Goal: Task Accomplishment & Management: Complete application form

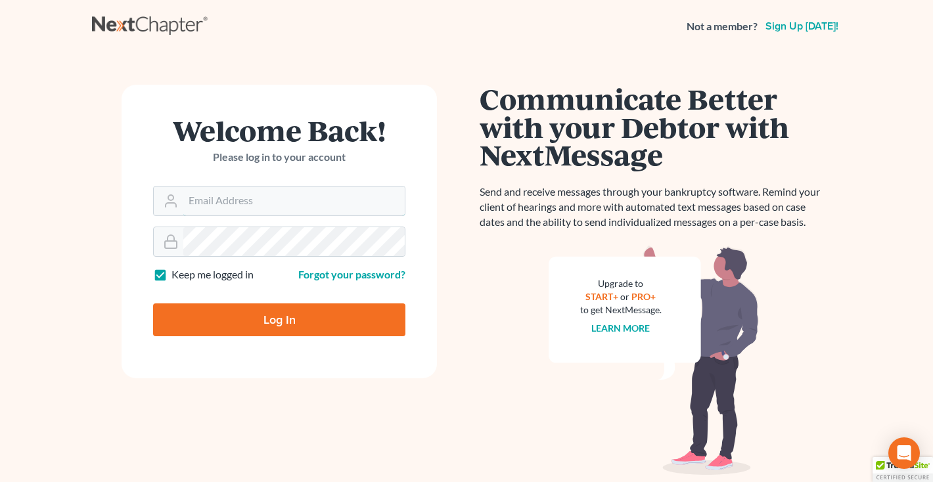
type input "middletonlegal@gmail.com"
click at [265, 311] on input "Log In" at bounding box center [279, 319] width 252 height 33
type input "Thinking..."
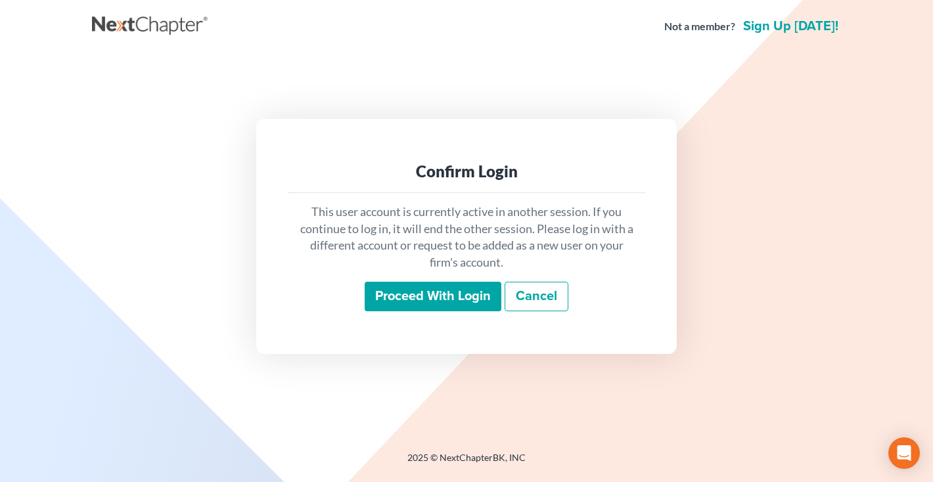
click at [452, 295] on input "Proceed with login" at bounding box center [433, 297] width 137 height 30
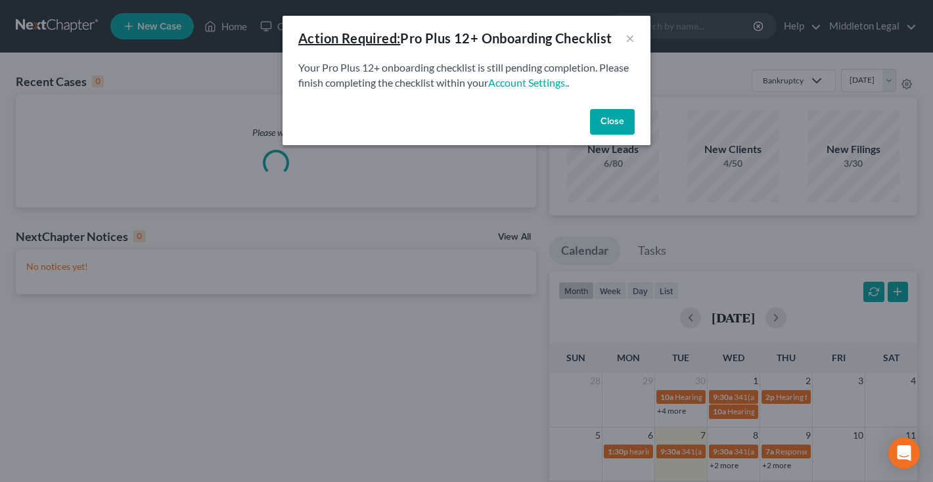
click at [608, 125] on button "Close" at bounding box center [612, 122] width 45 height 26
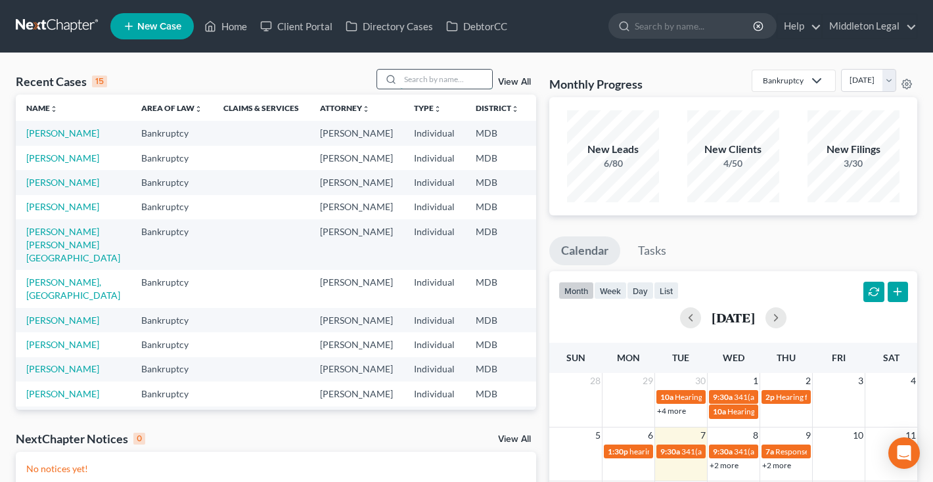
click at [472, 77] on input "search" at bounding box center [446, 79] width 92 height 19
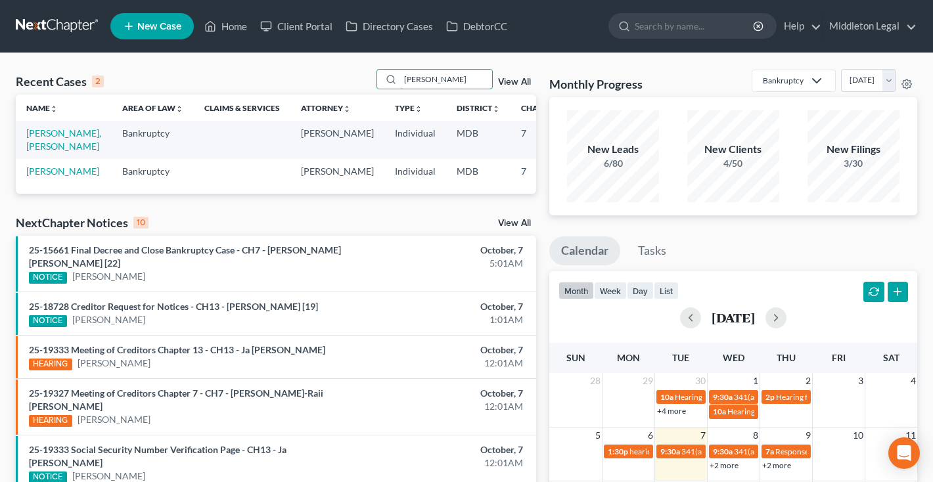
type input "[PERSON_NAME]"
drag, startPoint x: 395, startPoint y: 98, endPoint x: 36, endPoint y: 160, distance: 364.7
click at [36, 152] on link "[PERSON_NAME], [PERSON_NAME]" at bounding box center [63, 139] width 75 height 24
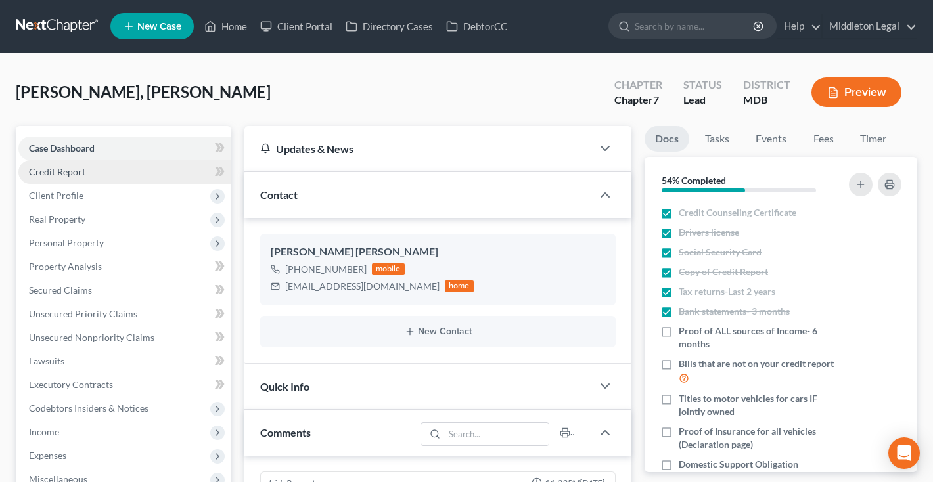
scroll to position [273, 0]
click at [43, 173] on span "Credit Report" at bounding box center [57, 171] width 56 height 11
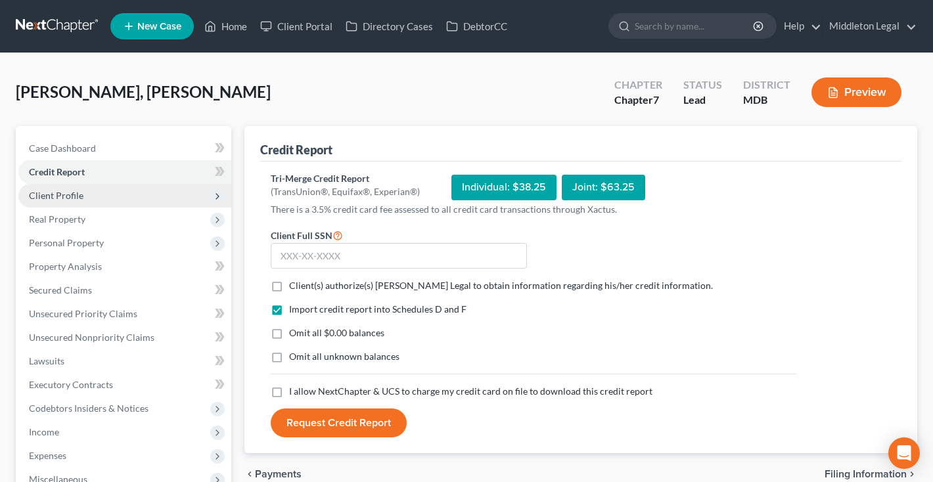
click at [51, 195] on span "Client Profile" at bounding box center [56, 195] width 55 height 11
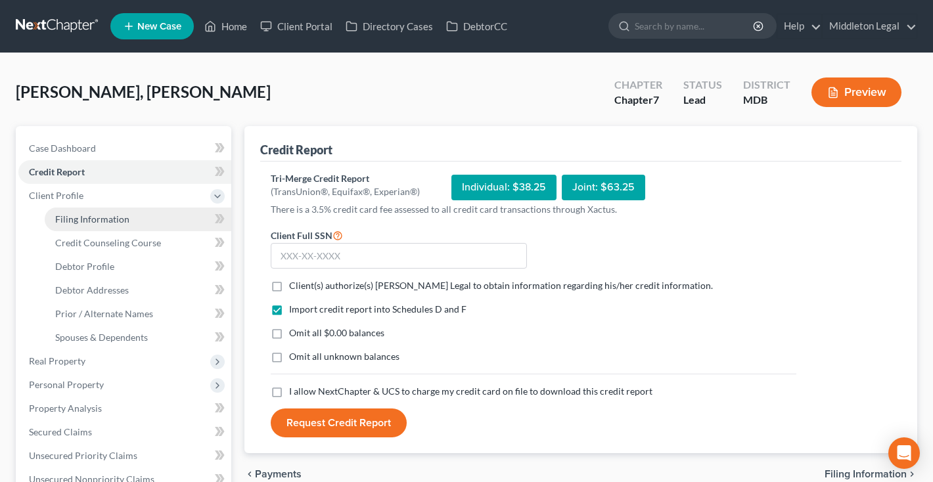
click at [60, 217] on span "Filing Information" at bounding box center [92, 218] width 74 height 11
select select "1"
select select "0"
select select "21"
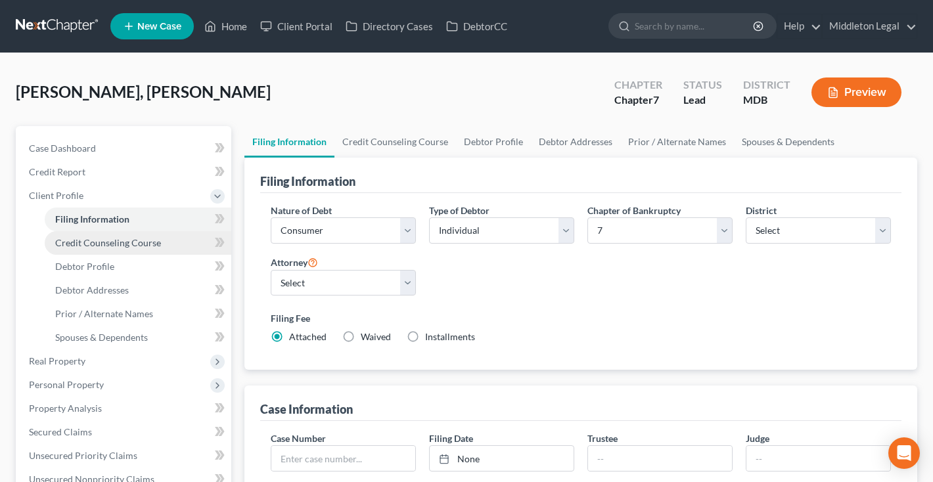
click at [74, 240] on span "Credit Counseling Course" at bounding box center [108, 242] width 106 height 11
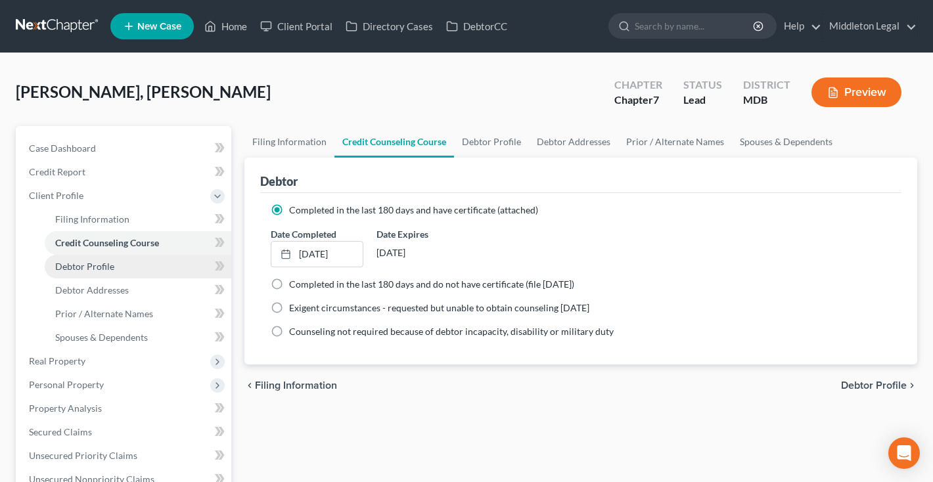
click at [77, 269] on span "Debtor Profile" at bounding box center [84, 266] width 59 height 11
select select "1"
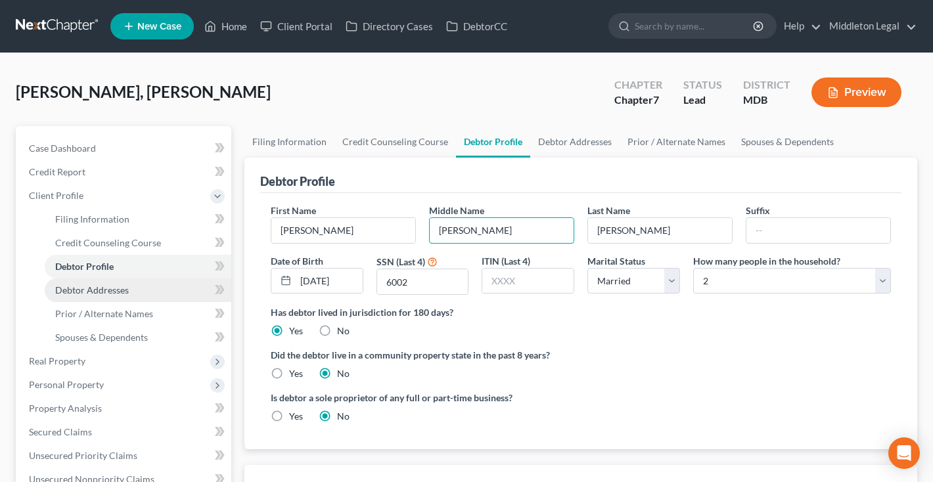
type input "[PERSON_NAME]"
click at [131, 287] on link "Debtor Addresses" at bounding box center [138, 290] width 187 height 24
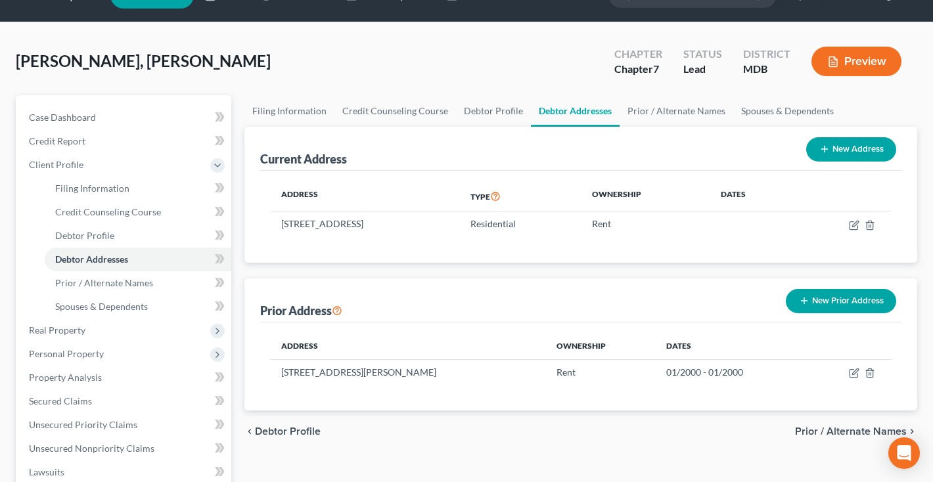
scroll to position [31, 0]
click at [870, 373] on line "button" at bounding box center [870, 373] width 0 height 3
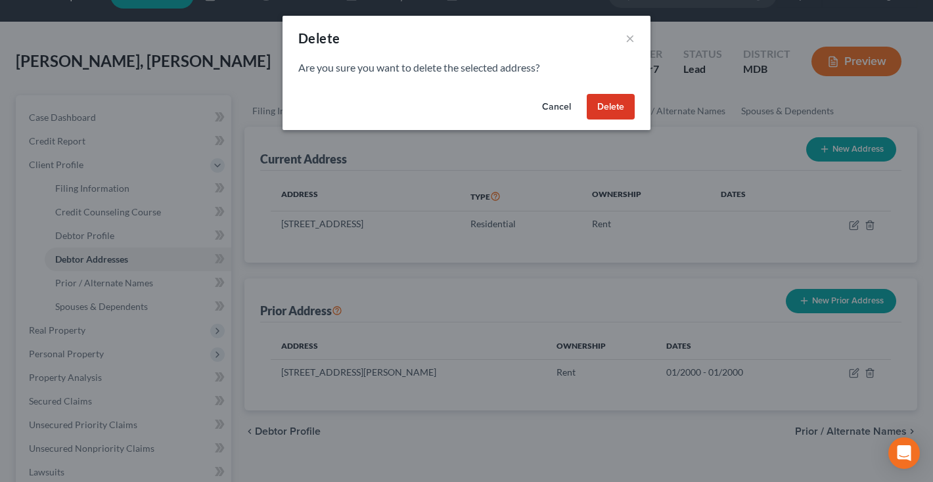
click at [610, 109] on button "Delete" at bounding box center [611, 107] width 48 height 26
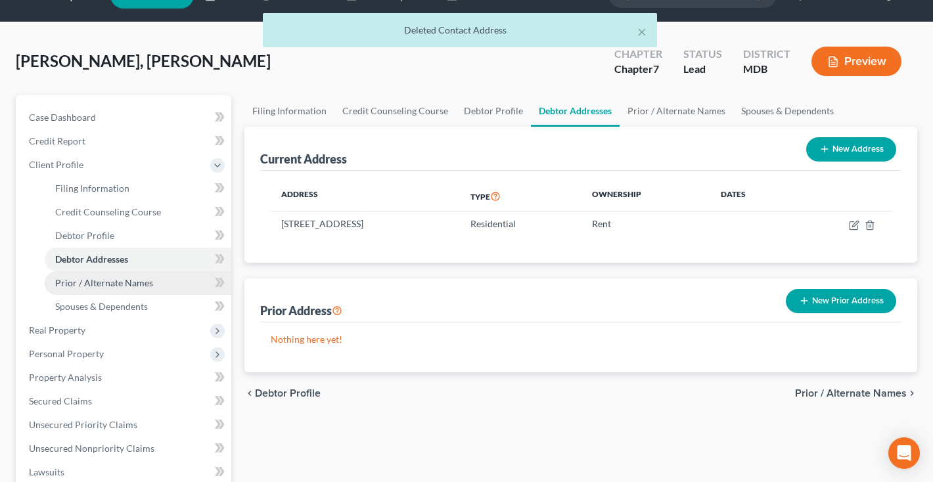
click at [62, 281] on span "Prior / Alternate Names" at bounding box center [104, 282] width 98 height 11
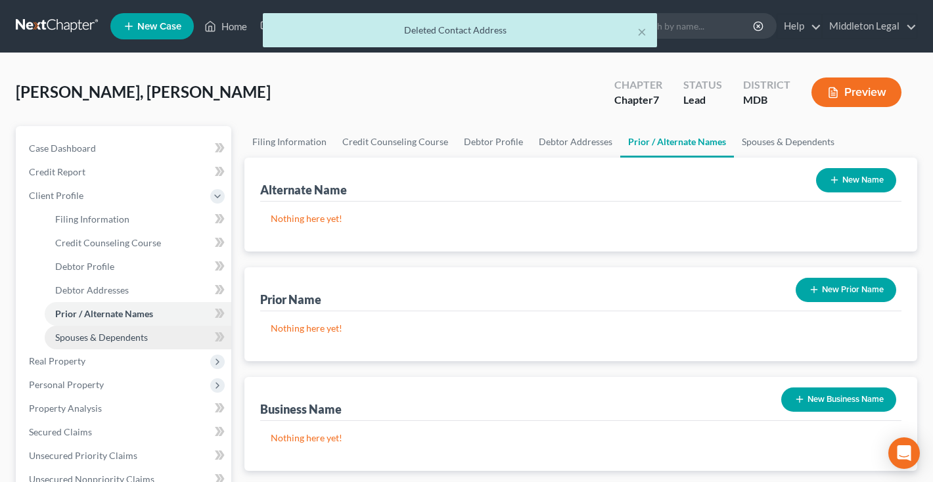
click at [76, 338] on span "Spouses & Dependents" at bounding box center [101, 337] width 93 height 11
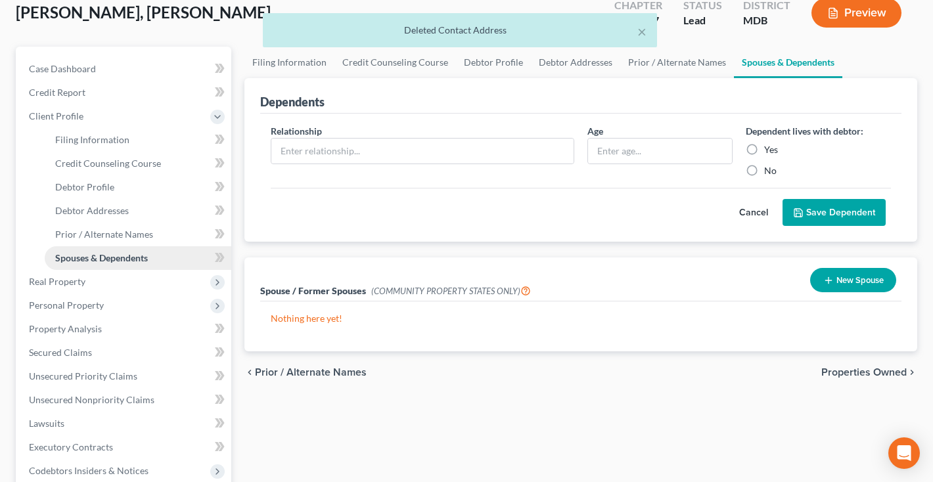
scroll to position [148, 0]
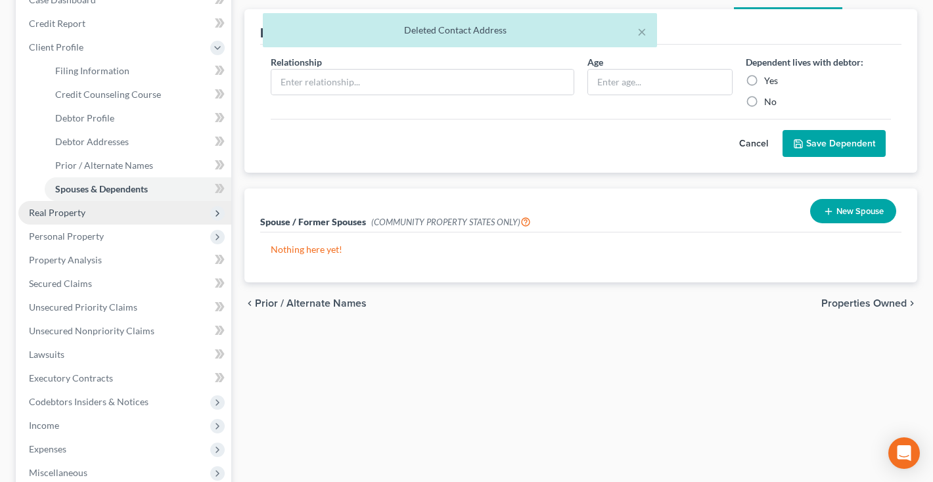
click at [62, 215] on span "Real Property" at bounding box center [57, 212] width 56 height 11
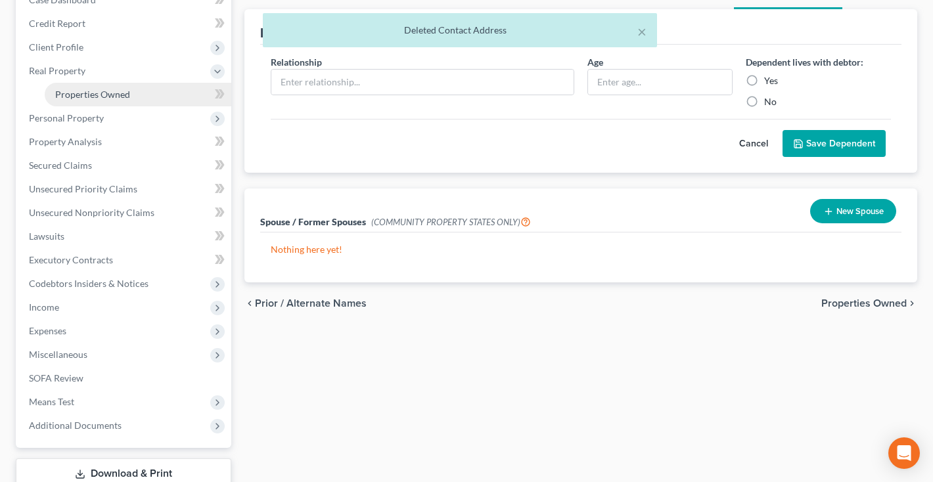
click at [75, 91] on span "Properties Owned" at bounding box center [92, 94] width 75 height 11
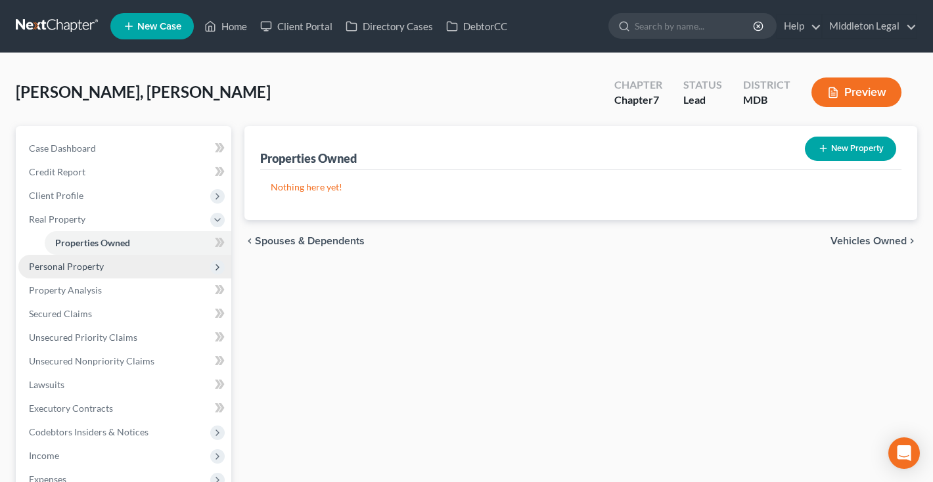
click at [78, 266] on span "Personal Property" at bounding box center [66, 266] width 75 height 11
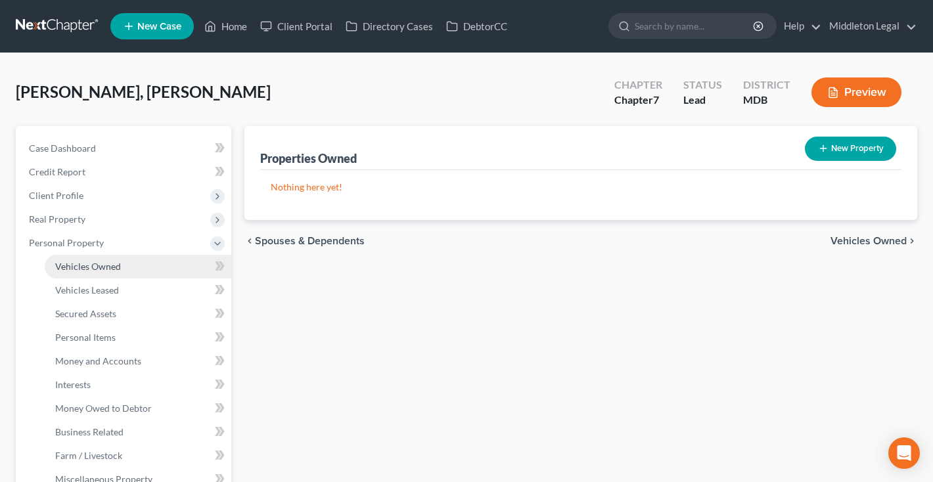
click at [89, 266] on span "Vehicles Owned" at bounding box center [88, 266] width 66 height 11
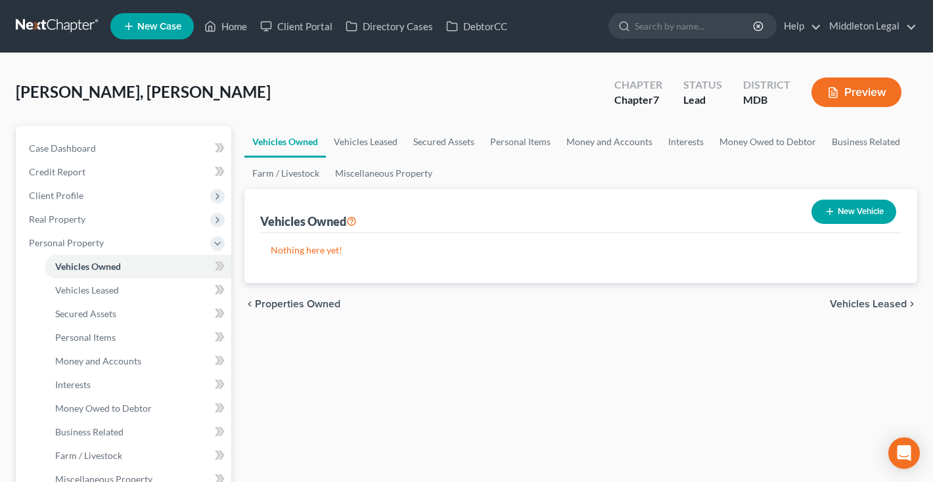
click at [826, 213] on icon "button" at bounding box center [829, 211] width 11 height 11
select select "0"
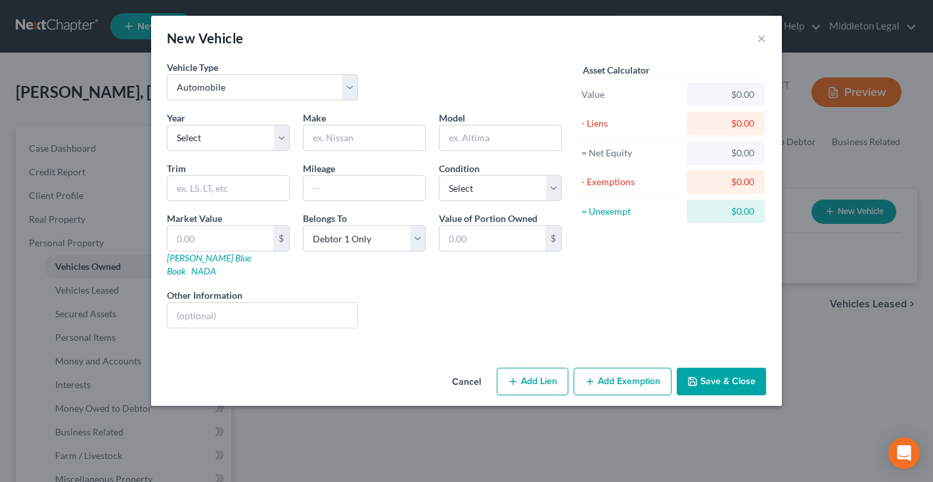
click at [471, 369] on button "Cancel" at bounding box center [466, 382] width 50 height 26
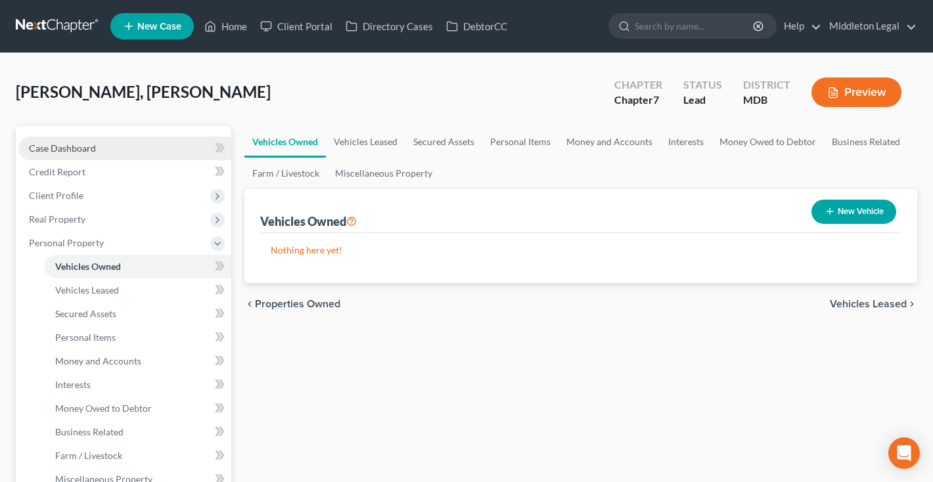
click at [123, 151] on link "Case Dashboard" at bounding box center [124, 149] width 213 height 24
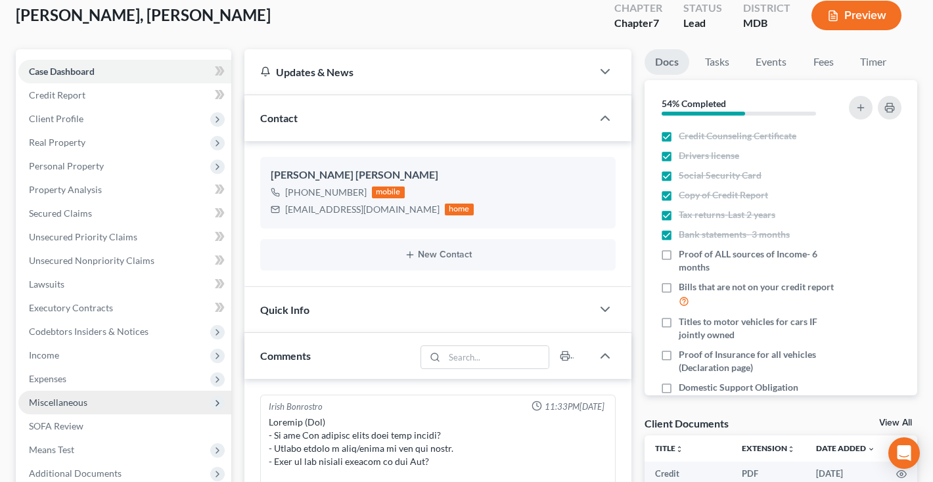
scroll to position [41, 0]
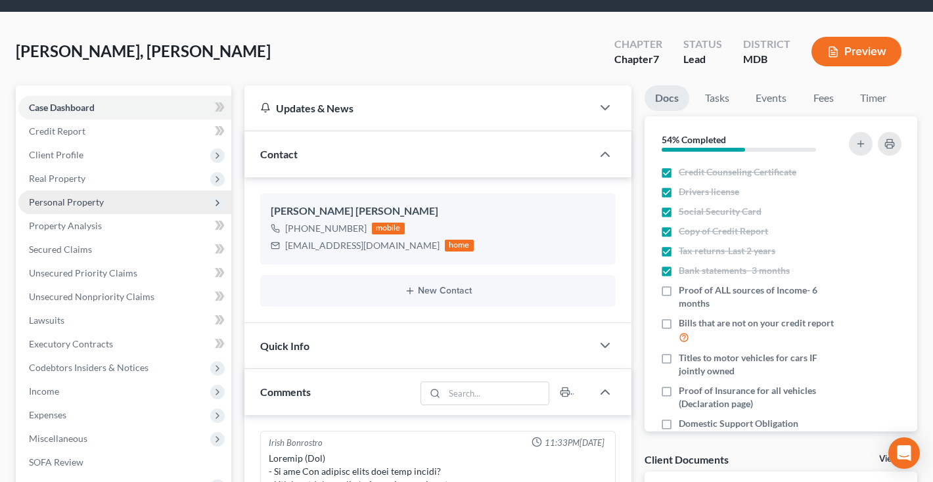
click at [79, 207] on span "Personal Property" at bounding box center [66, 201] width 75 height 11
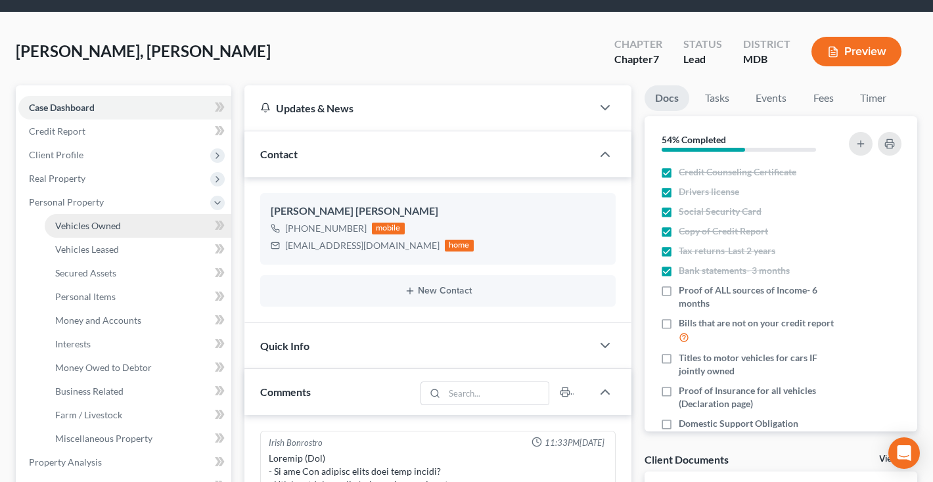
click at [81, 230] on span "Vehicles Owned" at bounding box center [88, 225] width 66 height 11
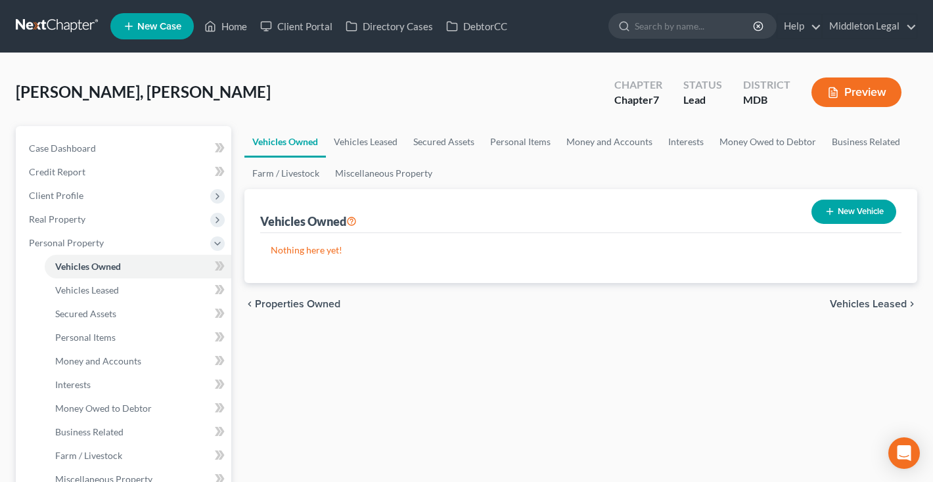
click at [860, 207] on button "New Vehicle" at bounding box center [853, 212] width 85 height 24
select select "0"
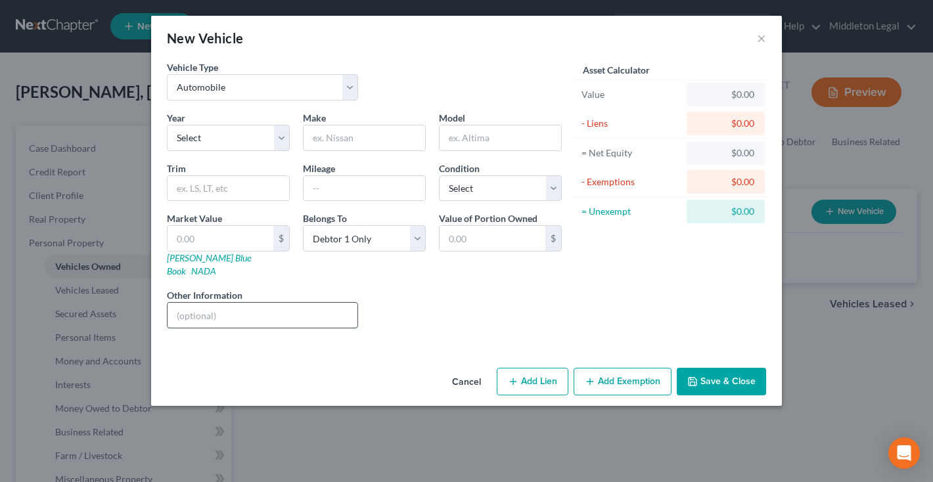
click at [229, 305] on input "text" at bounding box center [262, 315] width 190 height 25
type input "VIN [US_VEHICLE_IDENTIFICATION_NUMBER]"
select select "3"
click at [362, 135] on input "text" at bounding box center [364, 137] width 122 height 25
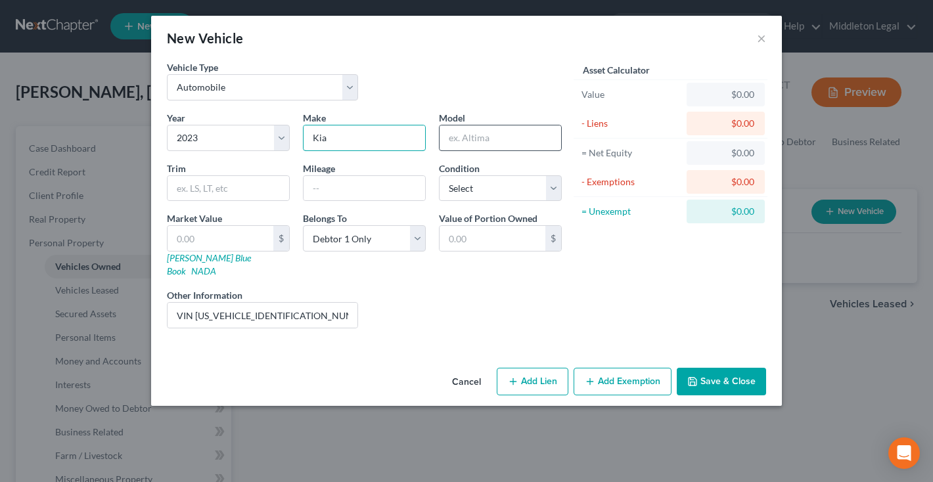
type input "Kia"
click at [466, 148] on input "text" at bounding box center [500, 137] width 122 height 25
type input "Niro"
click at [340, 192] on input "text" at bounding box center [364, 188] width 122 height 25
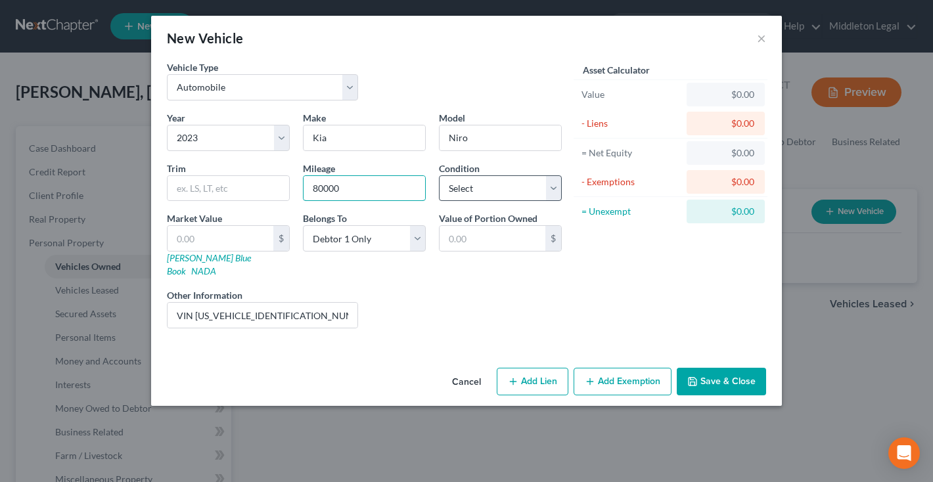
type input "80000"
select select "2"
select select "3"
drag, startPoint x: 195, startPoint y: 301, endPoint x: 307, endPoint y: 300, distance: 111.7
click at [307, 303] on input "VIN [US_VEHICLE_IDENTIFICATION_NUMBER]" at bounding box center [262, 315] width 190 height 25
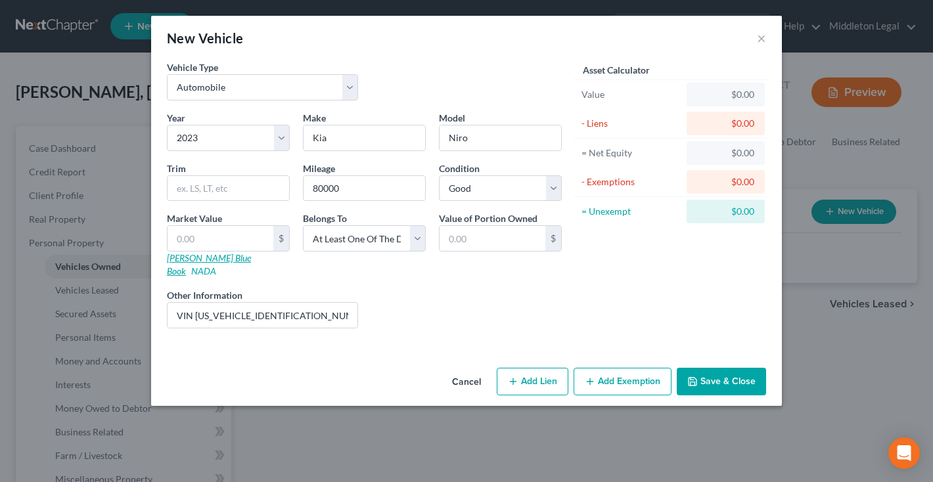
click at [187, 263] on link "[PERSON_NAME] Blue Book" at bounding box center [209, 264] width 84 height 24
click at [217, 238] on input "text" at bounding box center [220, 238] width 106 height 25
type input "1"
type input "1.00"
type input "13"
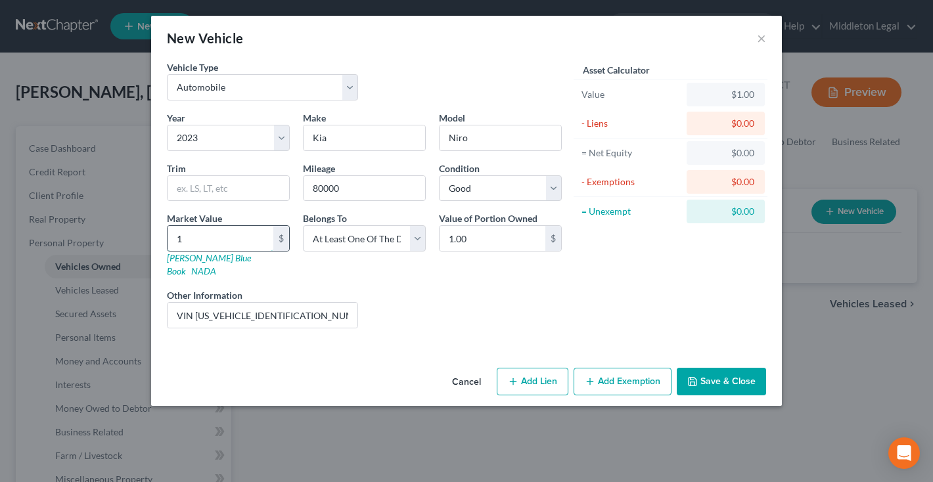
type input "13.00"
type input "132"
type input "132.00"
type input "1329"
type input "1,329.00"
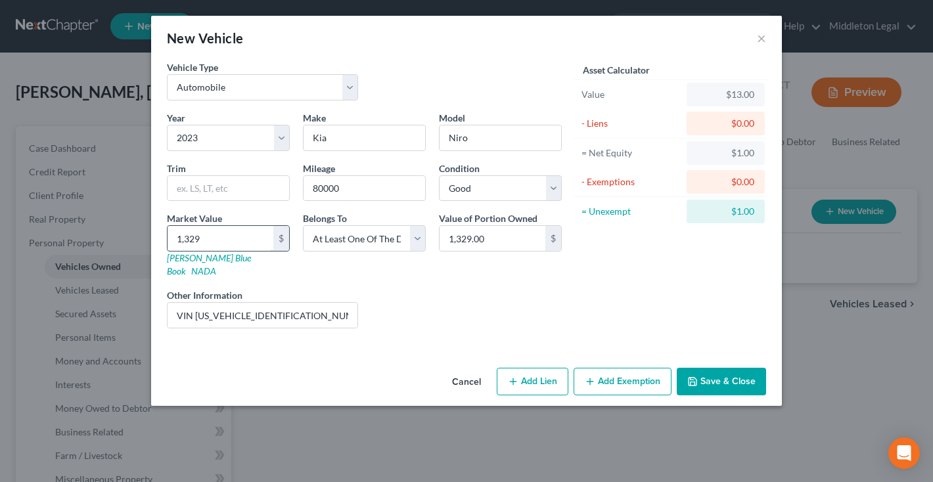
type input "1,3295"
type input "13,295.00"
type input "13,295"
click at [734, 373] on button "Save & Close" at bounding box center [721, 382] width 89 height 28
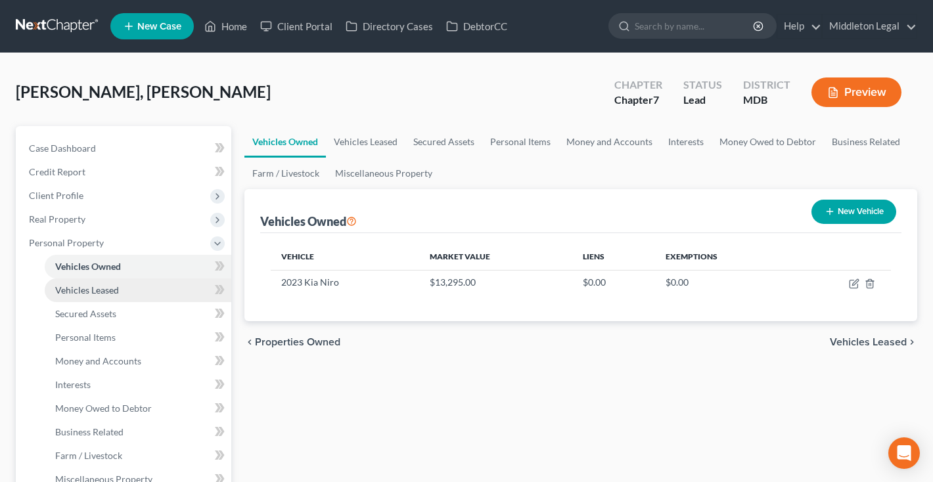
click at [134, 293] on link "Vehicles Leased" at bounding box center [138, 290] width 187 height 24
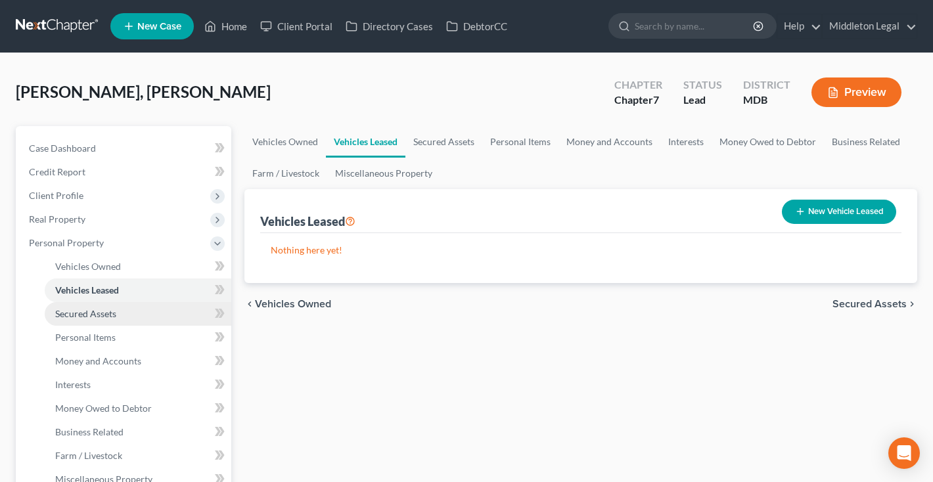
click at [108, 322] on link "Secured Assets" at bounding box center [138, 314] width 187 height 24
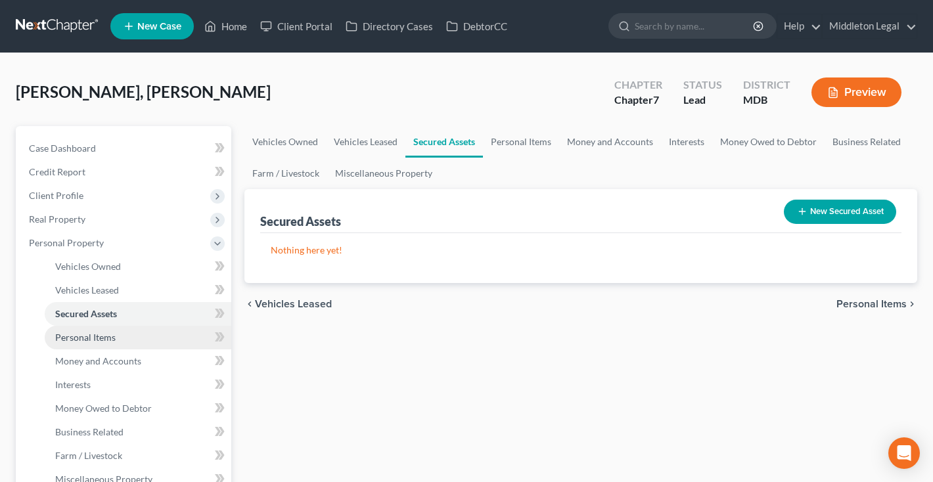
click at [108, 338] on span "Personal Items" at bounding box center [85, 337] width 60 height 11
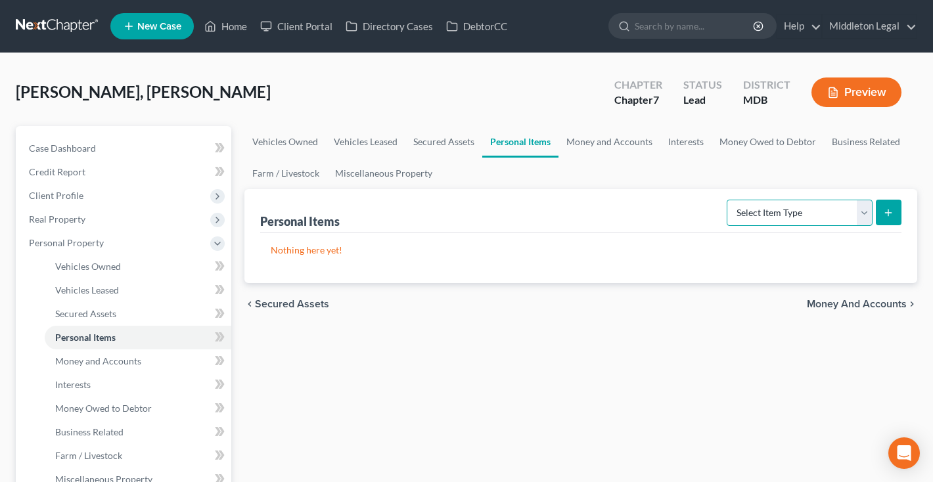
select select "clothing"
click at [887, 210] on icon "submit" at bounding box center [888, 213] width 11 height 11
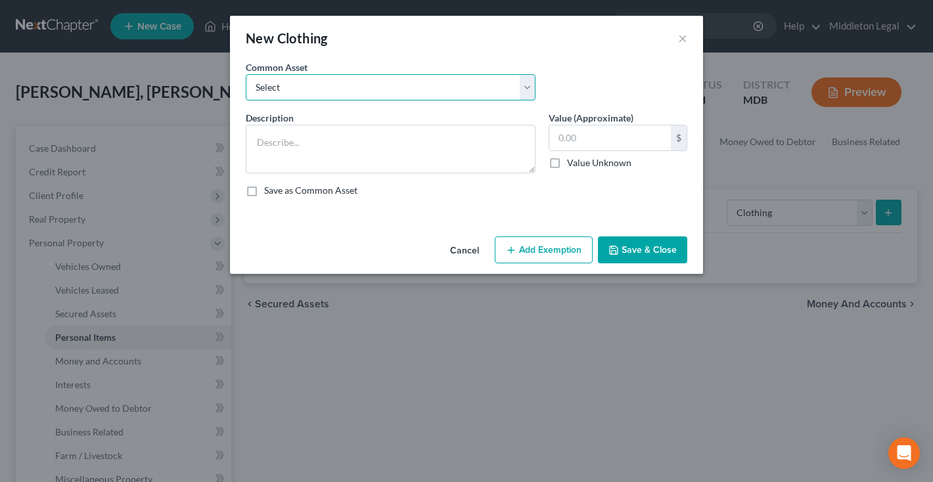
select select "0"
type textarea "shoes, pants, shirts, jeans, blouses, sweaters, jackets, coats"
type input "500.00"
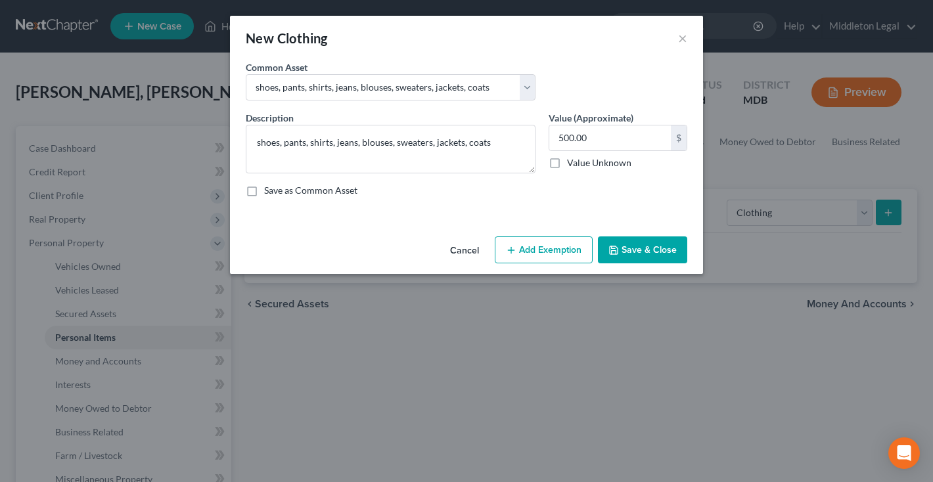
click at [664, 257] on button "Save & Close" at bounding box center [642, 250] width 89 height 28
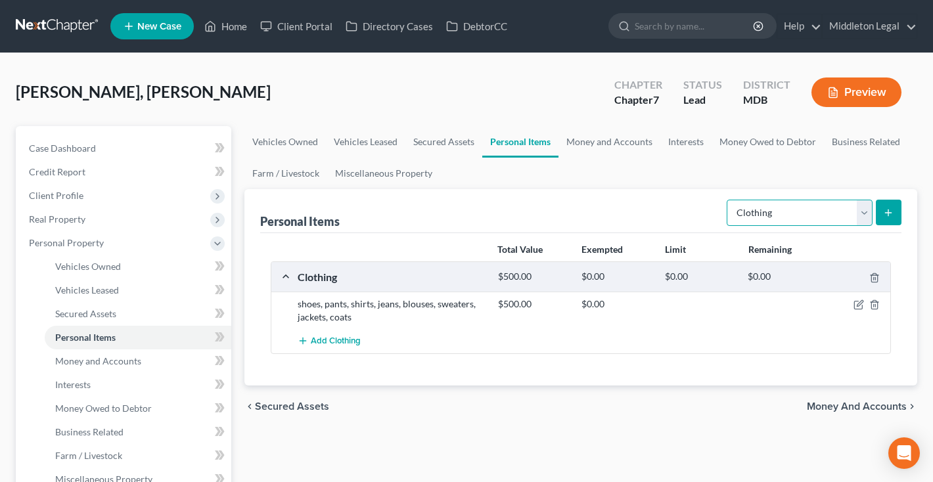
select select "electronics"
click at [888, 211] on line "submit" at bounding box center [888, 213] width 0 height 6
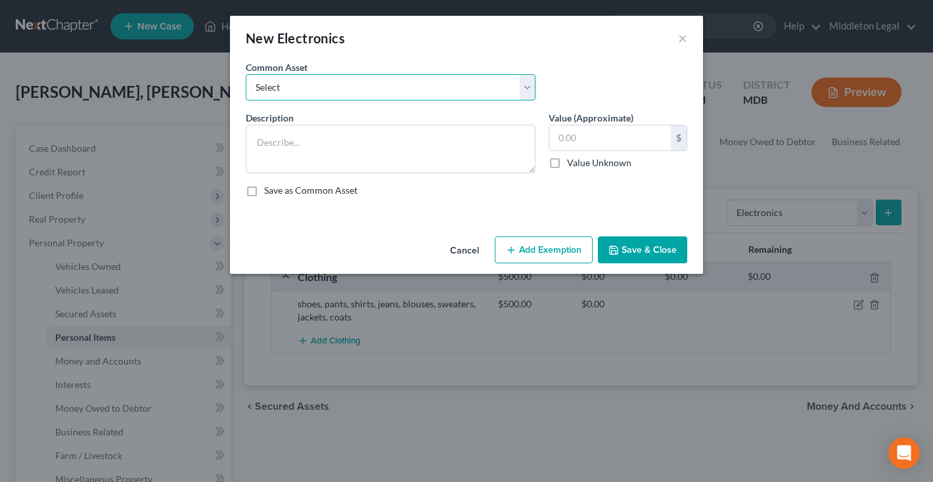
select select "0"
type textarea "Computer, Television, Smart Phone"
type input "500.00"
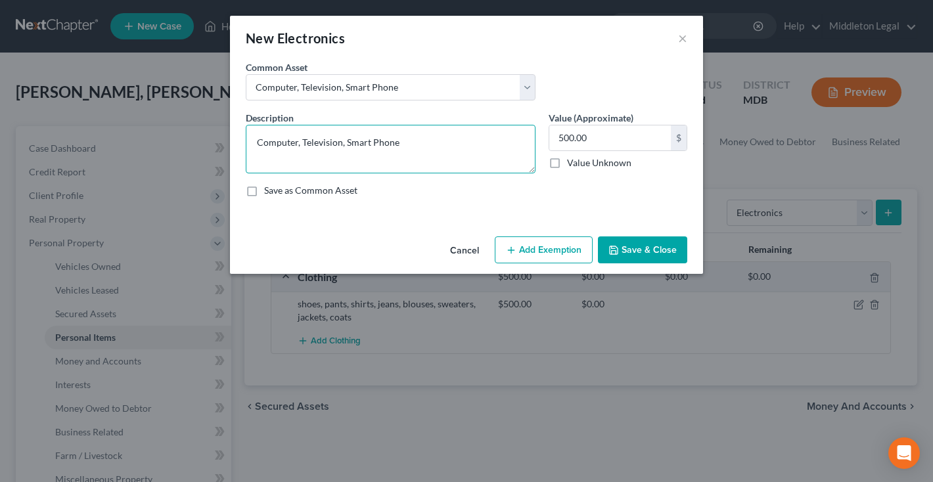
drag, startPoint x: 302, startPoint y: 143, endPoint x: 181, endPoint y: 143, distance: 121.5
click at [180, 143] on div "New Electronics × An exemption set must first be selected from the Filing Infor…" at bounding box center [466, 241] width 933 height 482
type textarea "Television, Smart Phone"
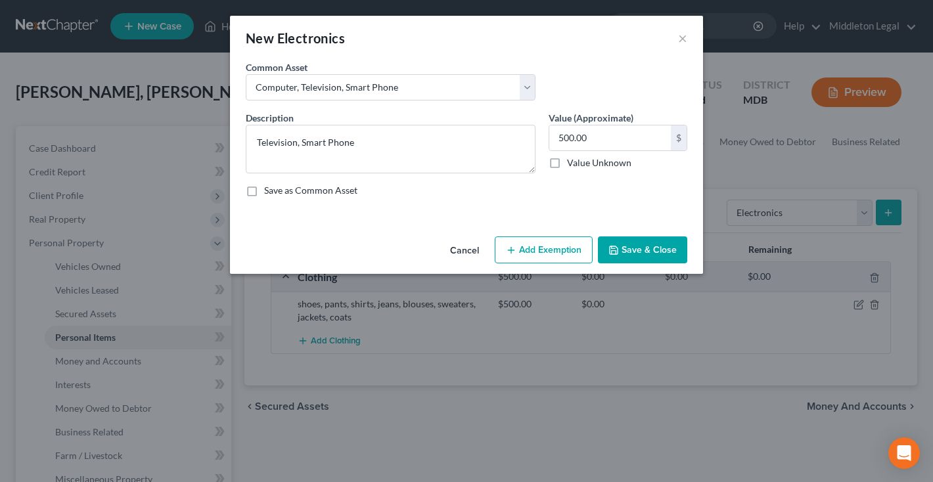
click at [649, 253] on button "Save & Close" at bounding box center [642, 250] width 89 height 28
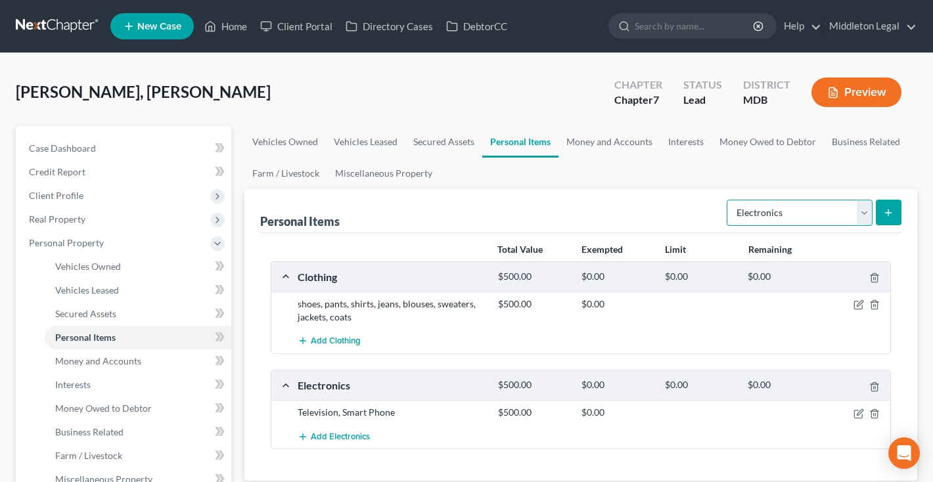
select select "household_goods"
click at [891, 217] on icon "submit" at bounding box center [888, 213] width 11 height 11
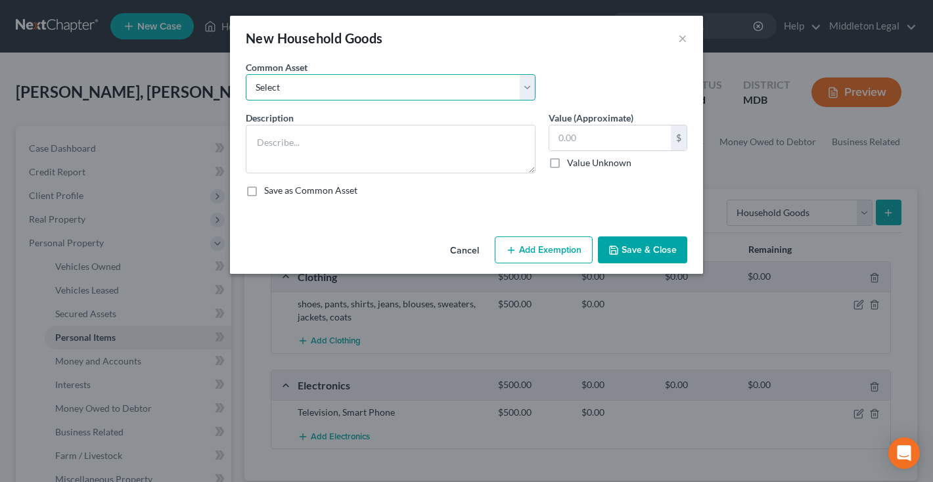
select select "0"
type textarea "Appliances (Microwave, Refrigerator, dishwasher, etc.), Furniture (Bed, Sofa, e…"
type input "1,000.00"
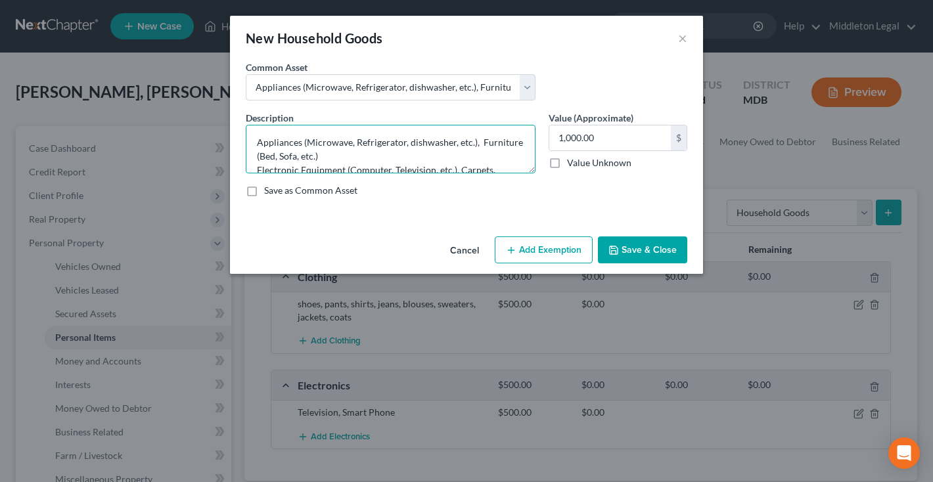
drag, startPoint x: 480, startPoint y: 146, endPoint x: 222, endPoint y: 148, distance: 258.1
click at [222, 148] on div "New Household Goods × An exemption set must first be selected from the Filing I…" at bounding box center [466, 241] width 933 height 482
click at [446, 146] on textarea "Appliances (Microwave, Refrigerator, dishwasher, etc.), Furniture (Bed, Sofa, e…" at bounding box center [391, 149] width 290 height 49
drag, startPoint x: 479, startPoint y: 141, endPoint x: 246, endPoint y: 138, distance: 233.9
click at [246, 139] on textarea "Appliances (Microwave, Refrigerator, dishwasher, etc.), Furniture (Bed, Sofa, e…" at bounding box center [391, 149] width 290 height 49
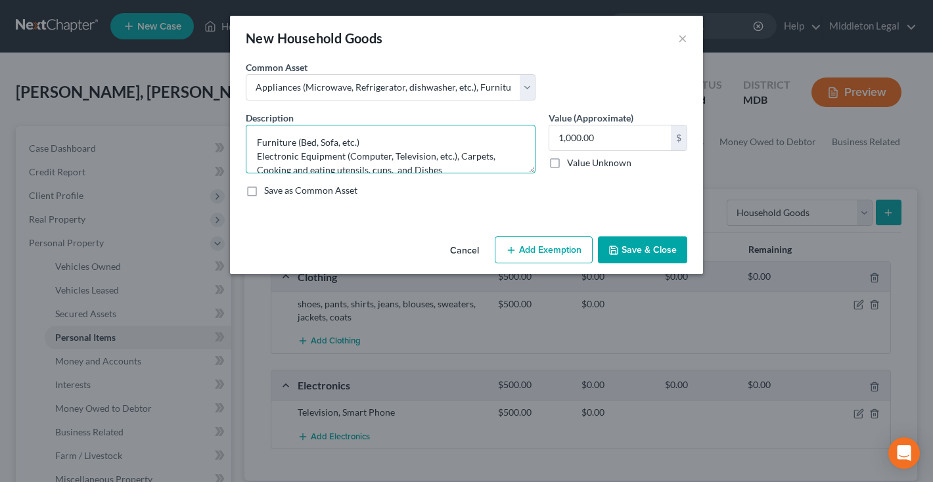
drag, startPoint x: 455, startPoint y: 156, endPoint x: 249, endPoint y: 148, distance: 206.4
click at [249, 148] on textarea "Furniture (Bed, Sofa, etc.) Electronic Equipment (Computer, Television, etc.), …" at bounding box center [391, 149] width 290 height 49
type textarea "Furniture (Bed, Sofa, etc.) Carpets, Cooking and eating utensils, cups, and Dis…"
drag, startPoint x: 610, startPoint y: 140, endPoint x: 471, endPoint y: 137, distance: 138.6
click at [471, 137] on div "Description * Furniture (Bed, Sofa, etc.) Carpets, Cooking and eating utensils,…" at bounding box center [466, 159] width 455 height 97
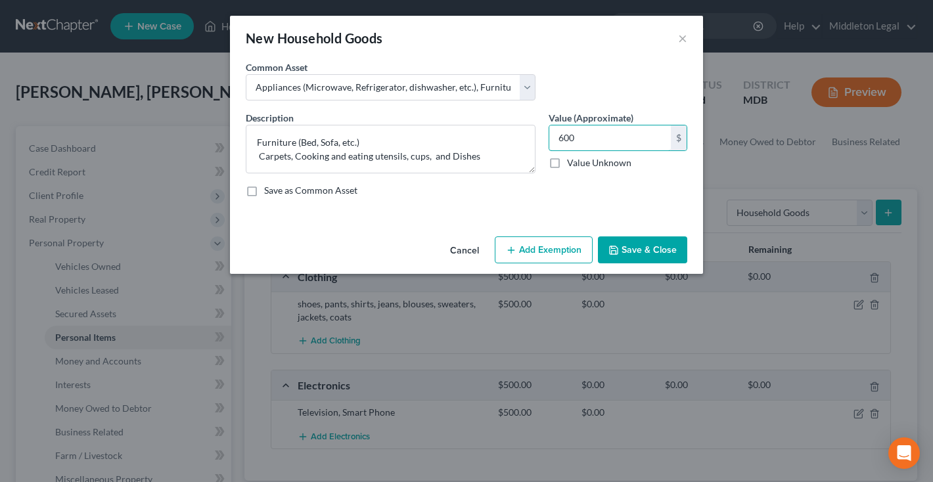
type input "600"
click at [662, 257] on button "Save & Close" at bounding box center [642, 250] width 89 height 28
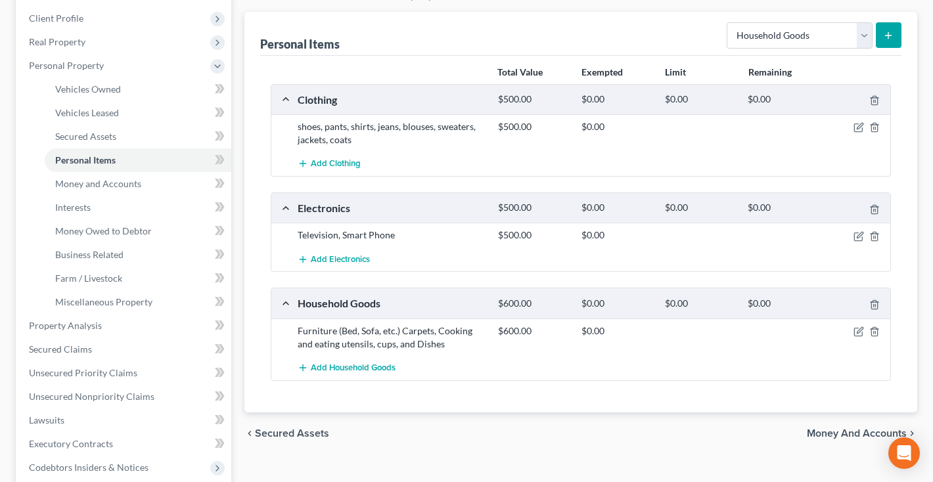
scroll to position [178, 0]
click at [855, 127] on icon "button" at bounding box center [858, 127] width 11 height 11
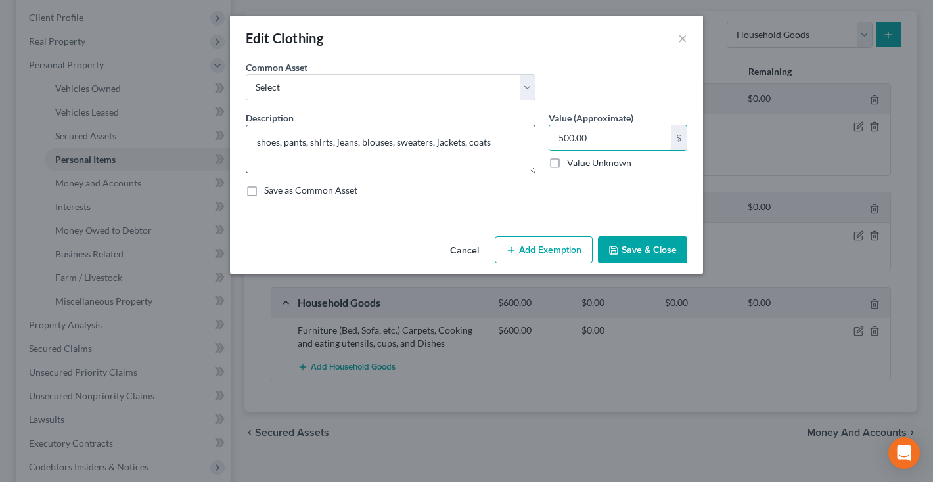
drag, startPoint x: 562, startPoint y: 139, endPoint x: 534, endPoint y: 138, distance: 28.3
click at [534, 139] on div "Description * shoes, pants, shirts, jeans, blouses, sweaters, jackets, coats Va…" at bounding box center [466, 159] width 455 height 97
type input "200.00"
click at [557, 259] on button "Add Exemption" at bounding box center [544, 250] width 98 height 28
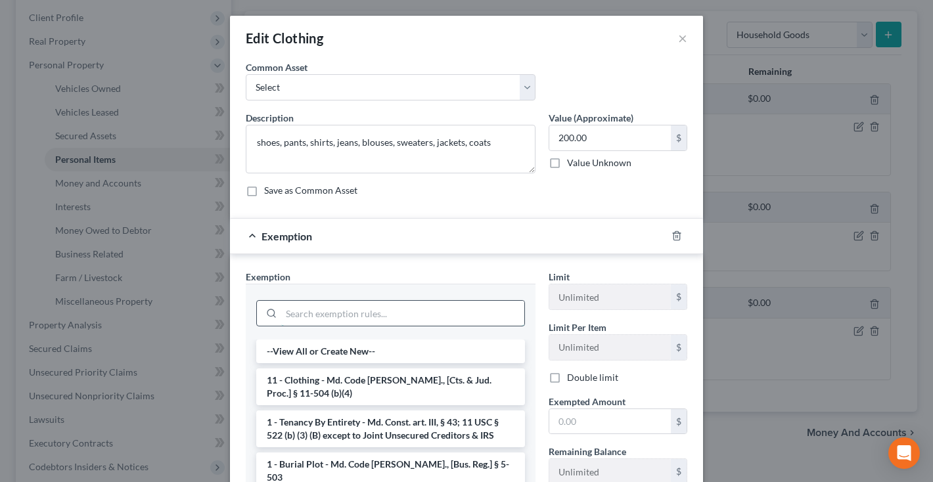
click at [502, 321] on input "search" at bounding box center [402, 313] width 243 height 25
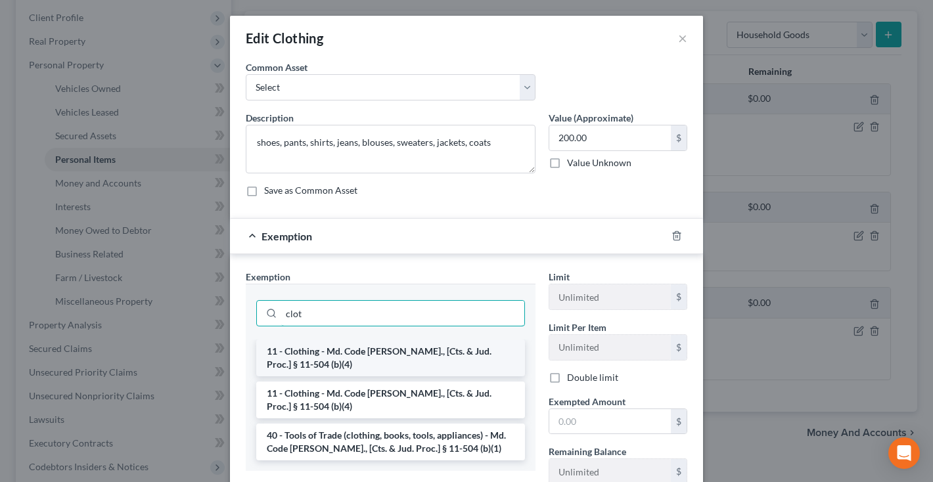
type input "clot"
click at [491, 353] on li "11 - Clothing - Md. Code [PERSON_NAME]., [Cts. & Jud. Proc.] § 11-504 (b)(4)" at bounding box center [390, 358] width 269 height 37
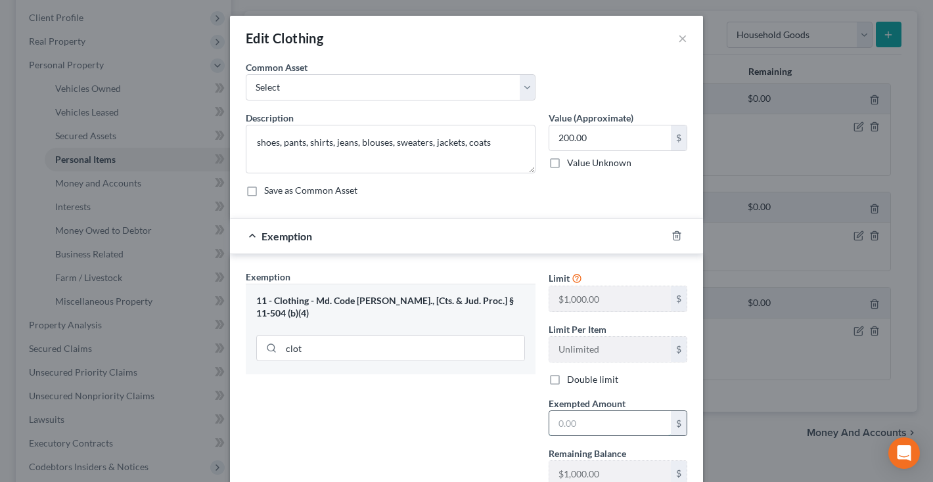
click at [568, 418] on input "text" at bounding box center [610, 423] width 122 height 25
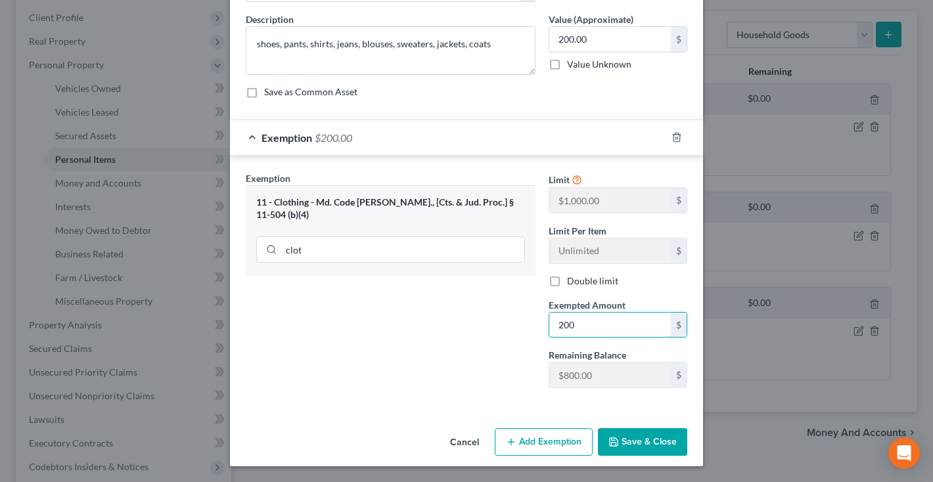
scroll to position [99, 0]
type input "200"
click at [623, 450] on button "Save & Close" at bounding box center [642, 442] width 89 height 28
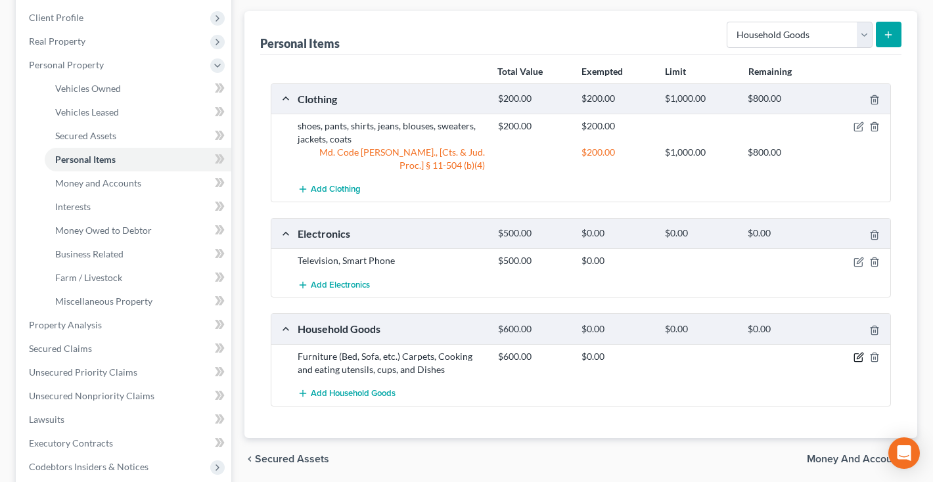
click at [861, 355] on icon "button" at bounding box center [858, 357] width 11 height 11
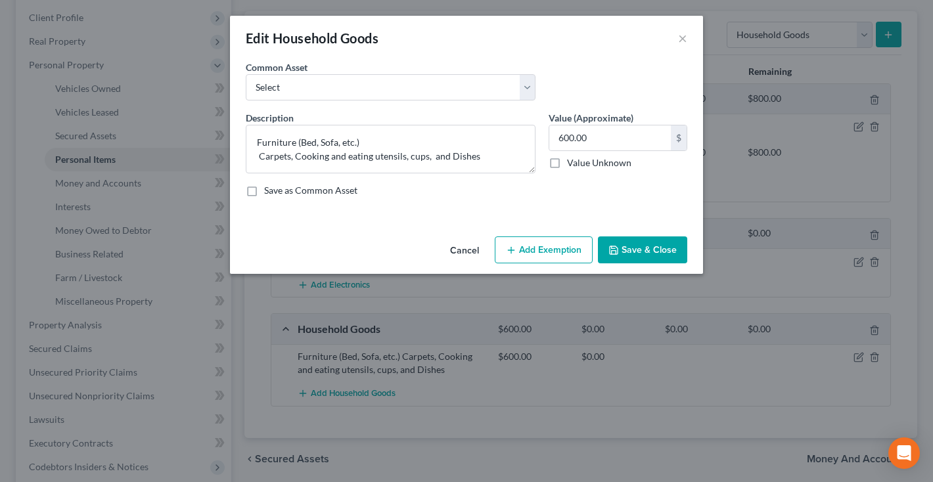
click at [558, 252] on button "Add Exemption" at bounding box center [544, 250] width 98 height 28
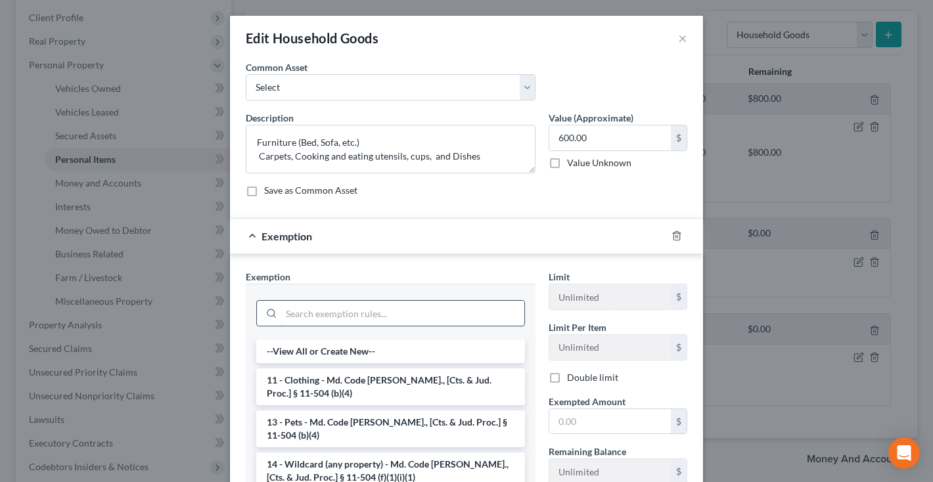
click at [495, 310] on input "search" at bounding box center [402, 313] width 243 height 25
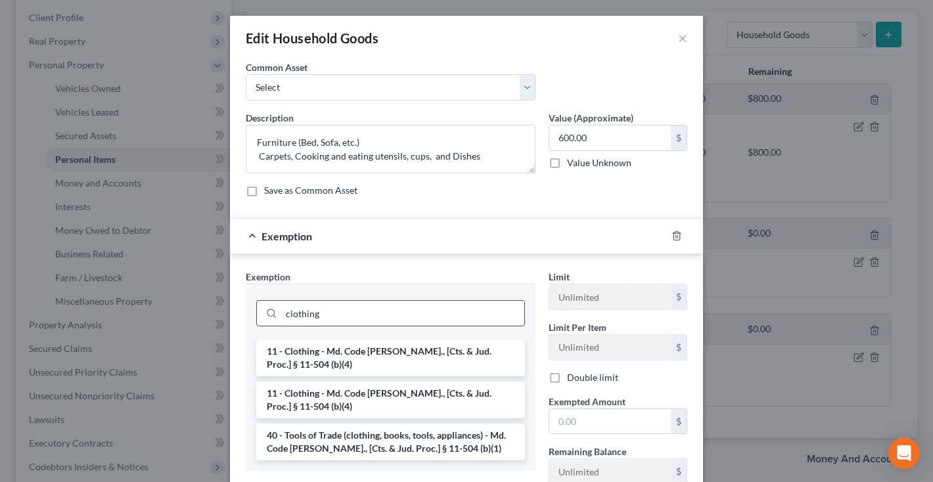
type input "clothing"
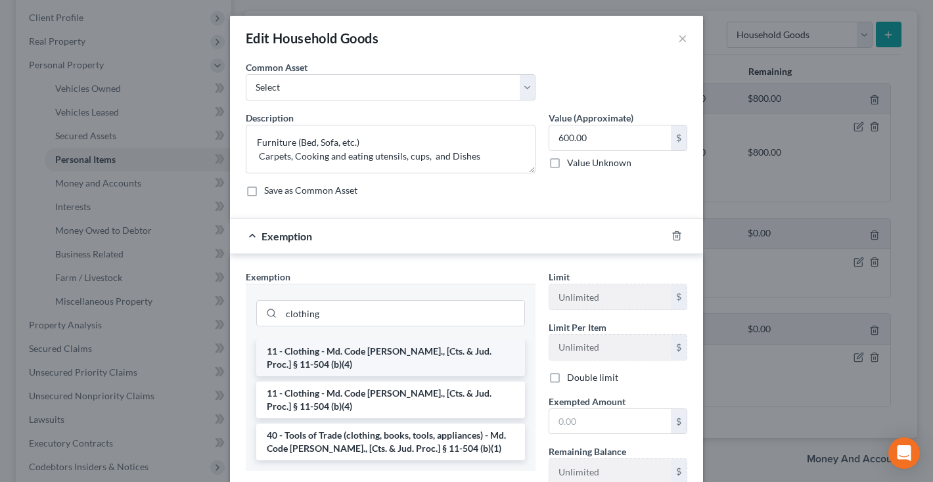
drag, startPoint x: 495, startPoint y: 310, endPoint x: 483, endPoint y: 359, distance: 50.7
click at [483, 359] on li "11 - Clothing - Md. Code [PERSON_NAME]., [Cts. & Jud. Proc.] § 11-504 (b)(4)" at bounding box center [390, 358] width 269 height 37
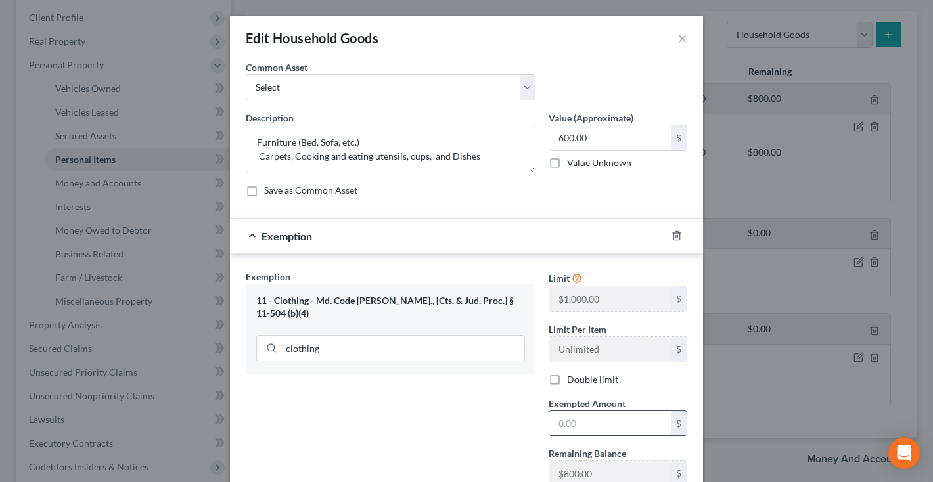
click at [586, 411] on input "text" at bounding box center [610, 423] width 122 height 25
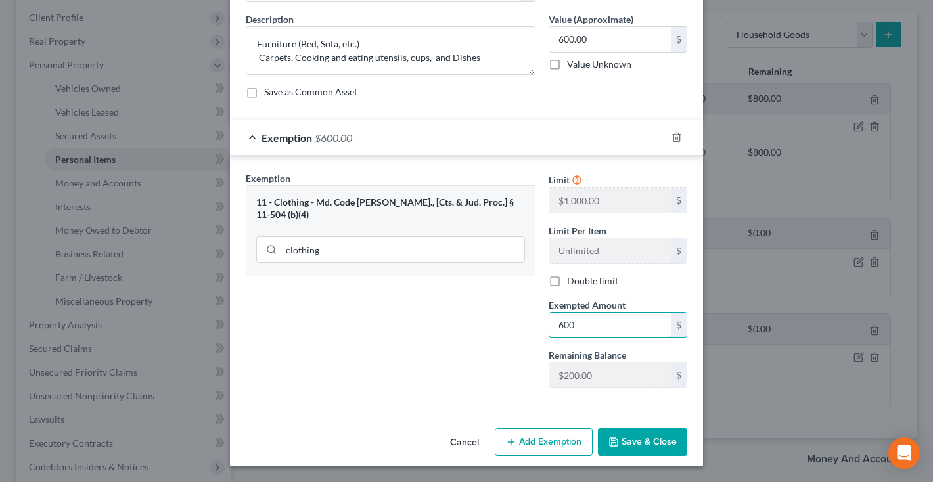
type input "600"
click at [650, 447] on button "Save & Close" at bounding box center [642, 442] width 89 height 28
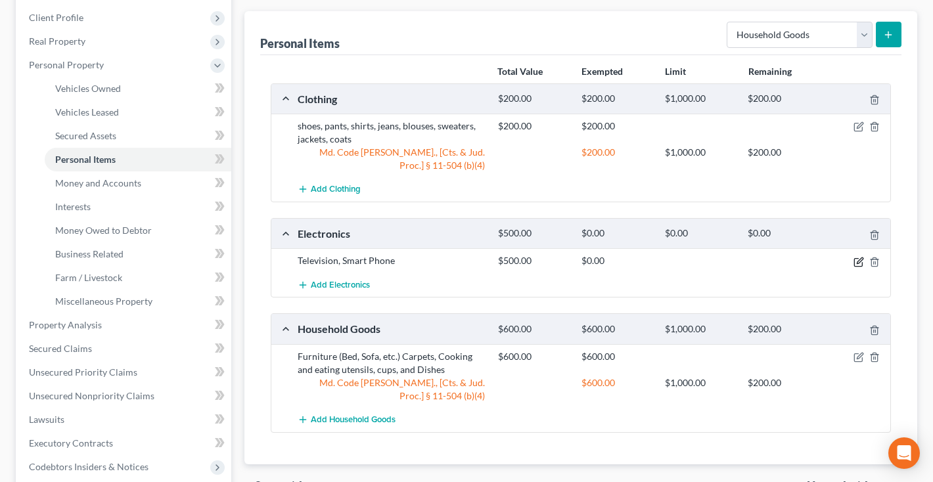
click at [855, 263] on icon "button" at bounding box center [858, 262] width 11 height 11
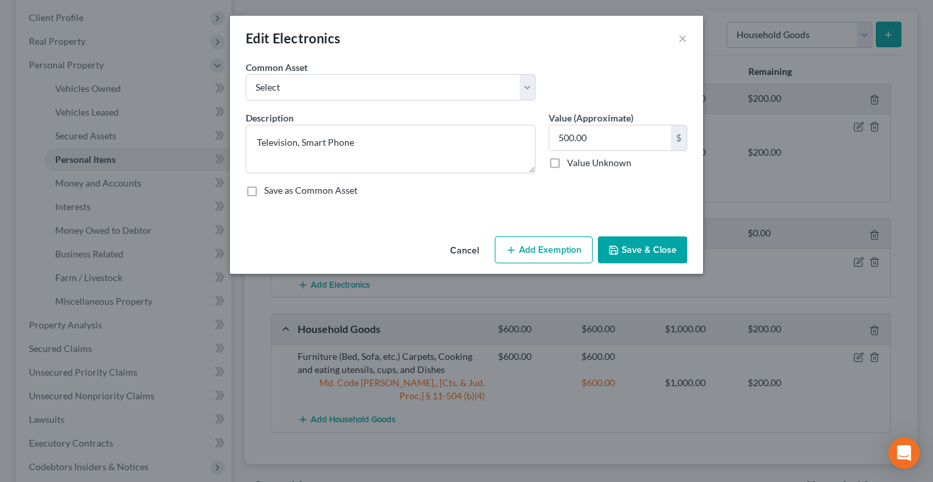
click at [558, 250] on button "Add Exemption" at bounding box center [544, 250] width 98 height 28
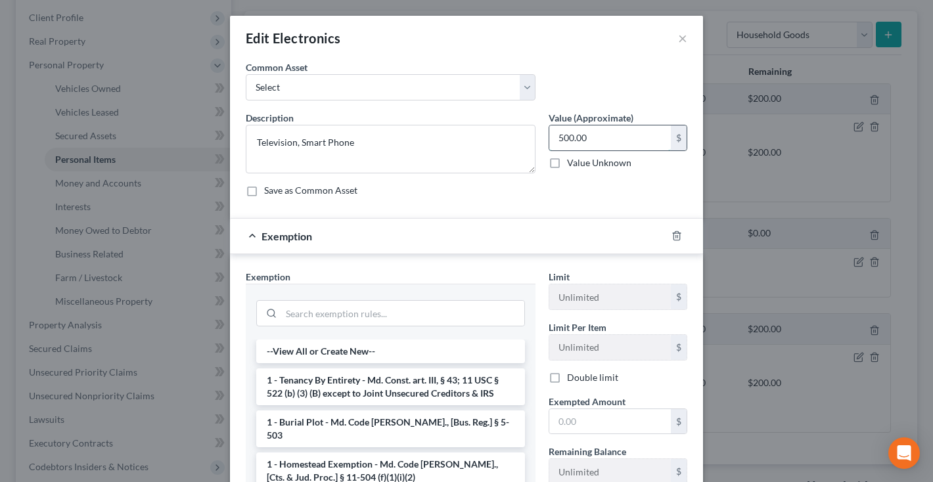
drag, startPoint x: 560, startPoint y: 140, endPoint x: 550, endPoint y: 139, distance: 9.9
click at [550, 139] on input "500.00" at bounding box center [610, 137] width 122 height 25
type input "200.00"
click at [590, 420] on input "text" at bounding box center [610, 421] width 122 height 25
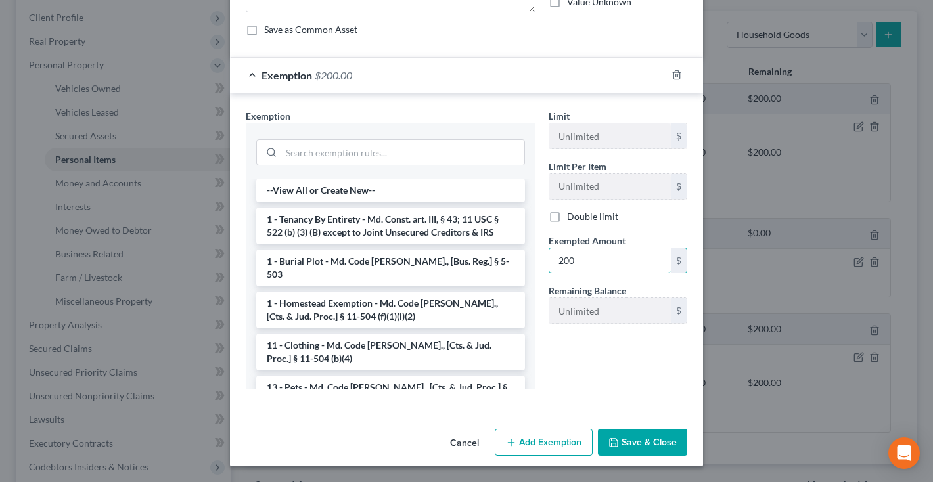
scroll to position [161, 0]
type input "2"
click at [497, 150] on input "search" at bounding box center [402, 152] width 243 height 25
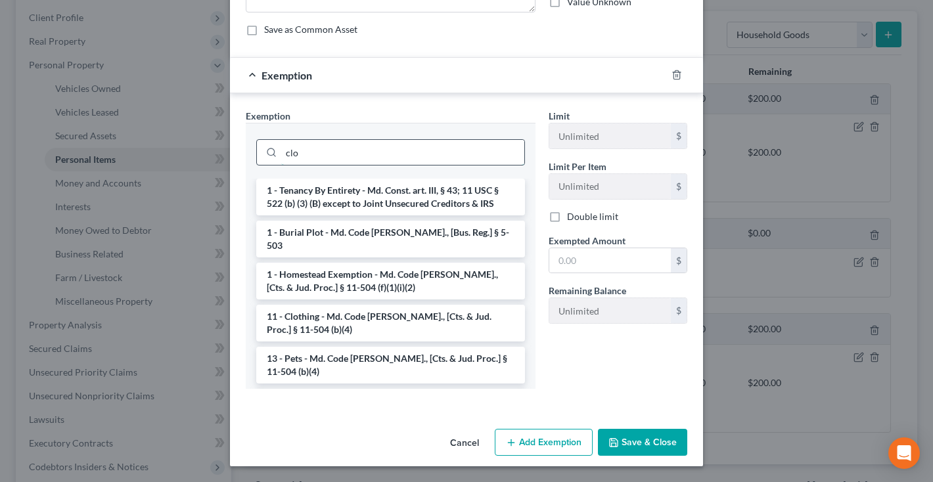
scroll to position [97, 0]
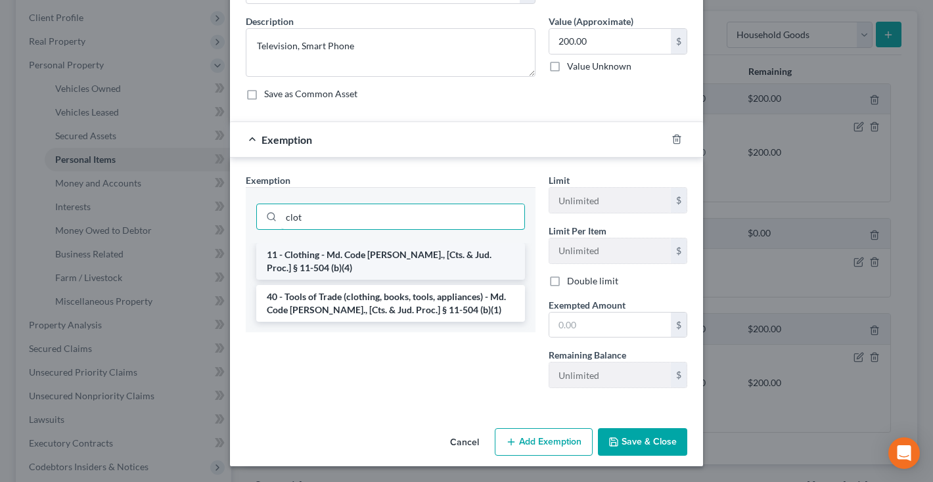
type input "clot"
click at [462, 252] on li "11 - Clothing - Md. Code [PERSON_NAME]., [Cts. & Jud. Proc.] § 11-504 (b)(4)" at bounding box center [390, 261] width 269 height 37
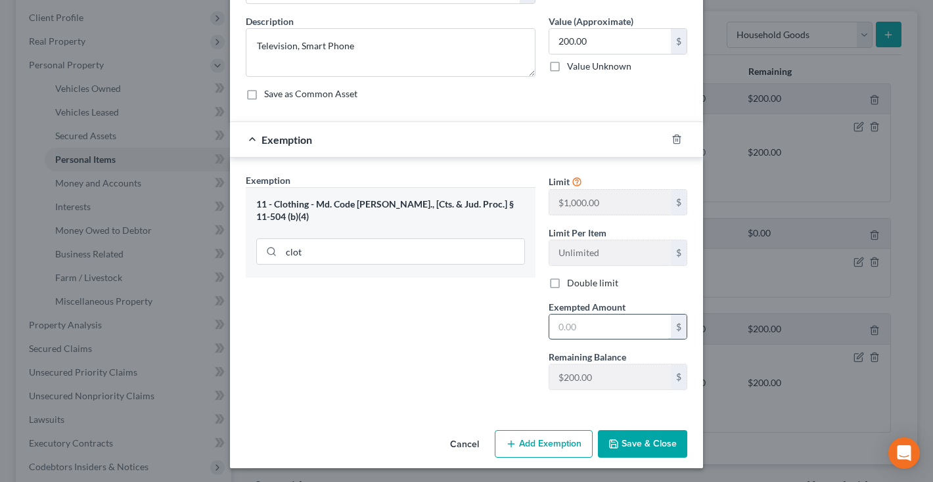
click at [572, 327] on input "text" at bounding box center [610, 327] width 122 height 25
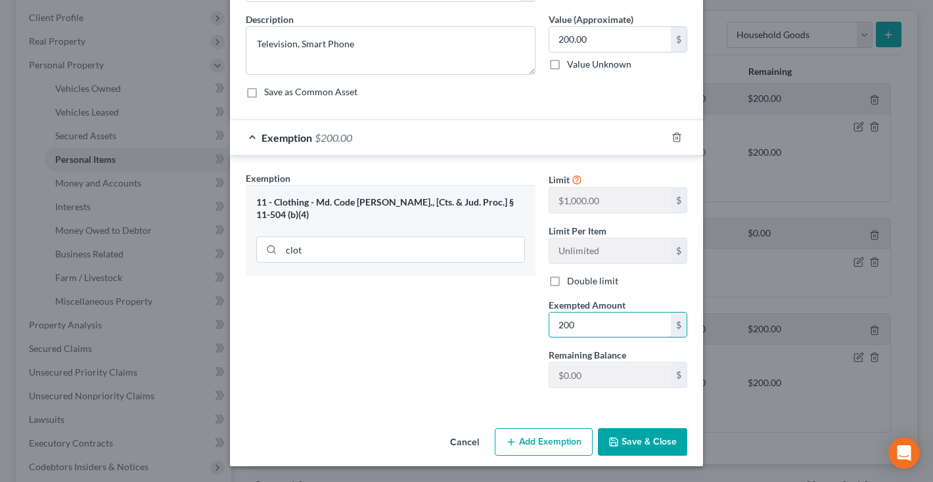
scroll to position [99, 0]
type input "200"
click at [645, 440] on button "Save & Close" at bounding box center [642, 442] width 89 height 28
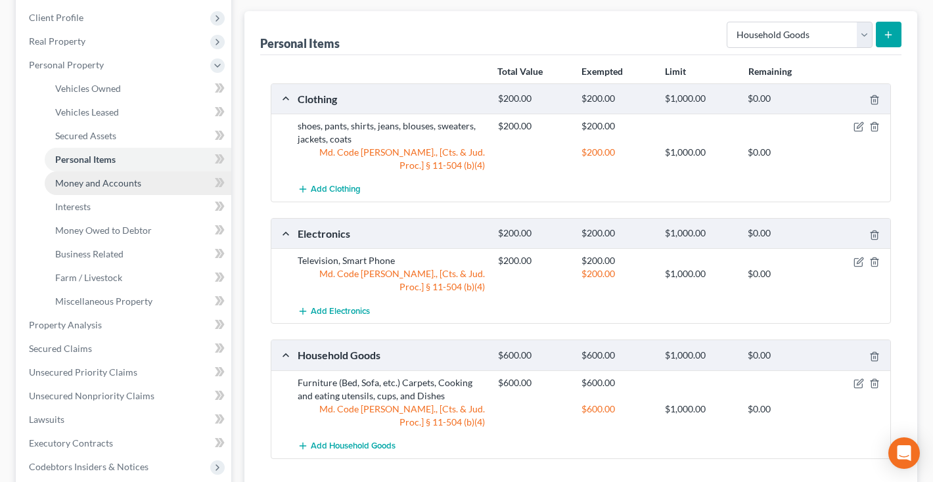
click at [94, 185] on span "Money and Accounts" at bounding box center [98, 182] width 86 height 11
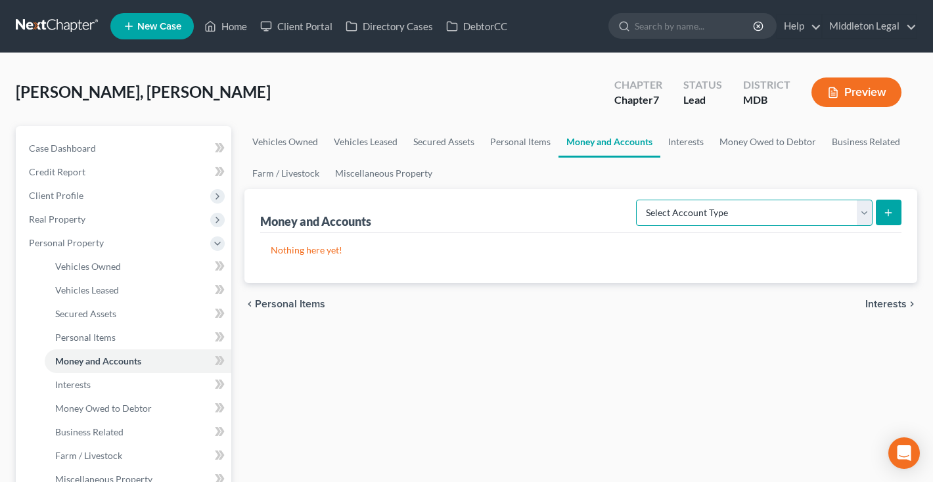
select select "checking"
click at [887, 220] on button "submit" at bounding box center [889, 213] width 26 height 26
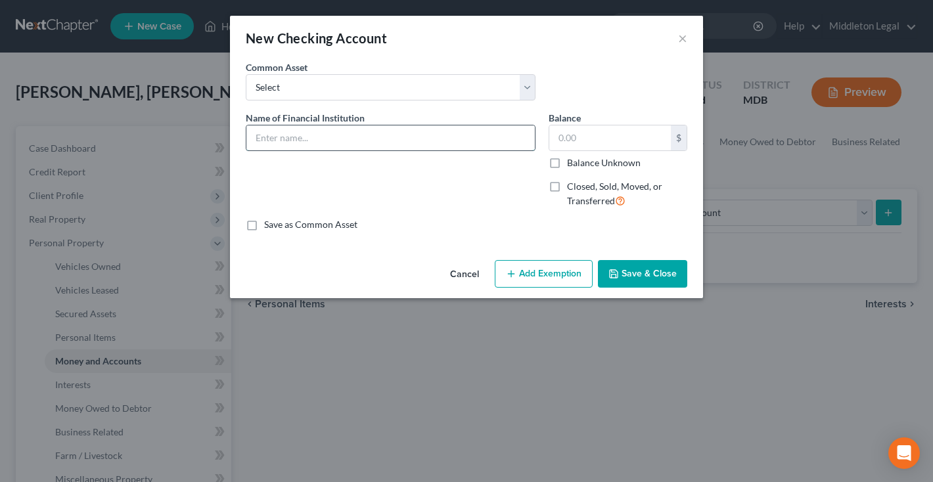
click at [405, 132] on input "text" at bounding box center [390, 137] width 288 height 25
type input "Chase 0214"
click at [665, 277] on button "Save & Close" at bounding box center [642, 274] width 89 height 28
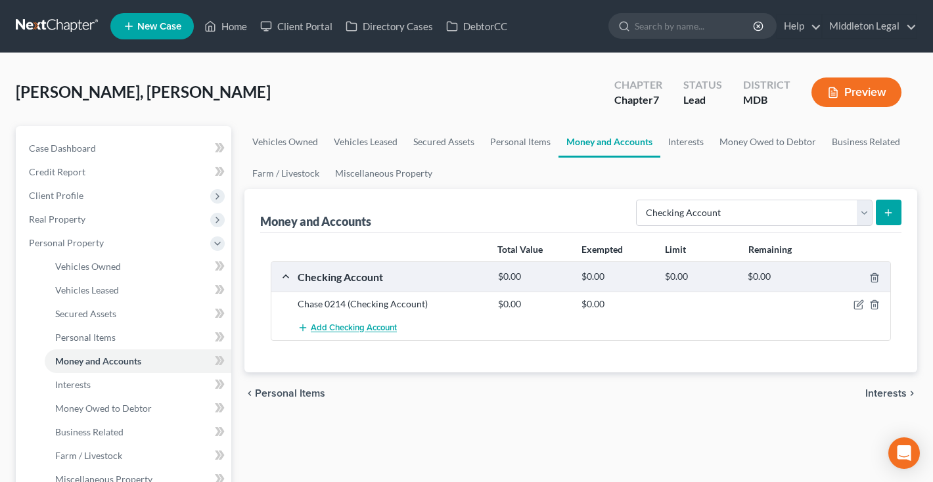
click at [367, 332] on span "Add Checking Account" at bounding box center [354, 328] width 86 height 11
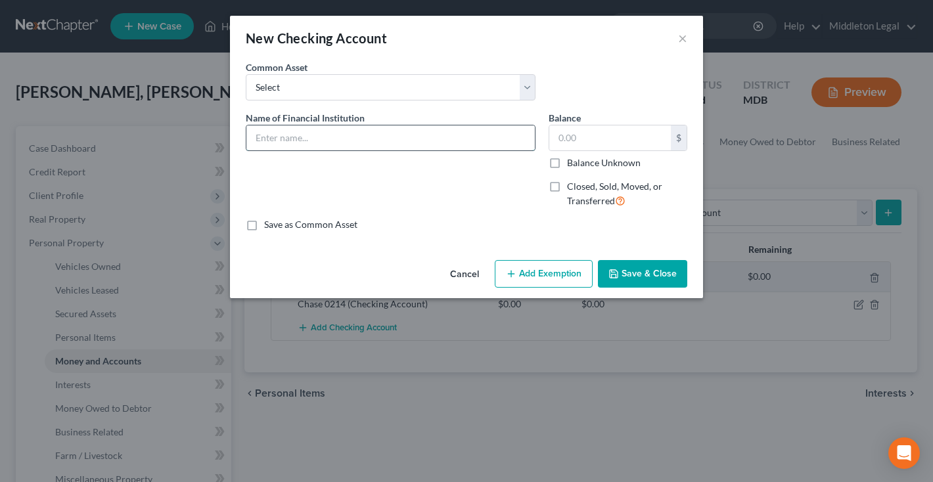
click at [334, 141] on input "text" at bounding box center [390, 137] width 288 height 25
type input "Chase 2505"
click at [672, 278] on button "Save & Close" at bounding box center [642, 274] width 89 height 28
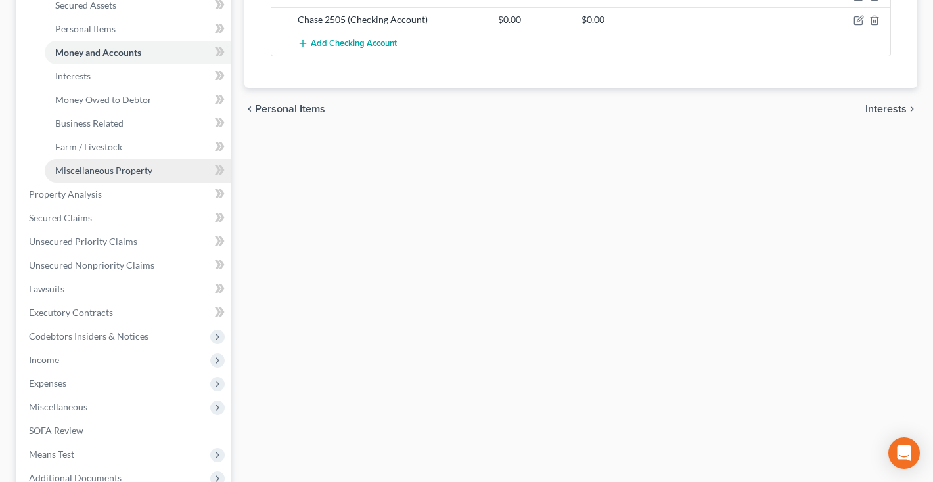
scroll to position [324, 0]
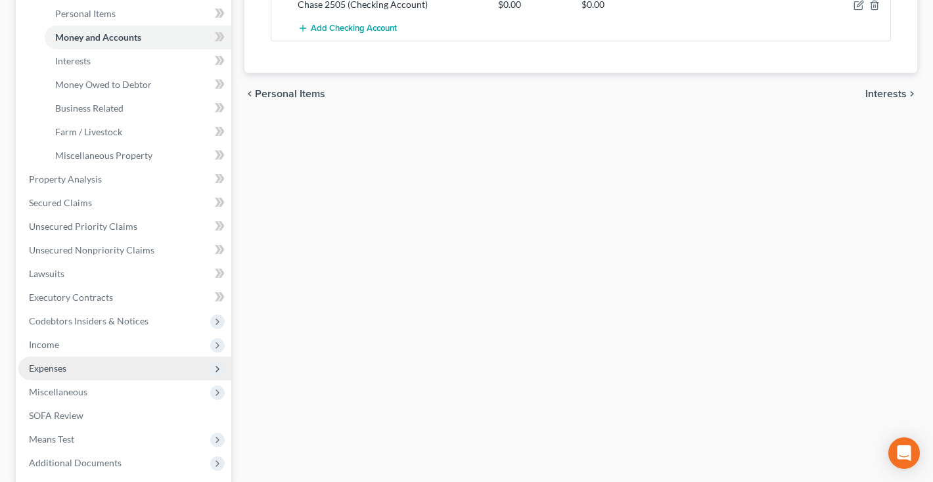
click at [66, 367] on span "Expenses" at bounding box center [47, 368] width 37 height 11
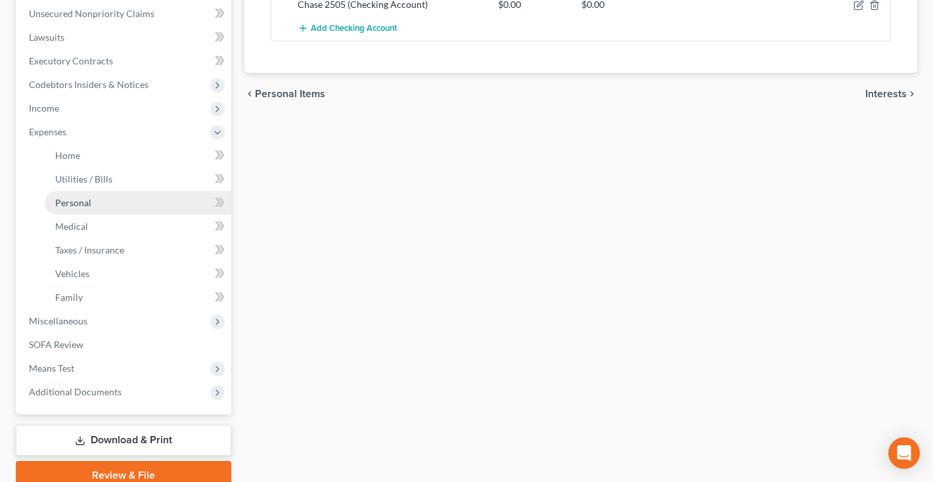
click at [73, 202] on span "Personal" at bounding box center [73, 202] width 36 height 11
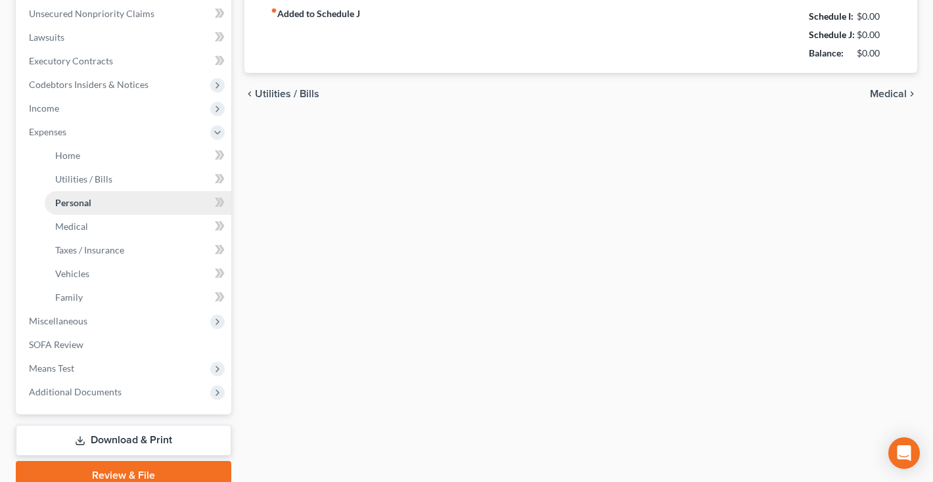
scroll to position [56, 0]
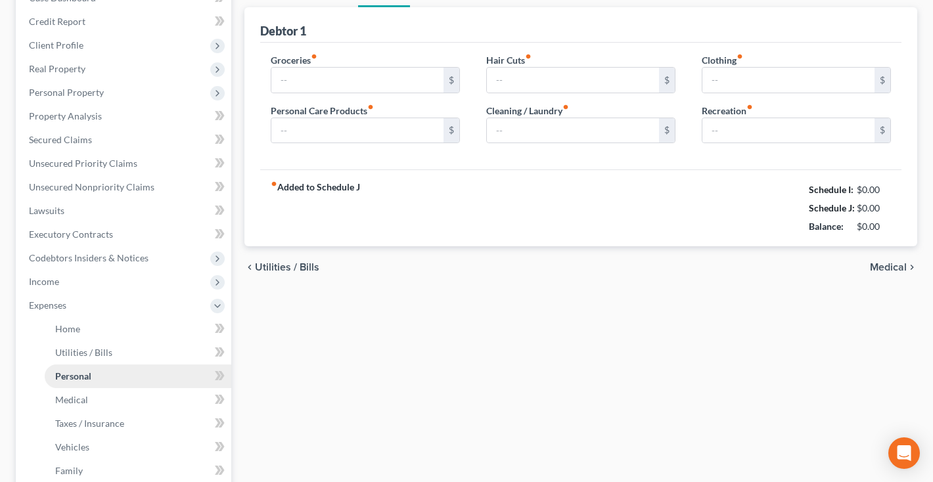
type input "800.00"
type input "0.00"
type input "100.00"
type input "0.00"
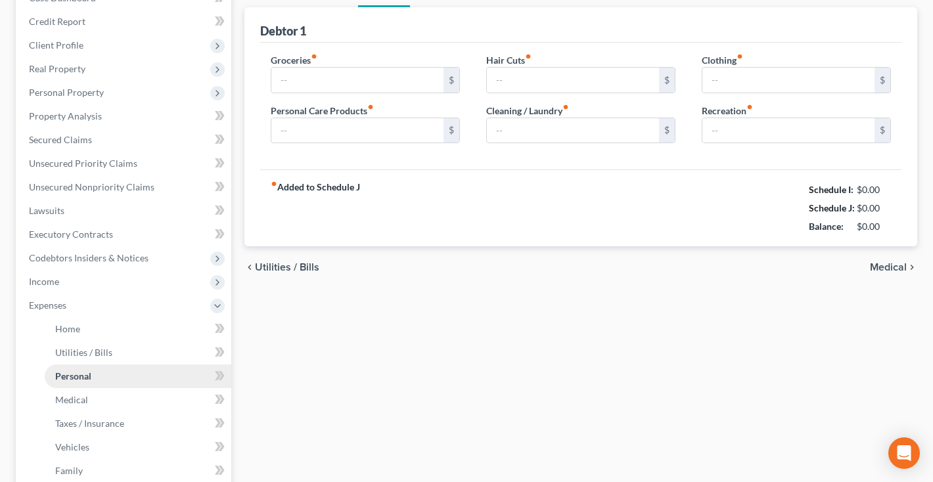
type input "0.00"
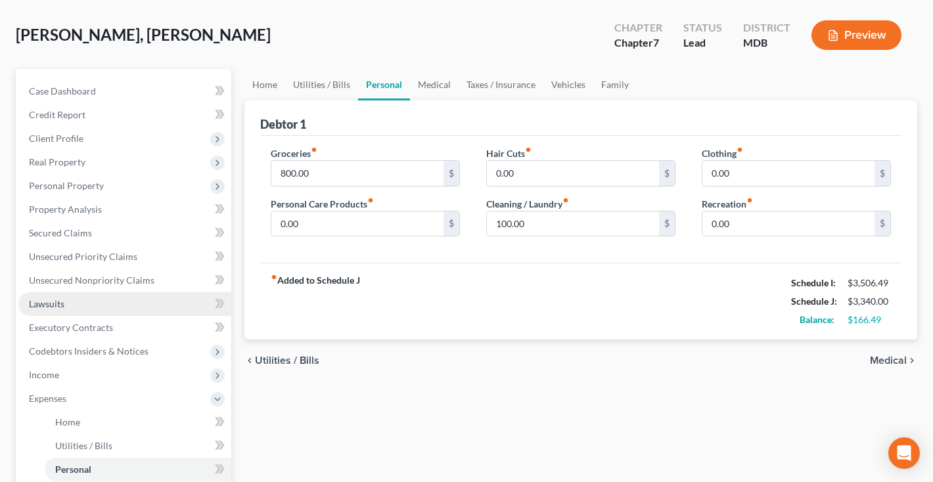
scroll to position [66, 0]
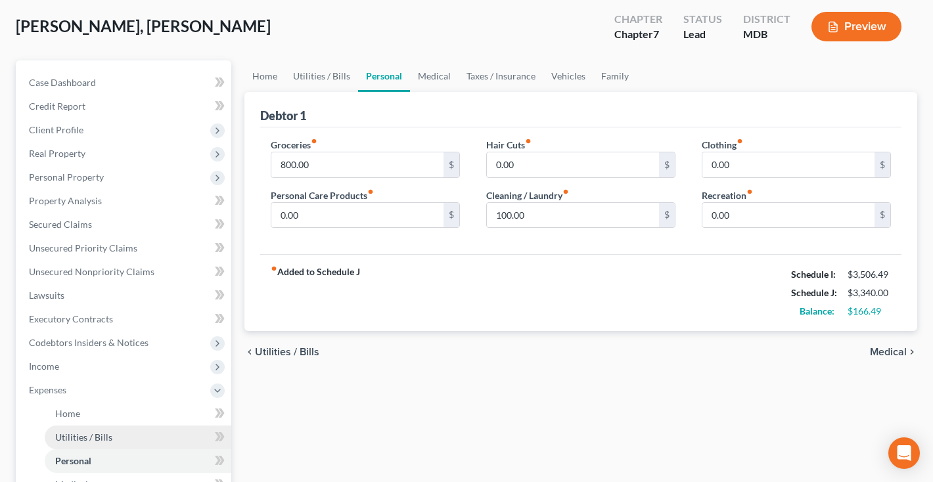
click at [60, 439] on span "Utilities / Bills" at bounding box center [83, 437] width 57 height 11
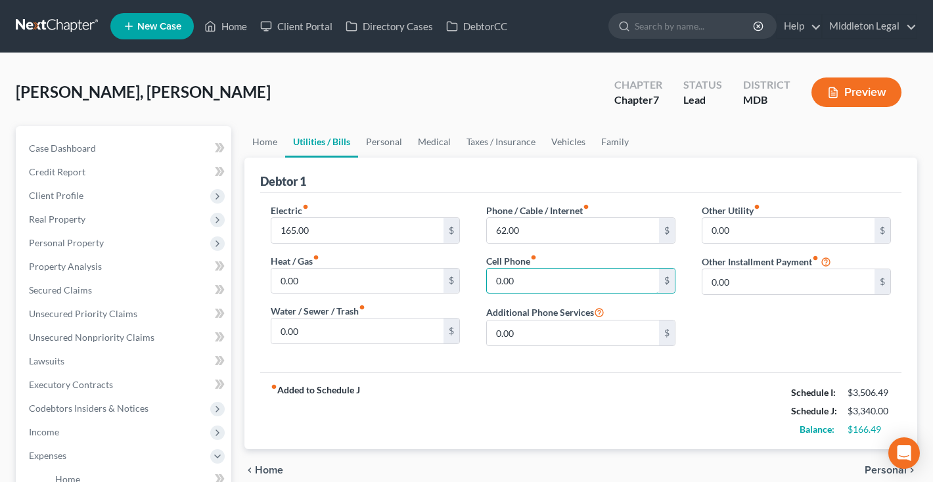
drag, startPoint x: 517, startPoint y: 282, endPoint x: 463, endPoint y: 282, distance: 53.9
type input "118"
click at [259, 141] on link "Home" at bounding box center [264, 142] width 41 height 32
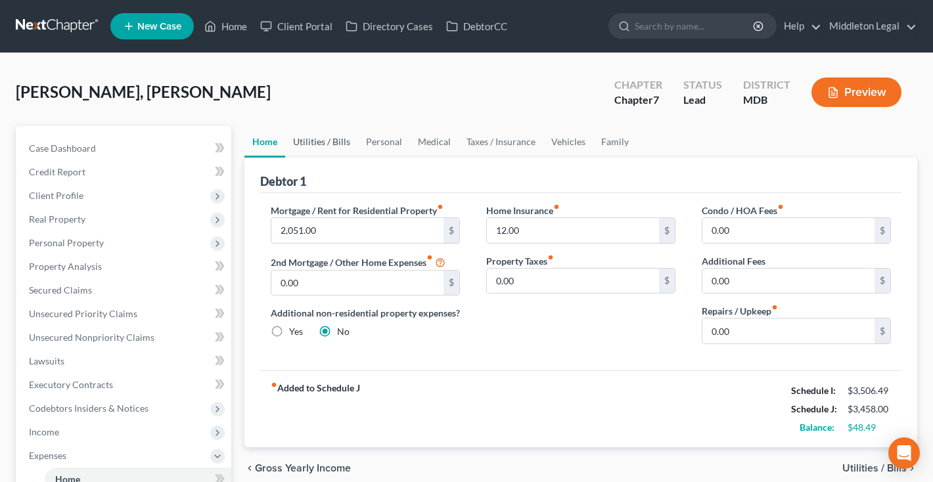
click at [321, 146] on link "Utilities / Bills" at bounding box center [321, 142] width 73 height 32
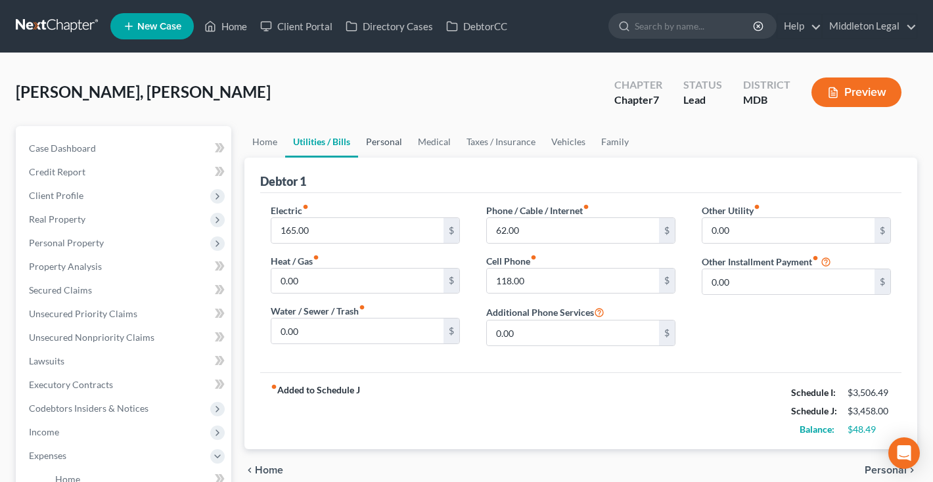
click at [382, 143] on link "Personal" at bounding box center [384, 142] width 52 height 32
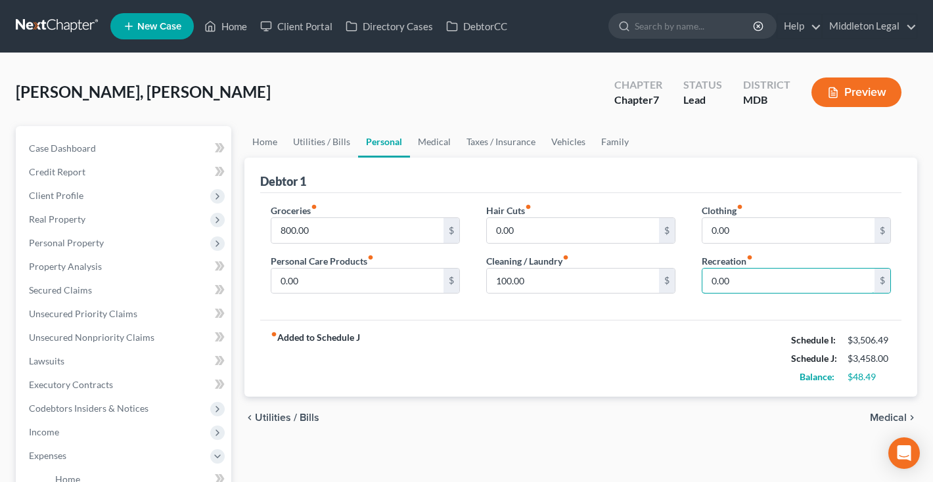
drag, startPoint x: 734, startPoint y: 280, endPoint x: 692, endPoint y: 279, distance: 42.1
click at [692, 279] on div "Clothing fiber_manual_record 0.00 $ Recreation fiber_manual_record 0.00 $" at bounding box center [795, 254] width 215 height 101
type input "200"
click at [434, 144] on link "Medical" at bounding box center [434, 142] width 49 height 32
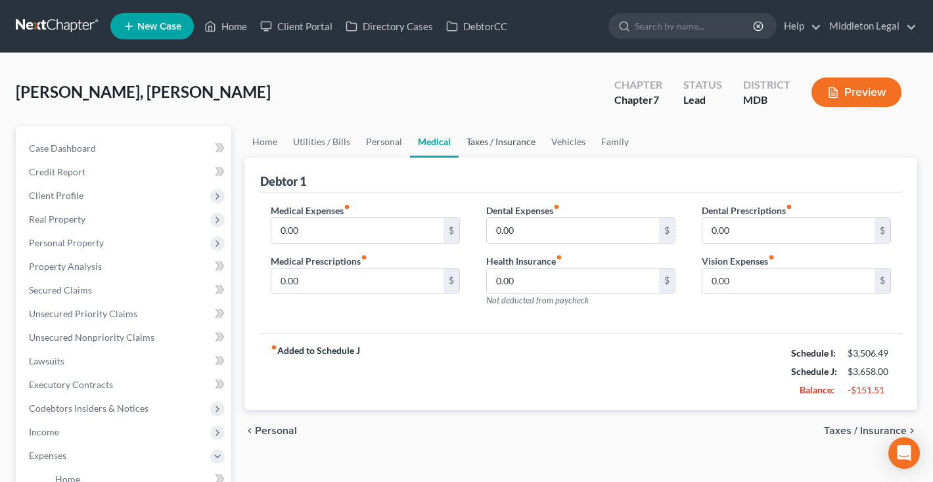
click at [484, 152] on link "Taxes / Insurance" at bounding box center [500, 142] width 85 height 32
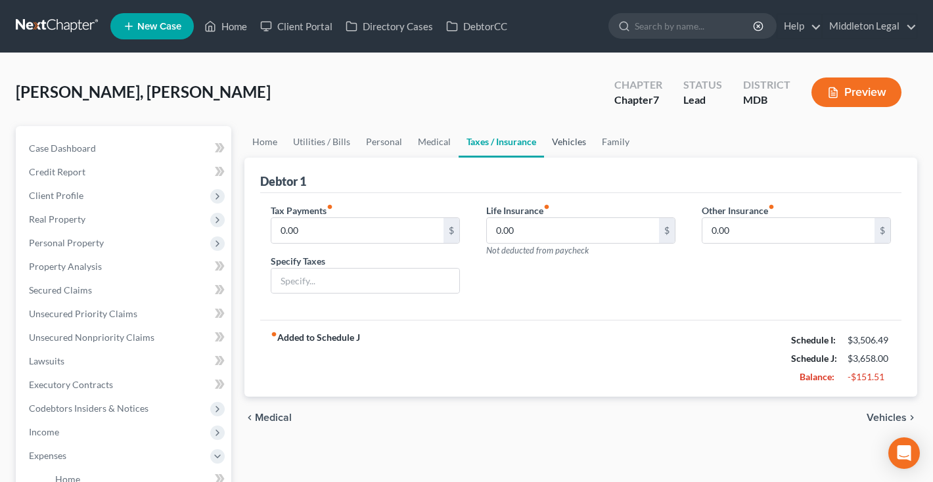
click at [565, 150] on link "Vehicles" at bounding box center [569, 142] width 50 height 32
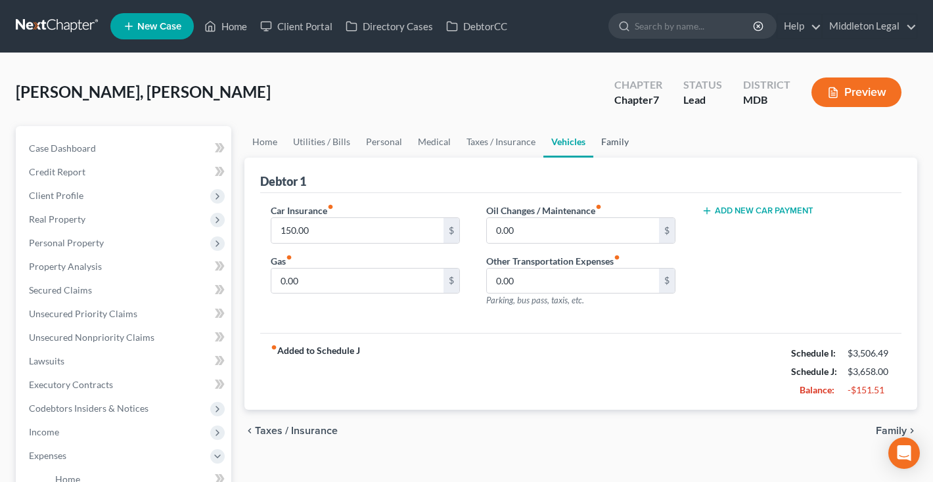
click at [613, 146] on link "Family" at bounding box center [614, 142] width 43 height 32
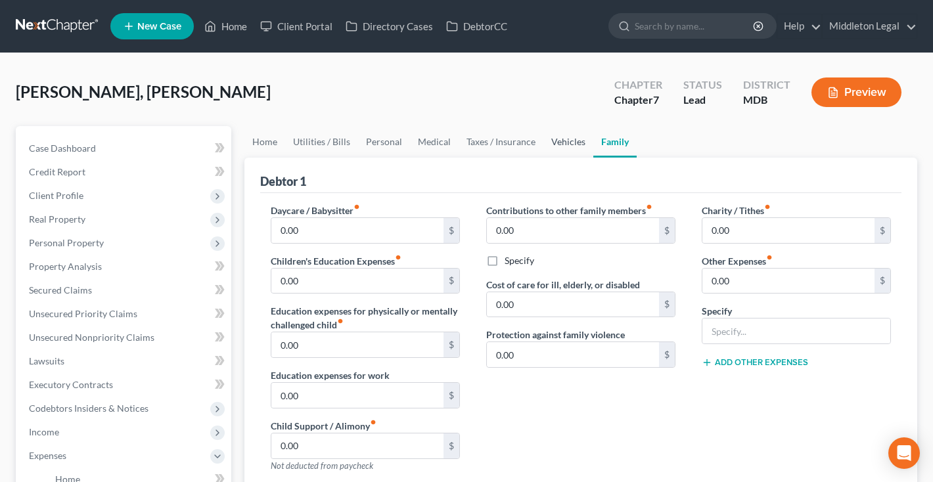
click at [571, 145] on link "Vehicles" at bounding box center [568, 142] width 50 height 32
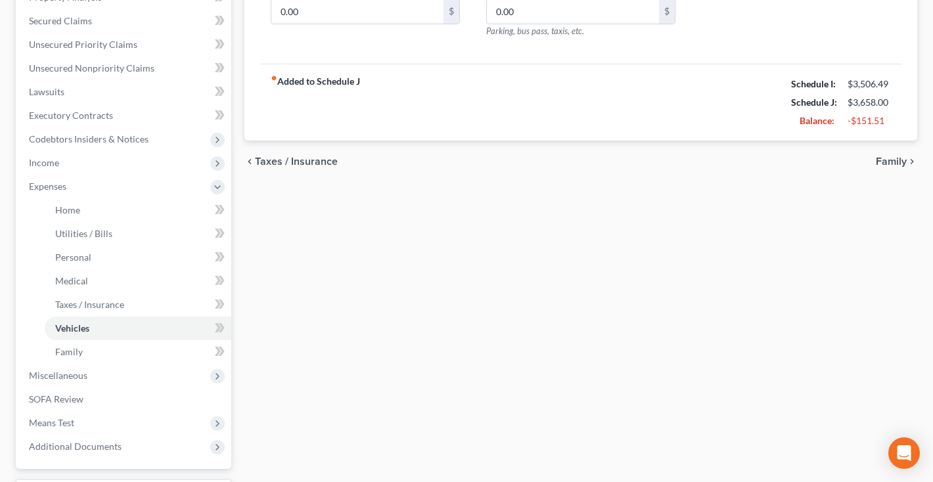
scroll to position [289, 0]
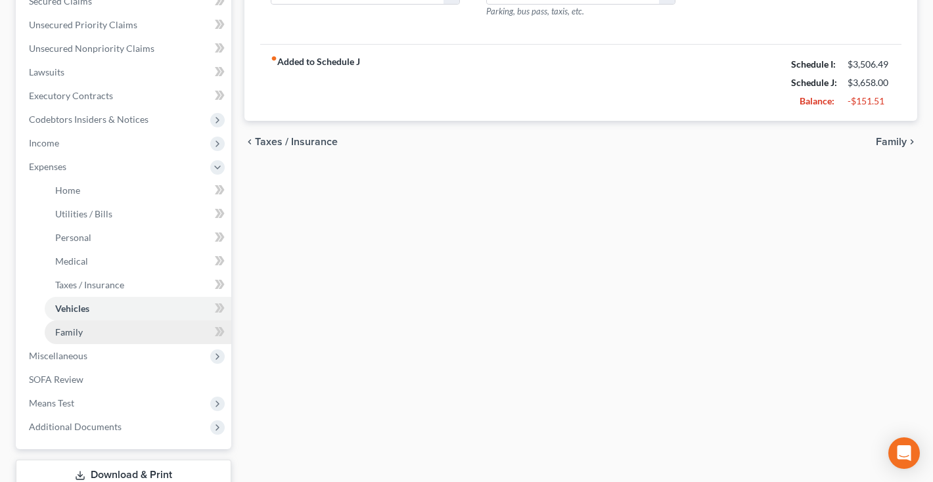
click at [116, 335] on link "Family" at bounding box center [138, 333] width 187 height 24
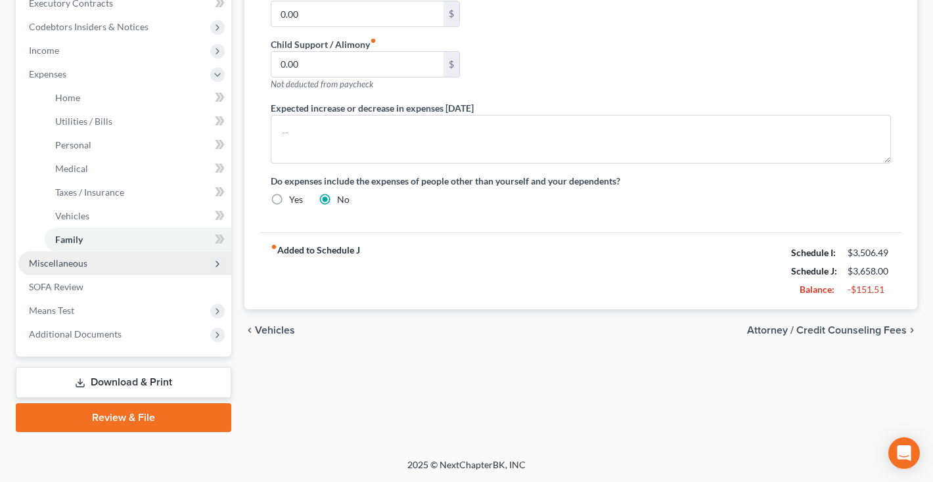
click at [43, 269] on span "Miscellaneous" at bounding box center [124, 264] width 213 height 24
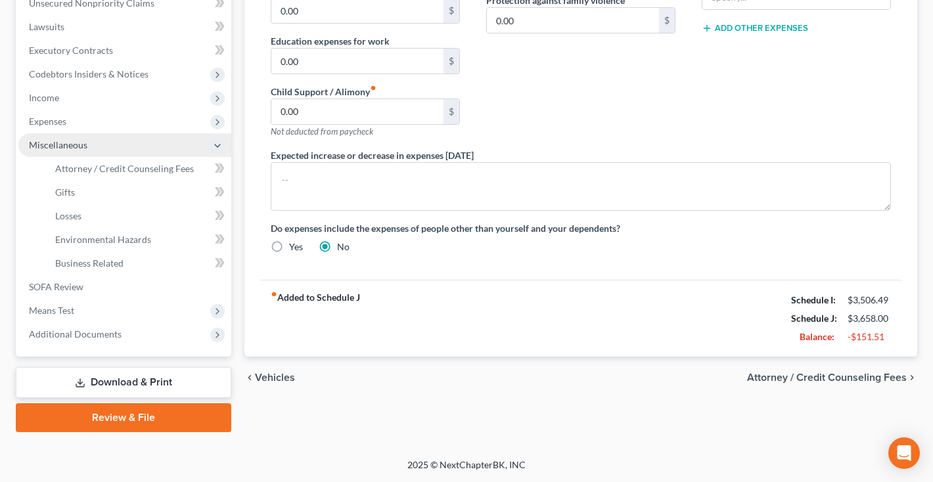
scroll to position [334, 0]
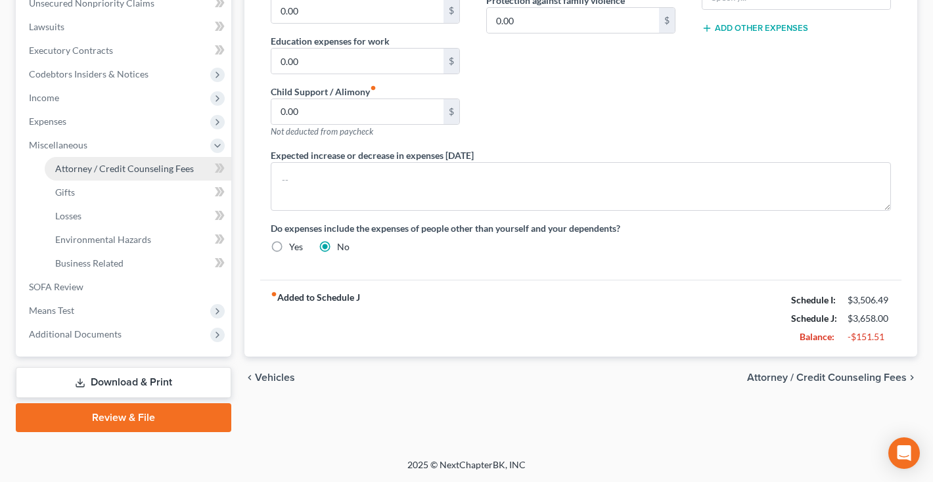
click at [107, 171] on span "Attorney / Credit Counseling Fees" at bounding box center [124, 168] width 139 height 11
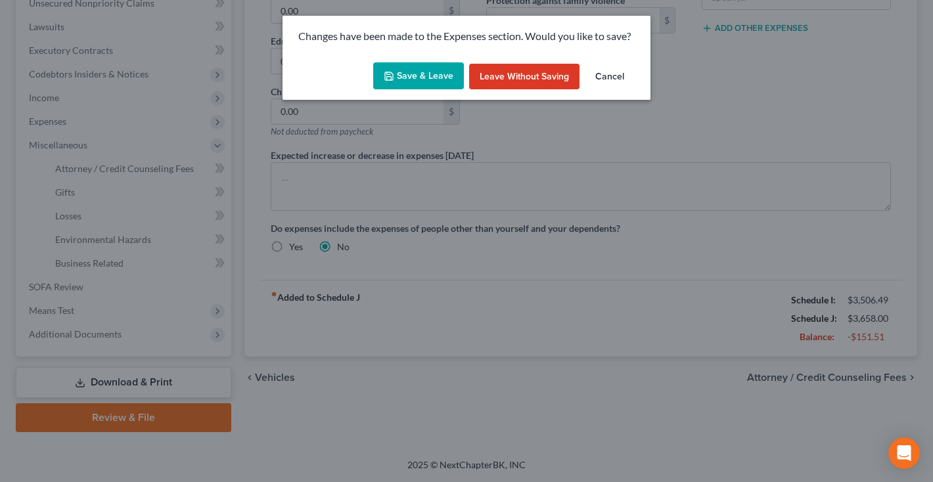
click at [424, 77] on button "Save & Leave" at bounding box center [418, 76] width 91 height 28
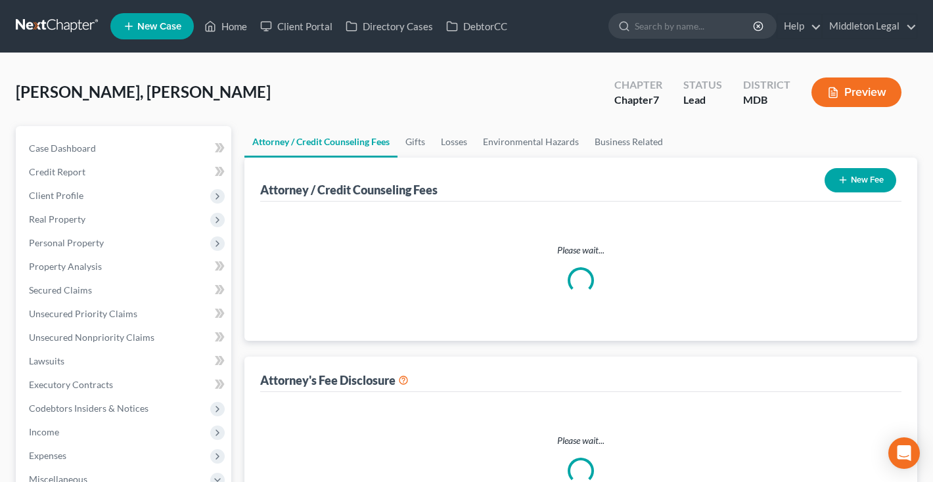
select select "2"
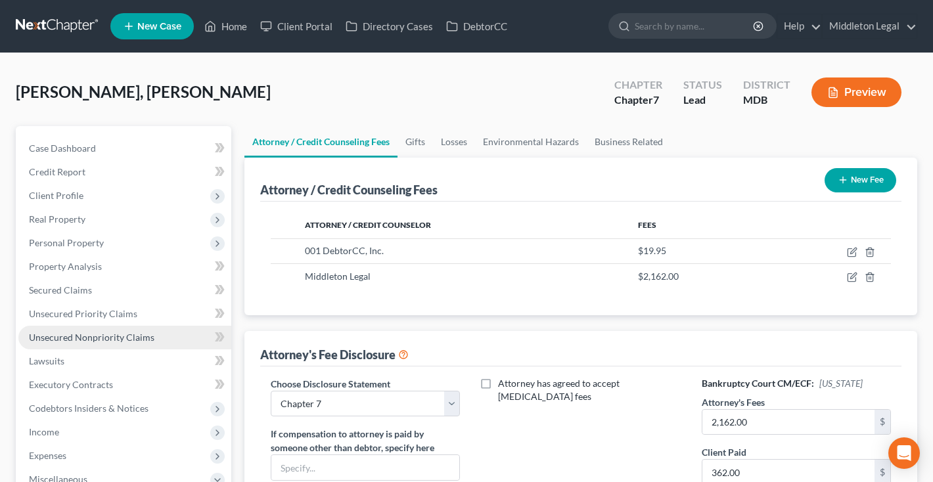
click at [123, 337] on span "Unsecured Nonpriority Claims" at bounding box center [91, 337] width 125 height 11
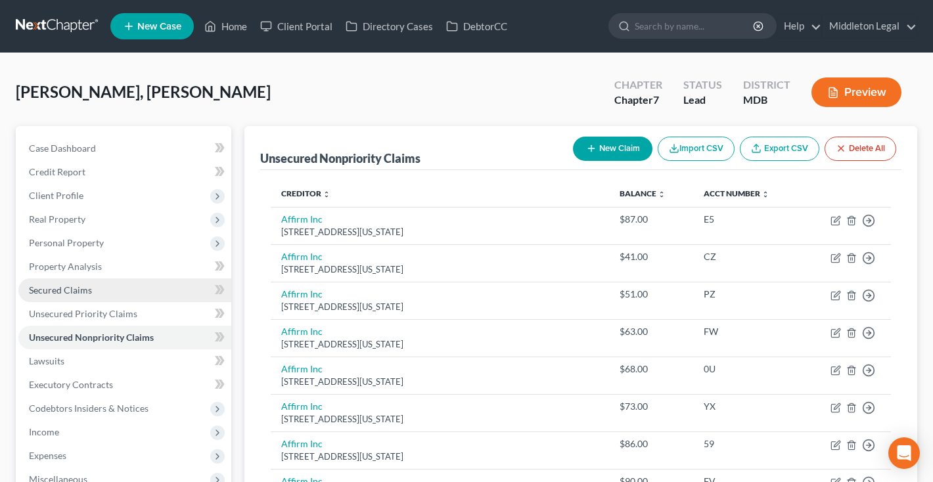
click at [62, 298] on link "Secured Claims" at bounding box center [124, 290] width 213 height 24
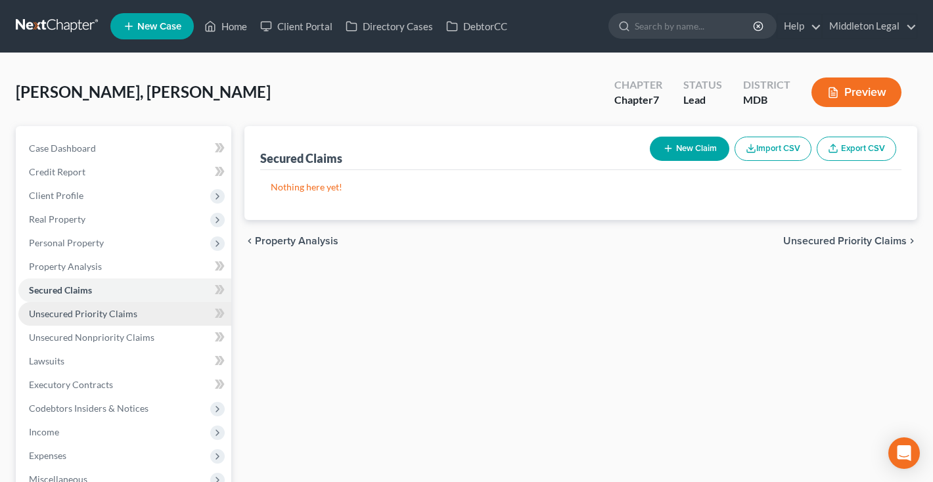
click at [66, 317] on span "Unsecured Priority Claims" at bounding box center [83, 313] width 108 height 11
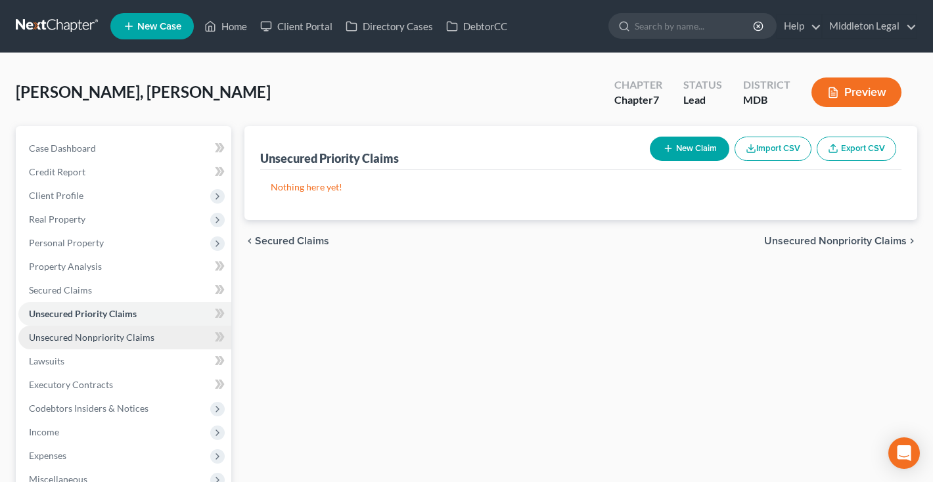
click at [71, 338] on span "Unsecured Nonpriority Claims" at bounding box center [91, 337] width 125 height 11
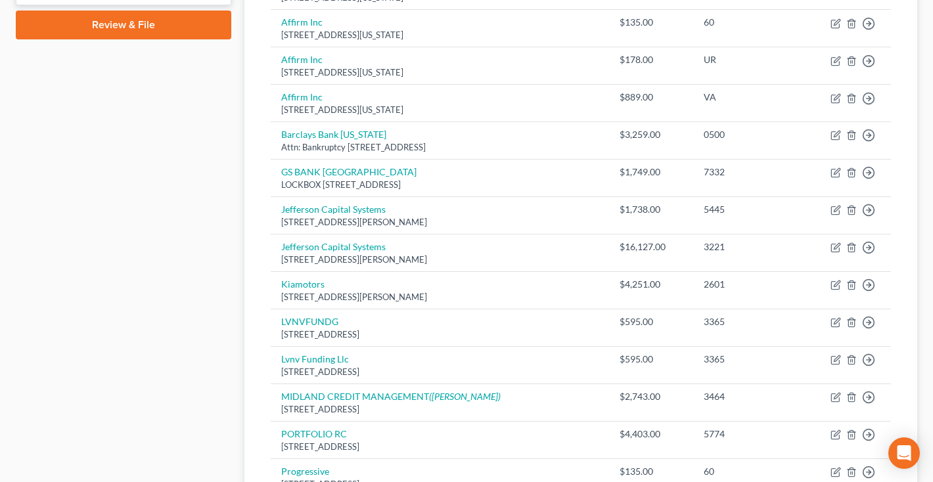
scroll to position [640, 0]
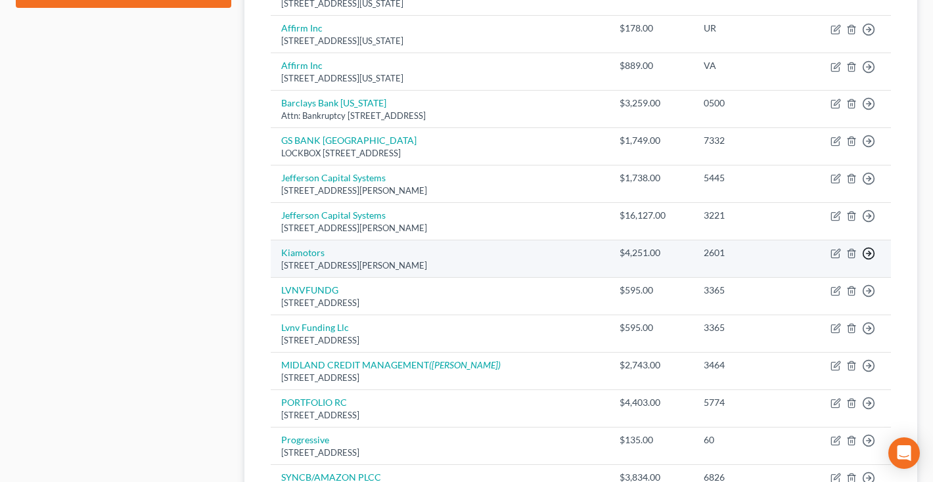
click at [870, 252] on polyline "button" at bounding box center [869, 254] width 2 height 5
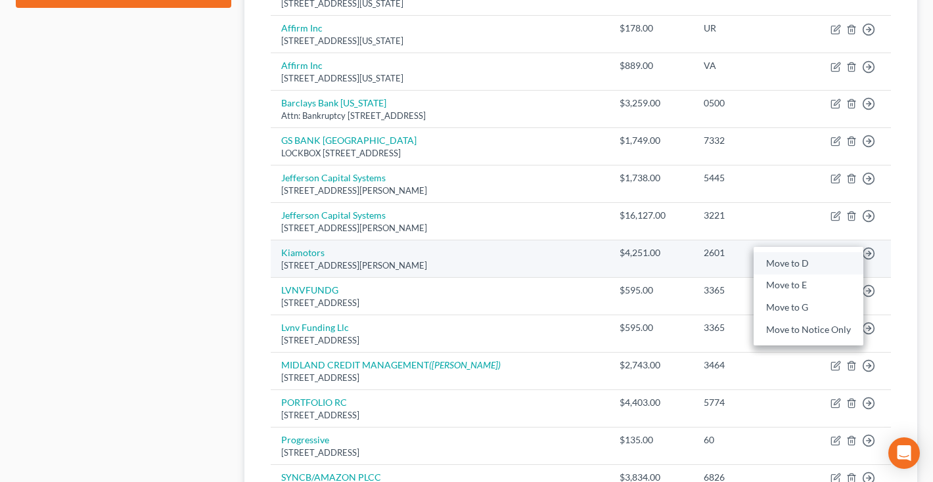
click at [812, 262] on link "Move to D" at bounding box center [808, 263] width 110 height 22
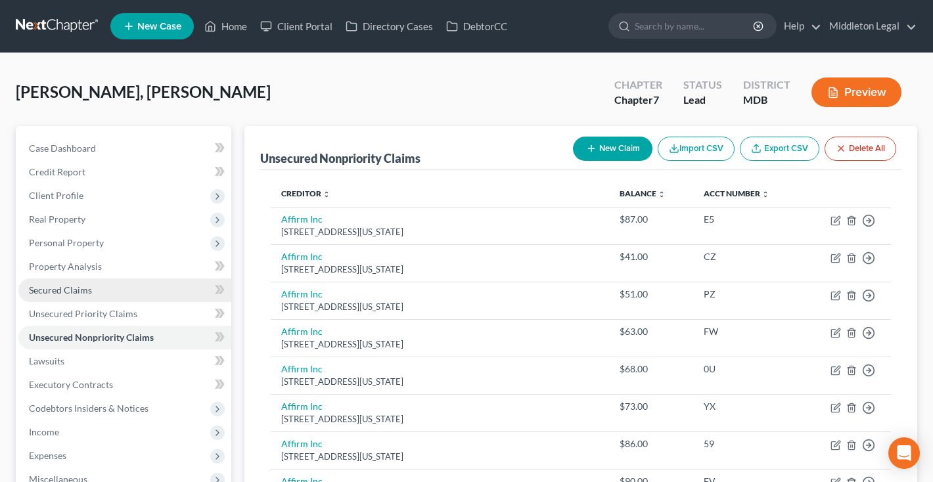
scroll to position [0, 0]
click at [74, 291] on span "Secured Claims" at bounding box center [60, 289] width 63 height 11
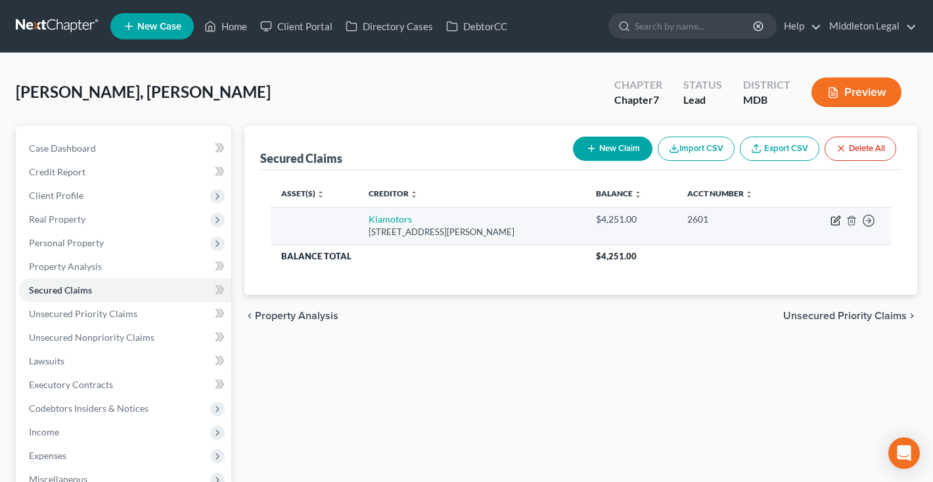
click at [833, 219] on icon "button" at bounding box center [835, 220] width 11 height 11
select select "4"
select select "0"
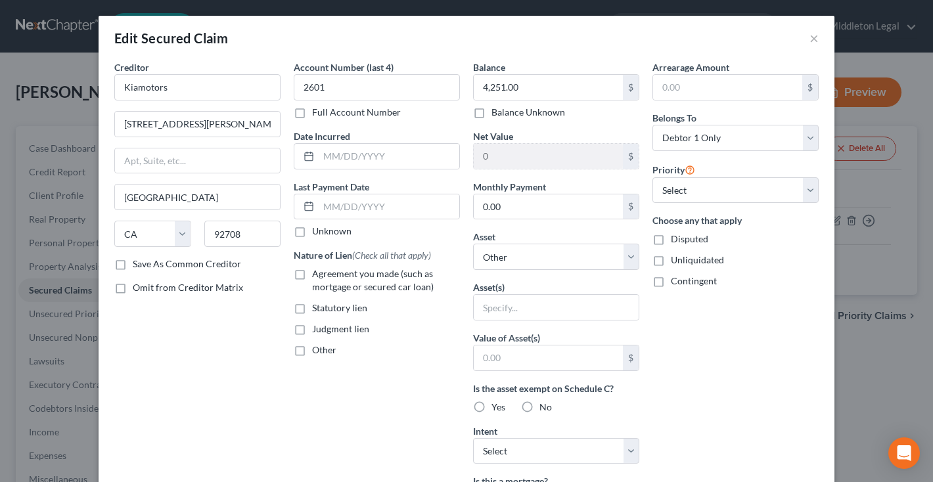
click at [312, 274] on label "Agreement you made (such as mortgage or secured car loan)" at bounding box center [386, 280] width 148 height 26
click at [317, 274] on input "Agreement you made (such as mortgage or secured car loan)" at bounding box center [321, 271] width 9 height 9
checkbox input "true"
select select "2"
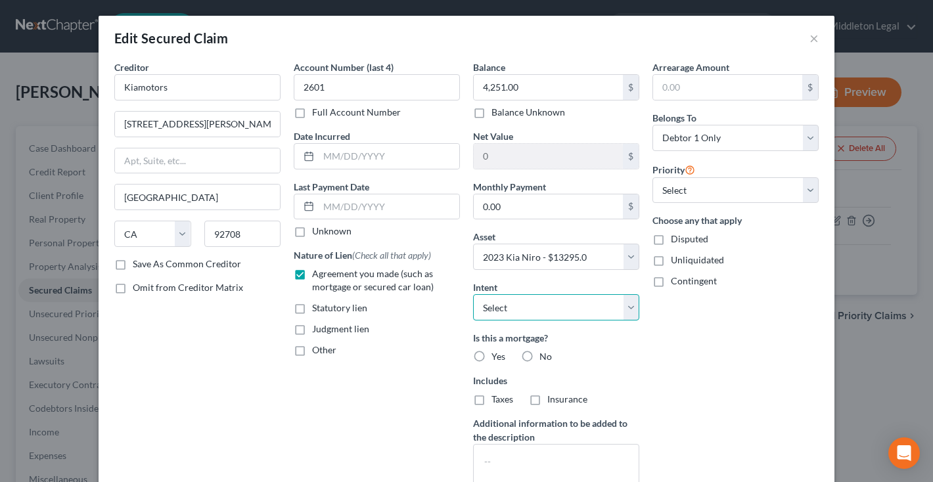
select select "4"
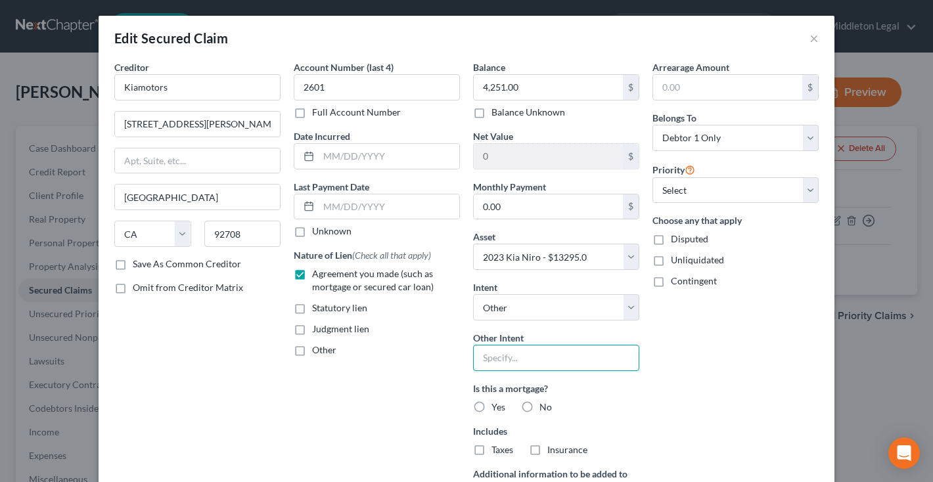
click at [543, 361] on input "text" at bounding box center [556, 358] width 166 height 26
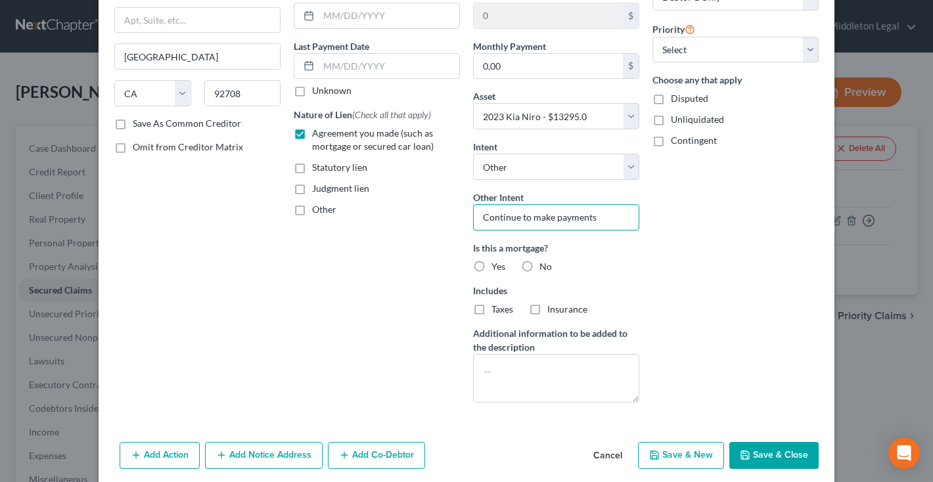
scroll to position [152, 0]
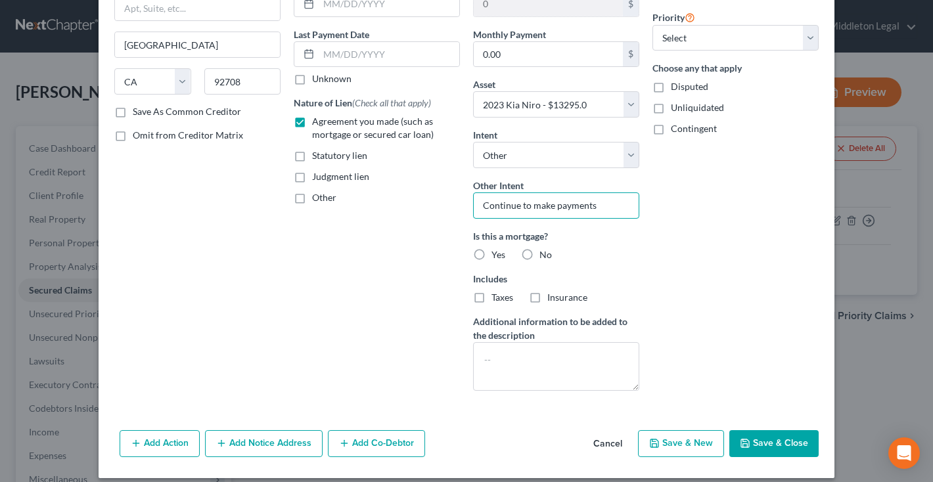
type input "Continue to make payments"
click at [539, 251] on label "No" at bounding box center [545, 254] width 12 height 13
click at [545, 251] on input "No" at bounding box center [549, 252] width 9 height 9
radio input "true"
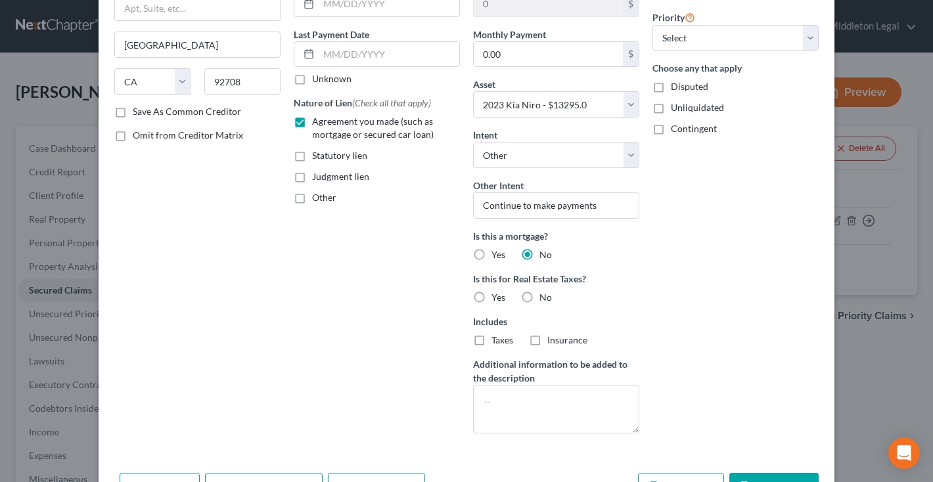
click at [539, 294] on label "No" at bounding box center [545, 297] width 12 height 13
click at [545, 294] on input "No" at bounding box center [549, 295] width 9 height 9
radio input "true"
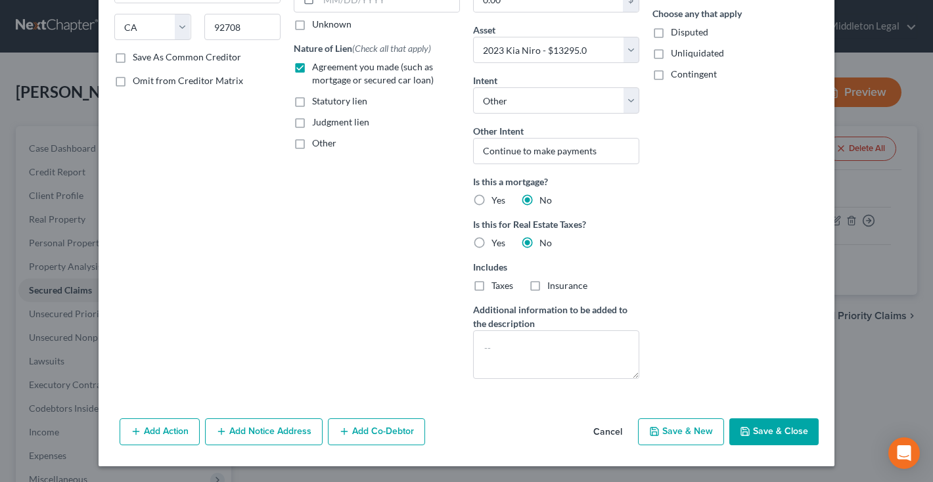
scroll to position [207, 0]
click at [761, 435] on button "Save & Close" at bounding box center [773, 432] width 89 height 28
select select
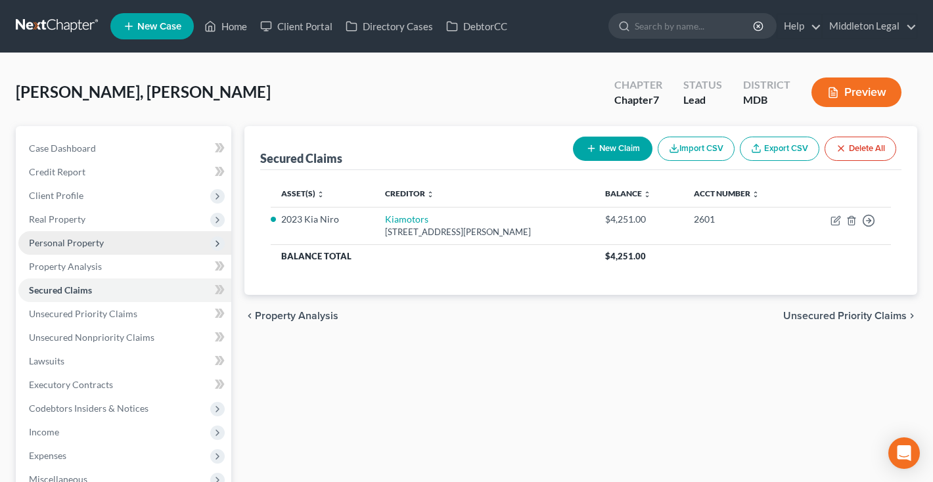
click at [71, 250] on span "Personal Property" at bounding box center [124, 243] width 213 height 24
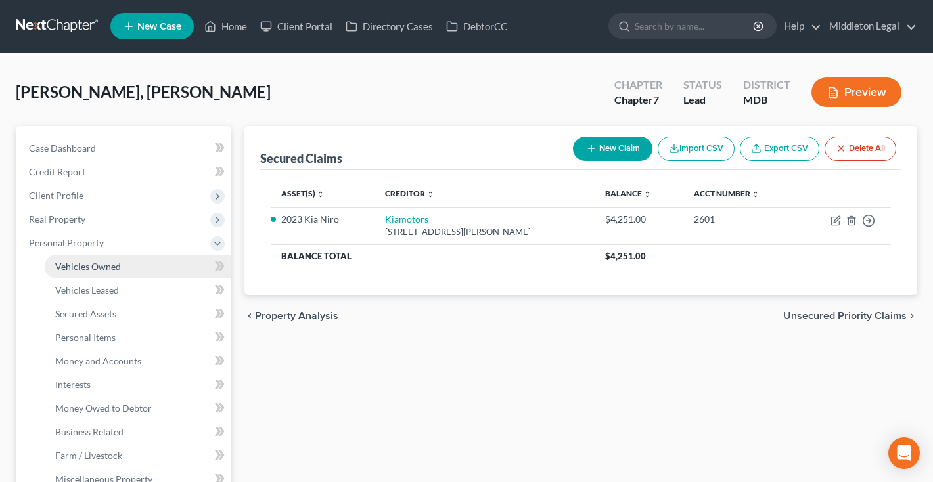
click at [113, 265] on span "Vehicles Owned" at bounding box center [88, 266] width 66 height 11
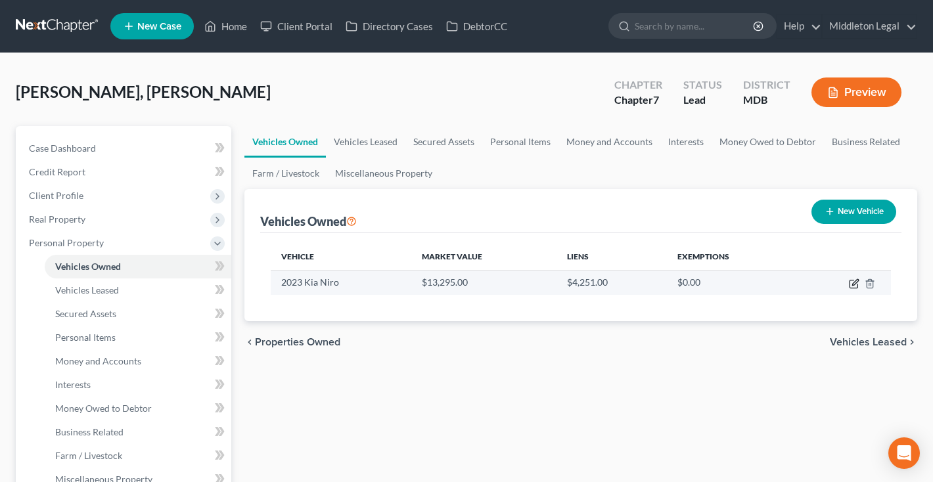
click at [855, 282] on icon "button" at bounding box center [854, 283] width 11 height 11
select select "0"
select select "3"
select select "2"
select select "3"
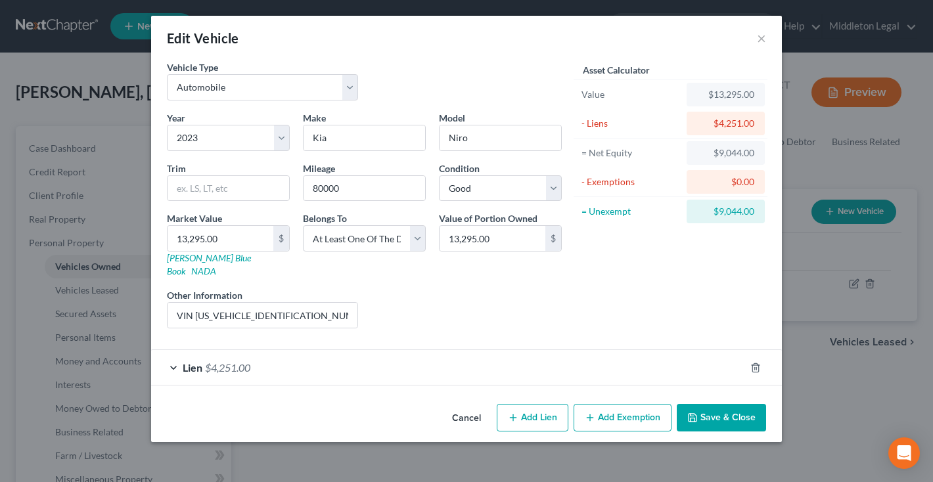
click at [625, 404] on button "Add Exemption" at bounding box center [622, 418] width 98 height 28
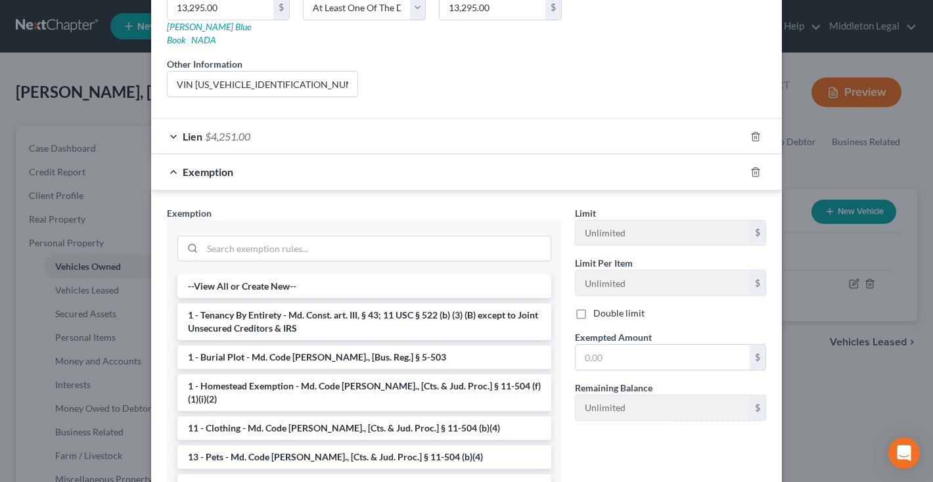
scroll to position [305, 0]
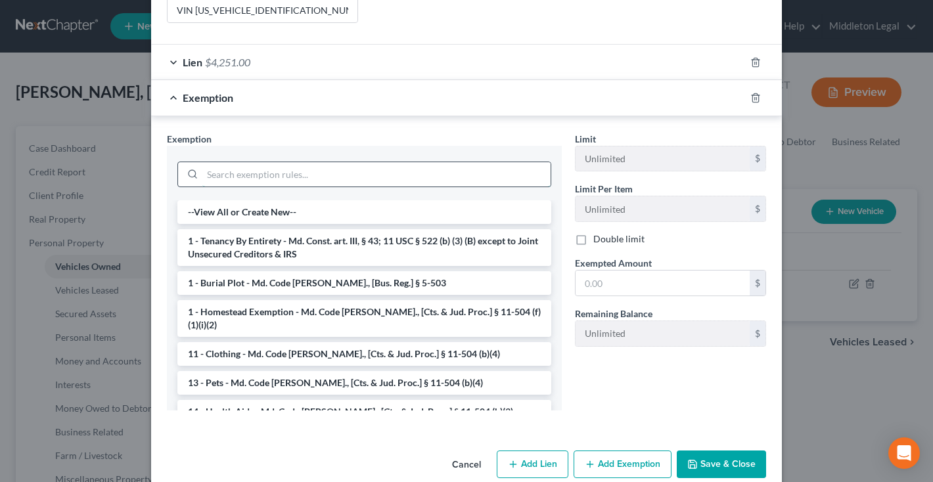
click at [443, 170] on input "search" at bounding box center [376, 174] width 348 height 25
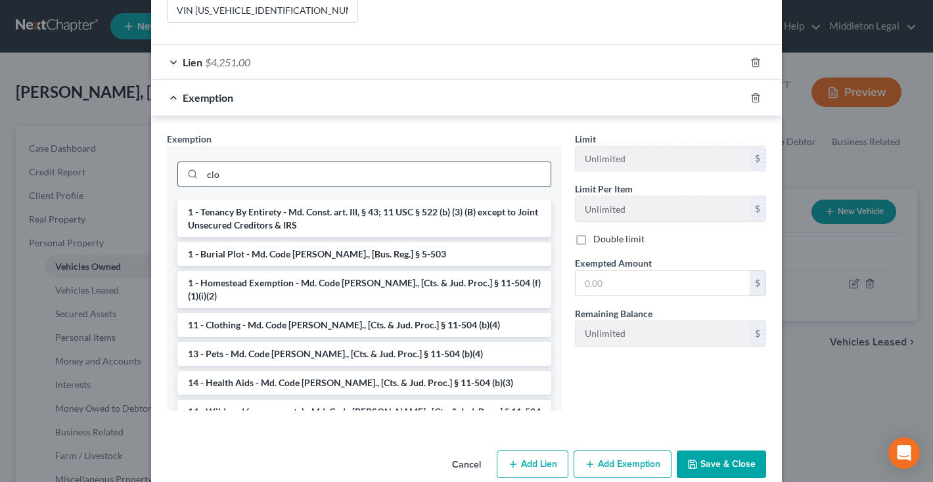
scroll to position [250, 0]
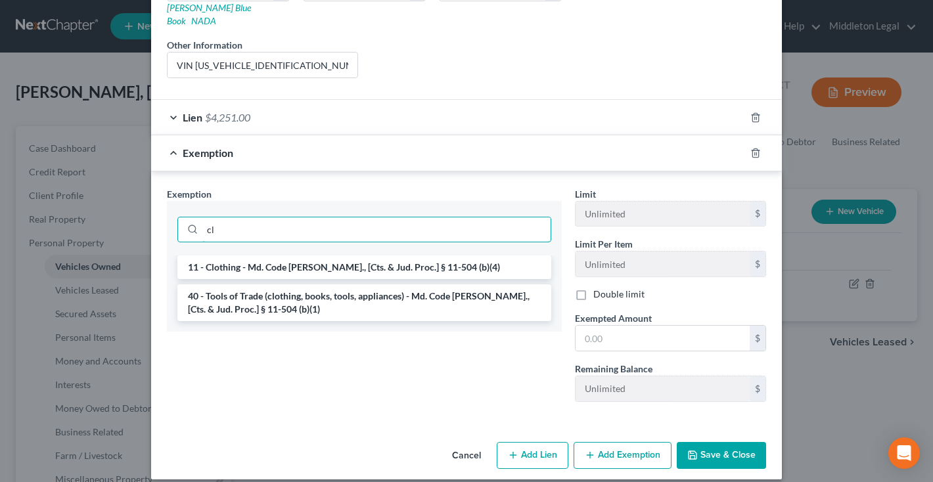
type input "c"
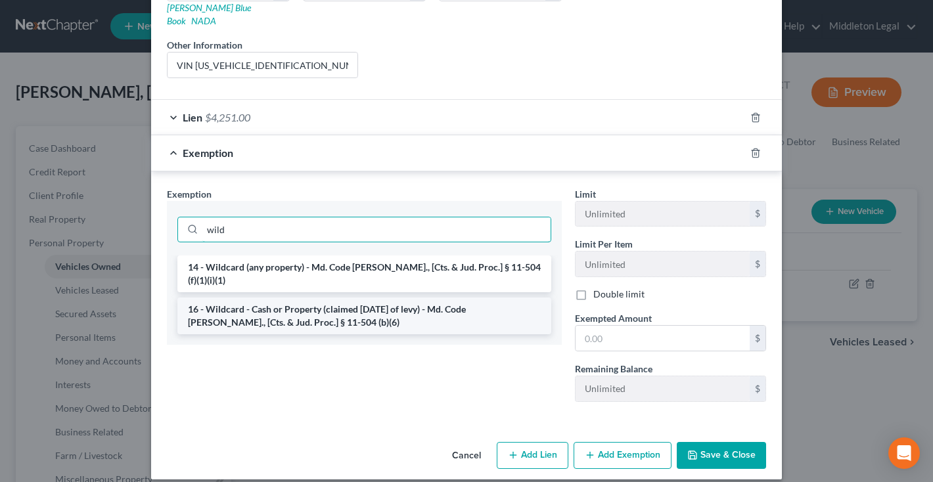
type input "wild"
click at [484, 298] on li "16 - Wildcard - Cash or Property (claimed [DATE] of levy) - Md. Code [PERSON_NA…" at bounding box center [364, 316] width 374 height 37
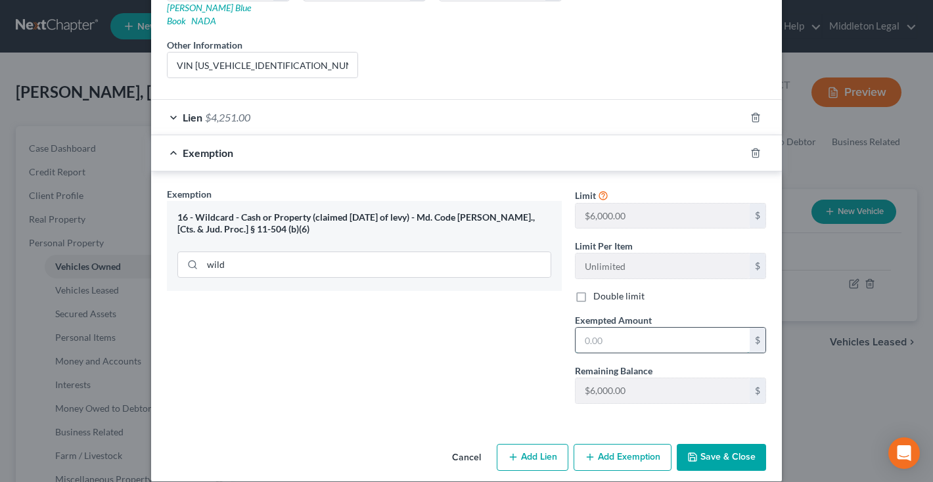
click at [614, 328] on input "text" at bounding box center [662, 340] width 174 height 25
type input "6,000"
click at [736, 444] on button "Save & Close" at bounding box center [721, 458] width 89 height 28
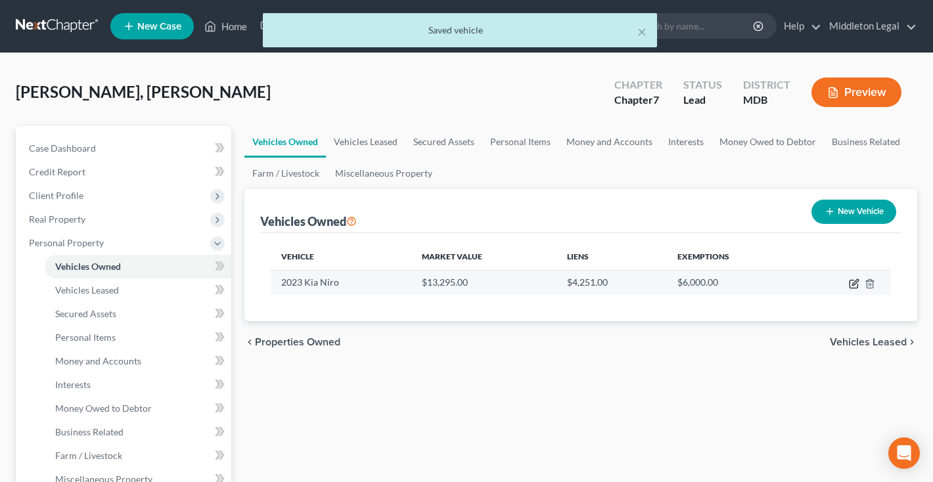
click at [850, 284] on icon "button" at bounding box center [853, 284] width 8 height 8
select select "0"
select select "3"
select select "2"
select select "3"
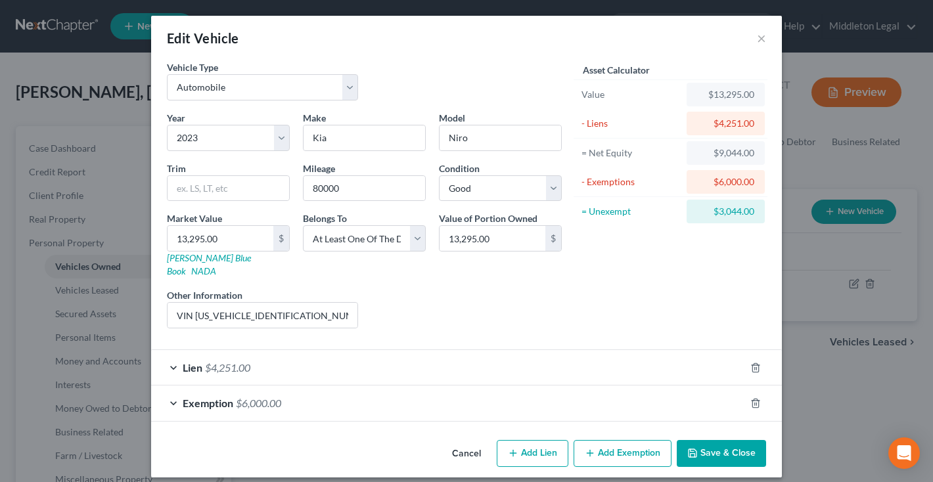
click at [601, 446] on button "Add Exemption" at bounding box center [622, 454] width 98 height 28
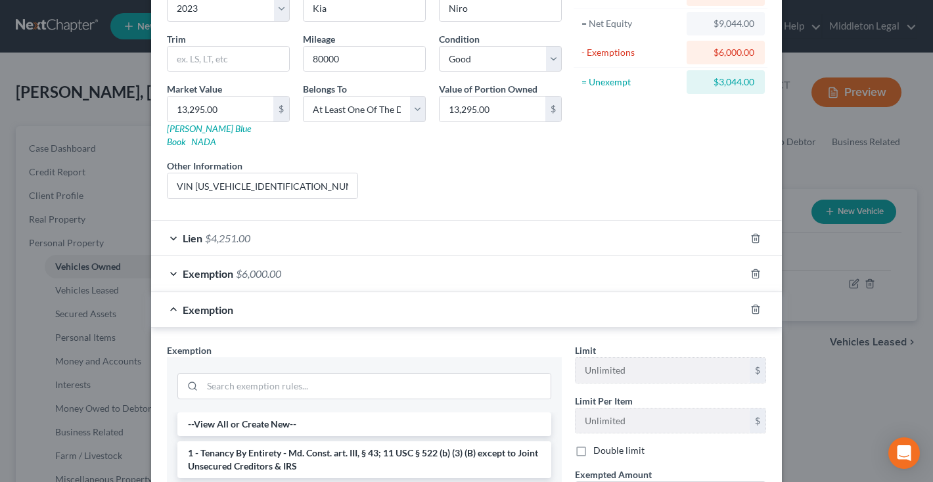
scroll to position [164, 0]
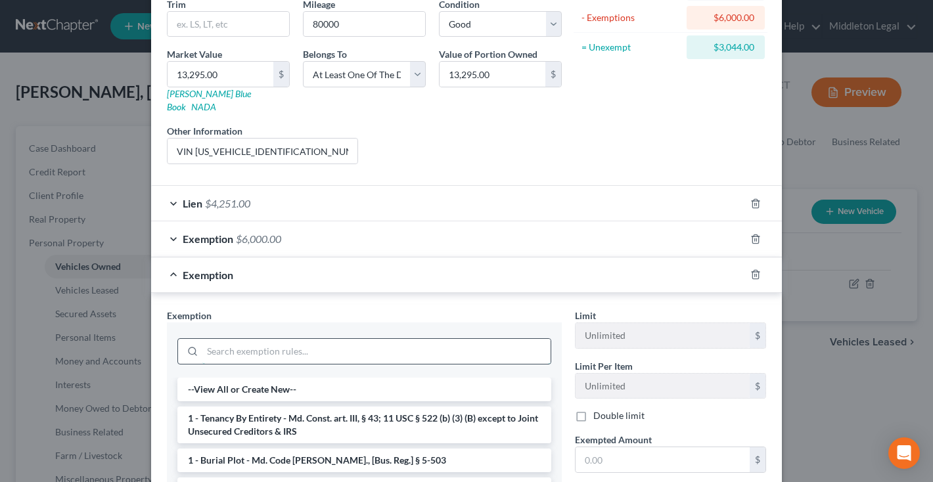
click at [392, 342] on input "search" at bounding box center [376, 351] width 348 height 25
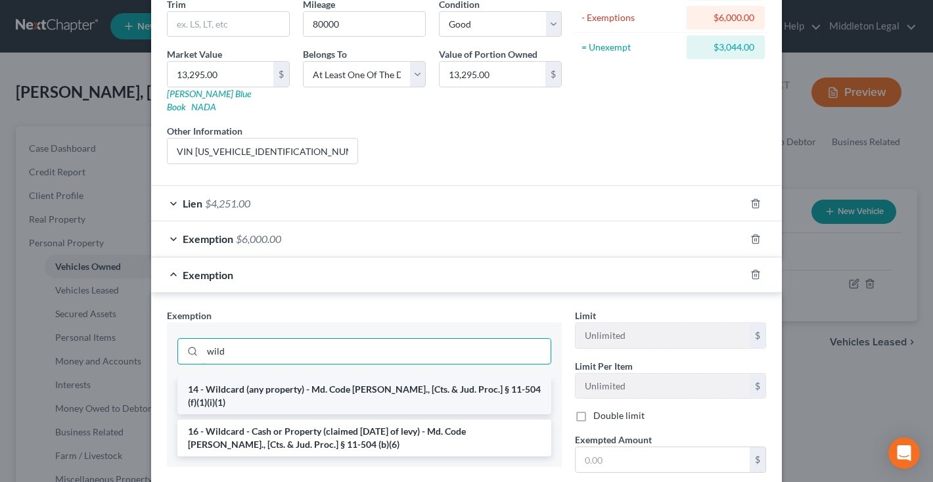
type input "wild"
click at [377, 378] on li "14 - Wildcard (any property) - Md. Code [PERSON_NAME]., [Cts. & Jud. Proc.] § 1…" at bounding box center [364, 396] width 374 height 37
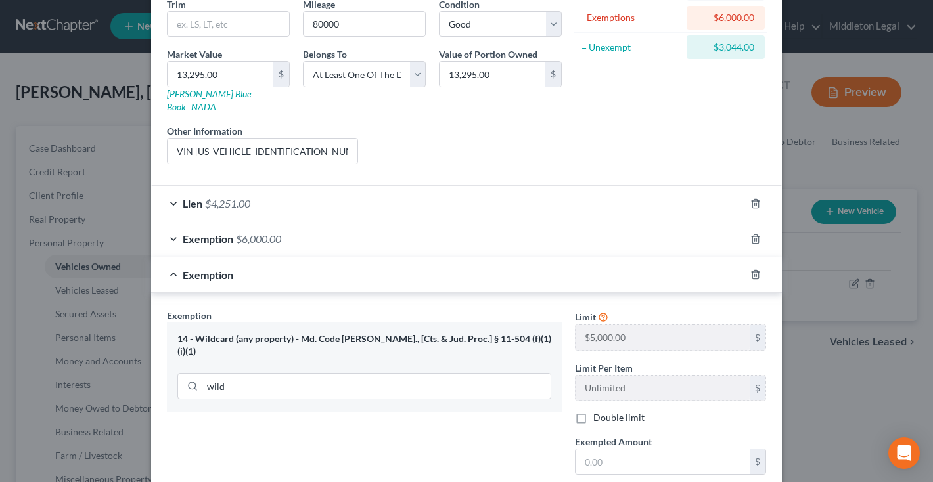
scroll to position [183, 0]
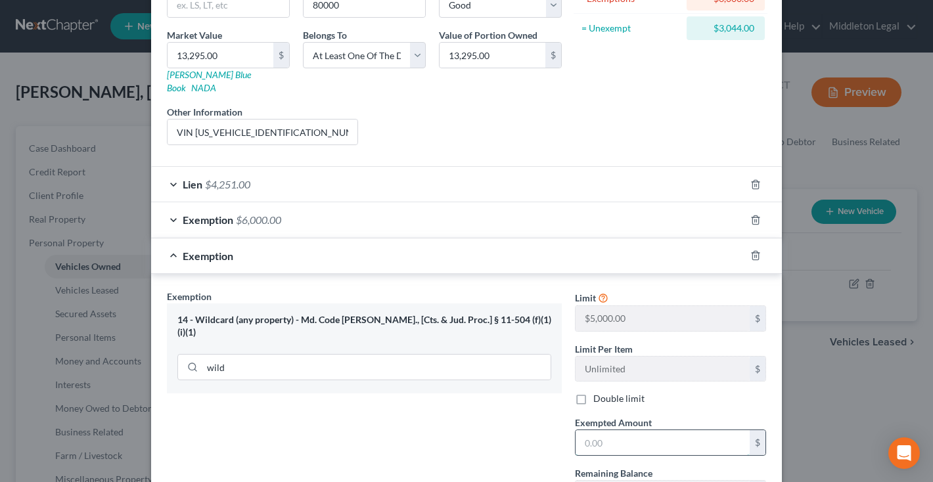
click at [610, 432] on input "text" at bounding box center [662, 442] width 174 height 25
type input "3,044"
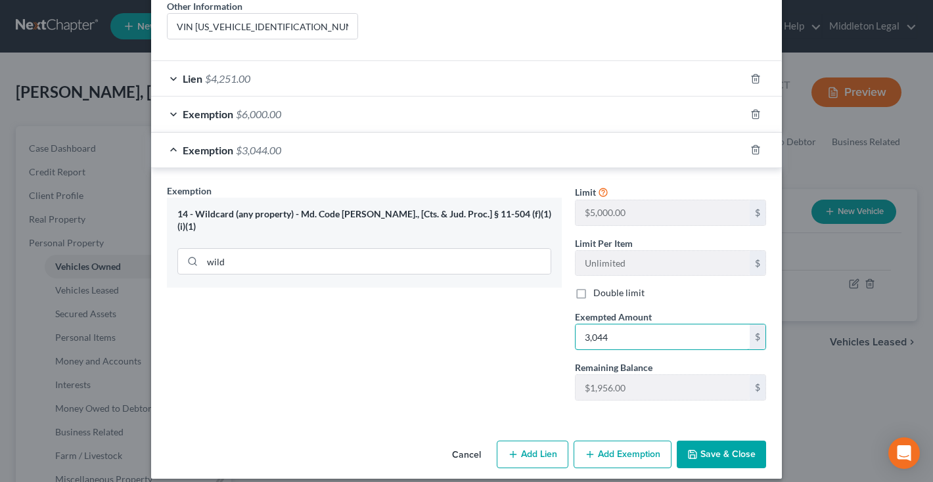
scroll to position [288, 0]
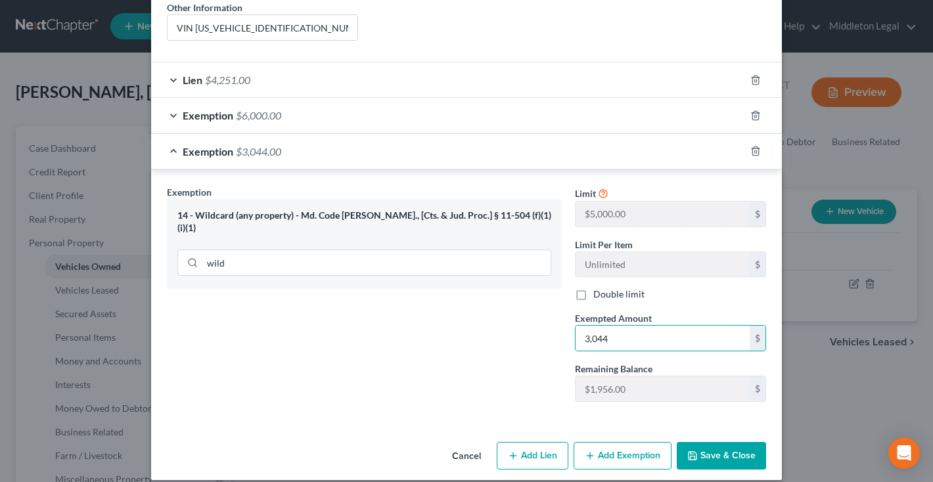
click at [738, 442] on button "Save & Close" at bounding box center [721, 456] width 89 height 28
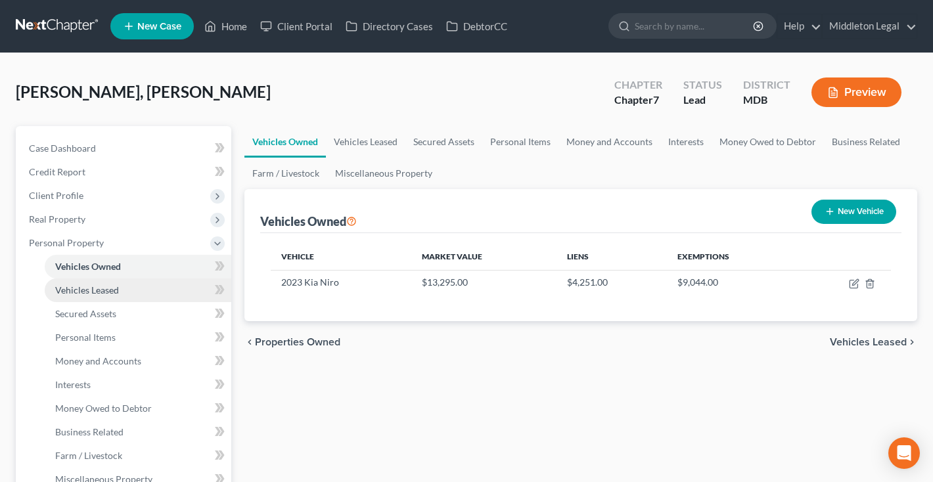
click at [118, 294] on span "Vehicles Leased" at bounding box center [87, 289] width 64 height 11
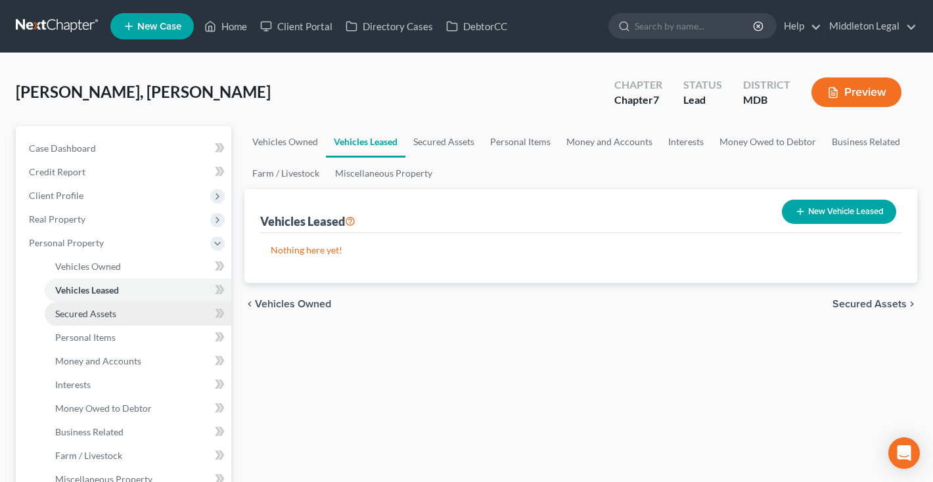
click at [113, 317] on span "Secured Assets" at bounding box center [85, 313] width 61 height 11
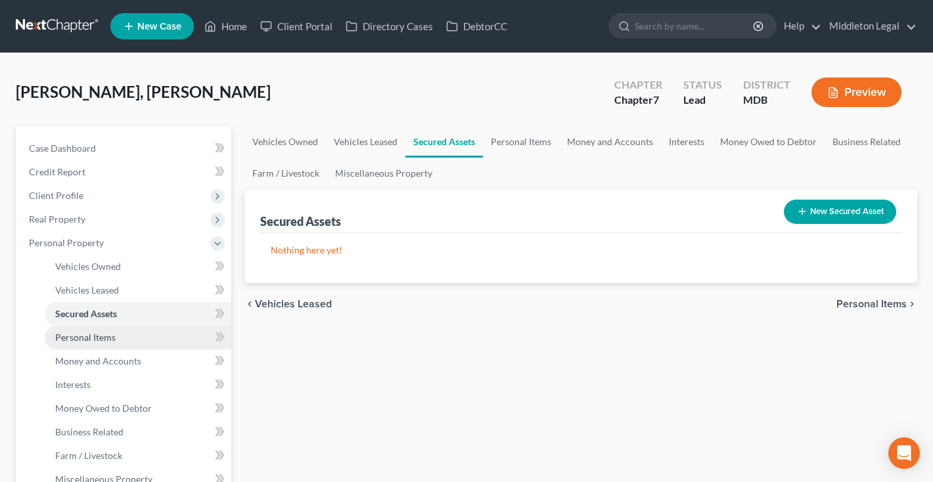
click at [109, 336] on span "Personal Items" at bounding box center [85, 337] width 60 height 11
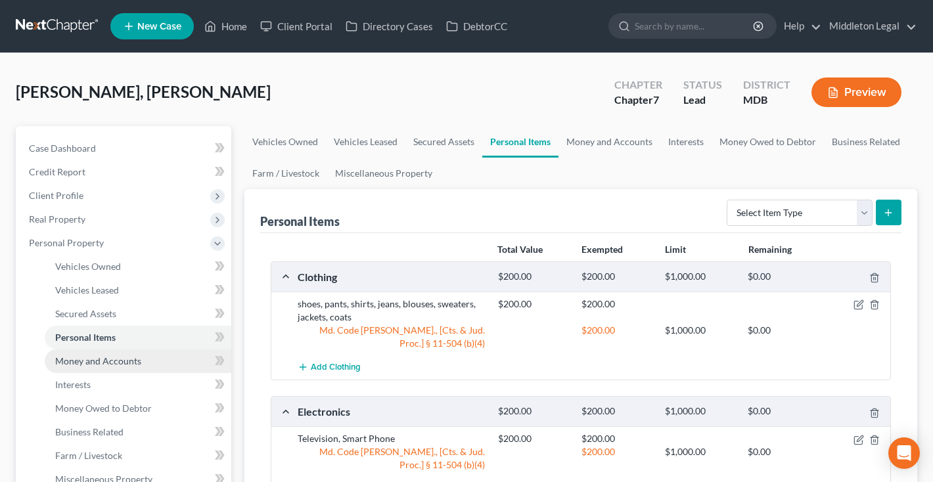
click at [110, 355] on span "Money and Accounts" at bounding box center [98, 360] width 86 height 11
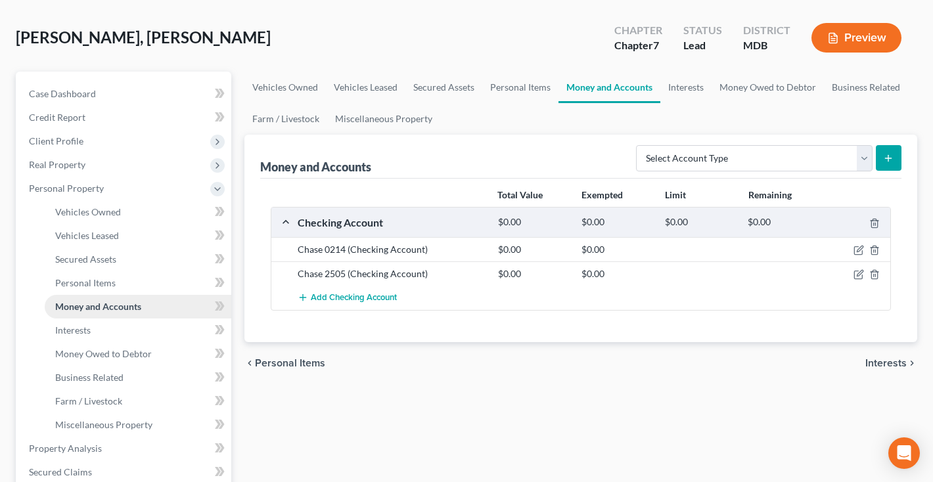
scroll to position [55, 0]
click at [90, 326] on span "Interests" at bounding box center [72, 329] width 35 height 11
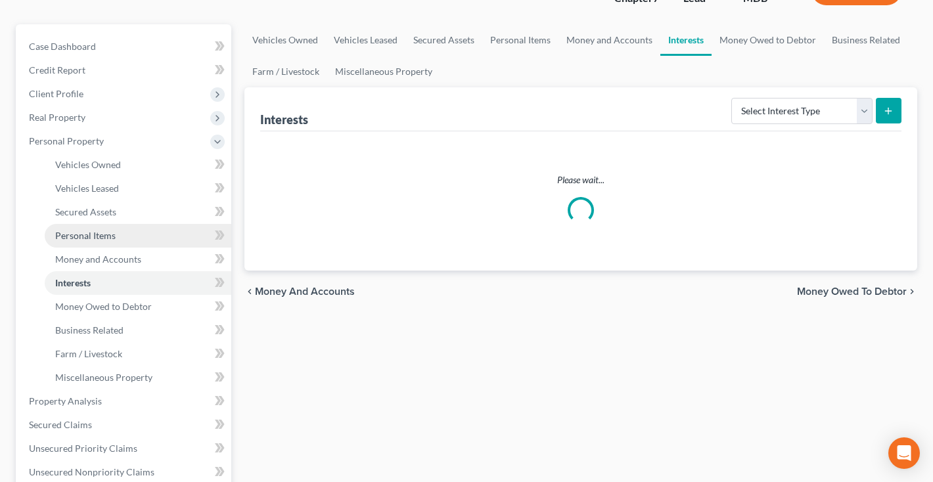
scroll to position [108, 0]
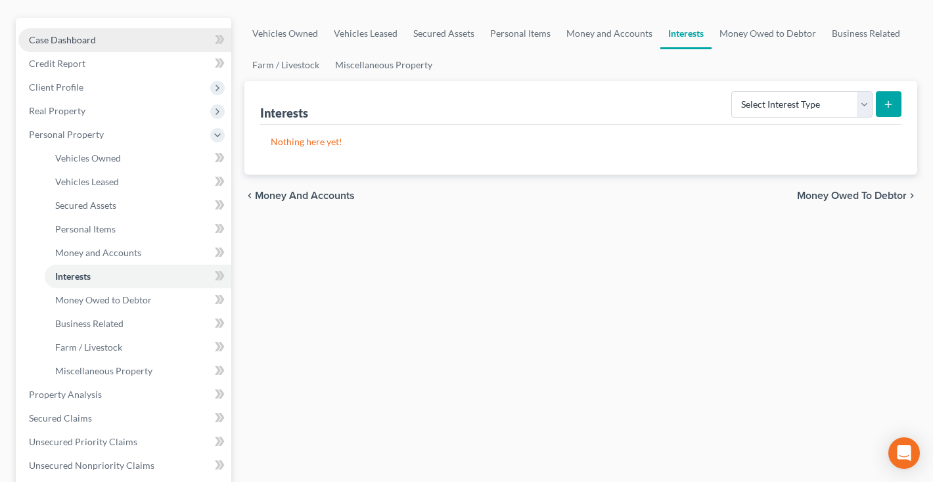
click at [95, 42] on link "Case Dashboard" at bounding box center [124, 40] width 213 height 24
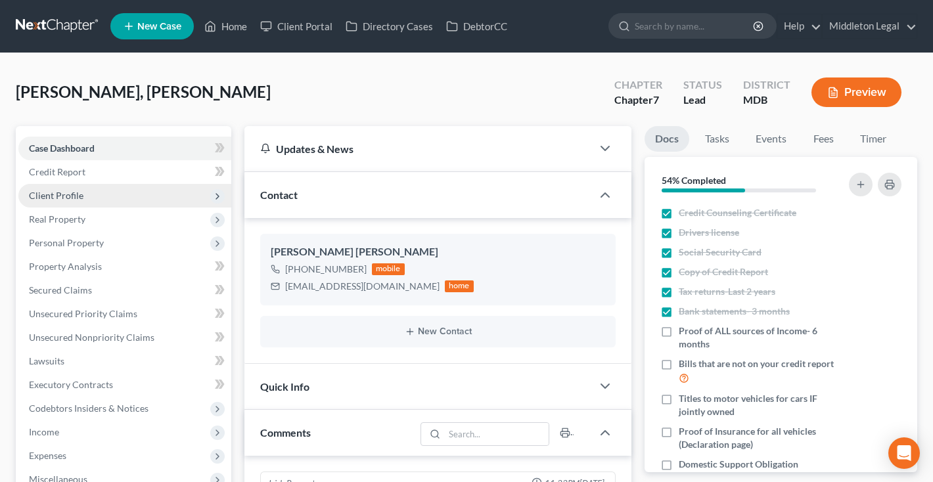
scroll to position [273, 0]
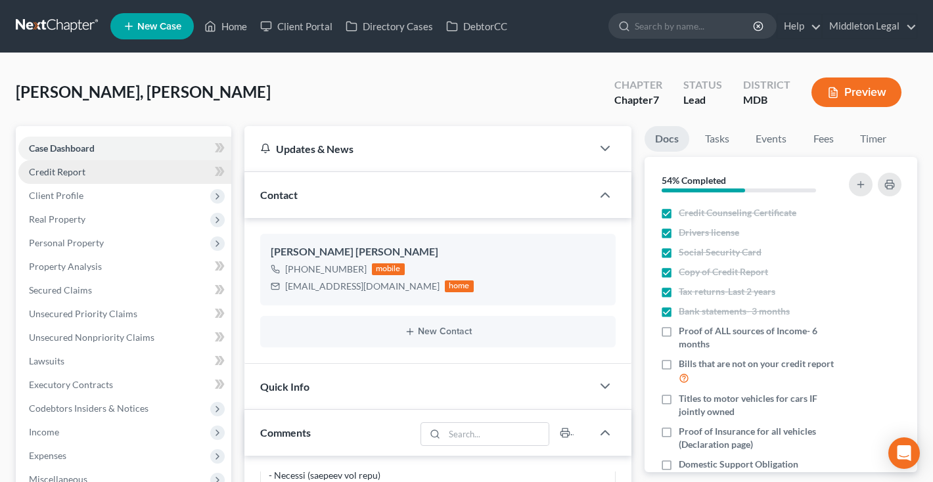
click at [100, 176] on link "Credit Report" at bounding box center [124, 172] width 213 height 24
click at [74, 177] on link "Credit Report" at bounding box center [124, 172] width 213 height 24
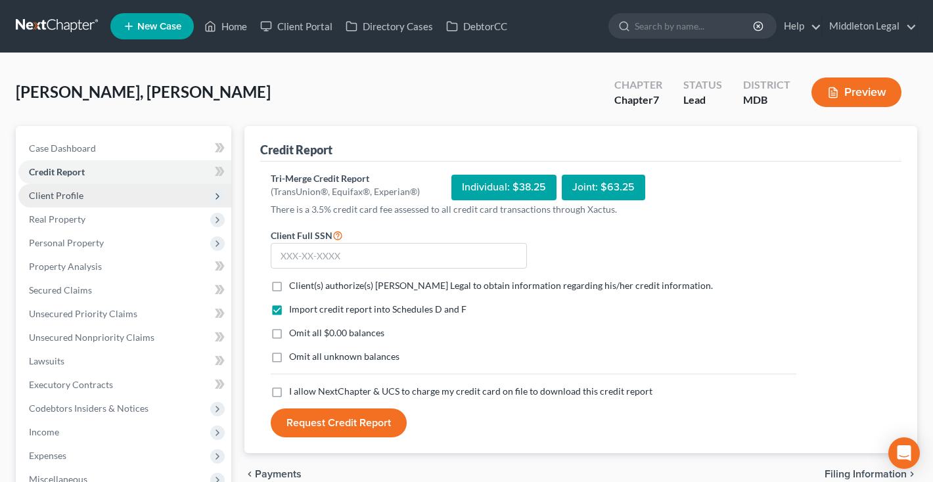
click at [74, 196] on span "Client Profile" at bounding box center [56, 195] width 55 height 11
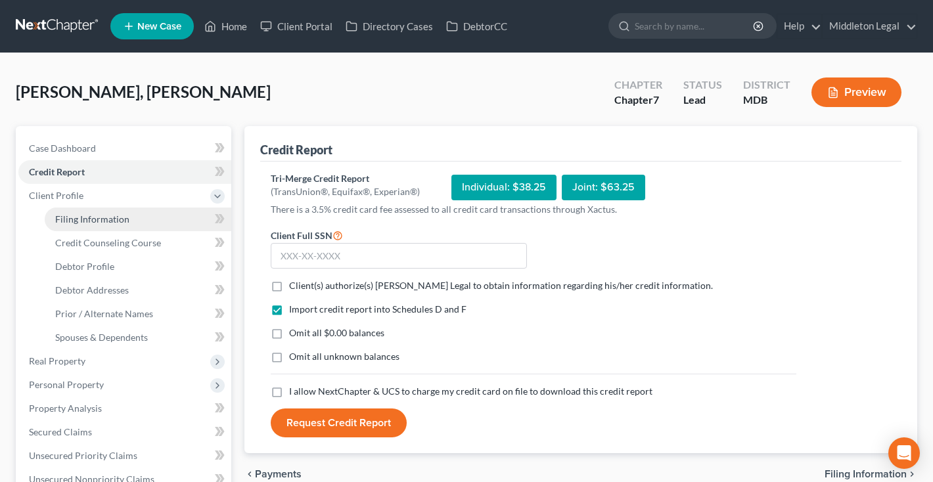
click at [75, 225] on link "Filing Information" at bounding box center [138, 220] width 187 height 24
select select "1"
select select "0"
select select "38"
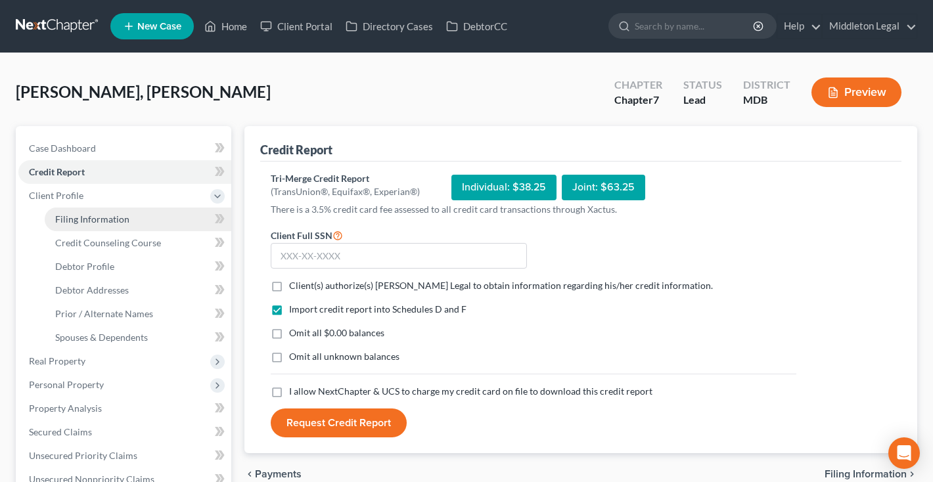
select select "0"
select select "21"
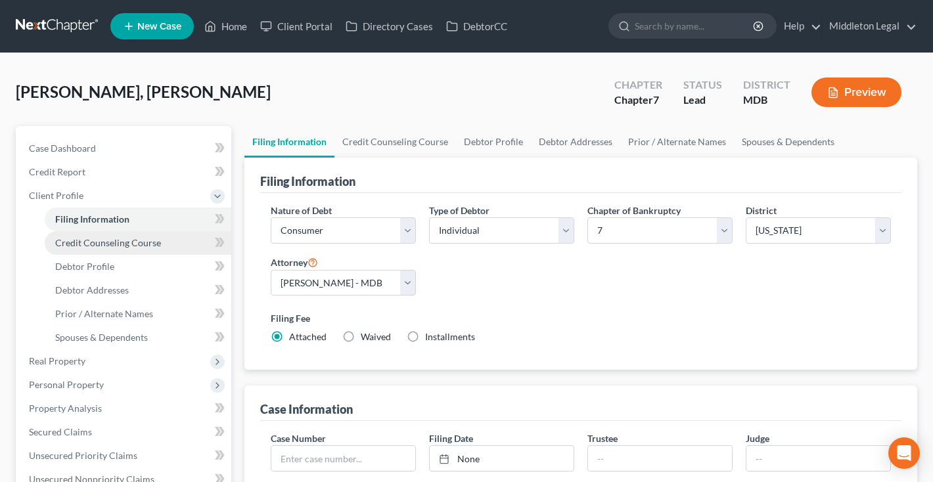
click at [77, 241] on span "Credit Counseling Course" at bounding box center [108, 242] width 106 height 11
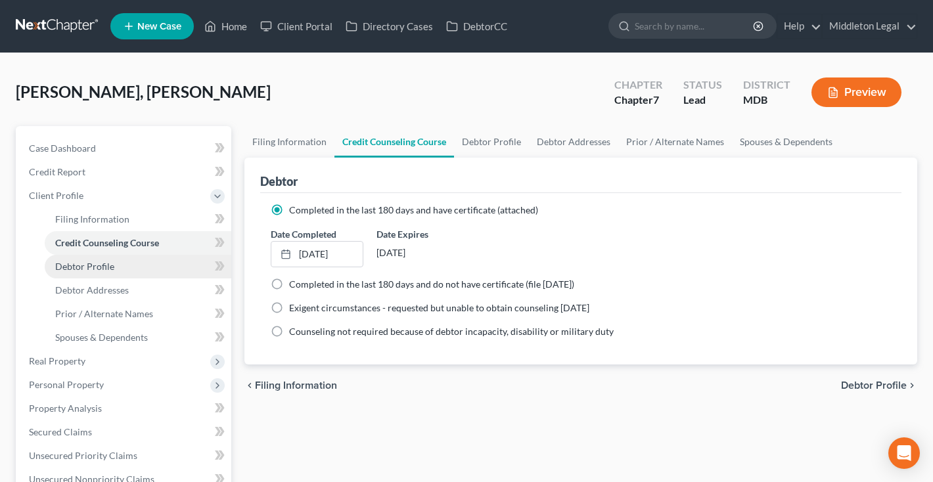
click at [106, 271] on span "Debtor Profile" at bounding box center [84, 266] width 59 height 11
select select "1"
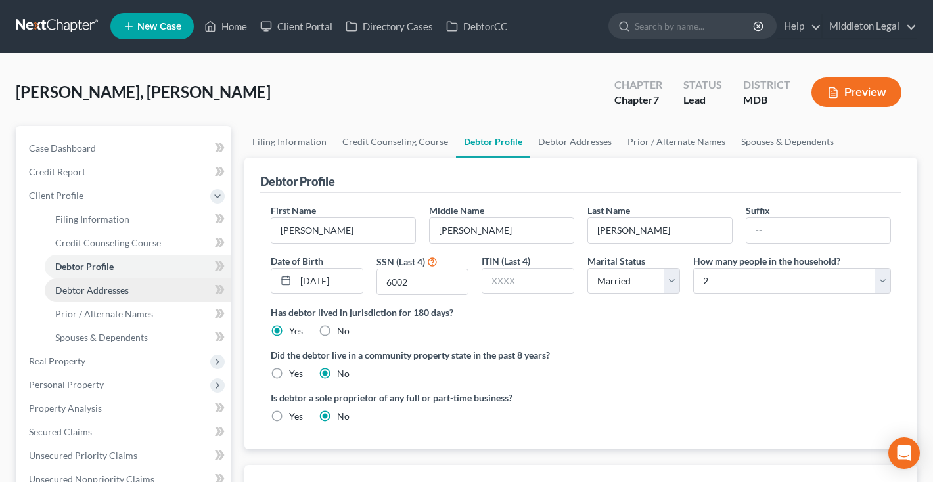
click at [99, 296] on link "Debtor Addresses" at bounding box center [138, 290] width 187 height 24
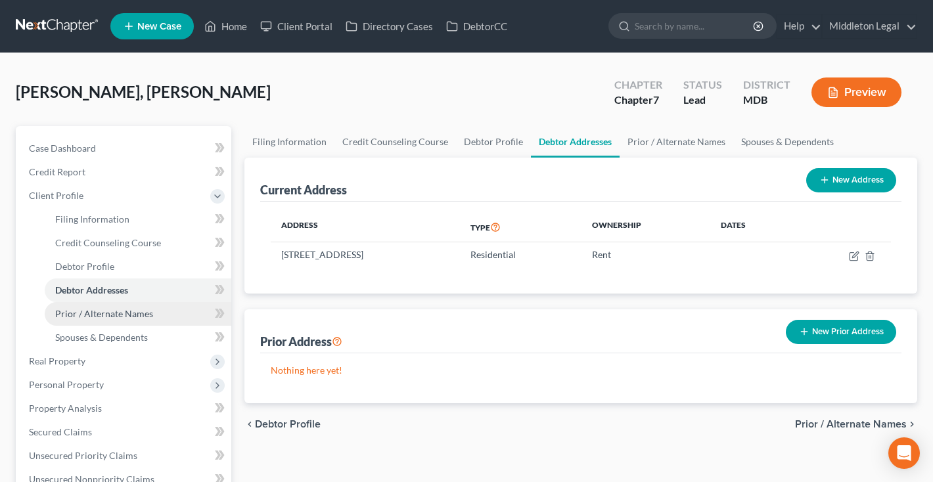
click at [98, 314] on span "Prior / Alternate Names" at bounding box center [104, 313] width 98 height 11
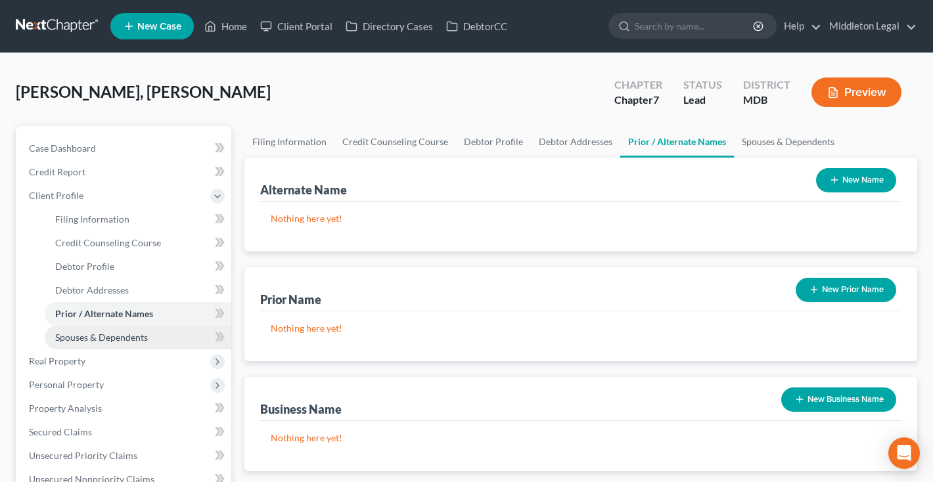
click at [99, 338] on span "Spouses & Dependents" at bounding box center [101, 337] width 93 height 11
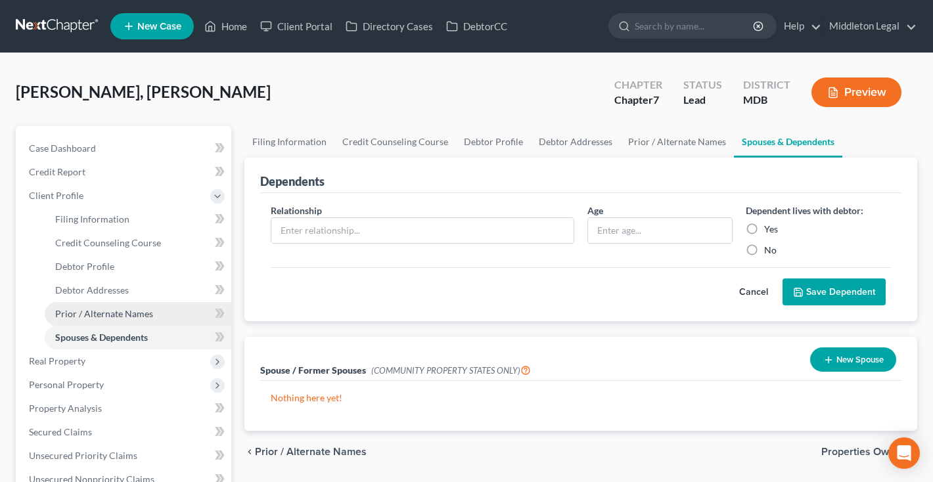
click at [95, 315] on span "Prior / Alternate Names" at bounding box center [104, 313] width 98 height 11
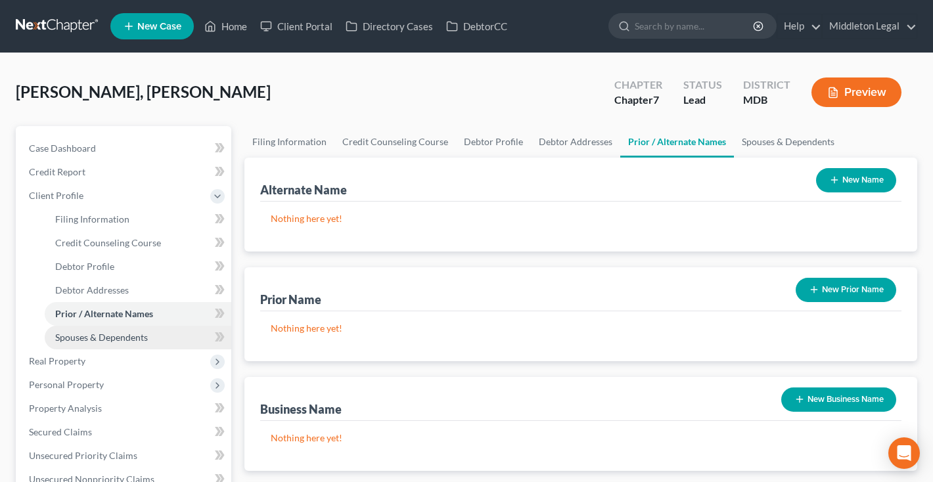
click at [98, 342] on span "Spouses & Dependents" at bounding box center [101, 337] width 93 height 11
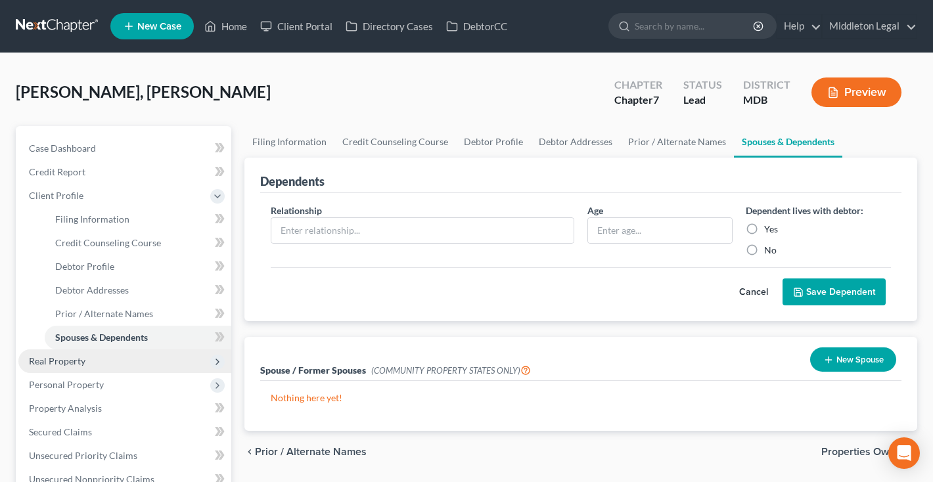
click at [70, 370] on span "Real Property" at bounding box center [124, 361] width 213 height 24
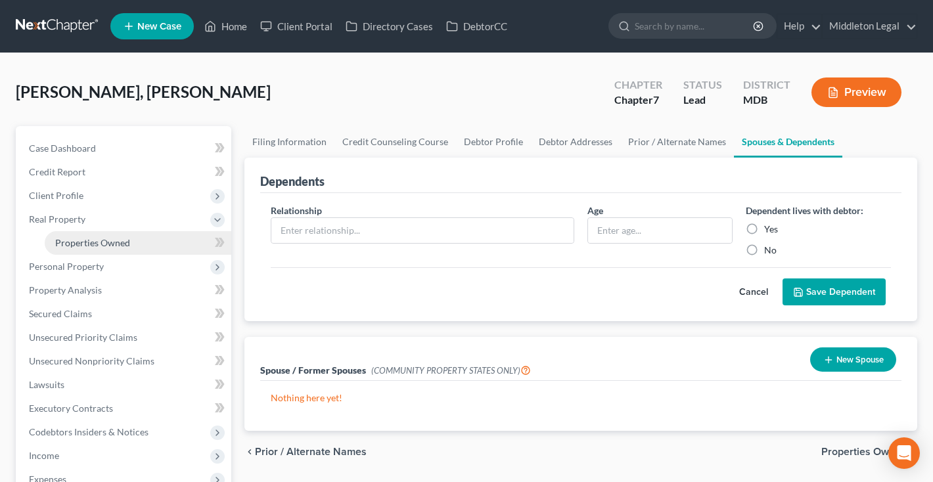
click at [85, 247] on span "Properties Owned" at bounding box center [92, 242] width 75 height 11
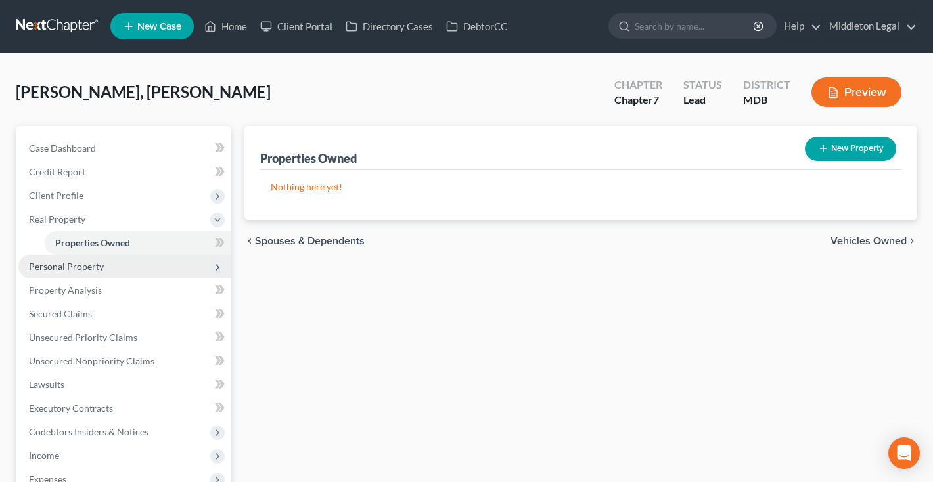
click at [84, 272] on span "Personal Property" at bounding box center [124, 267] width 213 height 24
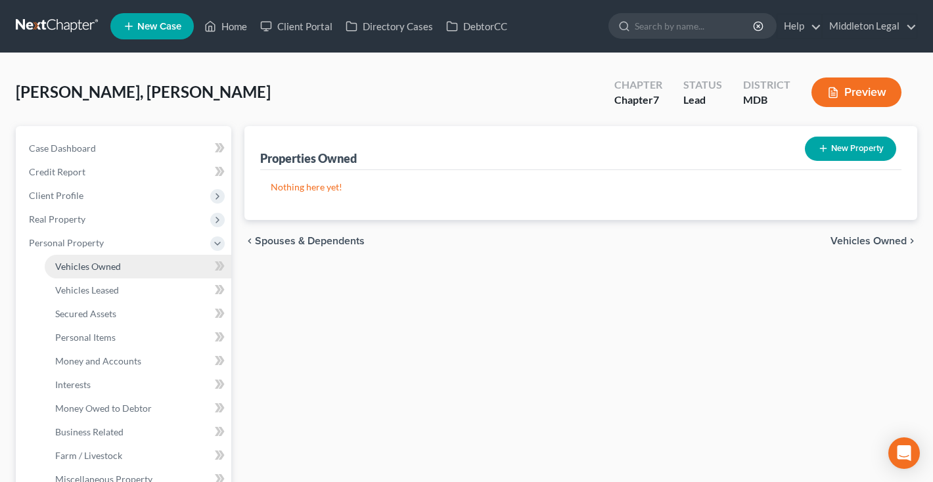
click at [85, 277] on link "Vehicles Owned" at bounding box center [138, 267] width 187 height 24
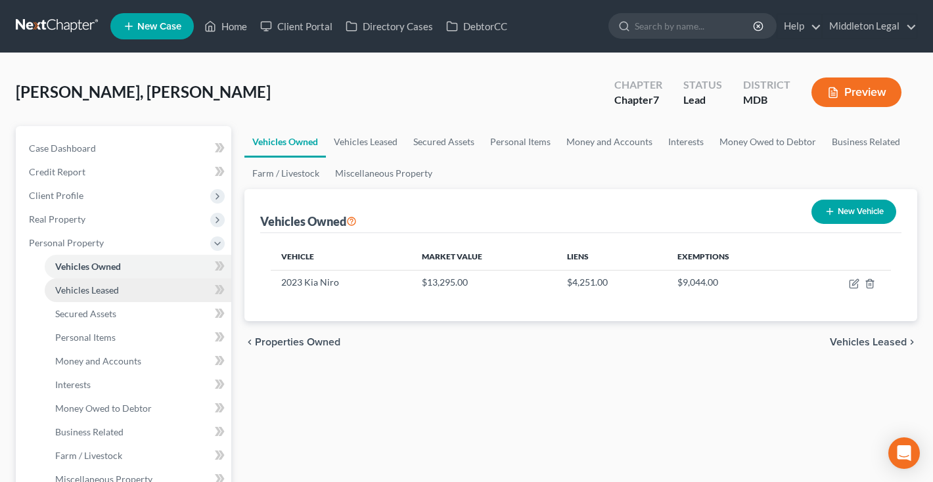
click at [86, 293] on span "Vehicles Leased" at bounding box center [87, 289] width 64 height 11
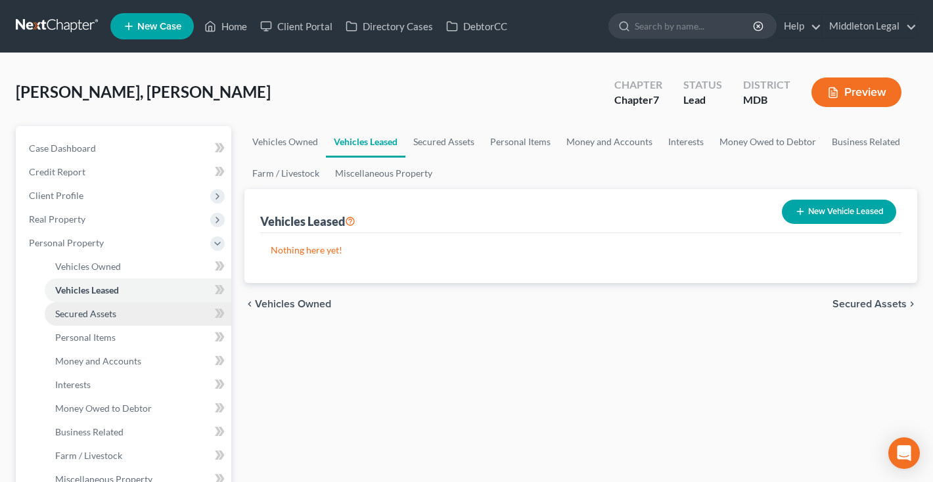
click at [89, 312] on span "Secured Assets" at bounding box center [85, 313] width 61 height 11
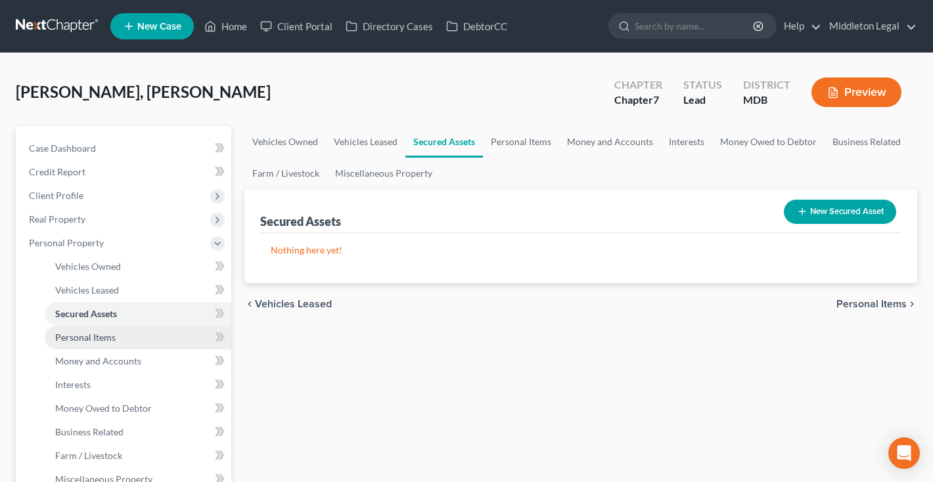
click at [91, 336] on span "Personal Items" at bounding box center [85, 337] width 60 height 11
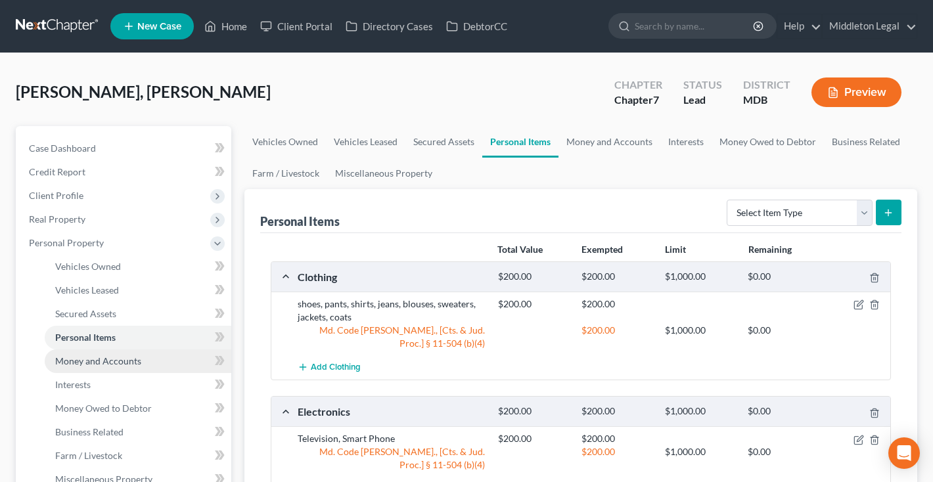
click at [94, 363] on span "Money and Accounts" at bounding box center [98, 360] width 86 height 11
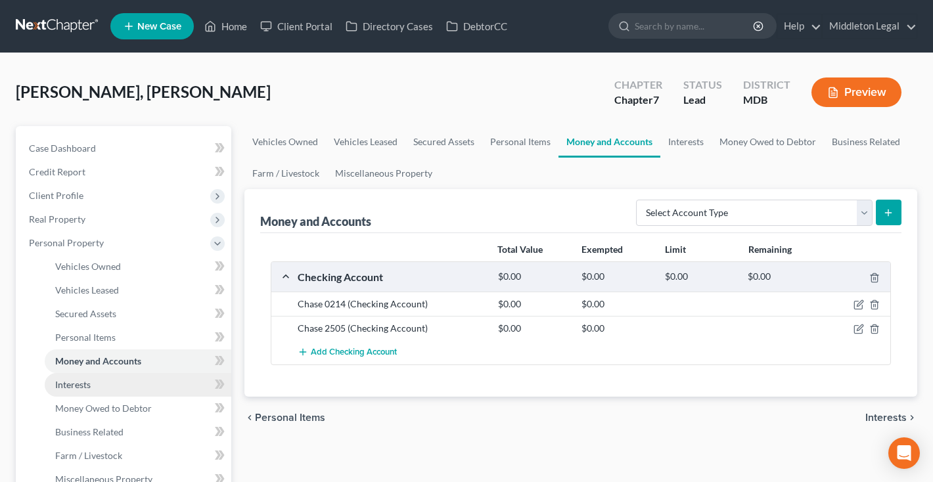
click at [91, 388] on span "Interests" at bounding box center [72, 384] width 35 height 11
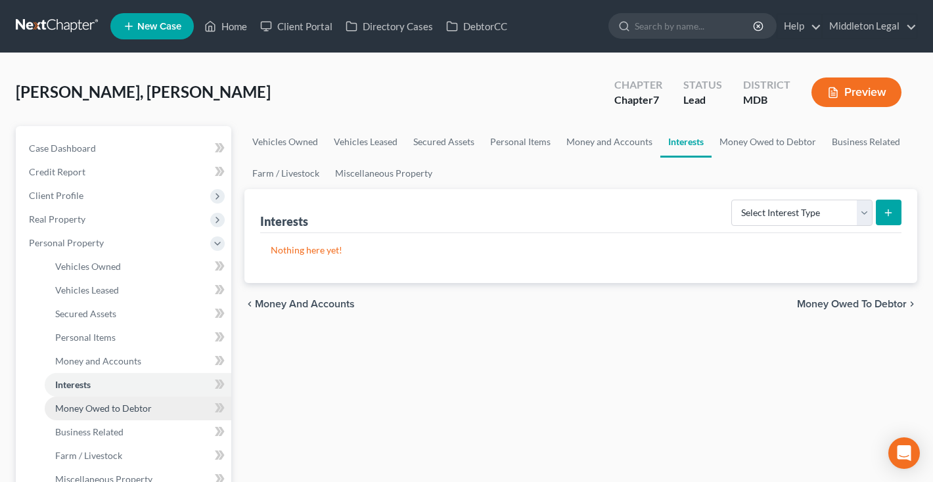
click at [89, 414] on link "Money Owed to Debtor" at bounding box center [138, 409] width 187 height 24
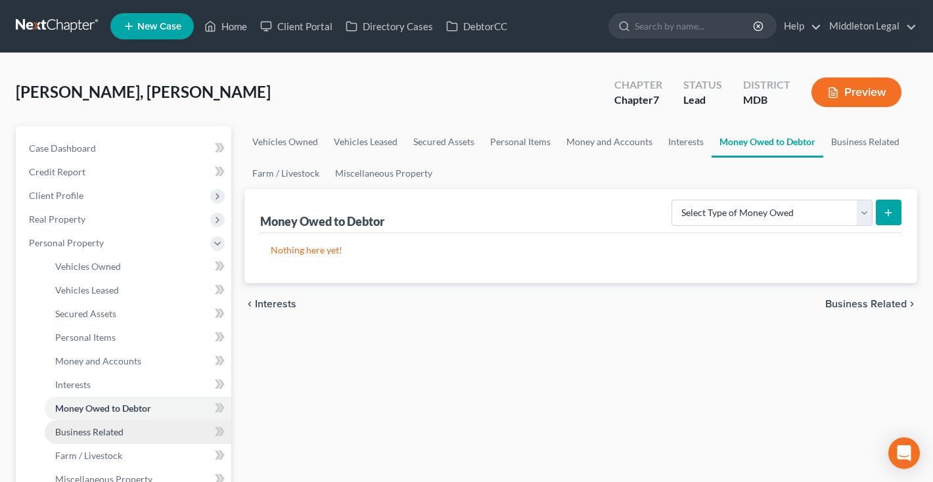
click at [91, 434] on span "Business Related" at bounding box center [89, 431] width 68 height 11
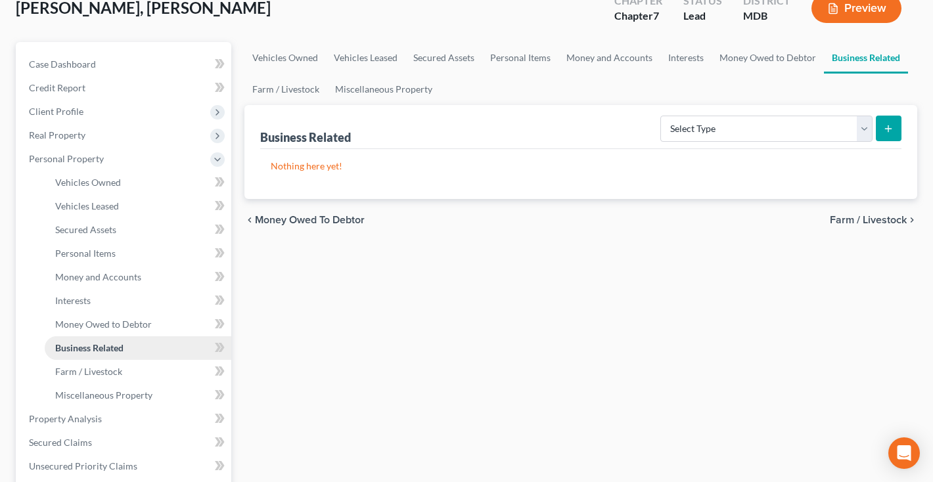
scroll to position [88, 0]
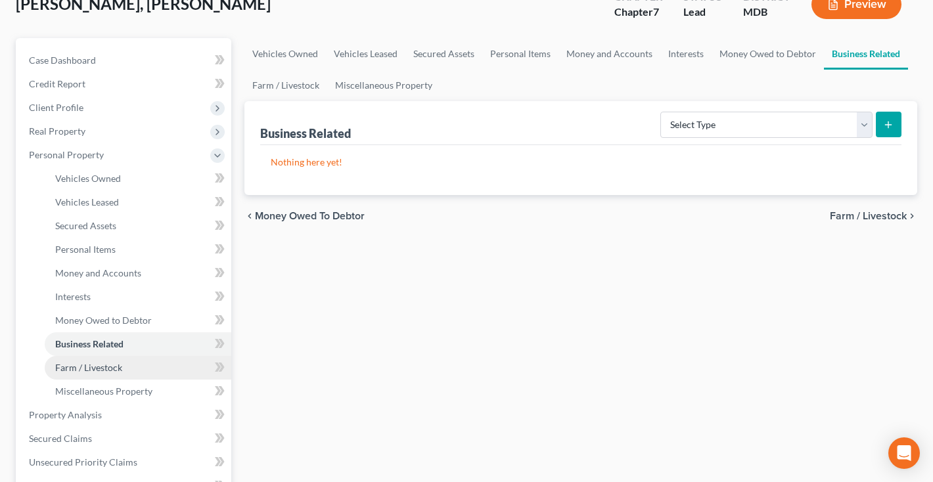
click at [89, 373] on link "Farm / Livestock" at bounding box center [138, 368] width 187 height 24
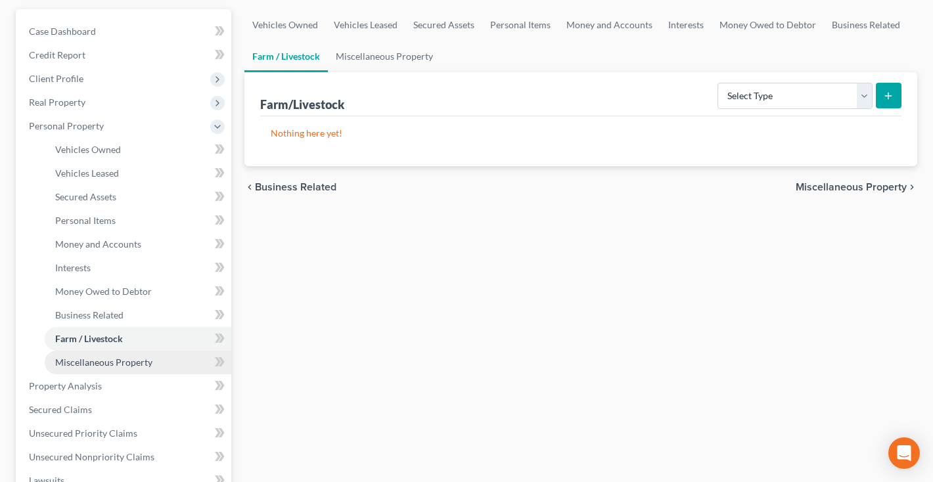
click at [85, 365] on span "Miscellaneous Property" at bounding box center [103, 362] width 97 height 11
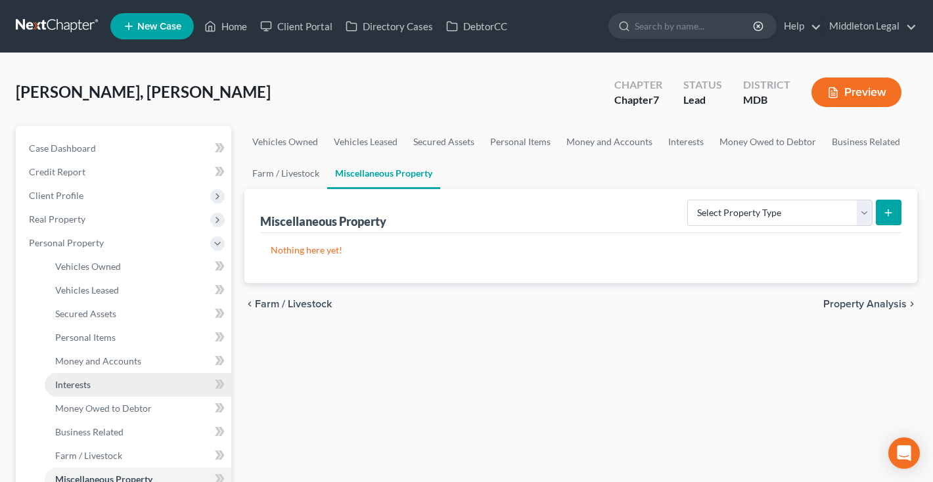
click at [89, 388] on span "Interests" at bounding box center [72, 384] width 35 height 11
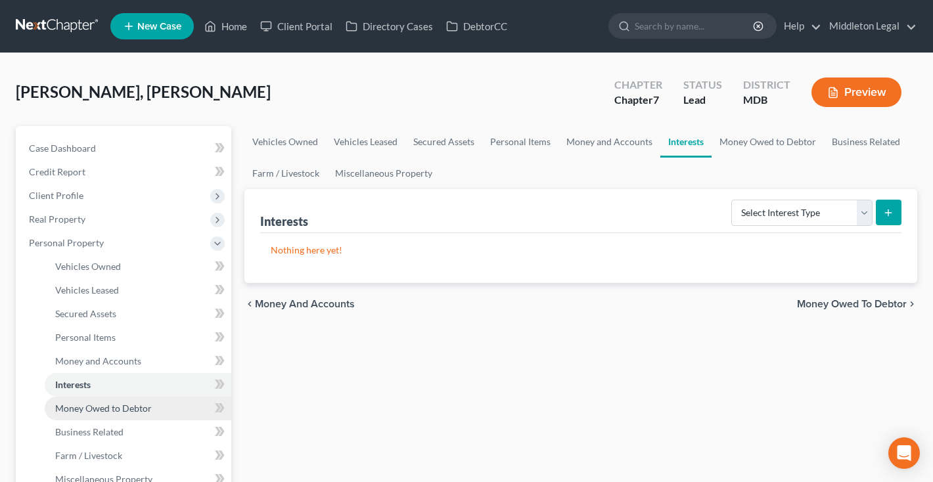
click at [93, 411] on span "Money Owed to Debtor" at bounding box center [103, 408] width 97 height 11
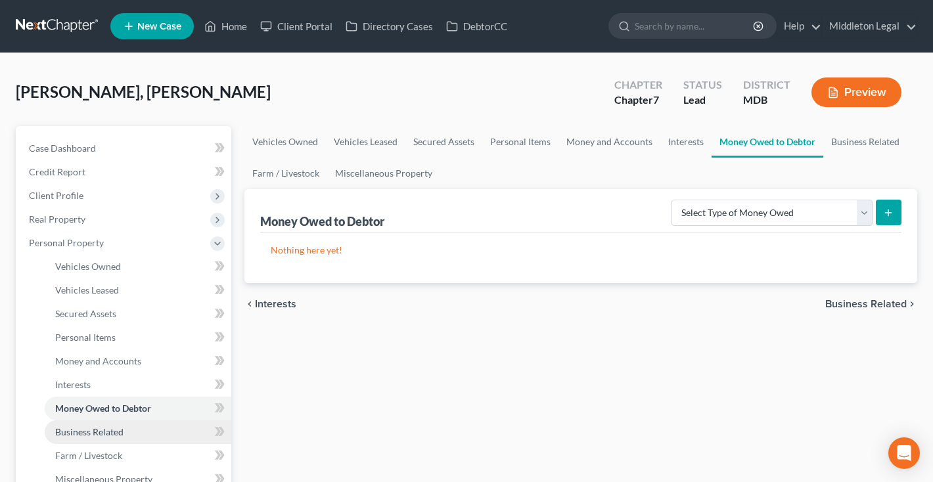
click at [94, 426] on span "Business Related" at bounding box center [89, 431] width 68 height 11
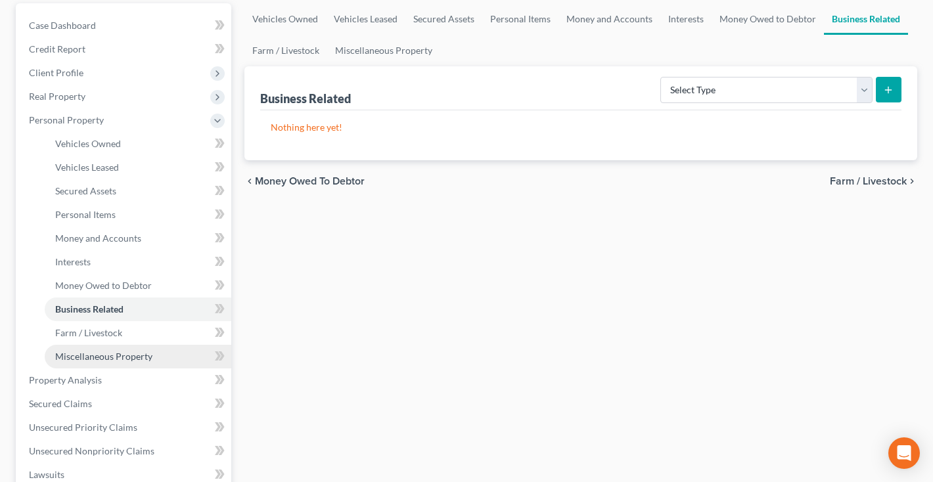
scroll to position [135, 0]
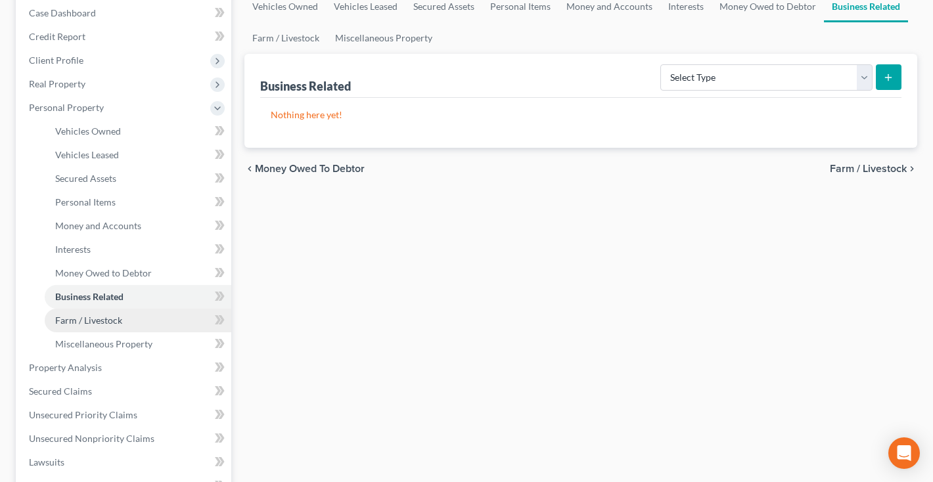
click at [91, 315] on span "Farm / Livestock" at bounding box center [88, 320] width 67 height 11
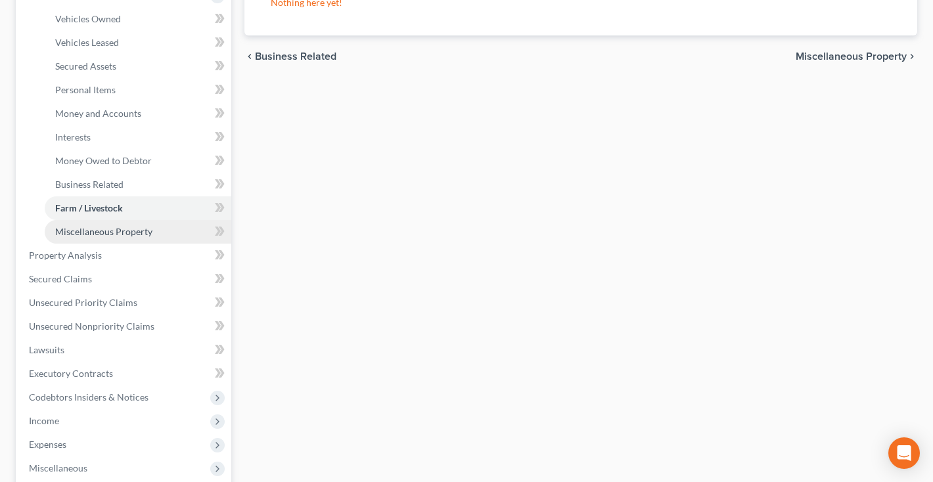
click at [80, 233] on span "Miscellaneous Property" at bounding box center [103, 231] width 97 height 11
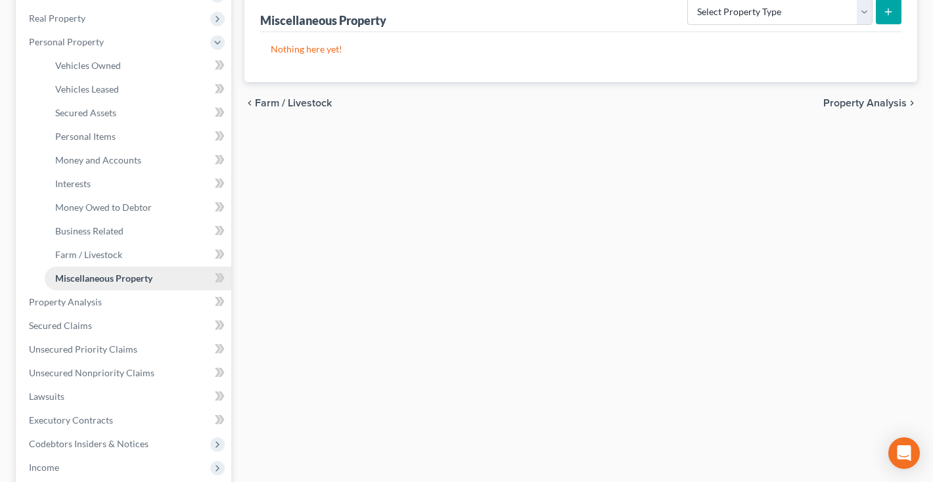
scroll to position [343, 0]
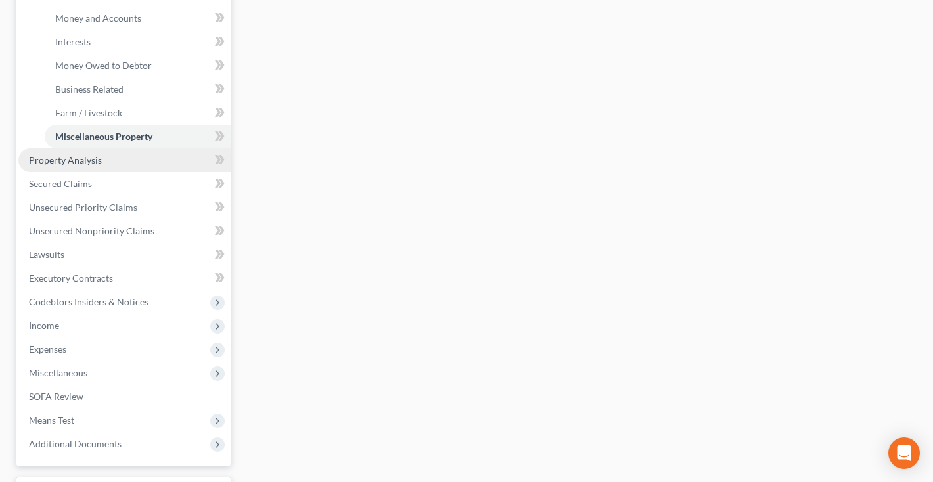
click at [70, 161] on span "Property Analysis" at bounding box center [65, 159] width 73 height 11
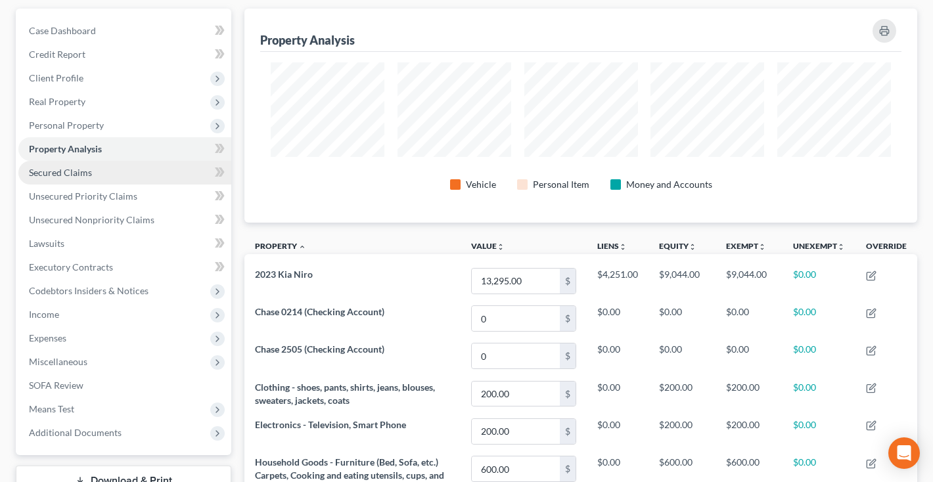
click at [69, 173] on span "Secured Claims" at bounding box center [60, 172] width 63 height 11
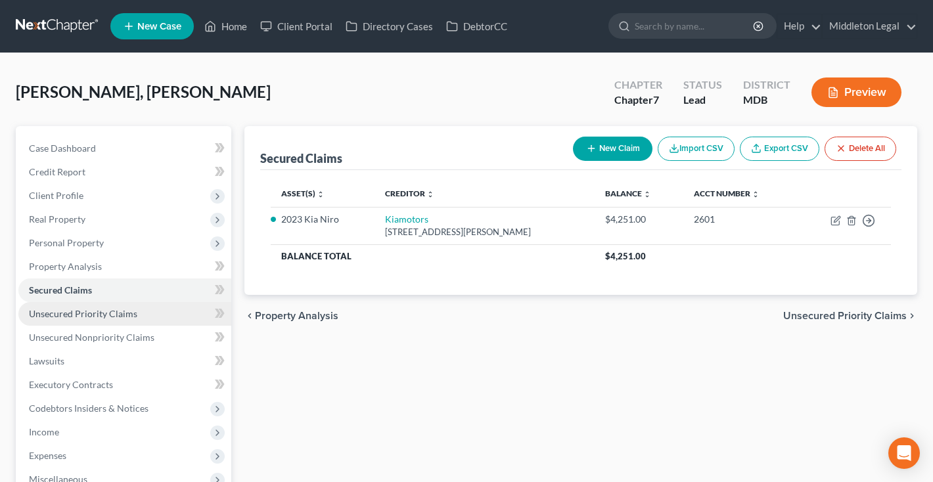
click at [66, 320] on link "Unsecured Priority Claims" at bounding box center [124, 314] width 213 height 24
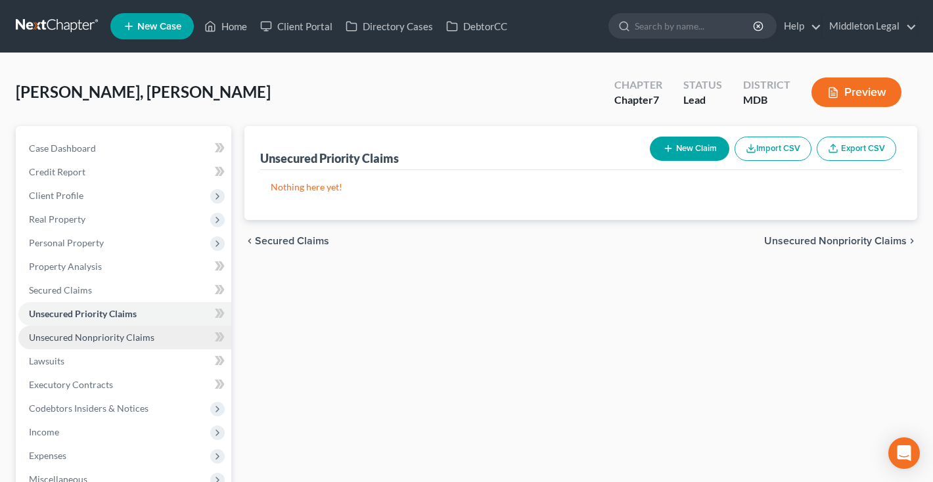
click at [62, 338] on span "Unsecured Nonpriority Claims" at bounding box center [91, 337] width 125 height 11
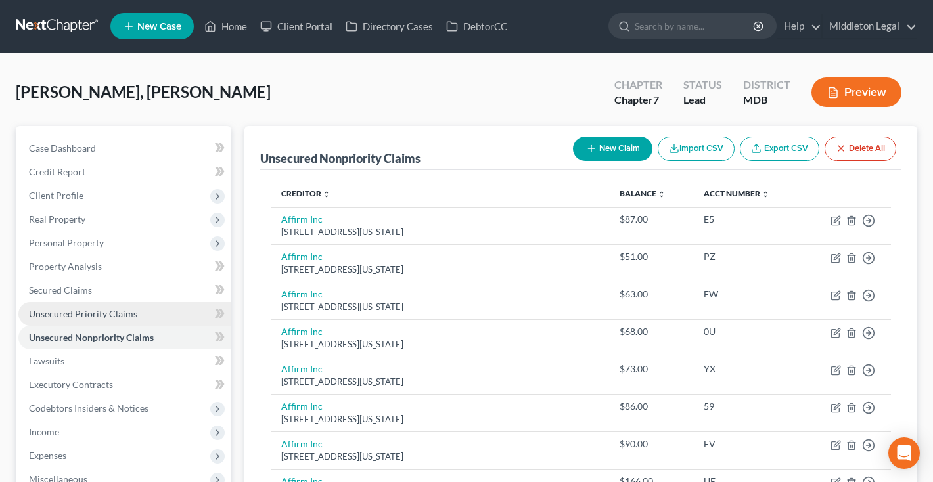
click at [60, 316] on span "Unsecured Priority Claims" at bounding box center [83, 313] width 108 height 11
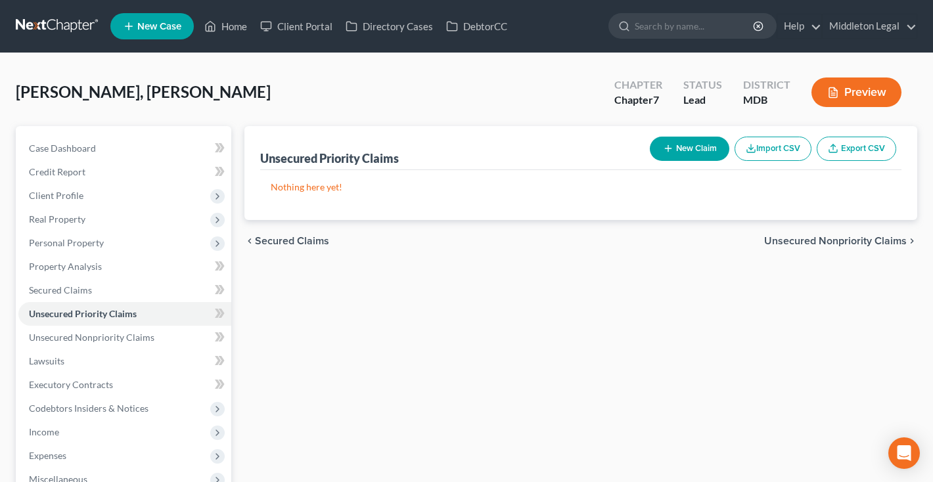
click at [690, 148] on button "New Claim" at bounding box center [689, 149] width 79 height 24
select select "0"
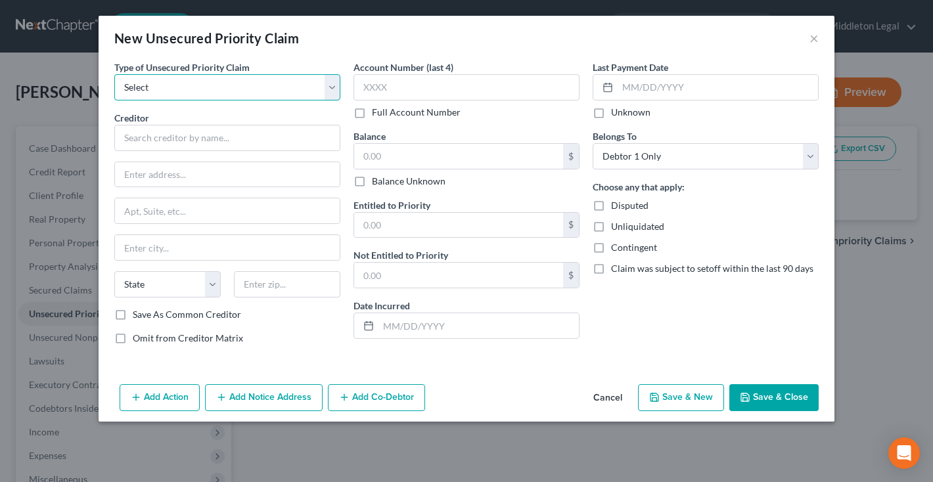
select select "0"
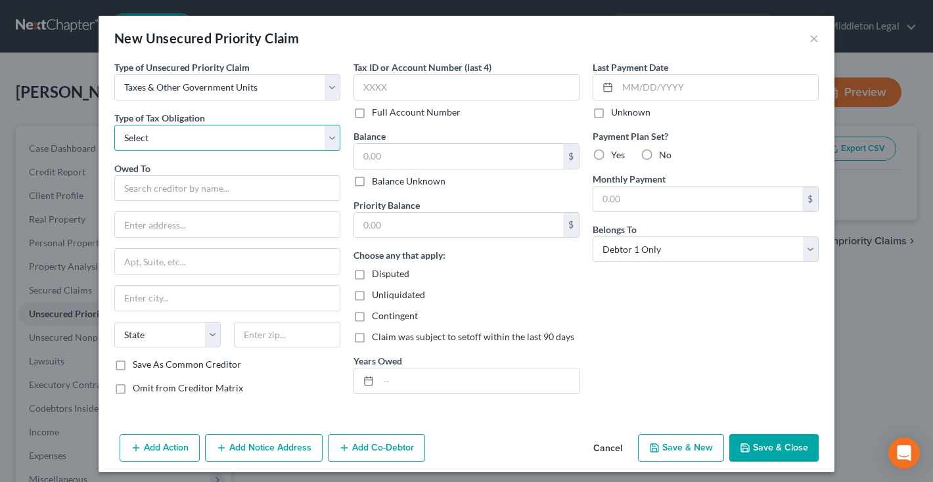
select select "0"
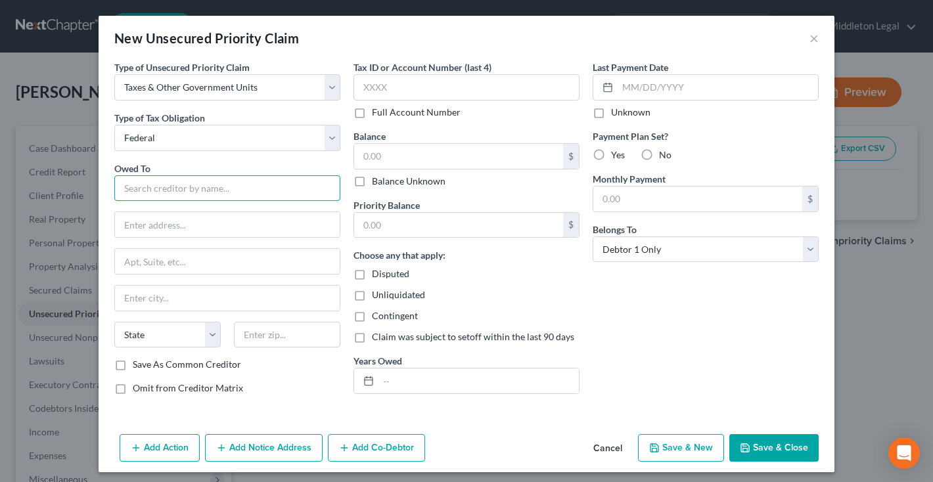
click at [254, 185] on input "text" at bounding box center [227, 188] width 226 height 26
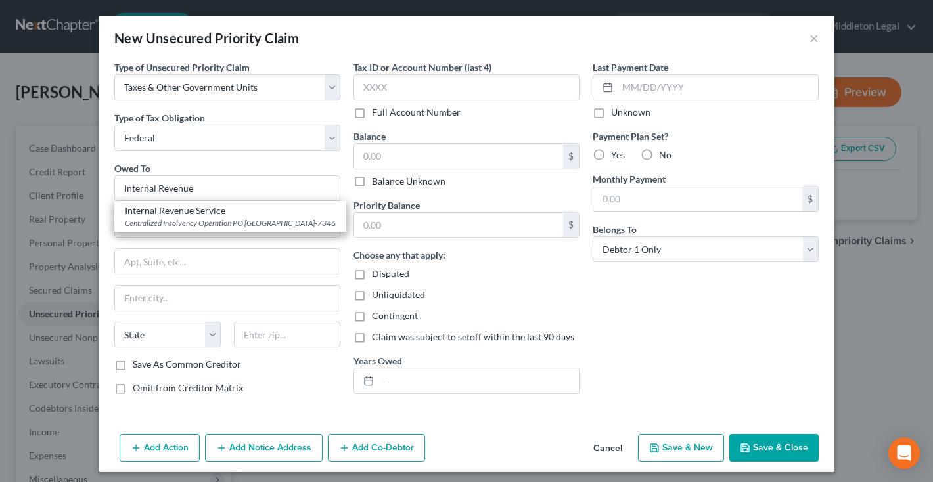
click at [262, 211] on div "Internal Revenue Service" at bounding box center [230, 210] width 211 height 13
type input "Internal Revenue Service"
type input "Centralized Insolvency Operation"
type input "PO Box 7346"
type input "[GEOGRAPHIC_DATA]"
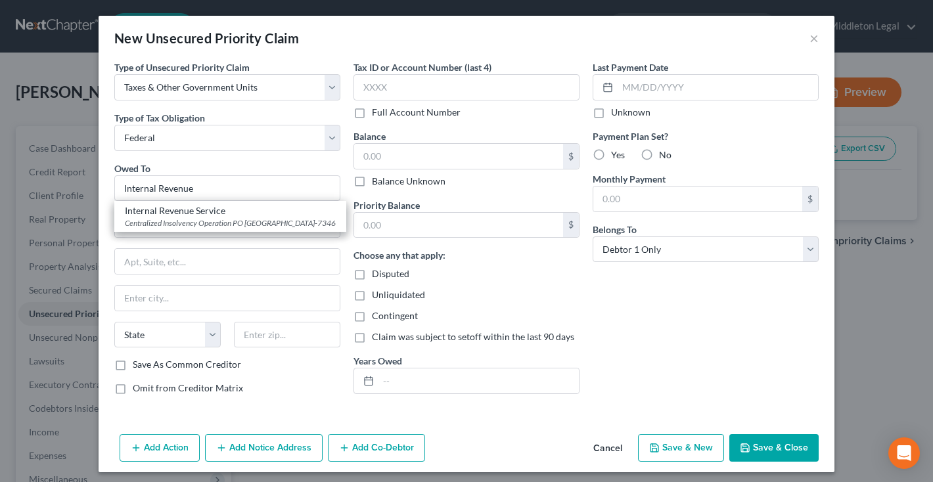
select select "39"
type input "19101-7346"
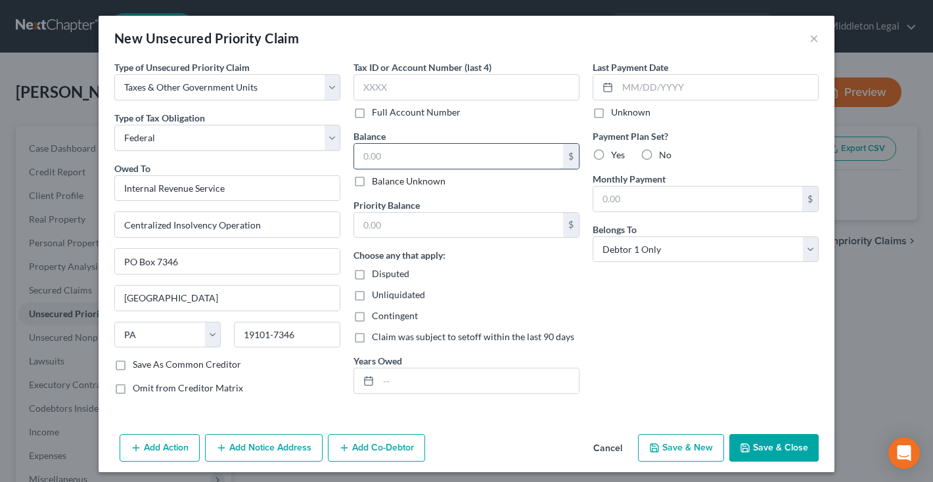
click at [437, 156] on input "text" at bounding box center [458, 156] width 209 height 25
type input "1,133"
click at [395, 221] on input "text" at bounding box center [458, 225] width 209 height 25
type input "1,133"
click at [392, 384] on input "text" at bounding box center [478, 380] width 200 height 25
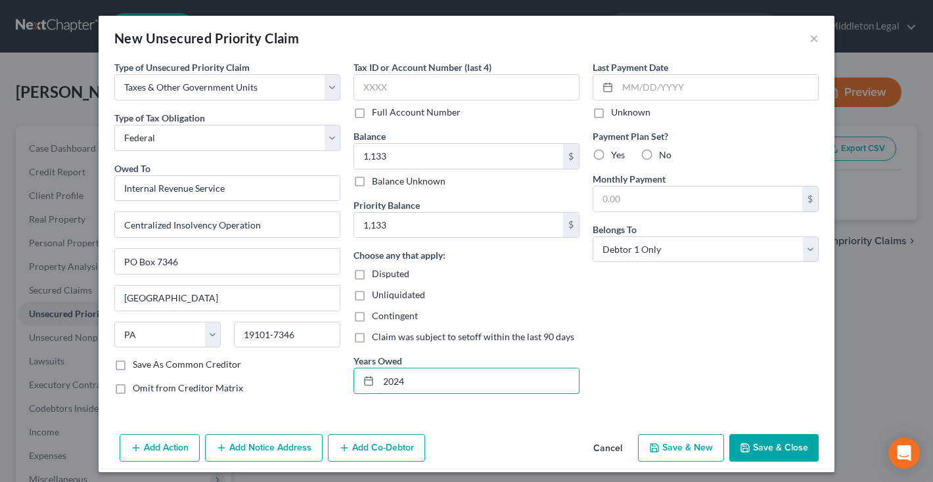
type input "2024"
click at [611, 155] on label "Yes" at bounding box center [618, 154] width 14 height 13
click at [616, 155] on input "Yes" at bounding box center [620, 152] width 9 height 9
radio input "true"
click at [626, 200] on input "text" at bounding box center [697, 199] width 209 height 25
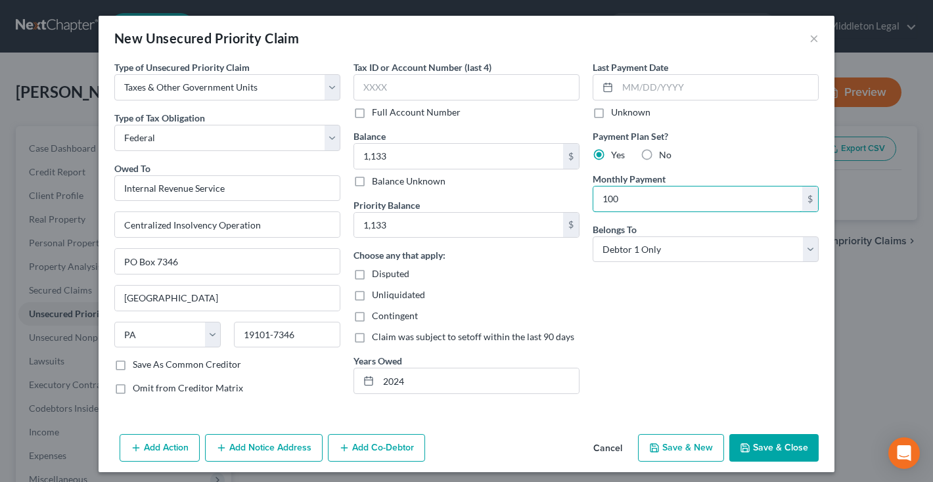
type input "100"
click at [770, 450] on button "Save & Close" at bounding box center [773, 448] width 89 height 28
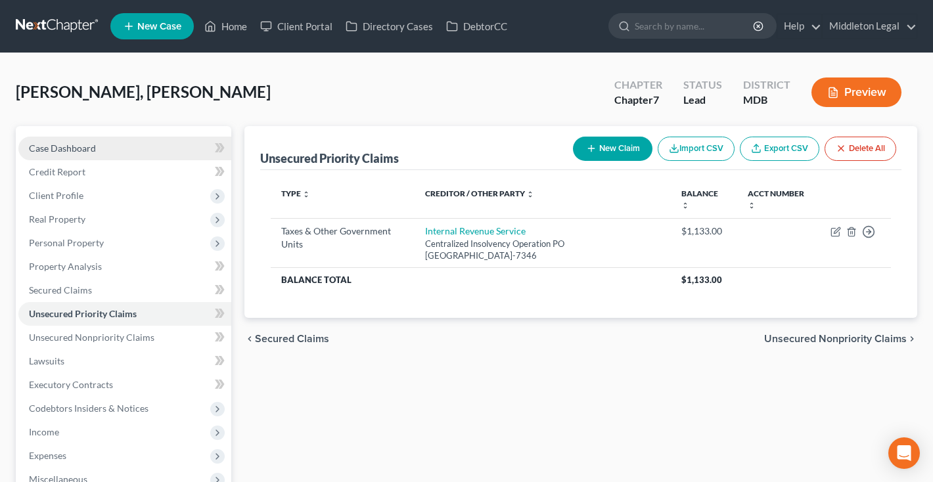
click at [110, 148] on link "Case Dashboard" at bounding box center [124, 149] width 213 height 24
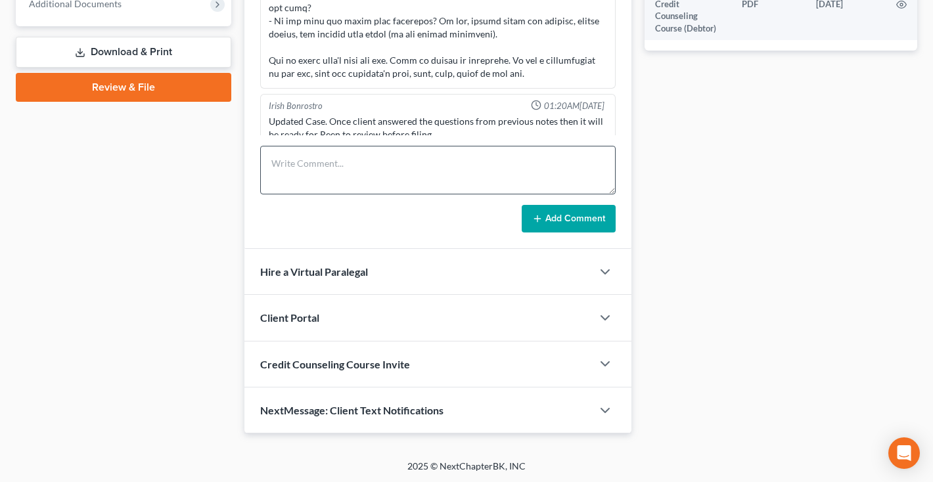
scroll to position [546, 0]
click at [313, 185] on textarea at bounding box center [437, 170] width 355 height 49
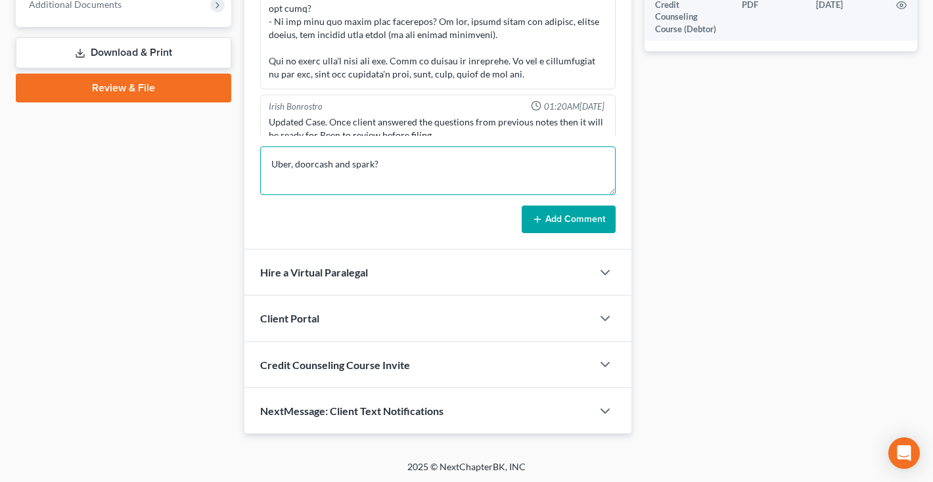
type textarea "Uber, doorcash and spark?"
click at [569, 216] on button "Add Comment" at bounding box center [569, 220] width 94 height 28
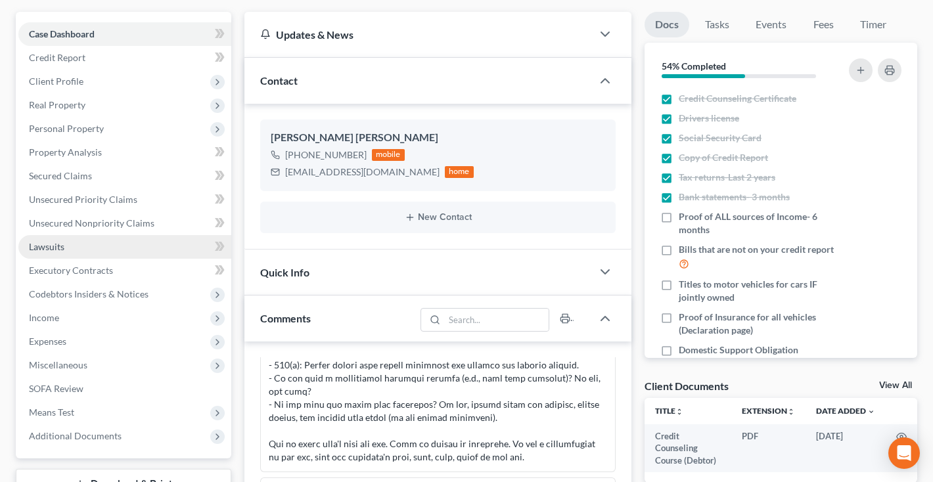
scroll to position [137, 0]
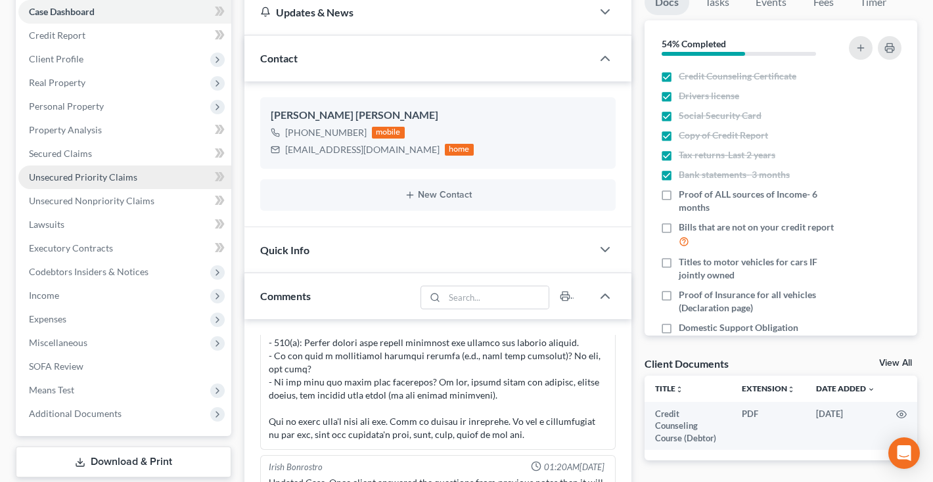
click at [62, 176] on span "Unsecured Priority Claims" at bounding box center [83, 176] width 108 height 11
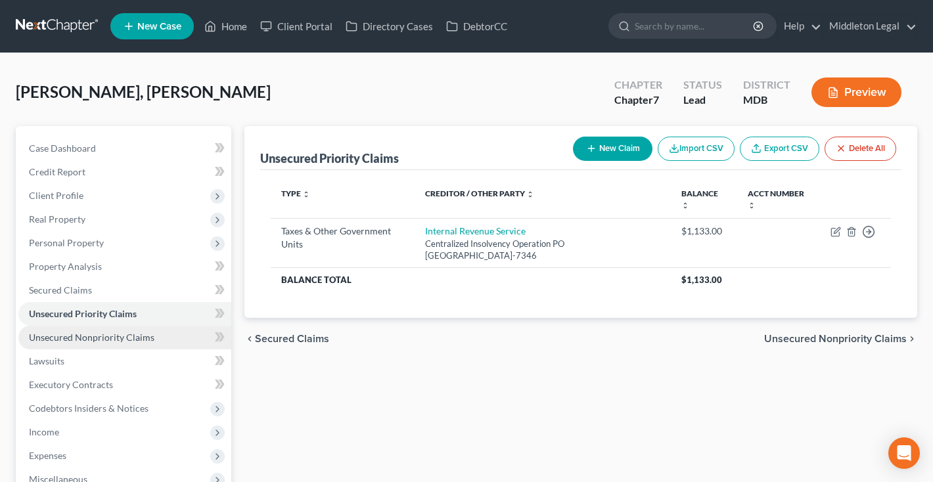
click at [68, 336] on span "Unsecured Nonpriority Claims" at bounding box center [91, 337] width 125 height 11
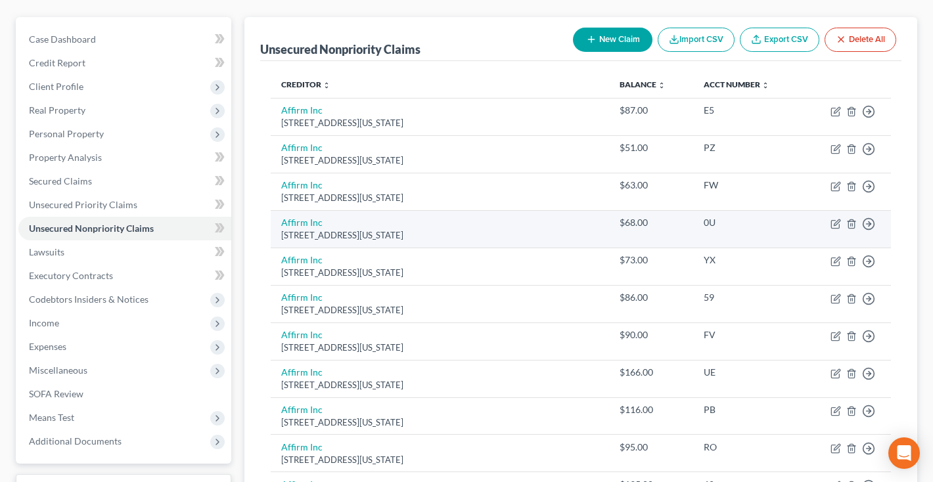
scroll to position [69, 0]
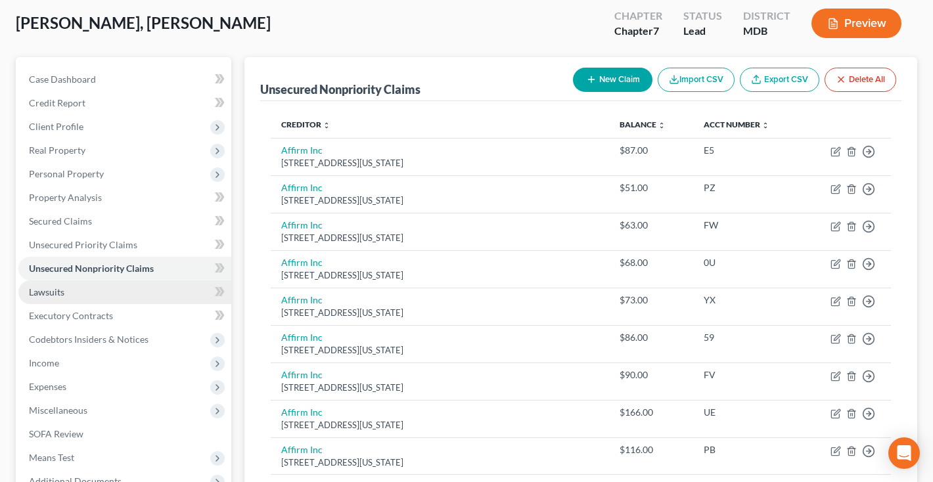
click at [68, 298] on link "Lawsuits" at bounding box center [124, 292] width 213 height 24
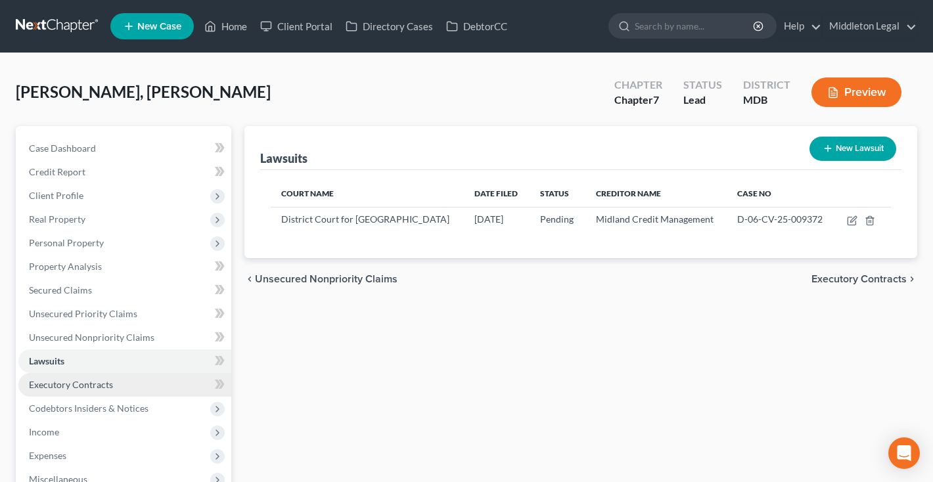
click at [61, 386] on span "Executory Contracts" at bounding box center [71, 384] width 84 height 11
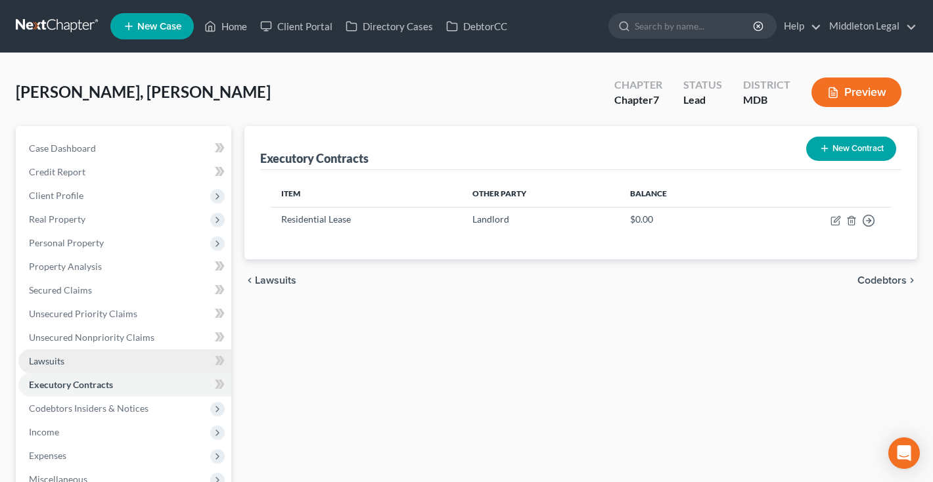
click at [61, 362] on span "Lawsuits" at bounding box center [46, 360] width 35 height 11
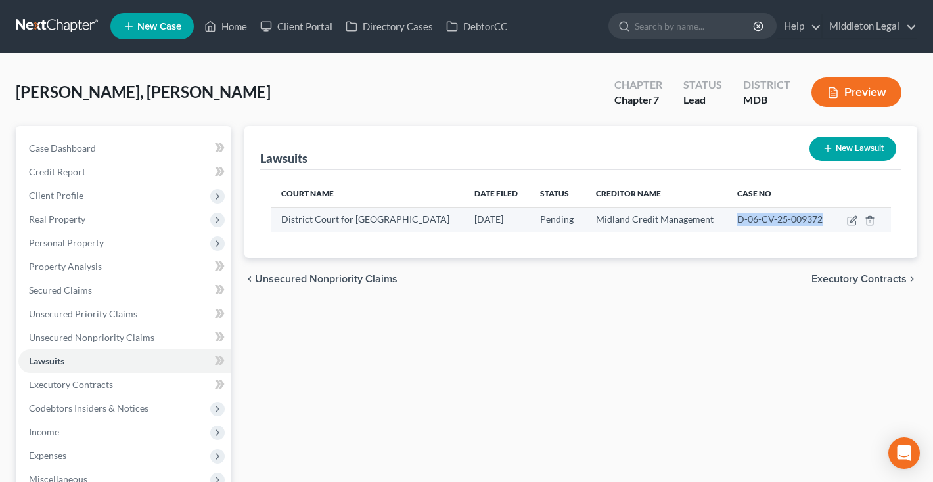
drag, startPoint x: 736, startPoint y: 221, endPoint x: 822, endPoint y: 219, distance: 86.7
click at [822, 219] on div "D-06-CV-25-009372" at bounding box center [780, 219] width 87 height 13
copy span "D-06-CV-25-009372"
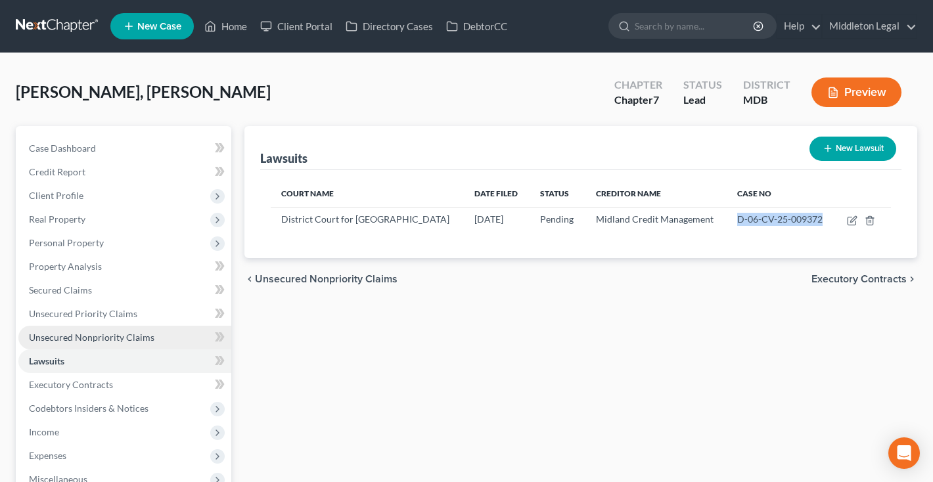
click at [86, 343] on link "Unsecured Nonpriority Claims" at bounding box center [124, 338] width 213 height 24
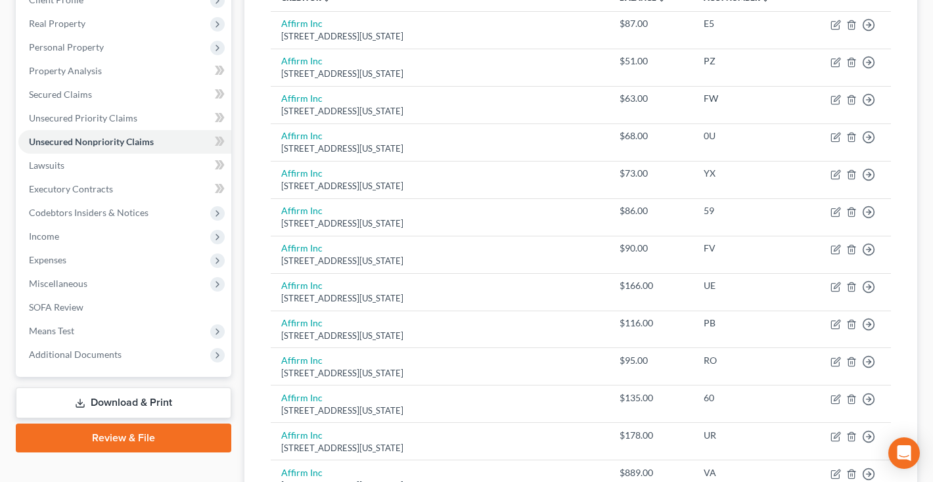
scroll to position [189, 0]
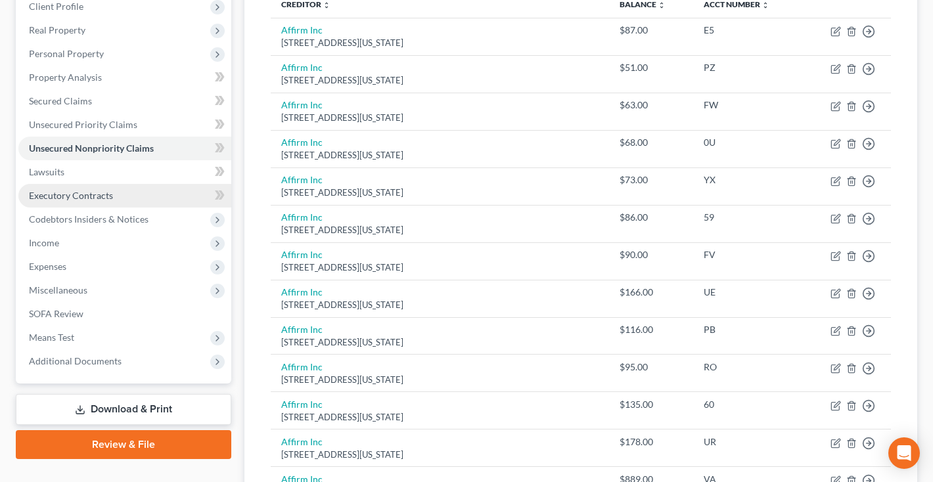
click at [55, 200] on span "Executory Contracts" at bounding box center [71, 195] width 84 height 11
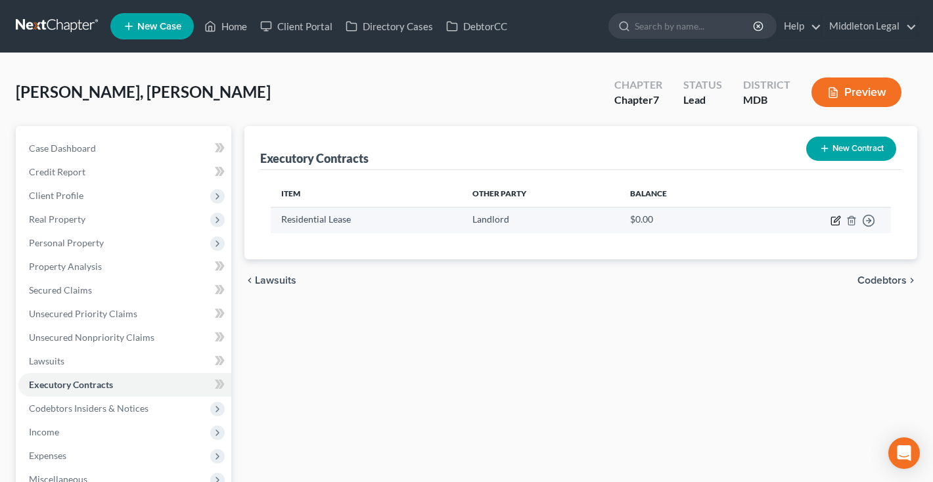
click at [831, 219] on icon "button" at bounding box center [835, 221] width 8 height 8
select select "3"
select select "0"
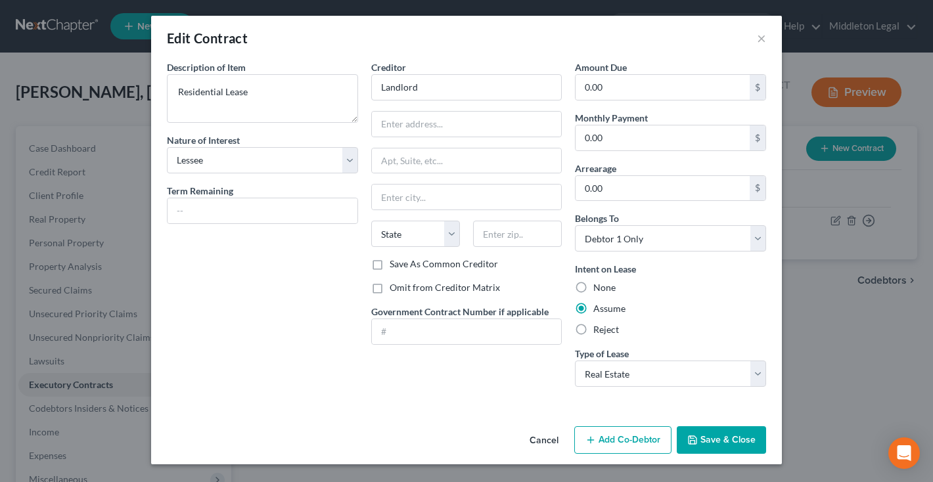
click at [549, 441] on button "Cancel" at bounding box center [544, 441] width 50 height 26
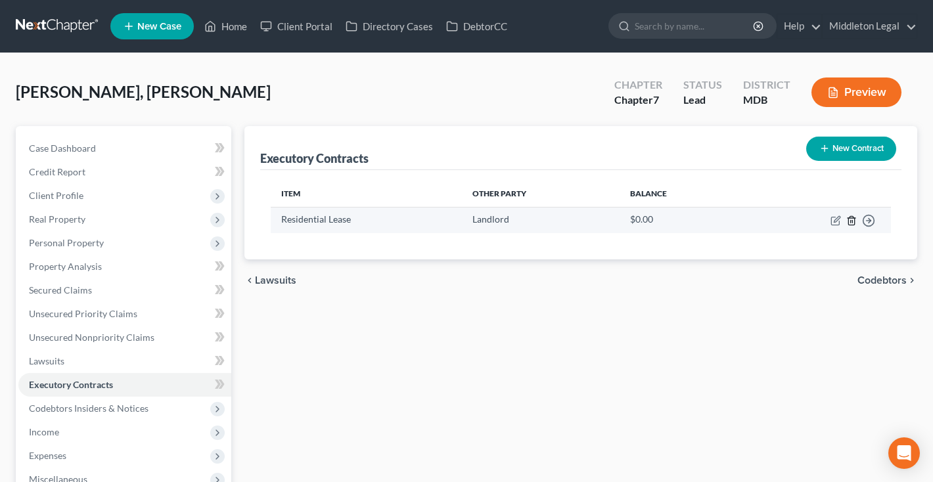
click at [851, 219] on icon "button" at bounding box center [851, 220] width 11 height 11
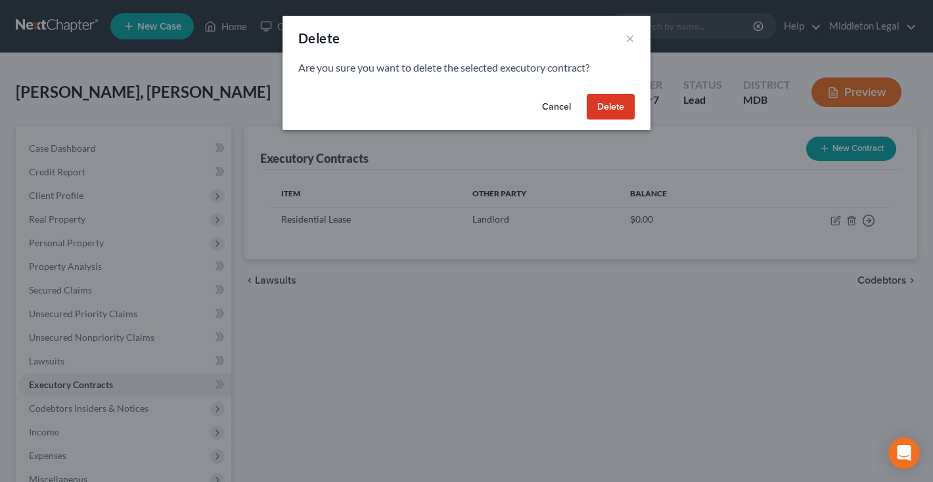
click at [604, 104] on button "Delete" at bounding box center [611, 107] width 48 height 26
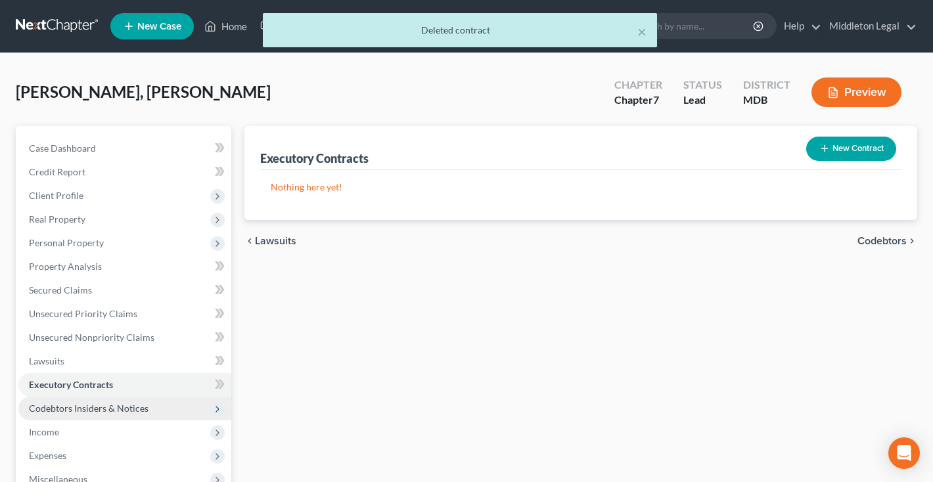
click at [74, 406] on span "Codebtors Insiders & Notices" at bounding box center [89, 408] width 120 height 11
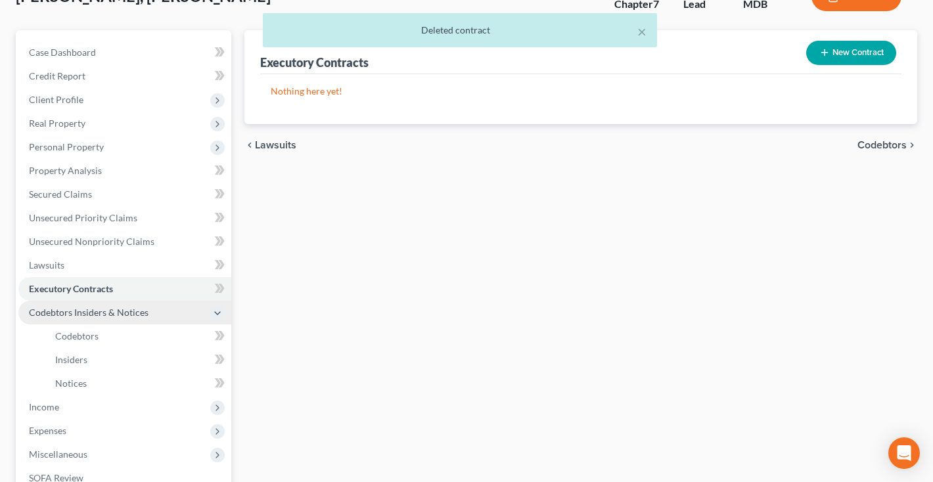
scroll to position [106, 0]
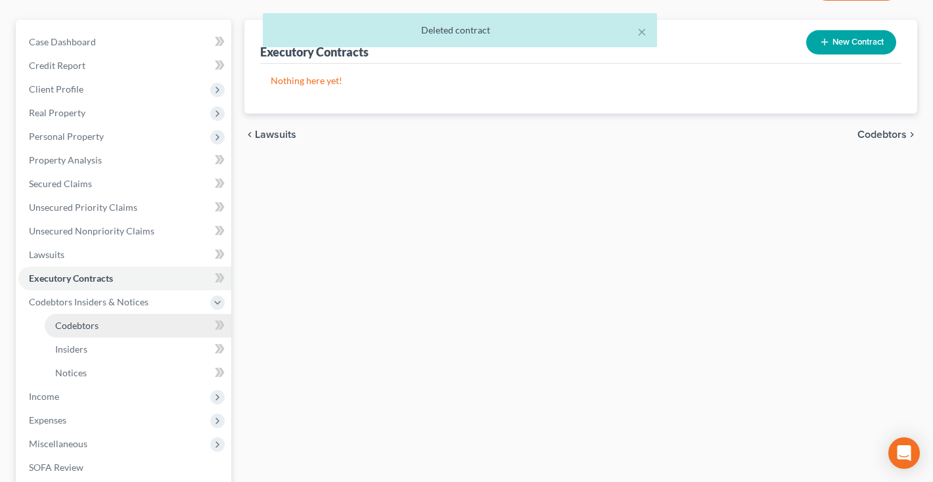
click at [66, 332] on link "Codebtors" at bounding box center [138, 326] width 187 height 24
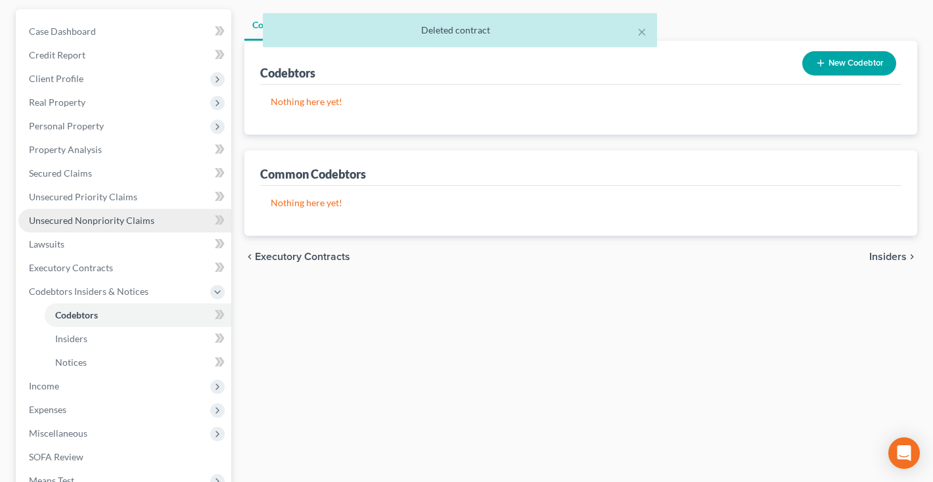
scroll to position [133, 0]
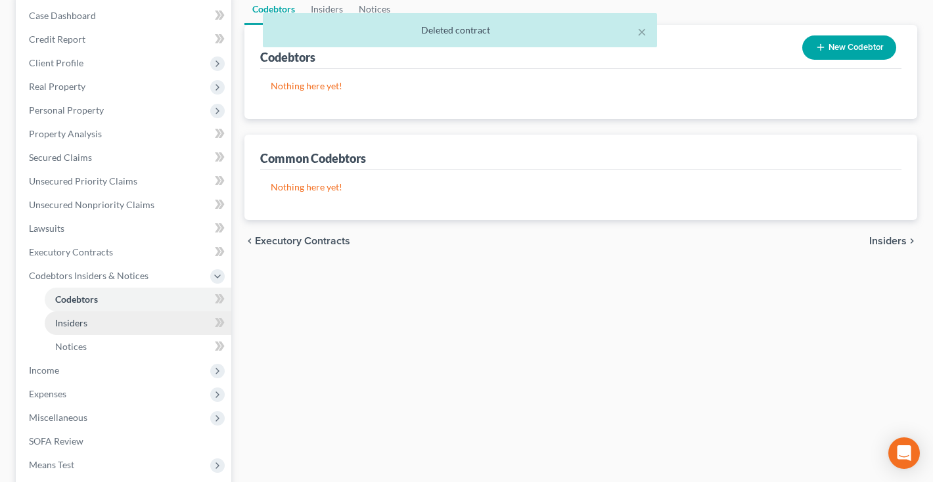
click at [62, 324] on span "Insiders" at bounding box center [71, 322] width 32 height 11
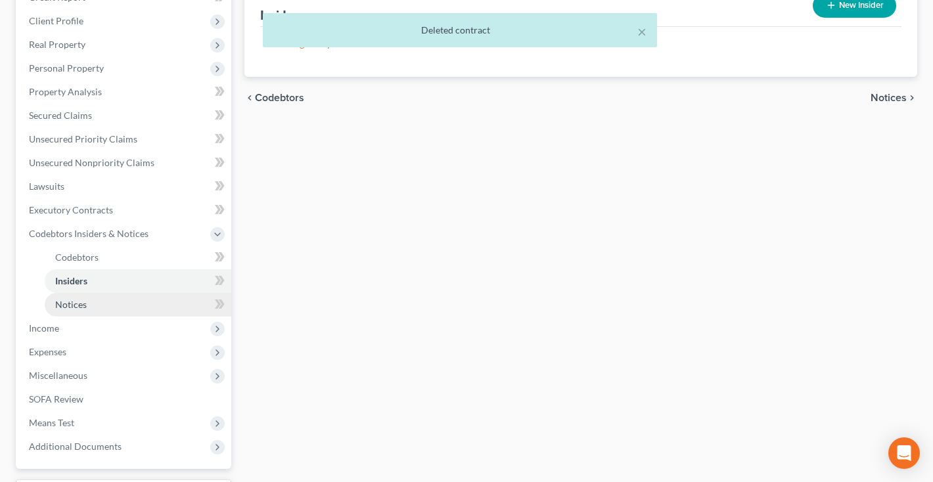
click at [63, 308] on span "Notices" at bounding box center [71, 304] width 32 height 11
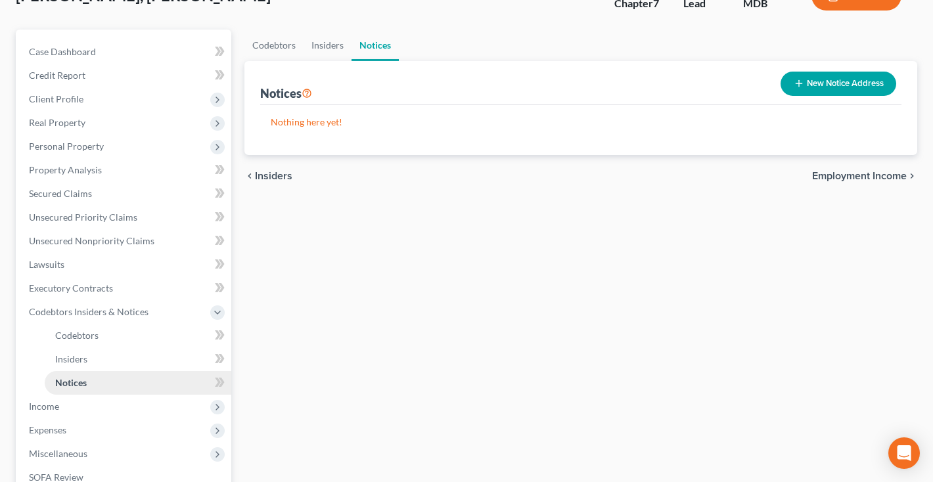
scroll to position [152, 0]
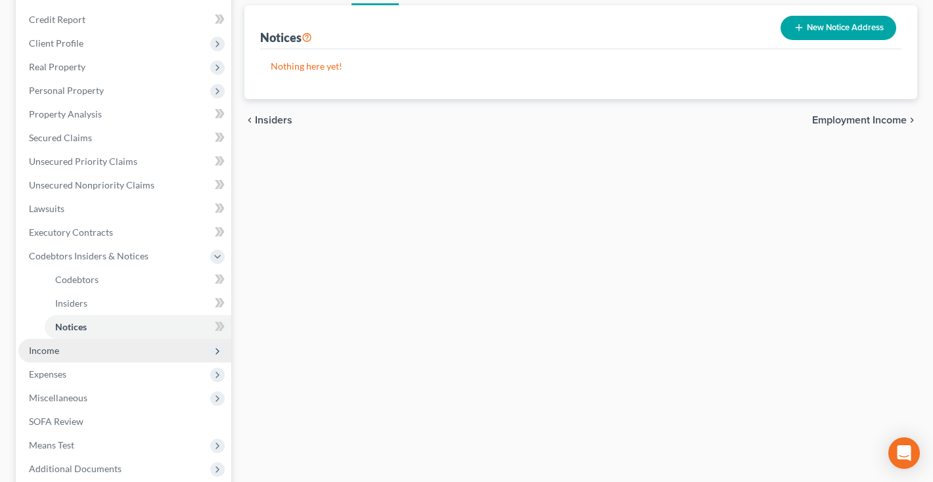
click at [47, 351] on span "Income" at bounding box center [44, 350] width 30 height 11
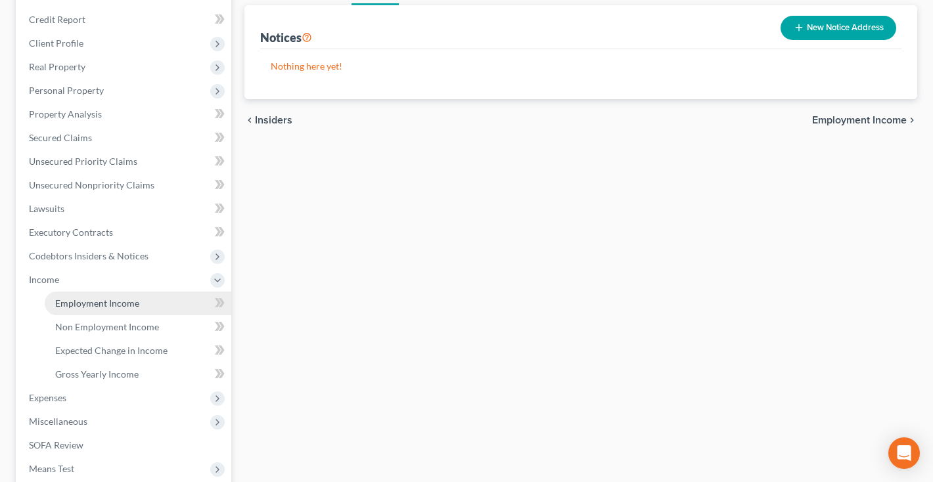
click at [85, 310] on link "Employment Income" at bounding box center [138, 304] width 187 height 24
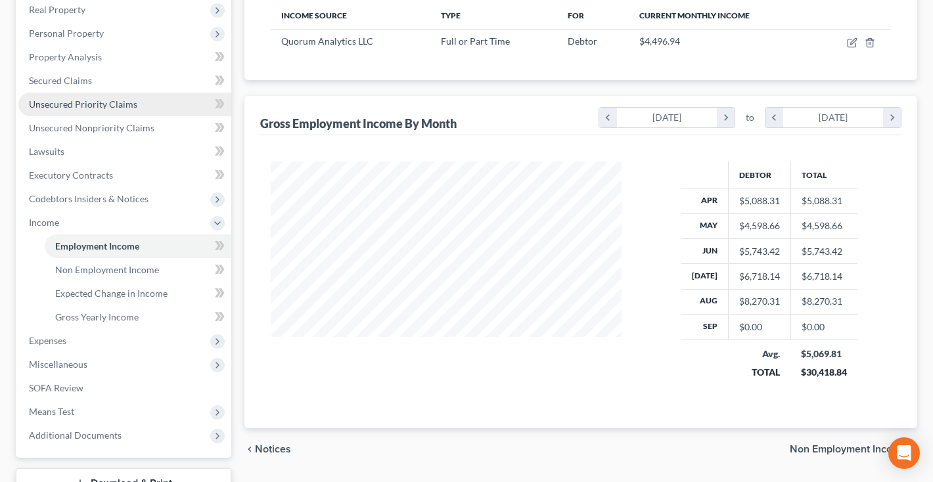
scroll to position [215, 0]
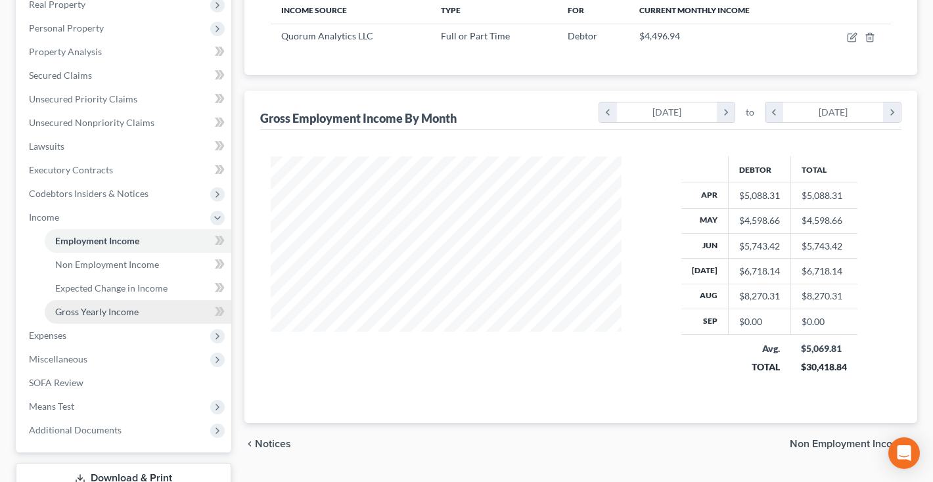
click at [72, 313] on span "Gross Yearly Income" at bounding box center [96, 311] width 83 height 11
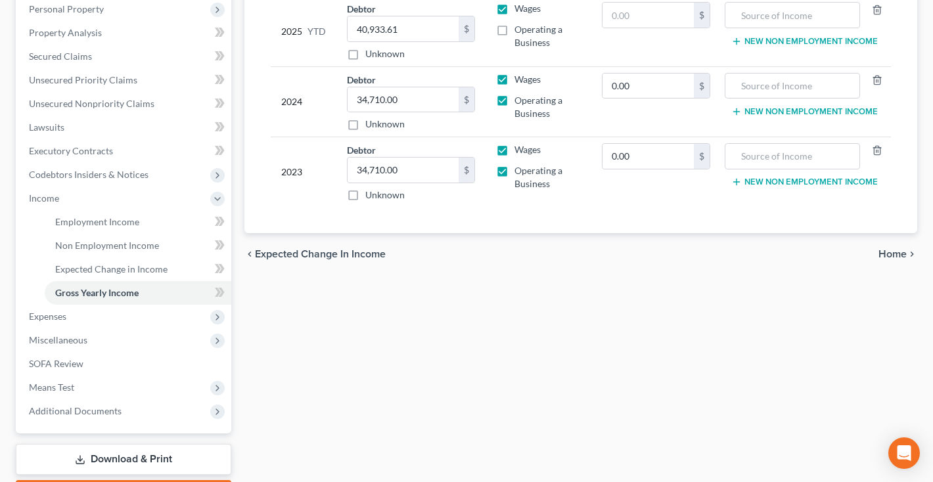
scroll to position [234, 0]
drag, startPoint x: 415, startPoint y: 106, endPoint x: 299, endPoint y: 103, distance: 116.3
click at [299, 103] on tr "2024 Debtor 34,710.00 $ Unknown Balance Undetermined 34,710.00 $ Unknown Wages …" at bounding box center [581, 101] width 620 height 70
type input "0"
type input "47,519"
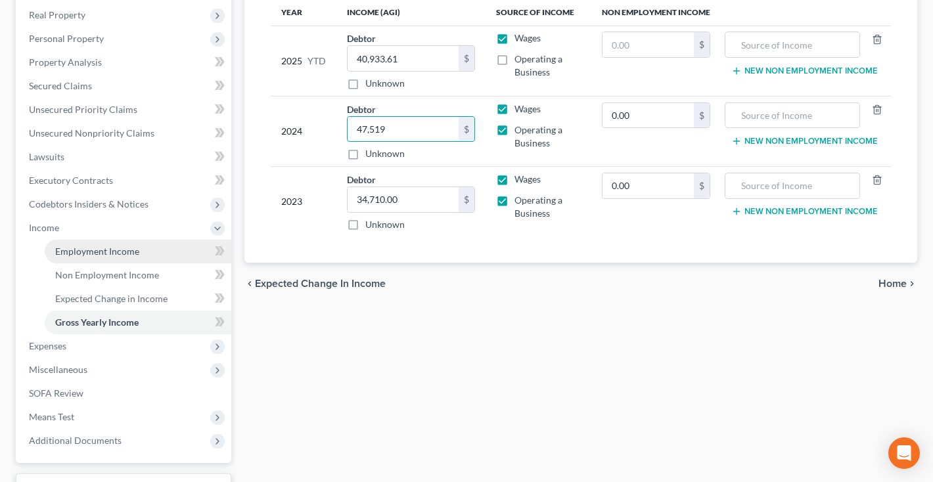
scroll to position [219, 0]
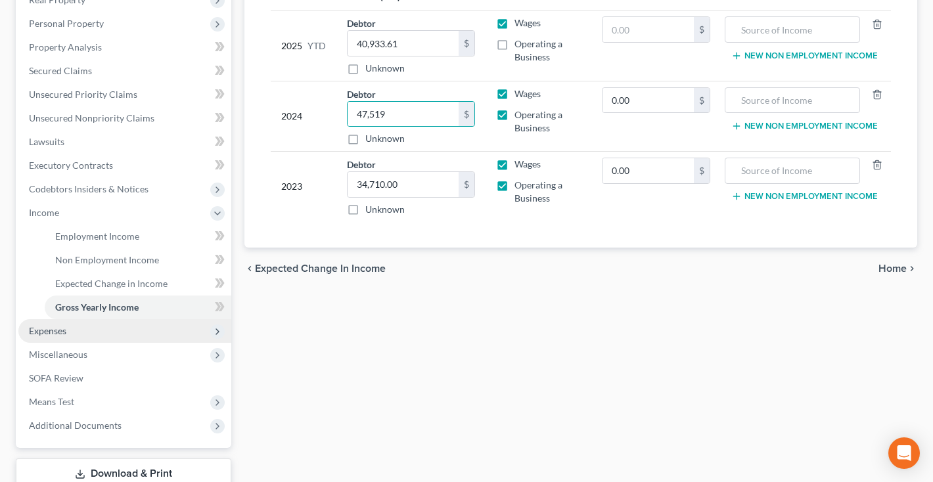
click at [64, 331] on span "Expenses" at bounding box center [47, 330] width 37 height 11
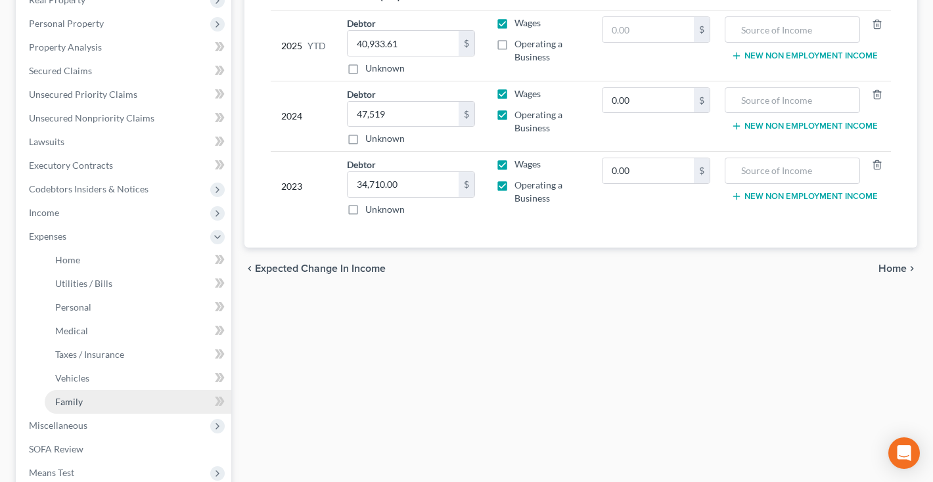
click at [76, 404] on span "Family" at bounding box center [69, 401] width 28 height 11
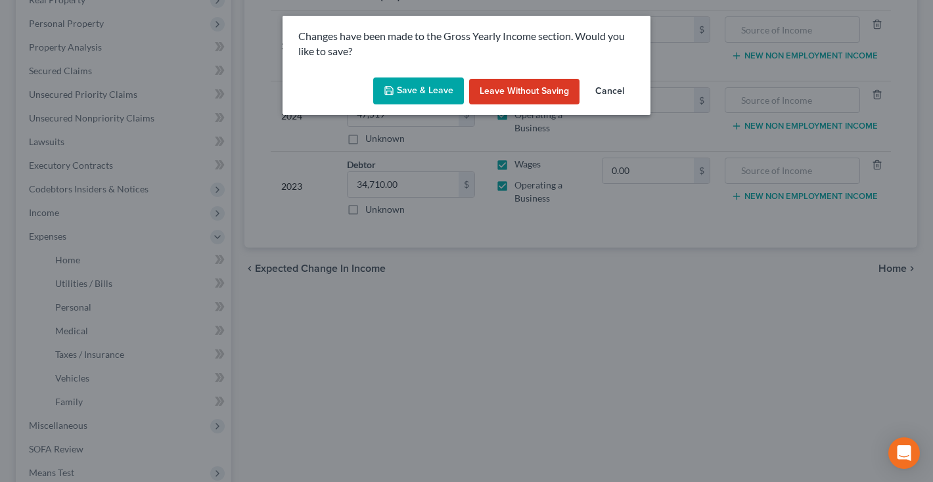
click at [449, 87] on button "Save & Leave" at bounding box center [418, 92] width 91 height 28
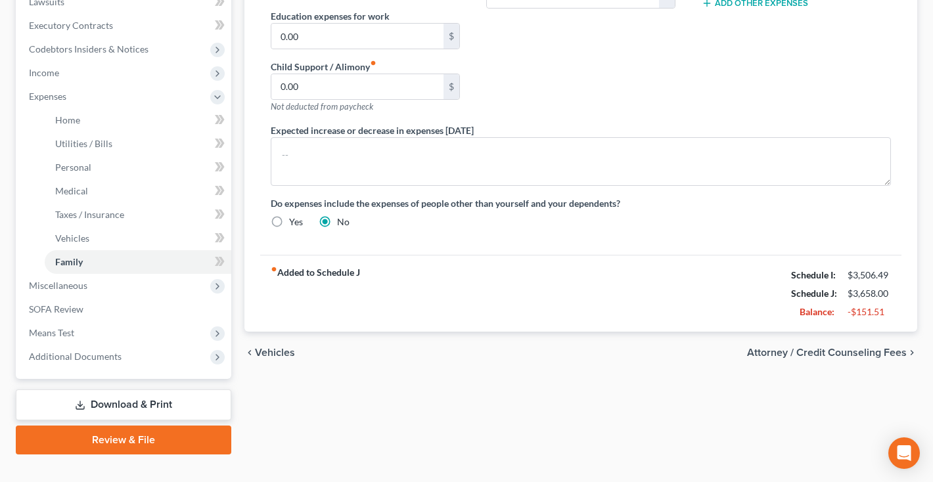
scroll to position [361, 0]
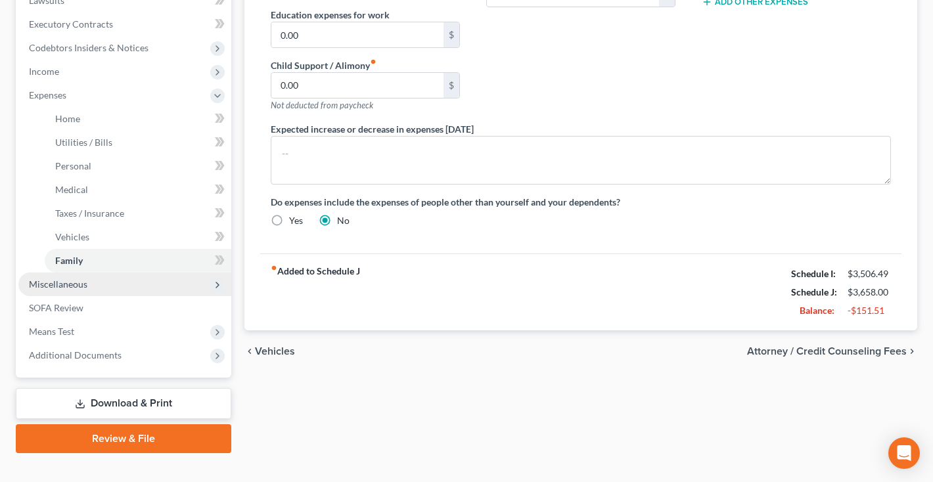
click at [79, 282] on span "Miscellaneous" at bounding box center [58, 283] width 58 height 11
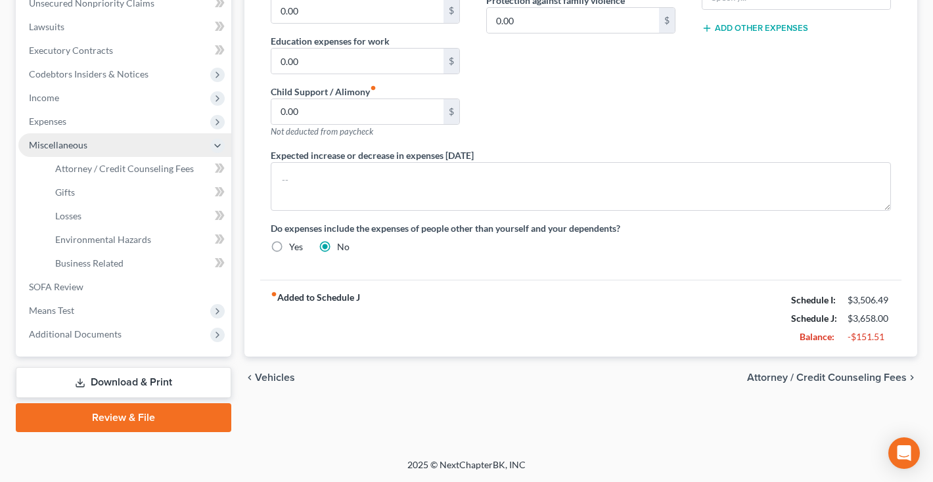
scroll to position [334, 0]
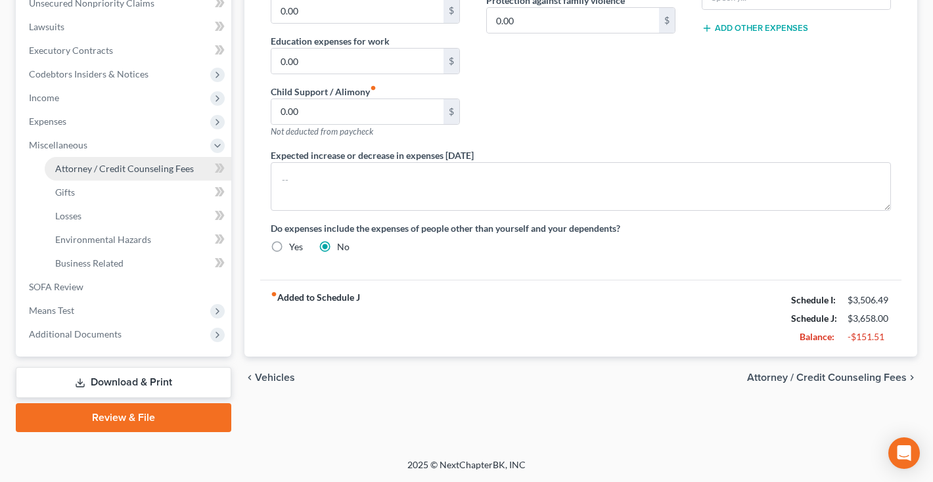
click at [89, 165] on span "Attorney / Credit Counseling Fees" at bounding box center [124, 168] width 139 height 11
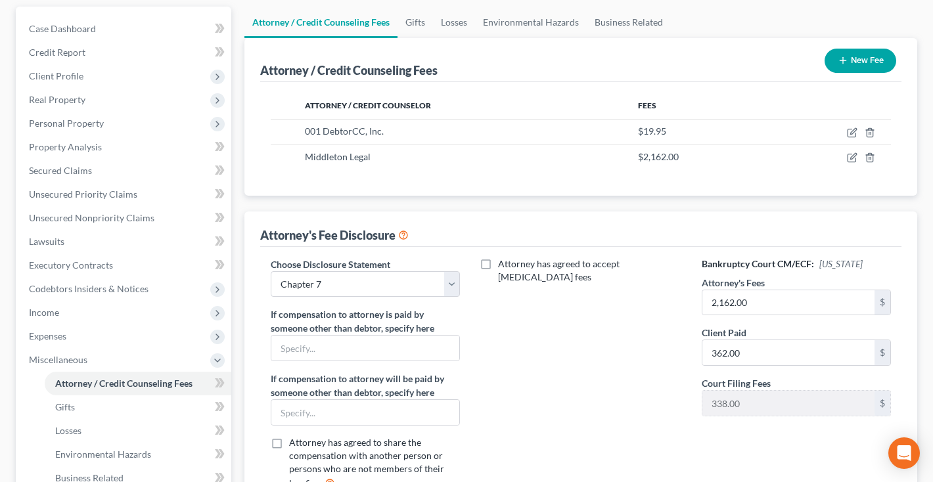
scroll to position [121, 0]
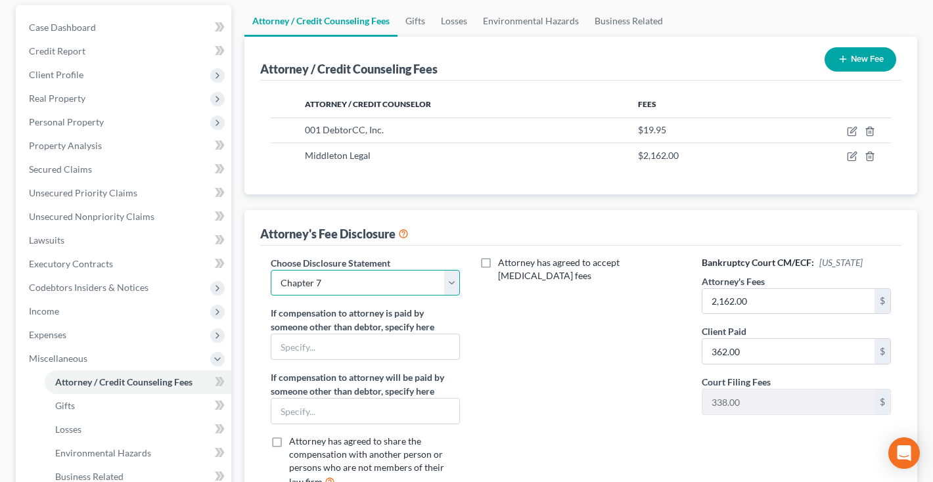
select select "0"
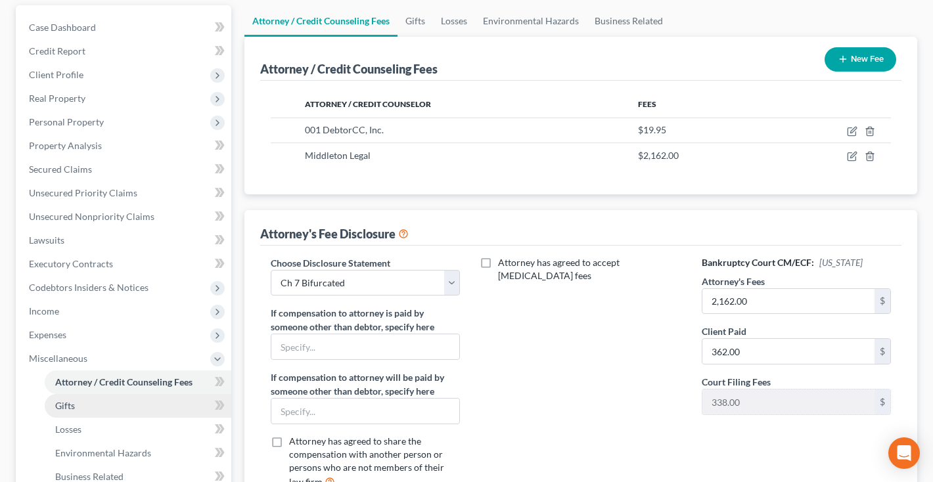
click at [87, 406] on link "Gifts" at bounding box center [138, 406] width 187 height 24
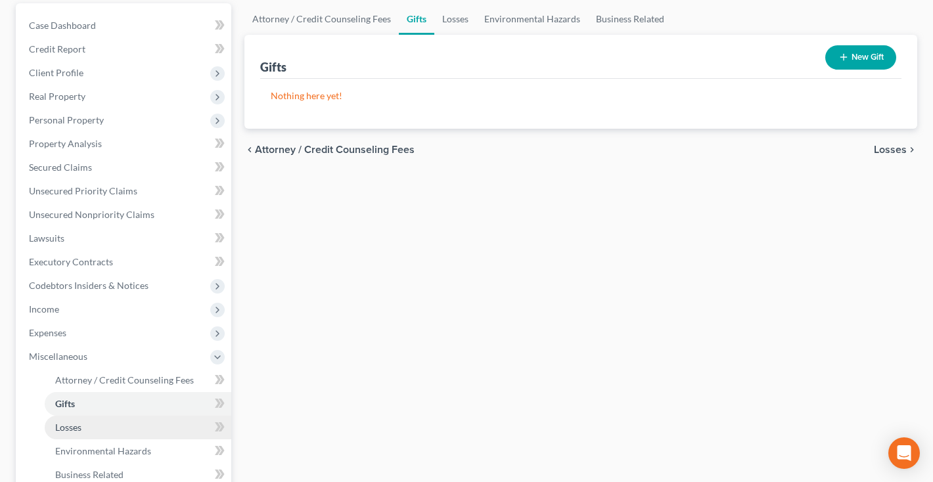
click at [78, 426] on span "Losses" at bounding box center [68, 427] width 26 height 11
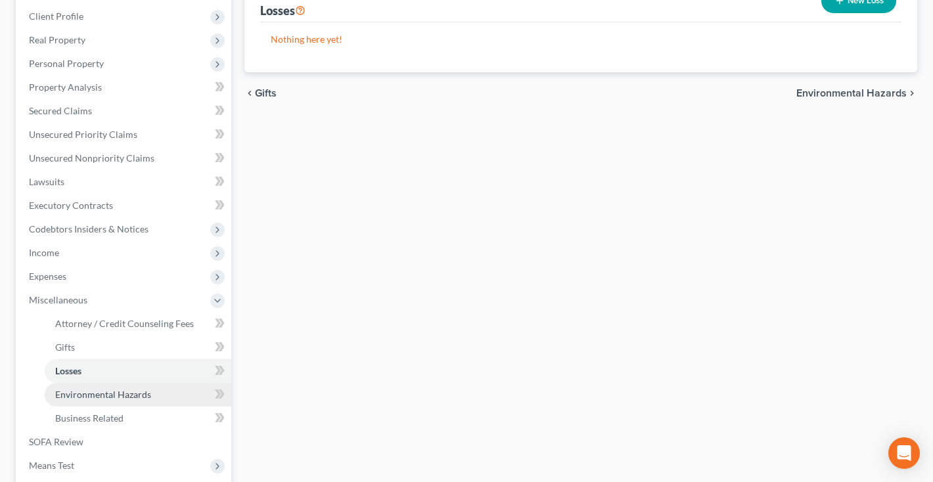
click at [81, 401] on link "Environmental Hazards" at bounding box center [138, 395] width 187 height 24
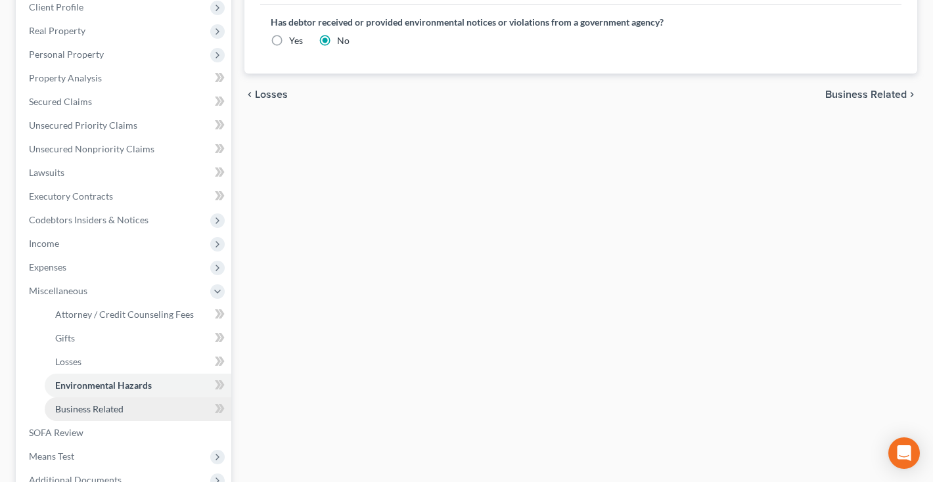
click at [82, 405] on span "Business Related" at bounding box center [89, 408] width 68 height 11
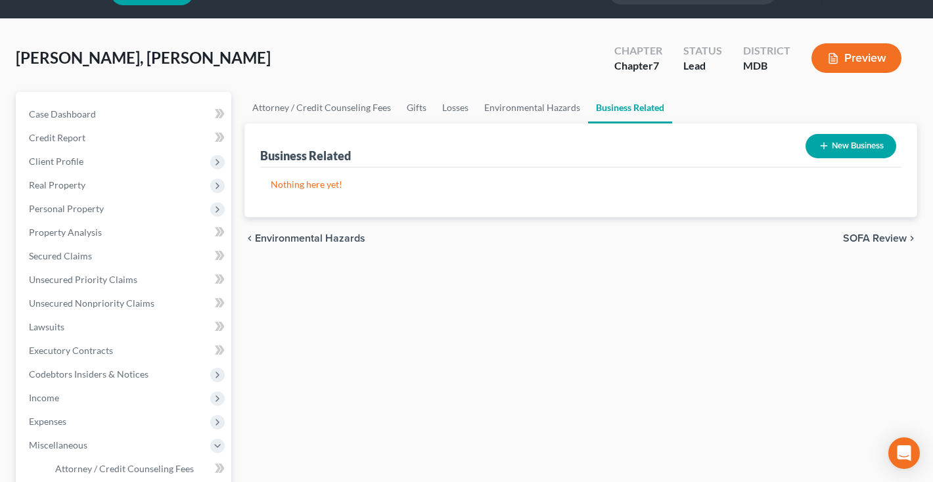
scroll to position [40, 0]
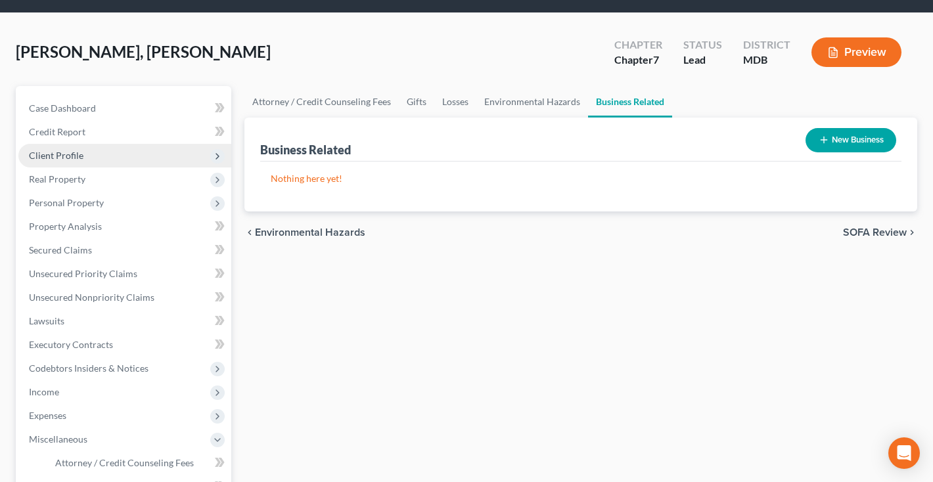
click at [77, 159] on span "Client Profile" at bounding box center [56, 155] width 55 height 11
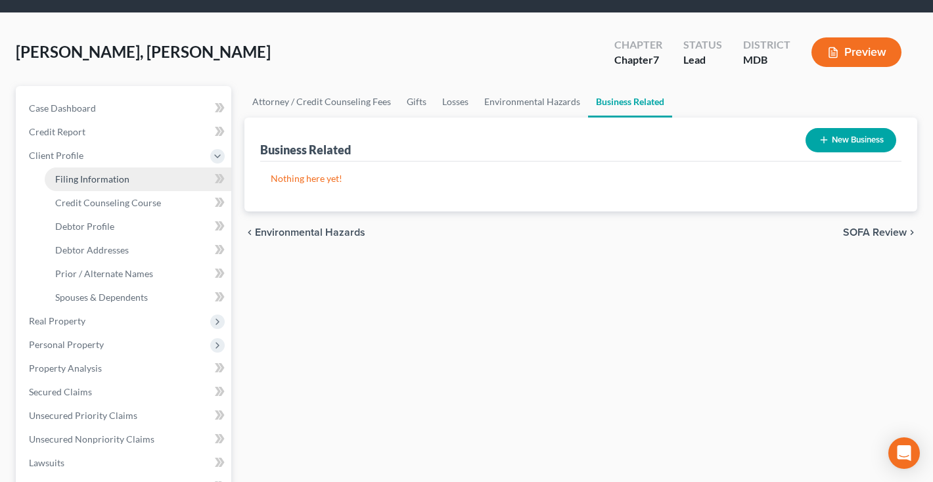
click at [83, 187] on link "Filing Information" at bounding box center [138, 179] width 187 height 24
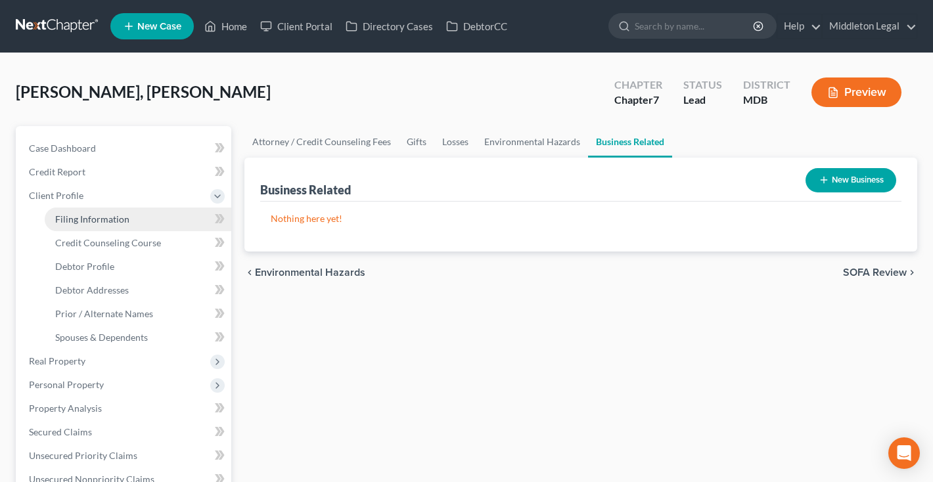
select select "1"
select select "0"
select select "38"
select select "0"
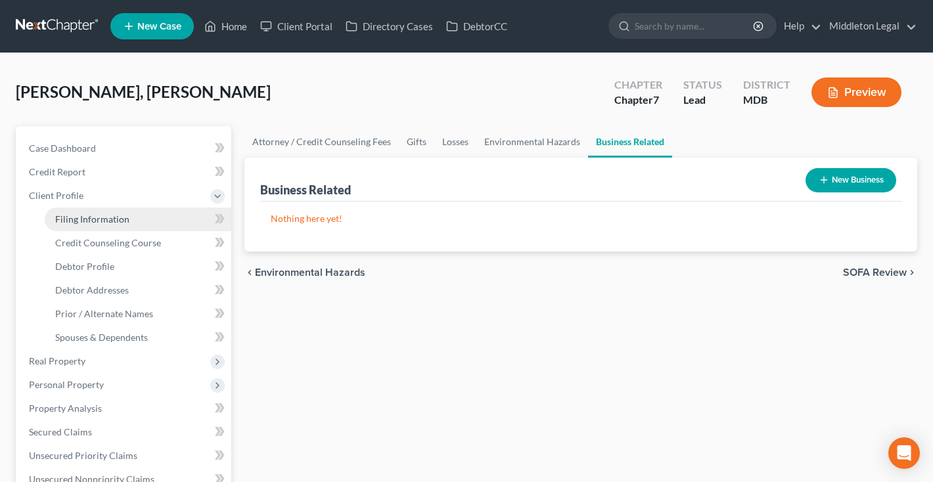
select select "21"
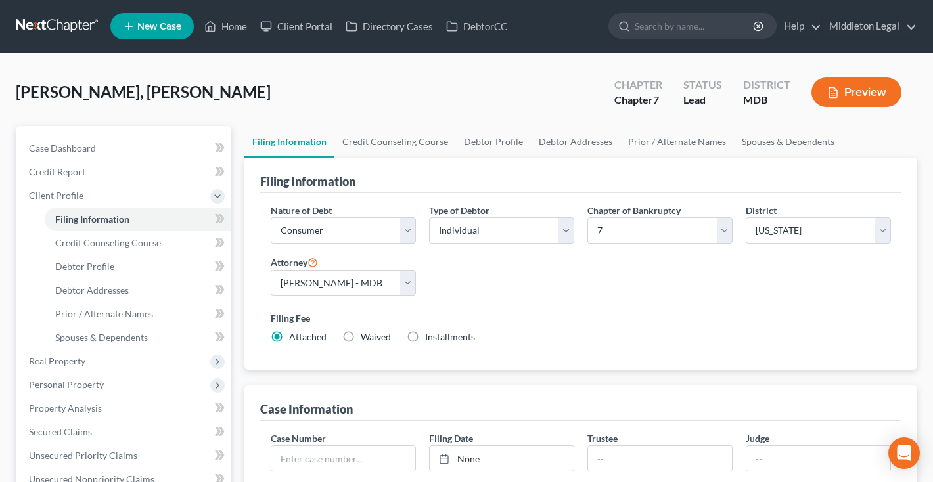
click at [425, 338] on label "Installments Installments" at bounding box center [450, 336] width 50 height 13
click at [430, 338] on input "Installments Installments" at bounding box center [434, 334] width 9 height 9
radio input "true"
radio input "false"
type input "0.00"
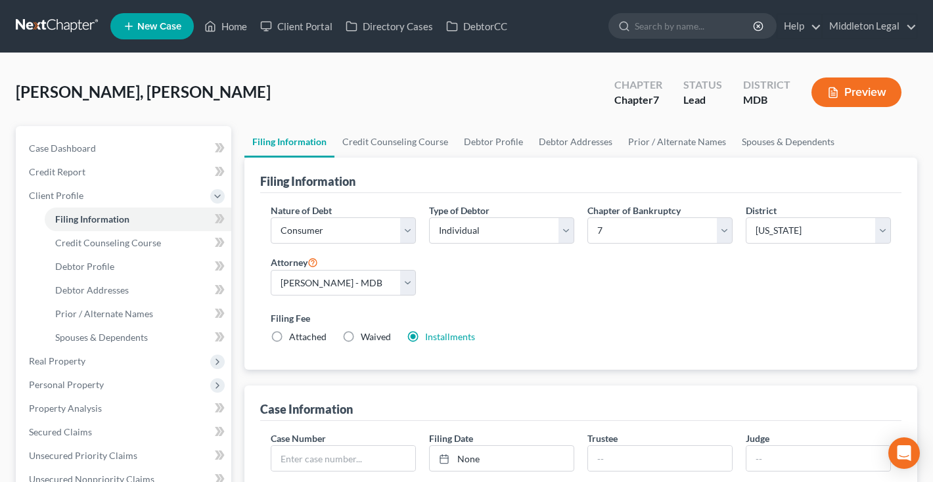
radio input "true"
type input "0.00"
type input "[DATE]"
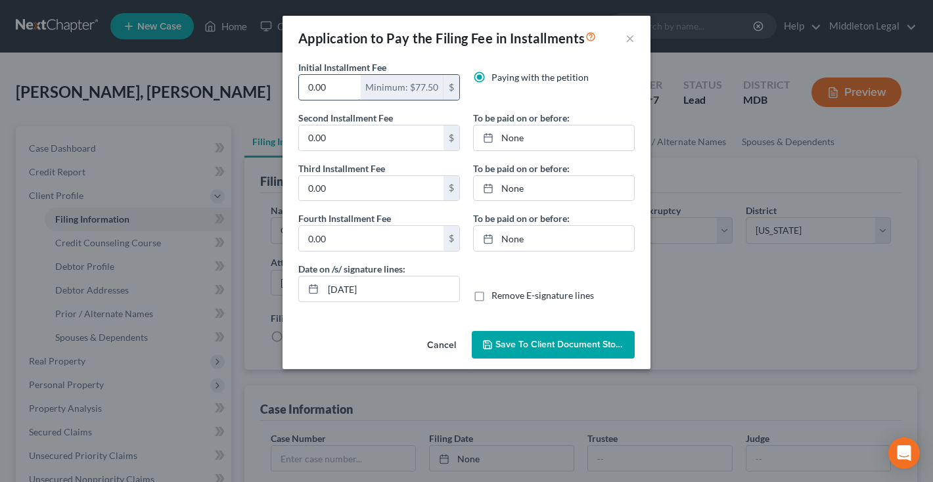
click at [342, 79] on input "0.00" at bounding box center [330, 87] width 62 height 25
type input "84.50"
click at [345, 136] on input "0.00" at bounding box center [371, 137] width 145 height 25
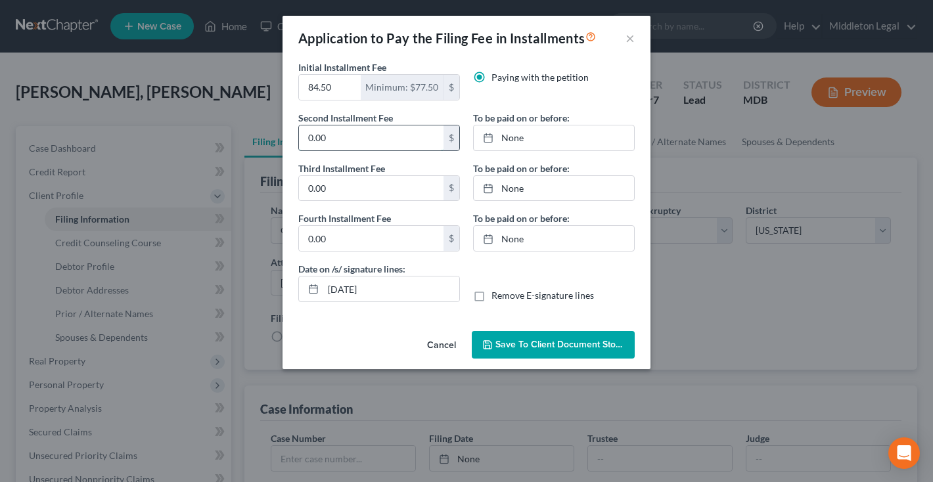
click at [345, 136] on input "0.00" at bounding box center [371, 137] width 145 height 25
type input "84.50"
click at [353, 196] on input "0.00" at bounding box center [371, 188] width 145 height 25
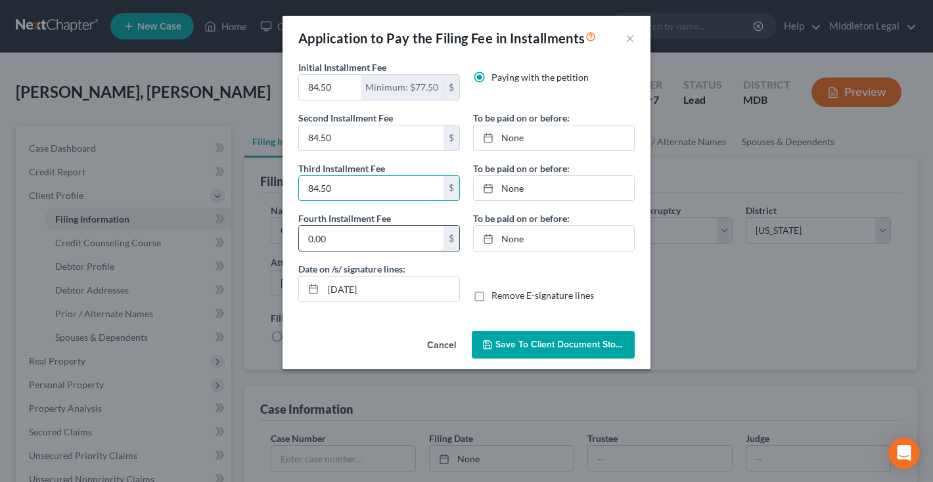
type input "84.50"
click at [340, 241] on input "0.00" at bounding box center [371, 238] width 145 height 25
type input "84.50"
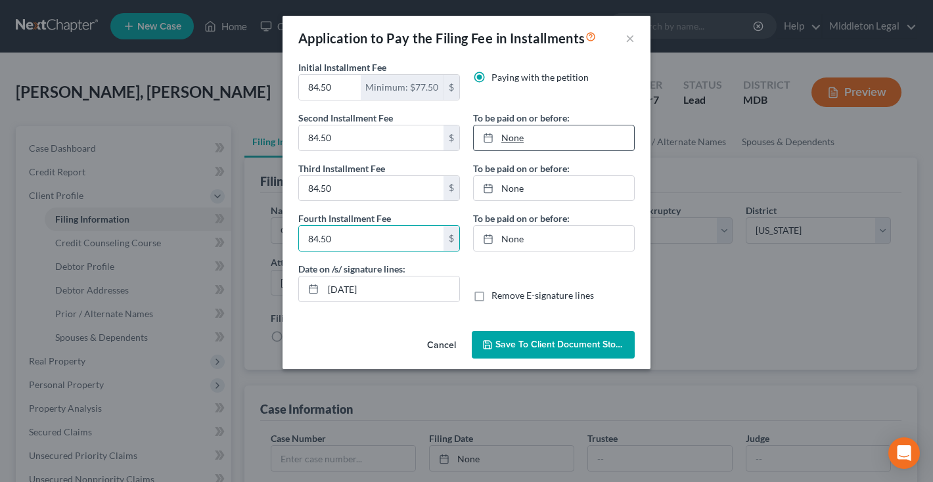
click at [515, 135] on link "None" at bounding box center [554, 137] width 160 height 25
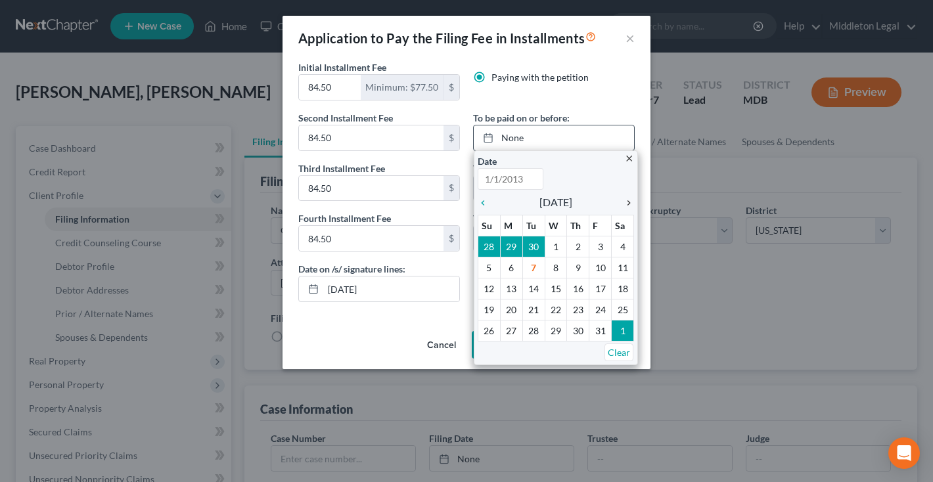
type input "[DATE]"
click at [632, 200] on icon "chevron_right" at bounding box center [625, 203] width 17 height 11
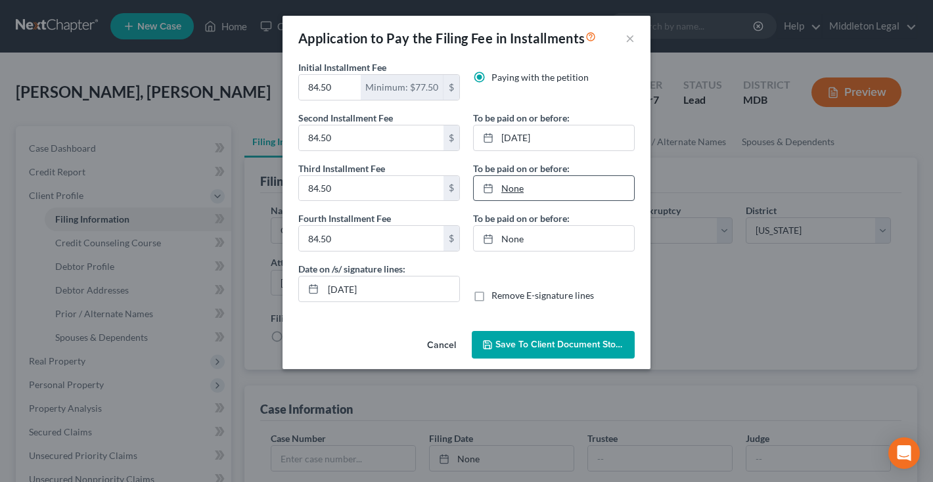
click at [513, 192] on link "None" at bounding box center [554, 188] width 160 height 25
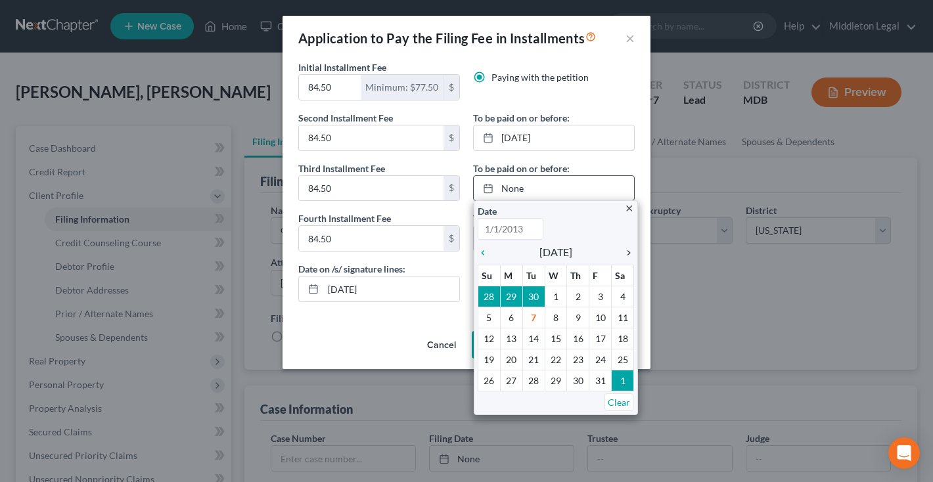
type input "[DATE]"
click at [630, 256] on icon "chevron_right" at bounding box center [625, 253] width 17 height 11
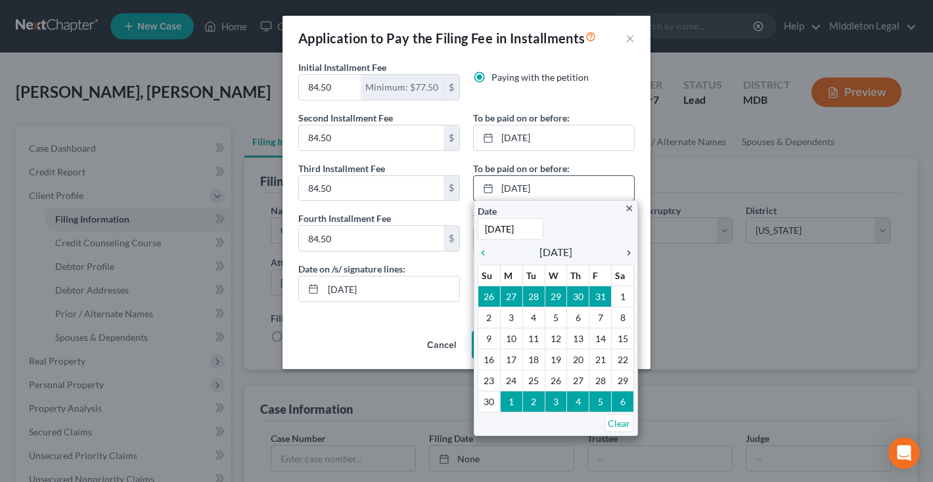
click at [630, 256] on icon "chevron_right" at bounding box center [625, 253] width 17 height 11
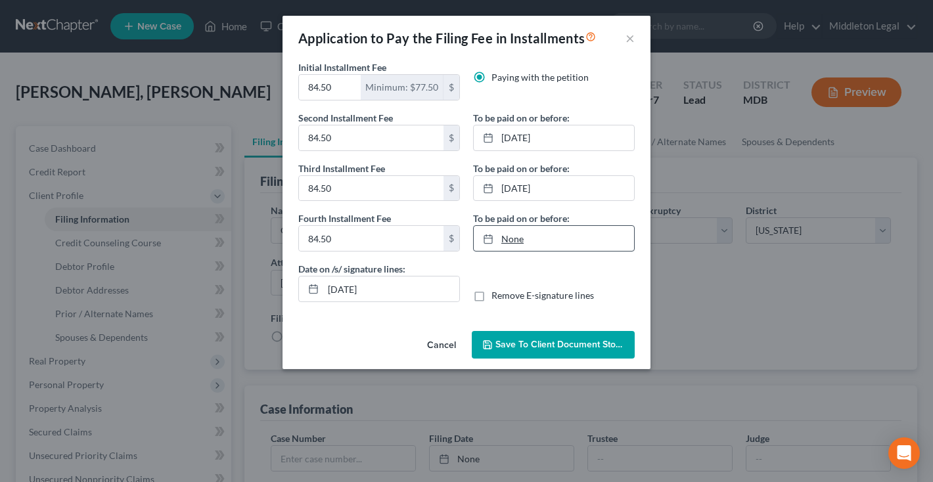
click at [515, 242] on link "None" at bounding box center [554, 238] width 160 height 25
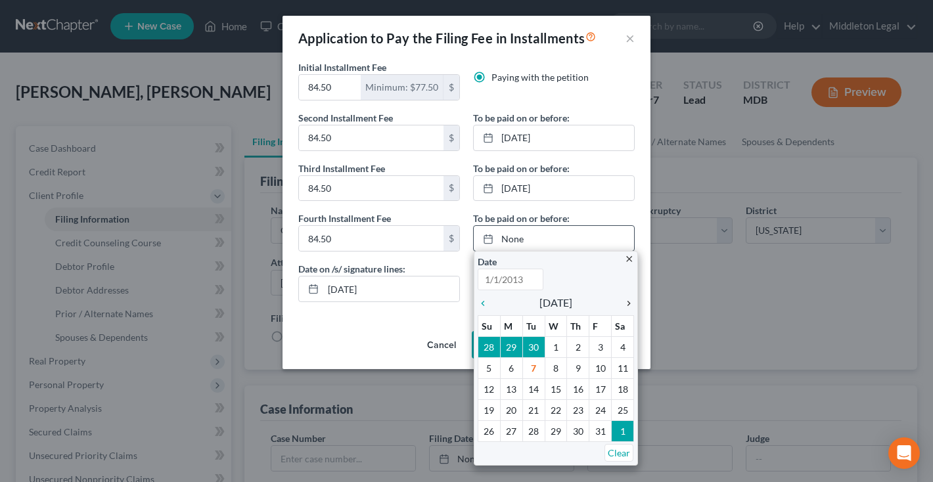
type input "[DATE]"
click at [632, 296] on div "chevron_right" at bounding box center [625, 302] width 17 height 12
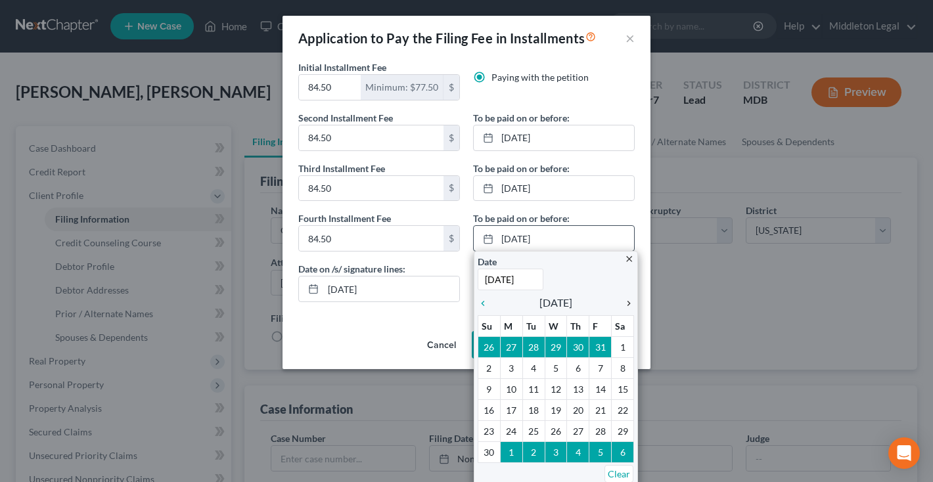
click at [632, 298] on icon "chevron_right" at bounding box center [625, 303] width 17 height 11
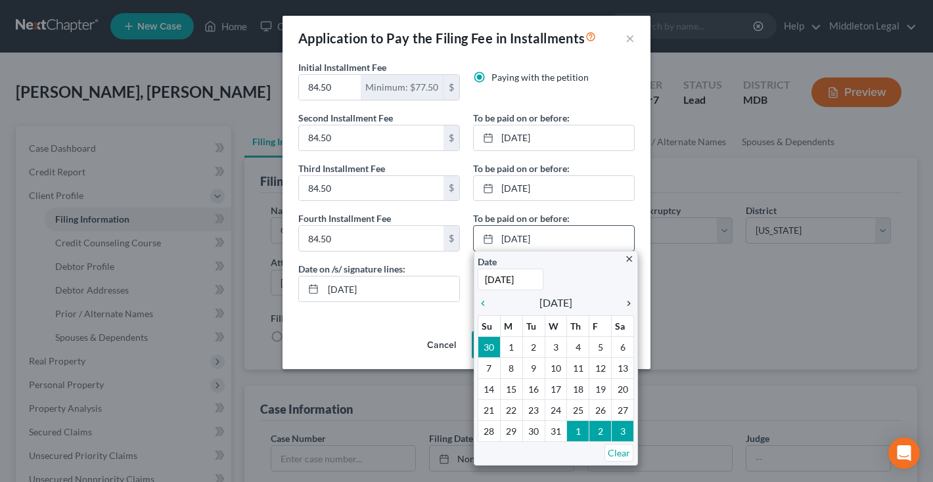
click at [632, 300] on icon "chevron_right" at bounding box center [625, 303] width 17 height 11
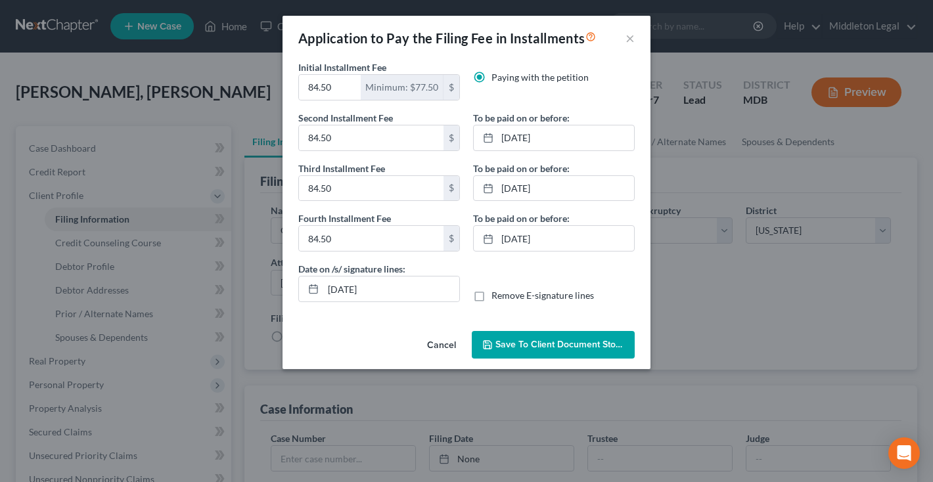
click at [564, 341] on span "Save to Client Document Storage" at bounding box center [564, 344] width 139 height 11
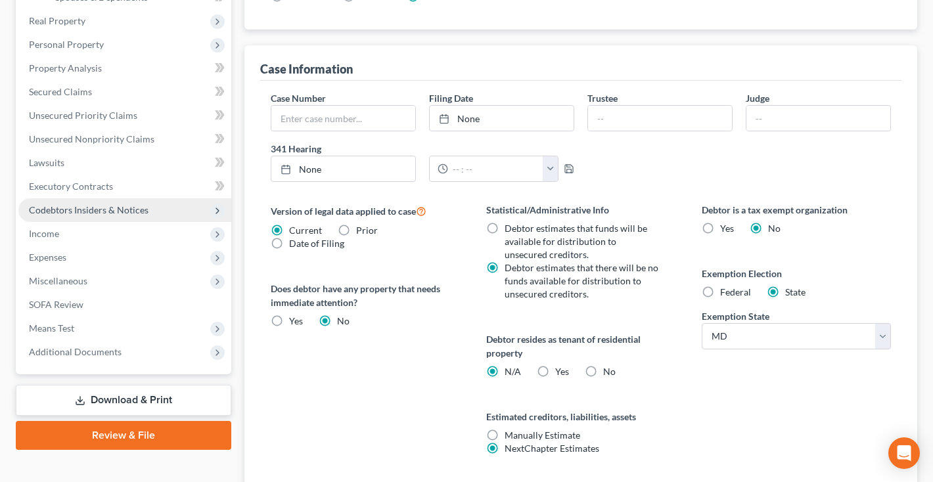
scroll to position [354, 0]
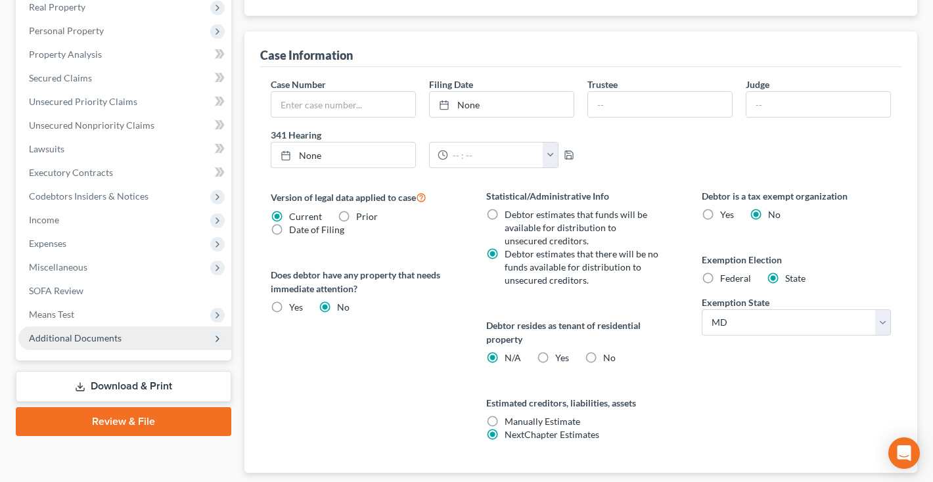
click at [95, 340] on span "Additional Documents" at bounding box center [75, 337] width 93 height 11
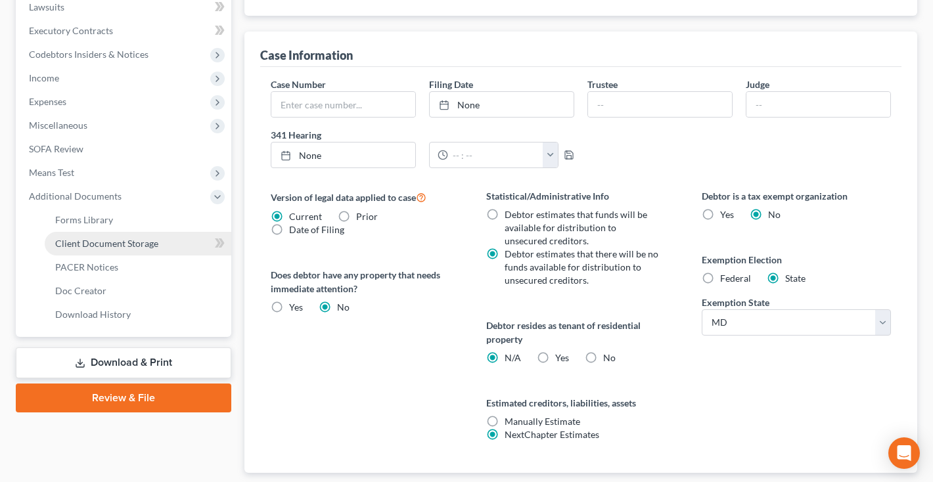
click at [117, 245] on span "Client Document Storage" at bounding box center [106, 243] width 103 height 11
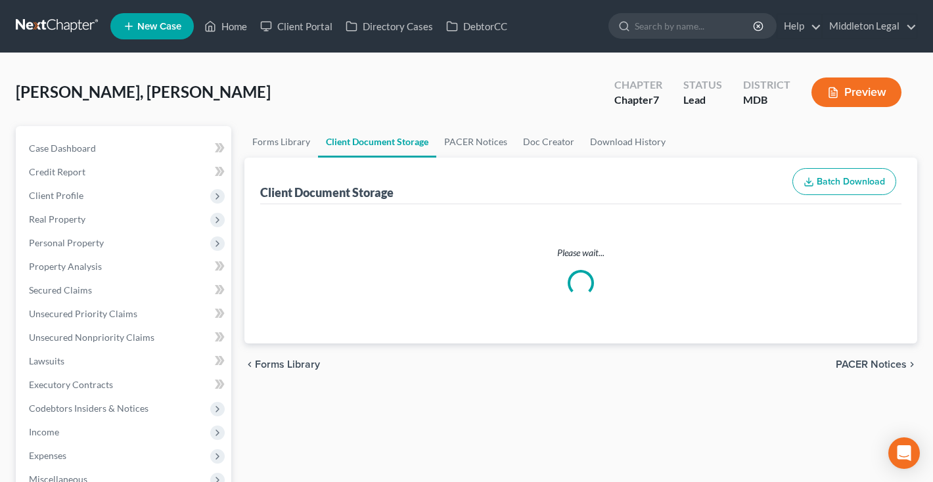
select select "14"
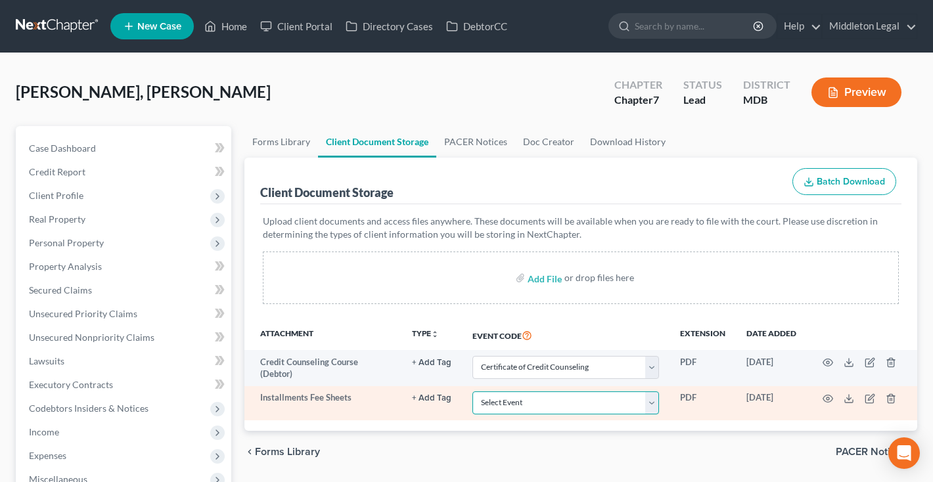
select select "59"
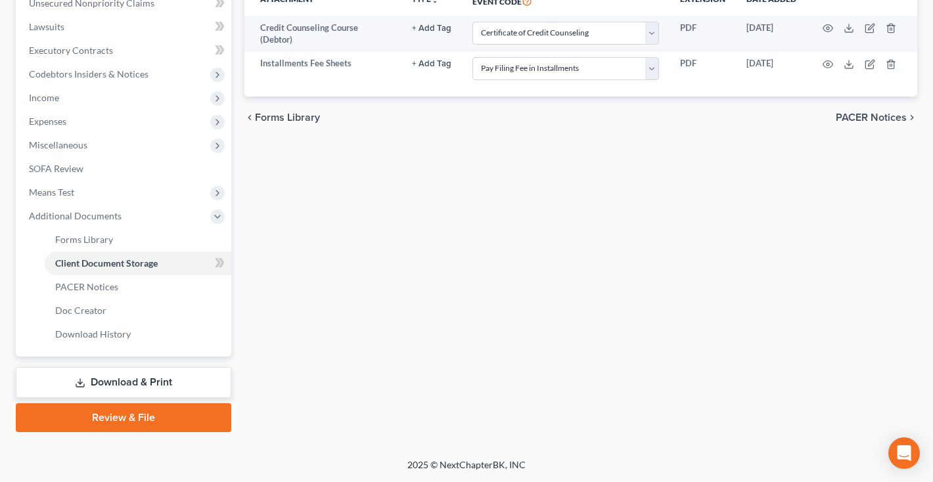
click at [113, 384] on link "Download & Print" at bounding box center [123, 382] width 215 height 31
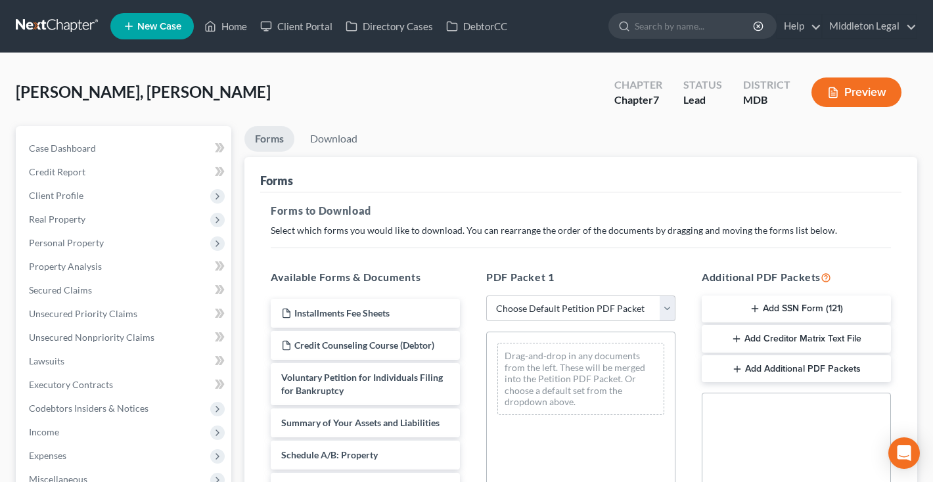
click at [804, 307] on button "Add SSN Form (121)" at bounding box center [795, 310] width 189 height 28
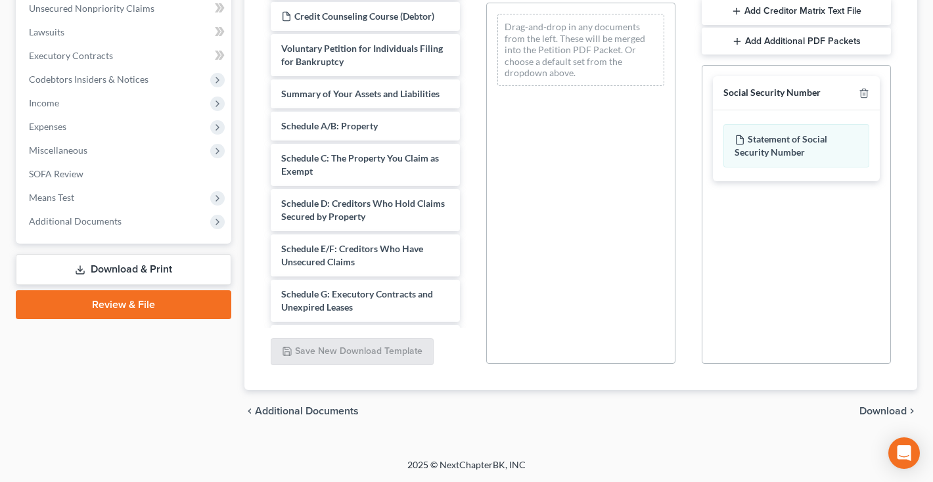
click at [872, 411] on span "Download" at bounding box center [882, 411] width 47 height 11
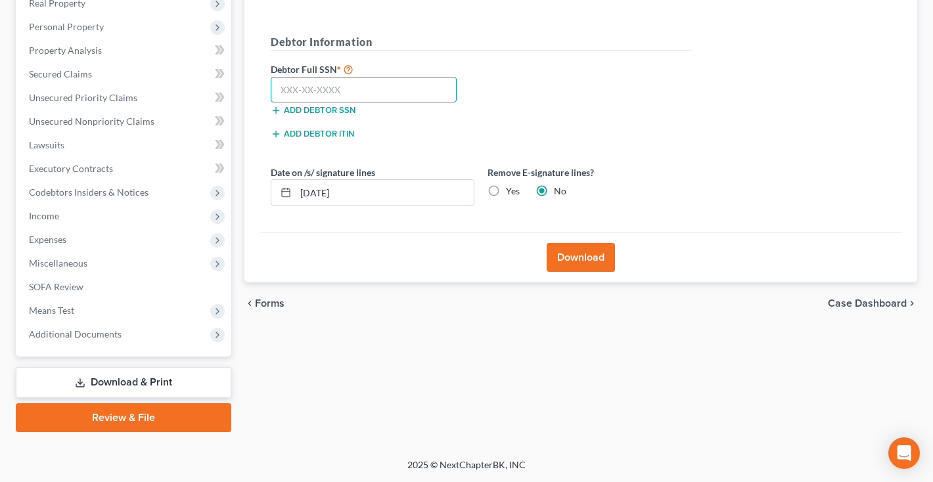
click at [399, 91] on input "text" at bounding box center [364, 90] width 186 height 26
type input "215-75-6002"
click at [561, 255] on button "Download" at bounding box center [580, 257] width 68 height 29
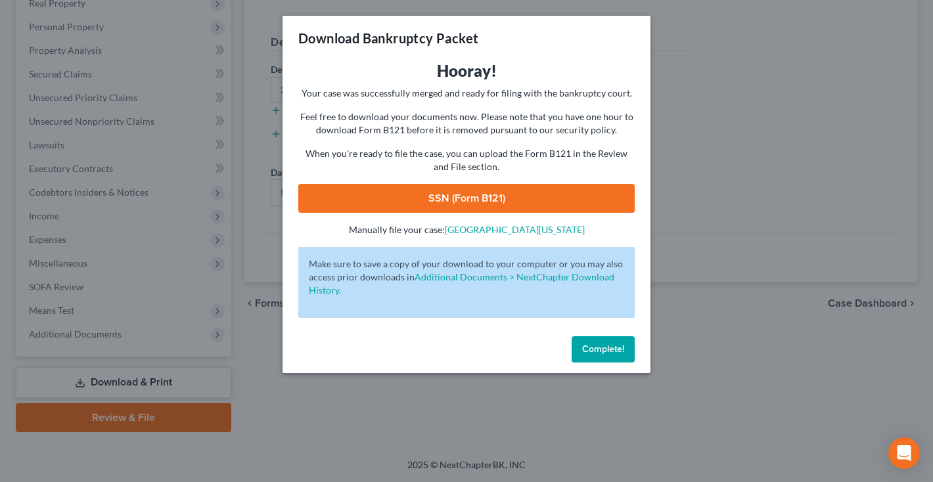
click at [464, 202] on link "SSN (Form B121)" at bounding box center [466, 198] width 336 height 29
click at [595, 340] on button "Complete!" at bounding box center [602, 349] width 63 height 26
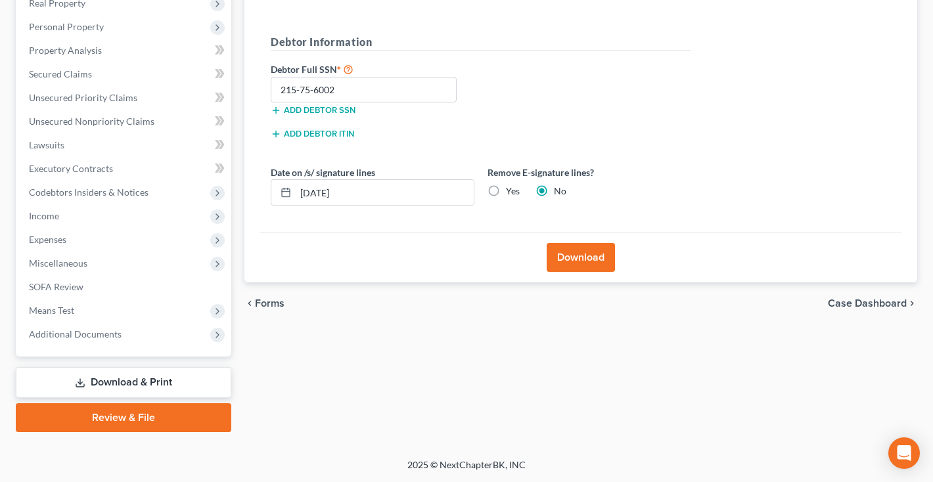
click at [153, 417] on link "Review & File" at bounding box center [123, 417] width 215 height 29
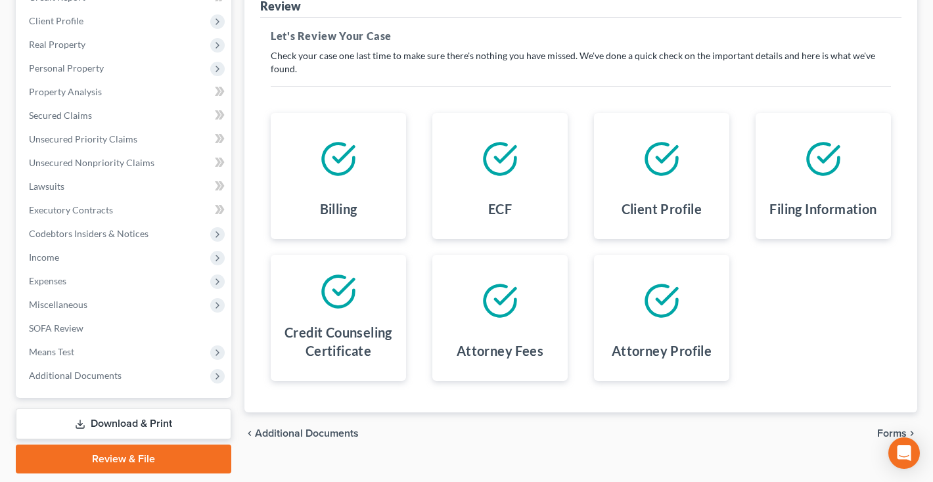
scroll to position [173, 0]
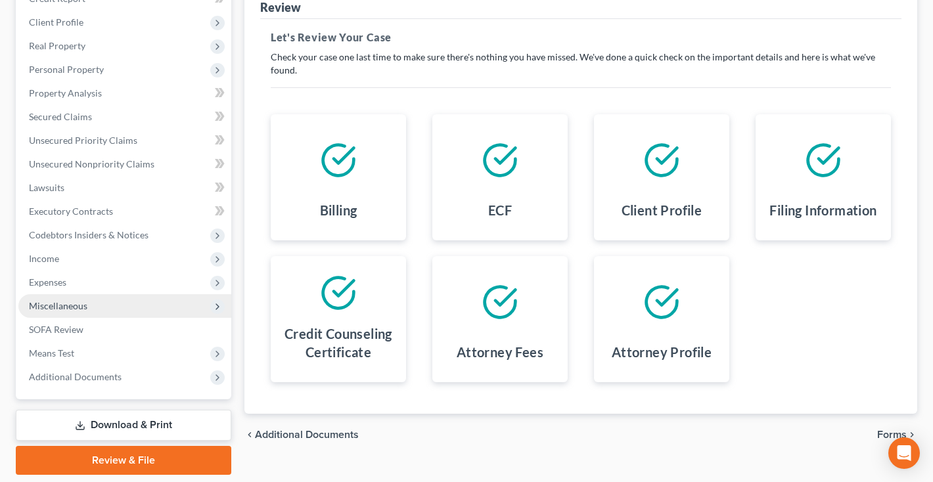
click at [89, 307] on span "Miscellaneous" at bounding box center [124, 306] width 213 height 24
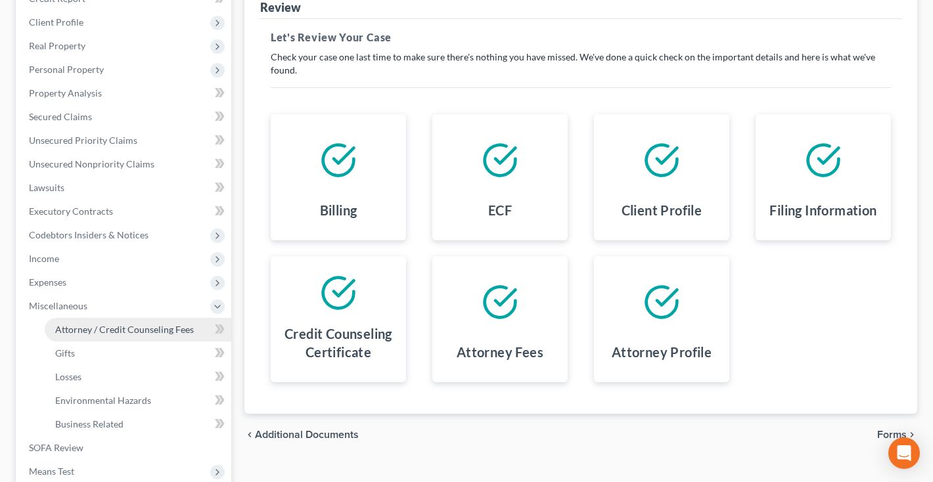
click at [95, 328] on span "Attorney / Credit Counseling Fees" at bounding box center [124, 329] width 139 height 11
select select "0"
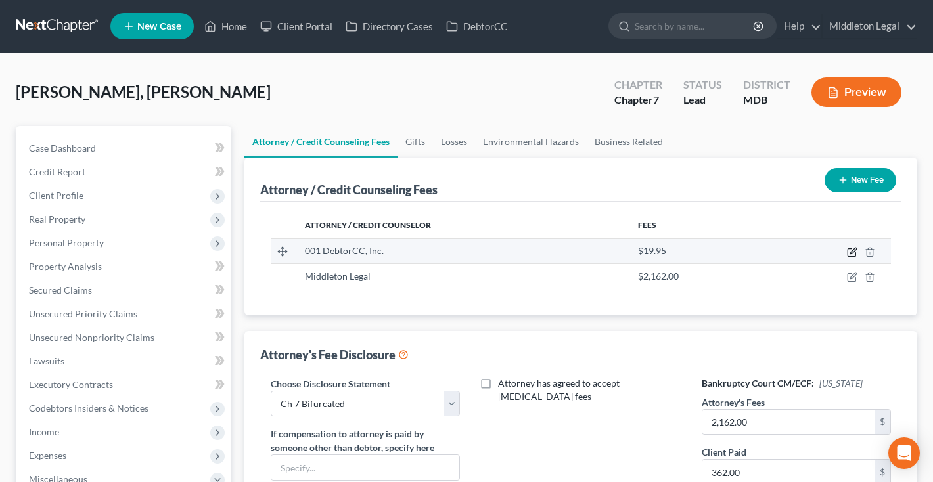
click at [853, 252] on icon "button" at bounding box center [852, 252] width 11 height 11
select select "33"
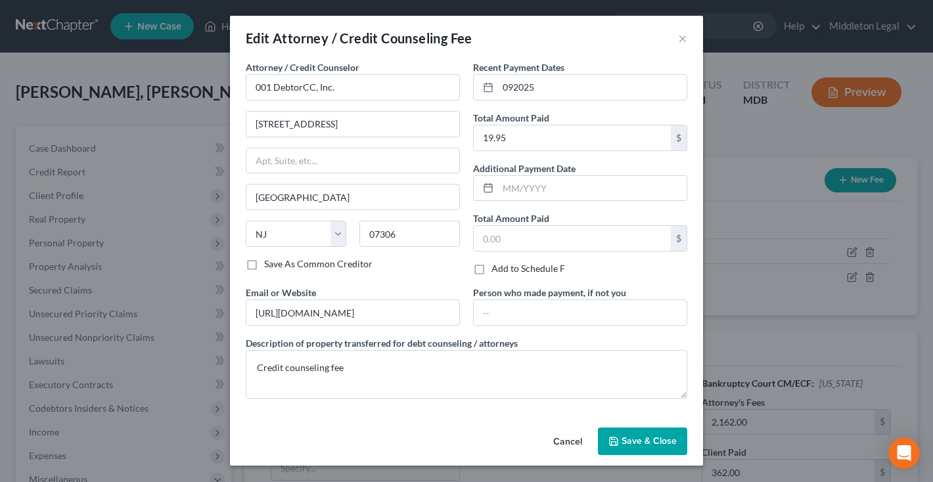
click at [562, 443] on button "Cancel" at bounding box center [568, 442] width 50 height 26
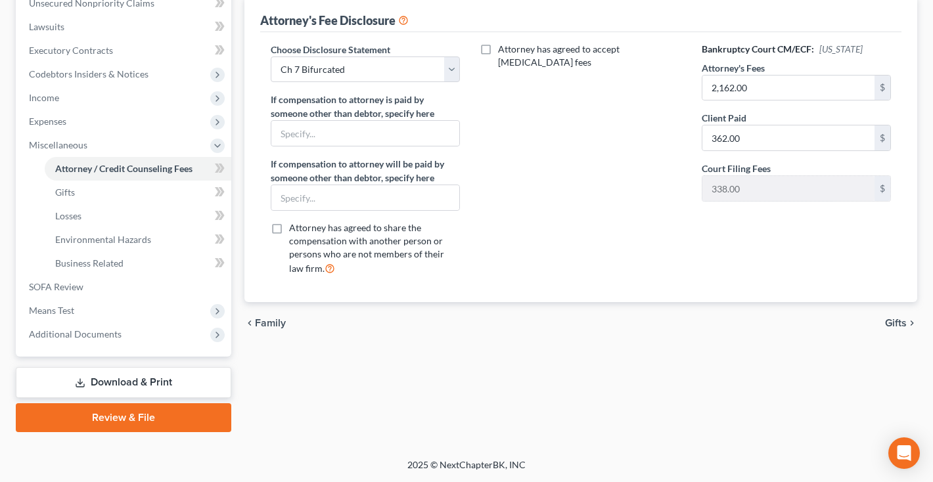
scroll to position [334, 0]
click at [130, 422] on link "Review & File" at bounding box center [123, 417] width 215 height 29
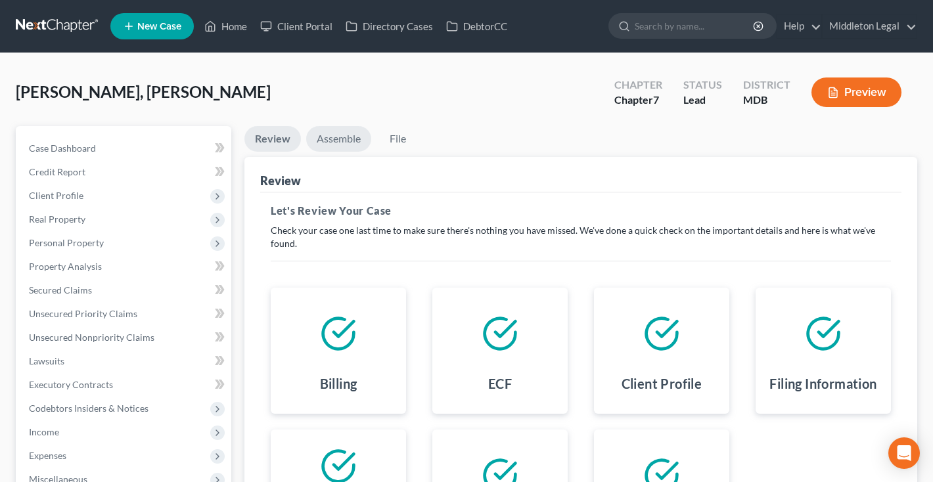
click at [342, 141] on link "Assemble" at bounding box center [338, 139] width 65 height 26
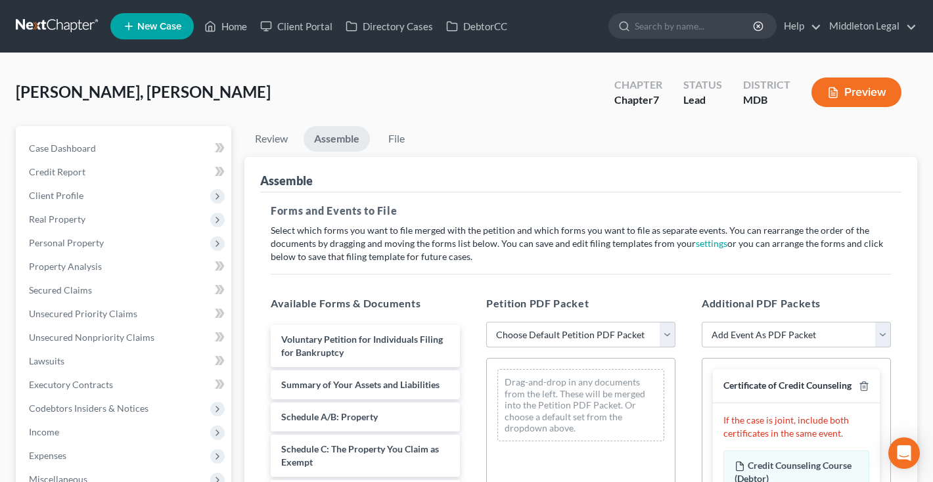
select select "0"
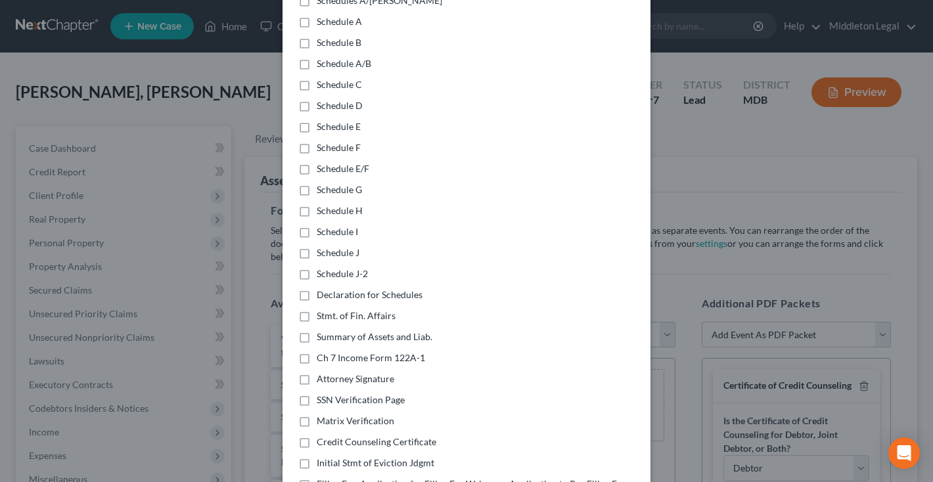
scroll to position [126, 0]
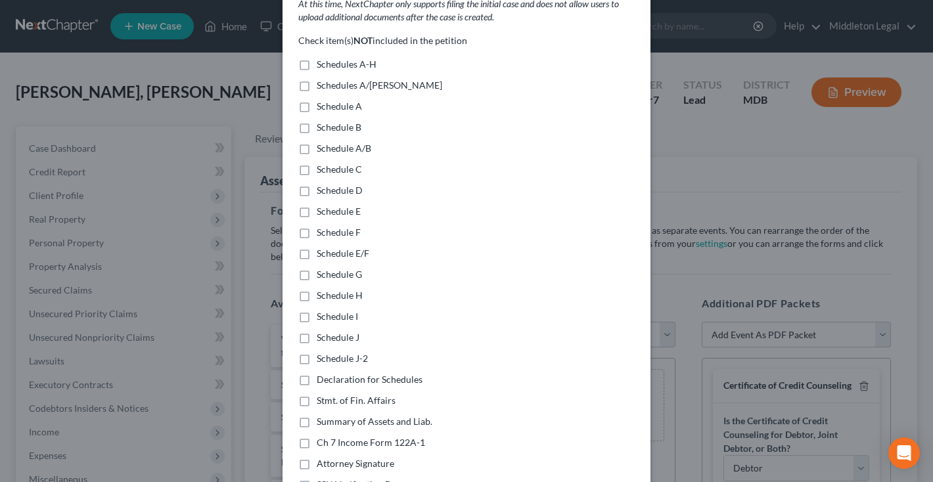
click at [317, 79] on label "Schedules A/[PERSON_NAME]" at bounding box center [379, 85] width 125 height 13
click at [322, 79] on input "Schedules A/[PERSON_NAME]" at bounding box center [326, 83] width 9 height 9
checkbox input "true"
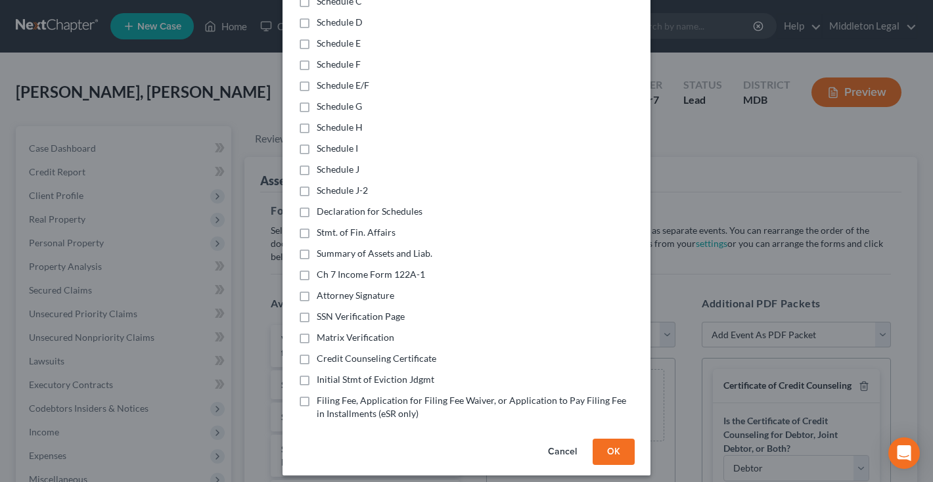
scroll to position [290, 0]
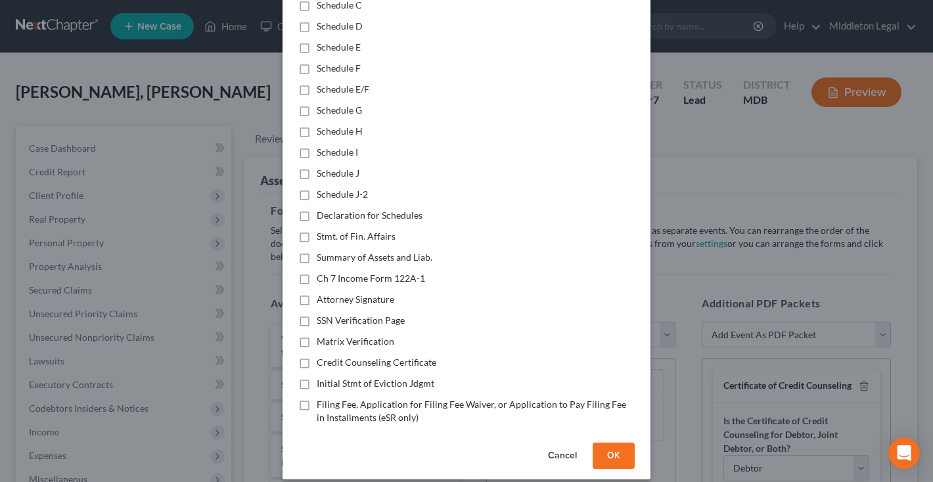
click at [317, 209] on label "Declaration for Schedules" at bounding box center [370, 215] width 106 height 13
click at [322, 209] on input "Declaration for Schedules" at bounding box center [326, 213] width 9 height 9
checkbox input "true"
click at [317, 230] on label "Stmt. of Fin. Affairs" at bounding box center [356, 236] width 79 height 13
click at [322, 230] on input "Stmt. of Fin. Affairs" at bounding box center [326, 234] width 9 height 9
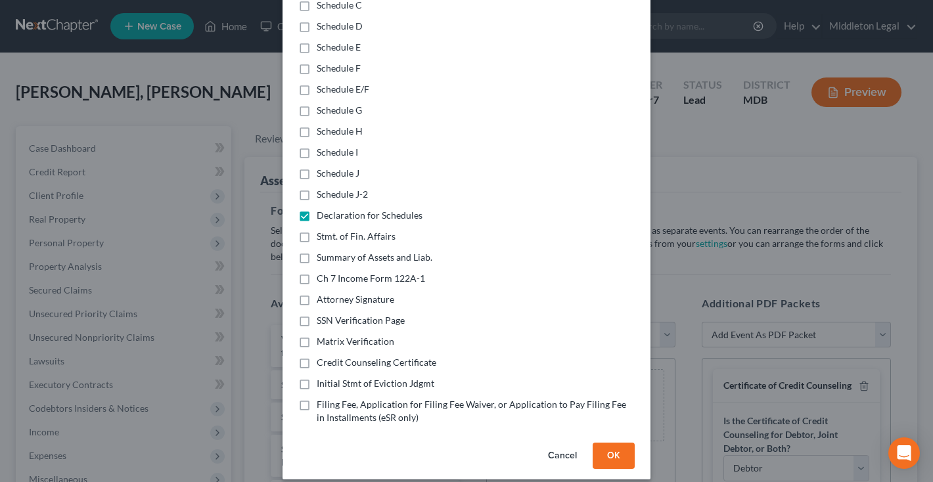
checkbox input "true"
click at [317, 251] on label "Summary of Assets and Liab." at bounding box center [375, 257] width 116 height 13
click at [322, 251] on input "Summary of Assets and Liab." at bounding box center [326, 255] width 9 height 9
checkbox input "true"
click at [317, 272] on label "Ch 7 Income Form 122A-1" at bounding box center [371, 278] width 108 height 13
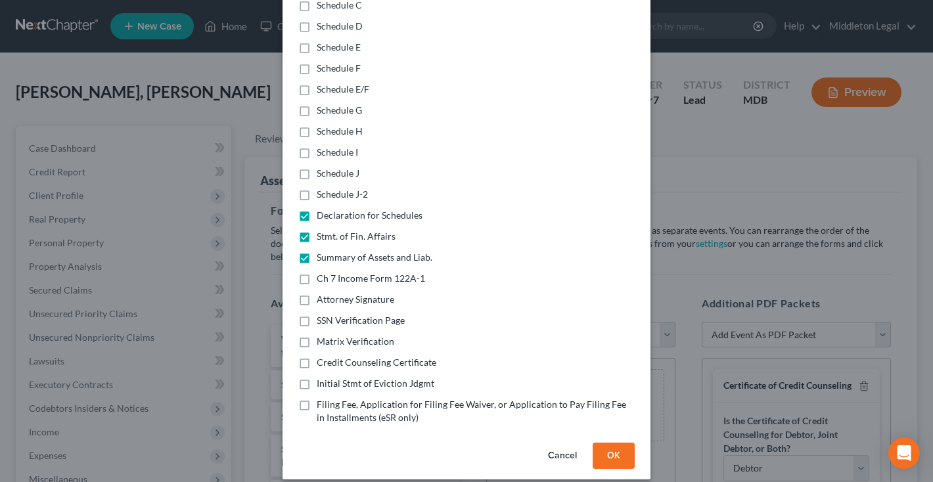
click at [322, 272] on input "Ch 7 Income Form 122A-1" at bounding box center [326, 276] width 9 height 9
checkbox input "true"
click at [317, 377] on label "Initial Stmt of Eviction Jdgmt" at bounding box center [376, 383] width 118 height 13
click at [322, 377] on input "Initial Stmt of Eviction Jdgmt" at bounding box center [326, 381] width 9 height 9
checkbox input "true"
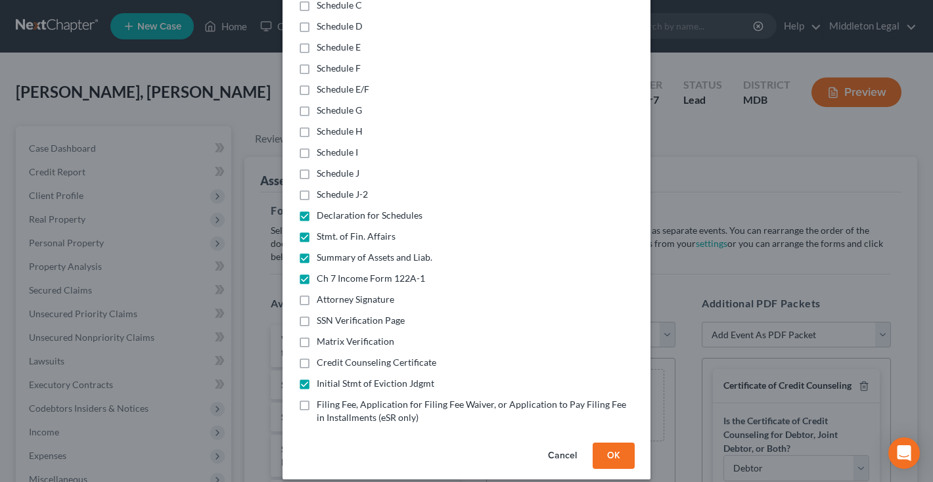
click at [611, 443] on button "OK" at bounding box center [613, 456] width 42 height 26
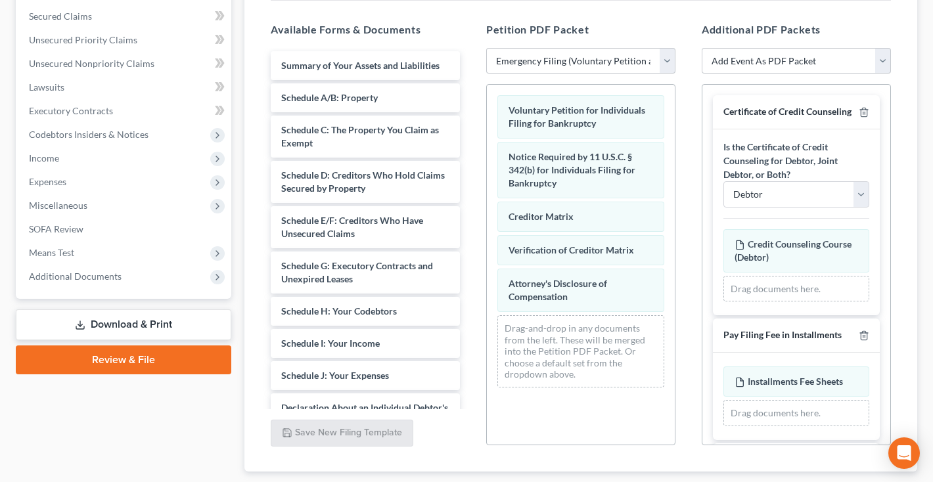
scroll to position [17, 0]
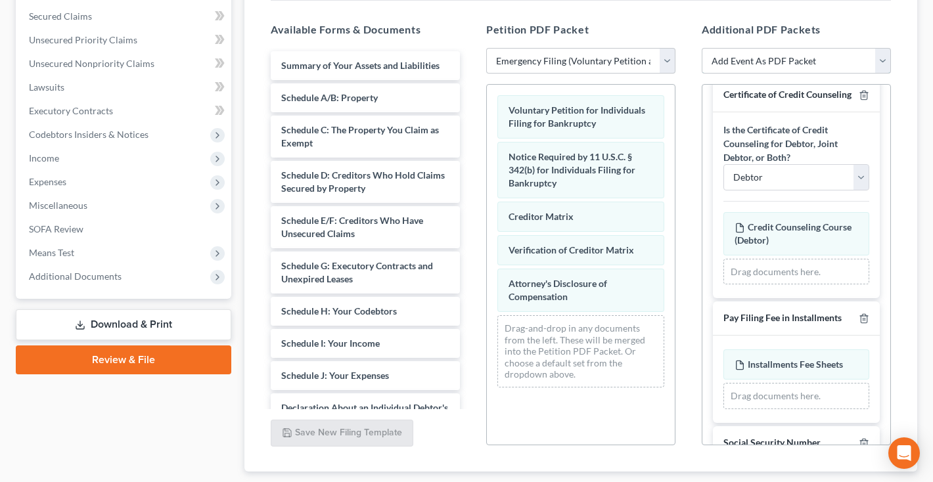
select select "26"
select select
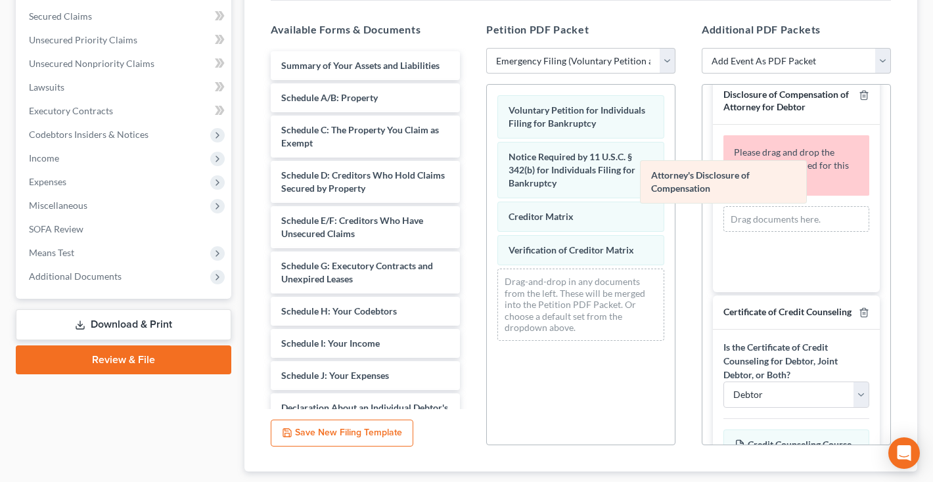
drag, startPoint x: 608, startPoint y: 298, endPoint x: 766, endPoint y: 185, distance: 193.6
click at [675, 185] on div "Attorney's Disclosure of Compensation Voluntary Petition for Individuals Filing…" at bounding box center [581, 218] width 188 height 267
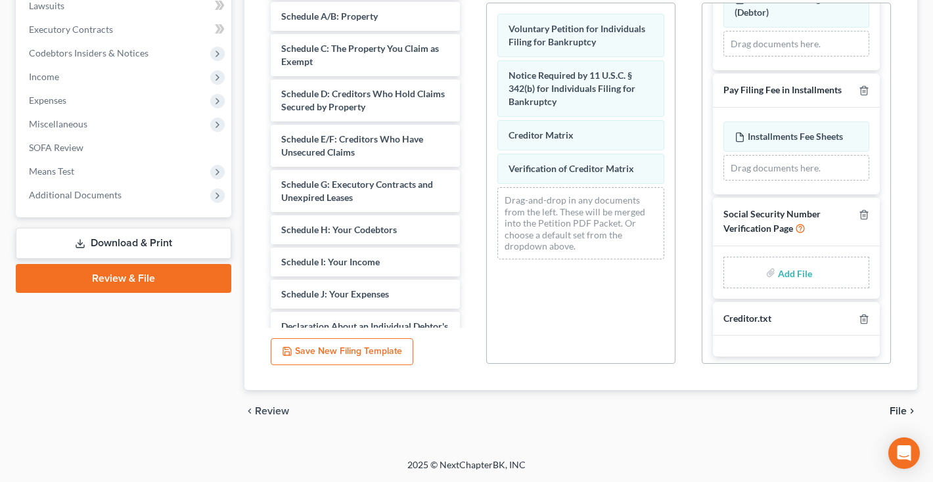
scroll to position [355, 0]
click at [790, 271] on input "file" at bounding box center [794, 273] width 32 height 24
type input "C:\fakepath\4068ebc7-b732-4094-b5a3-b46a1b78fd4f.pdf"
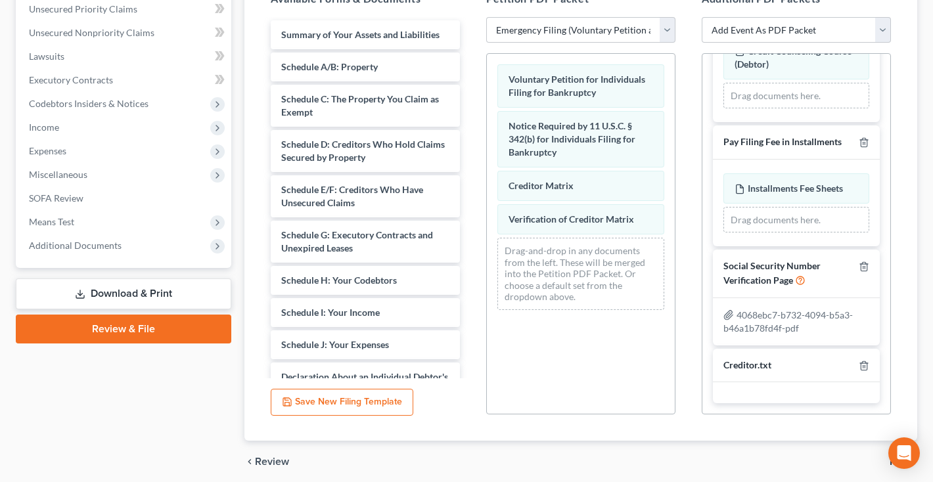
scroll to position [324, 0]
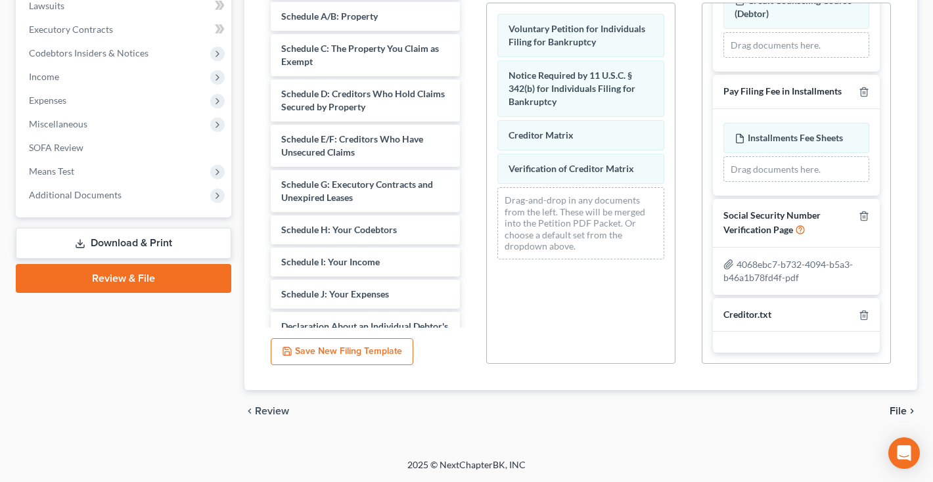
click at [901, 412] on span "File" at bounding box center [897, 411] width 17 height 11
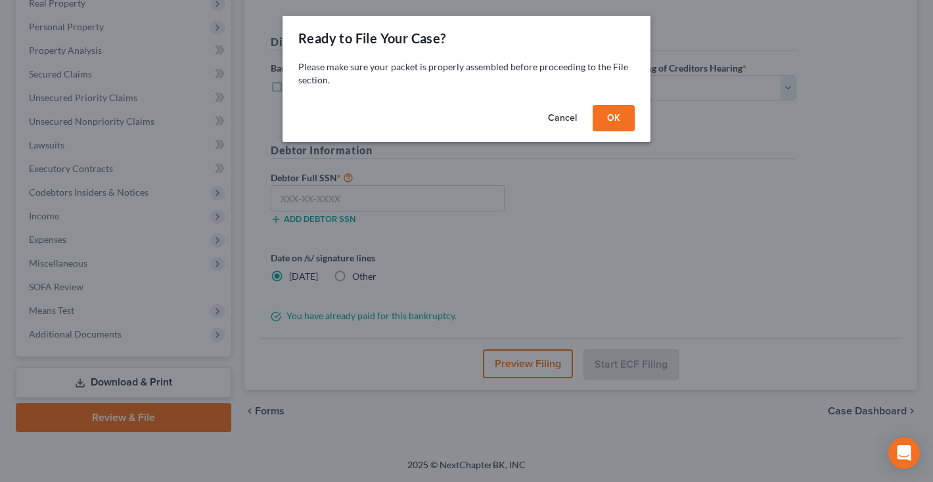
scroll to position [216, 0]
click at [606, 117] on button "OK" at bounding box center [613, 118] width 42 height 26
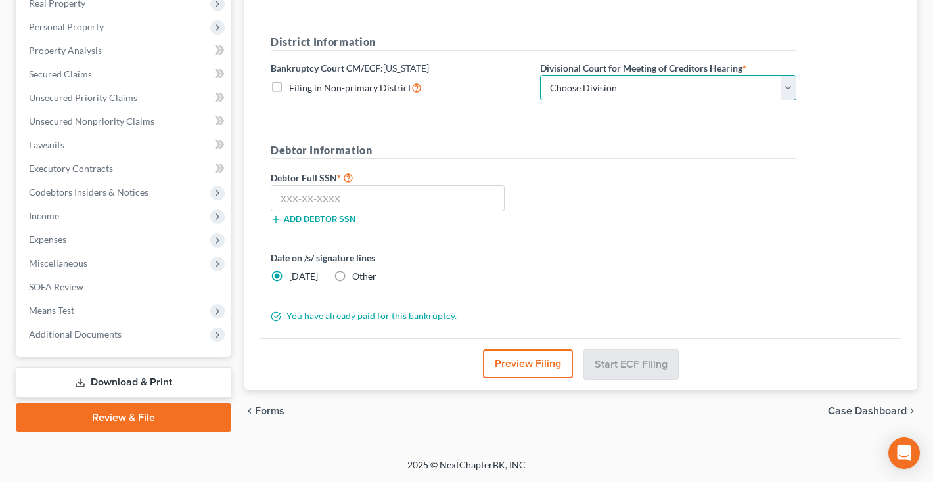
select select "1"
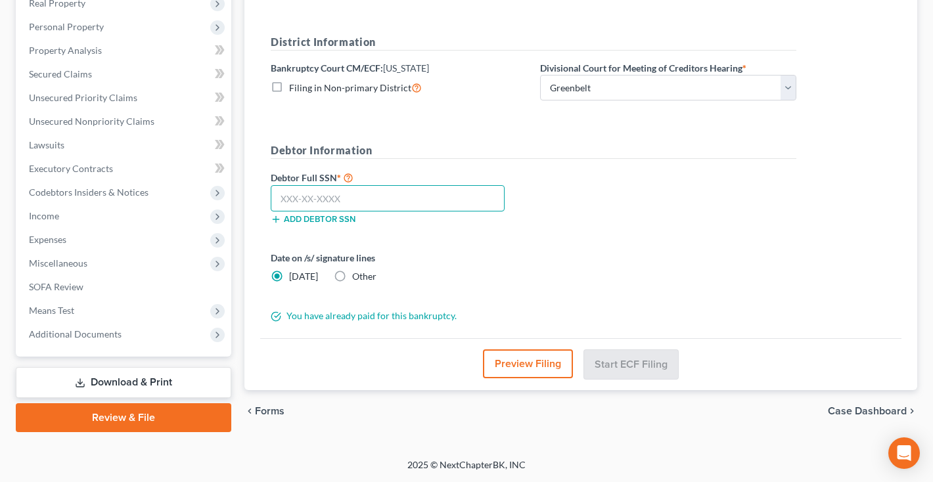
click at [307, 194] on input "text" at bounding box center [388, 198] width 234 height 26
type input "215-75-6002"
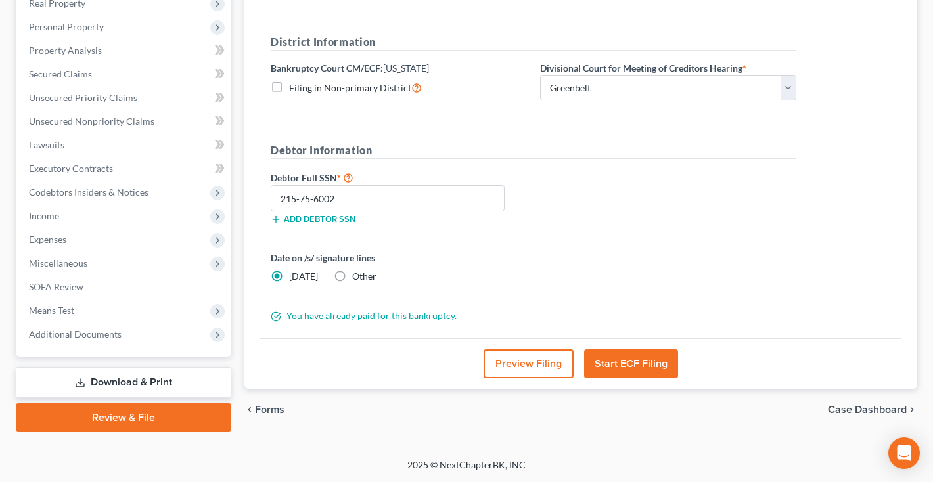
click at [524, 371] on button "Preview Filing" at bounding box center [528, 363] width 90 height 29
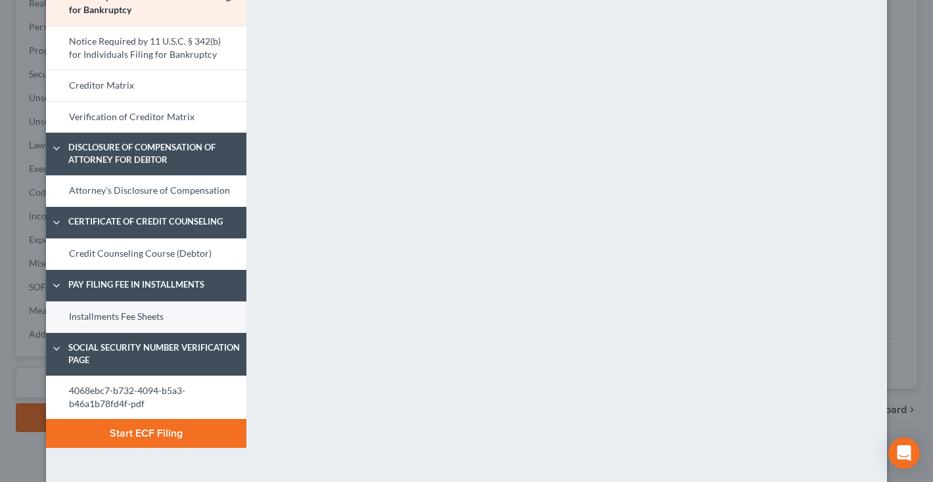
scroll to position [114, 0]
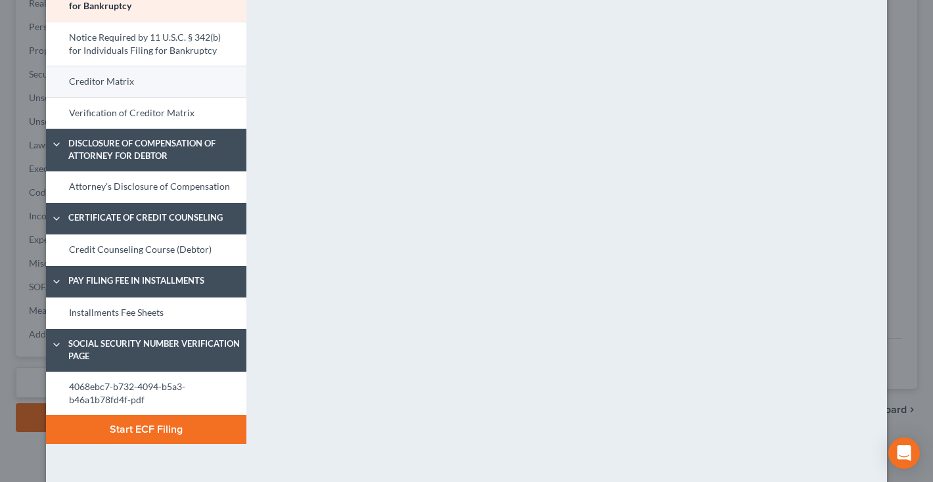
click at [137, 83] on link "Creditor Matrix" at bounding box center [146, 82] width 200 height 32
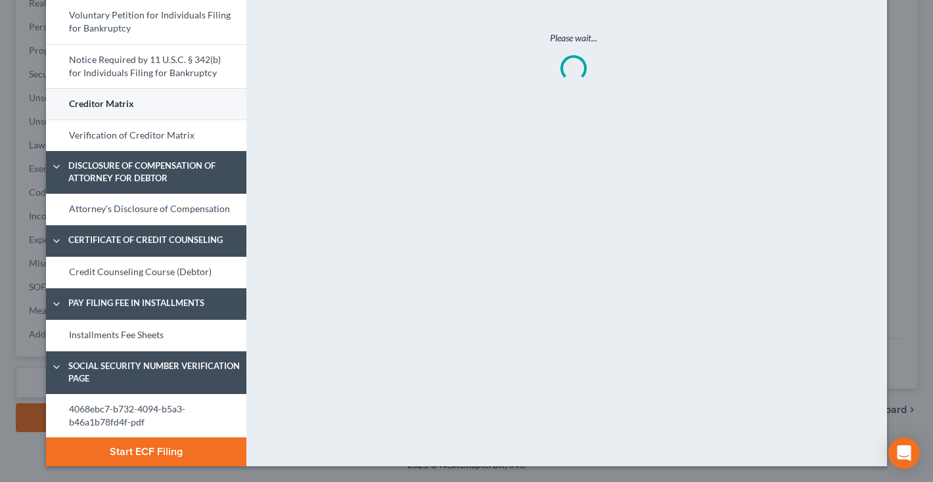
scroll to position [91, 0]
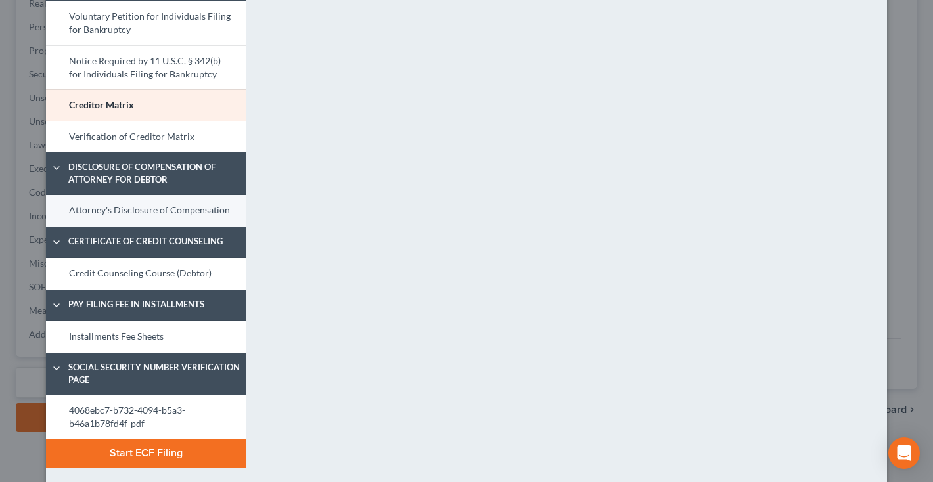
click at [134, 214] on link "Attorney's Disclosure of Compensation" at bounding box center [146, 211] width 200 height 32
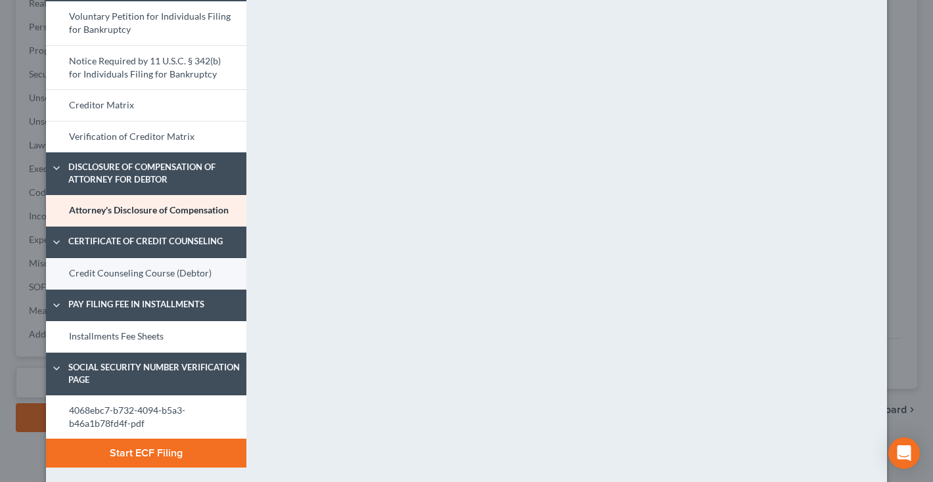
click at [148, 277] on link "Credit Counseling Course (Debtor)" at bounding box center [146, 274] width 200 height 32
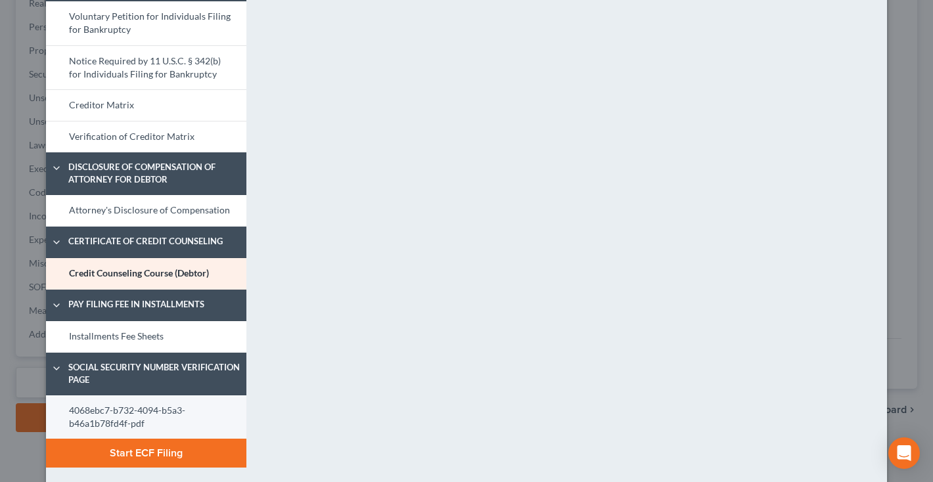
click at [123, 413] on link "4068ebc7-b732-4094-b5a3-b46a1b78fd4f-pdf" at bounding box center [146, 417] width 200 height 44
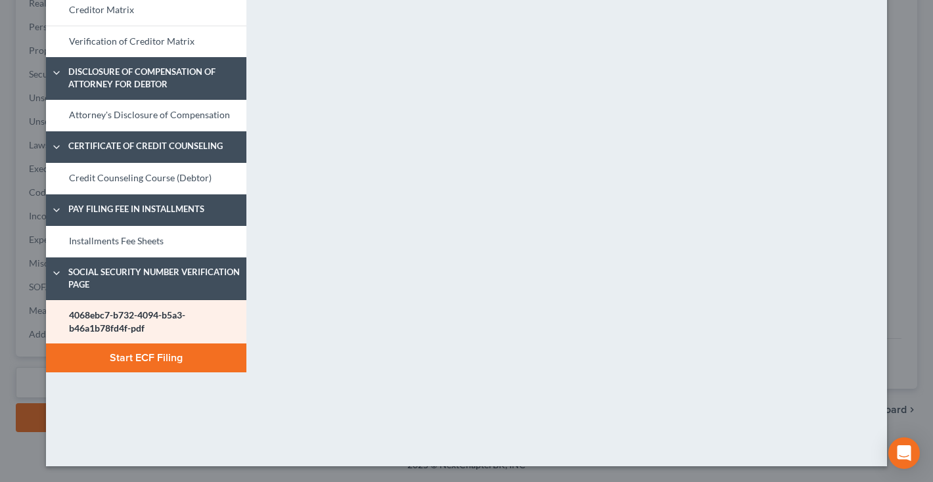
scroll to position [186, 0]
click at [140, 356] on button "Start ECF Filing" at bounding box center [146, 358] width 200 height 29
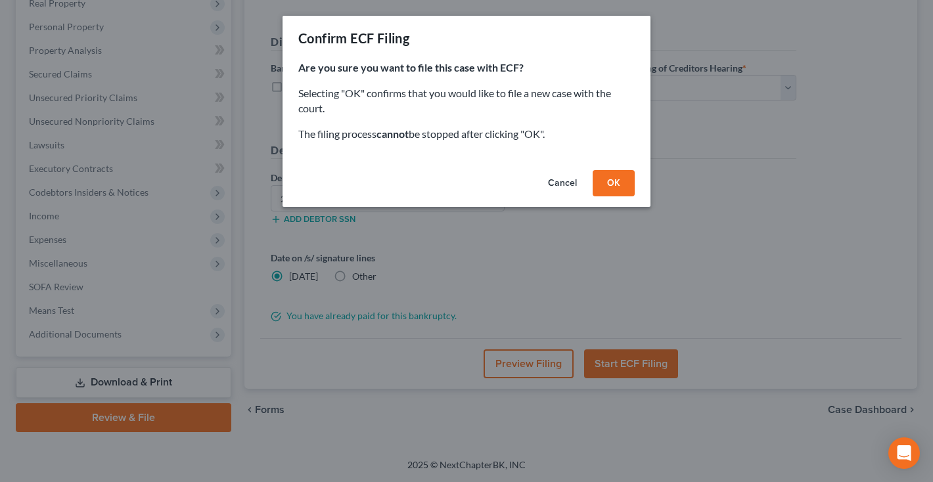
click at [615, 187] on button "OK" at bounding box center [613, 183] width 42 height 26
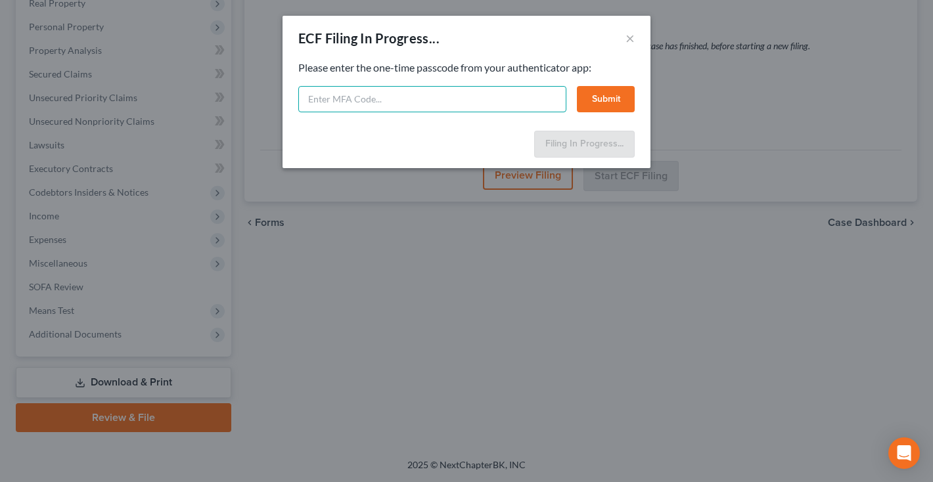
click at [356, 100] on input "text" at bounding box center [432, 99] width 268 height 26
type input "563080"
click at [617, 102] on button "Submit" at bounding box center [606, 99] width 58 height 26
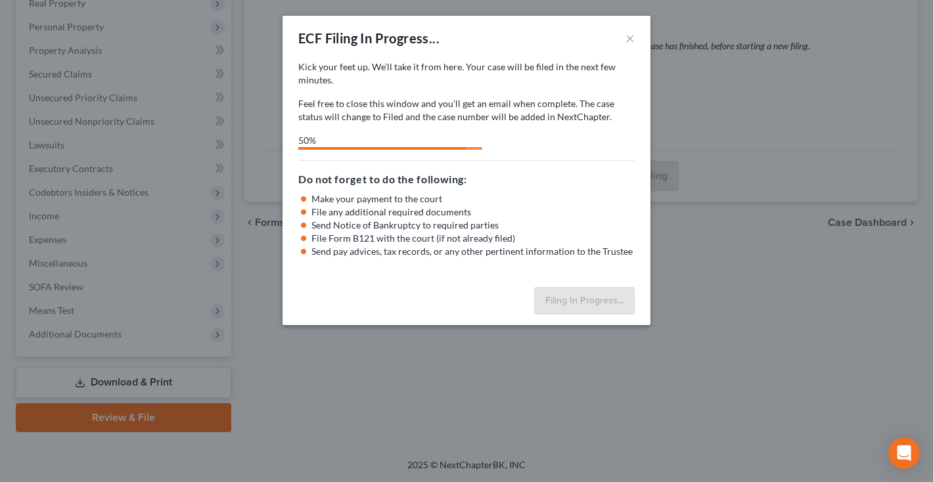
select select "1"
